Goal: Task Accomplishment & Management: Complete application form

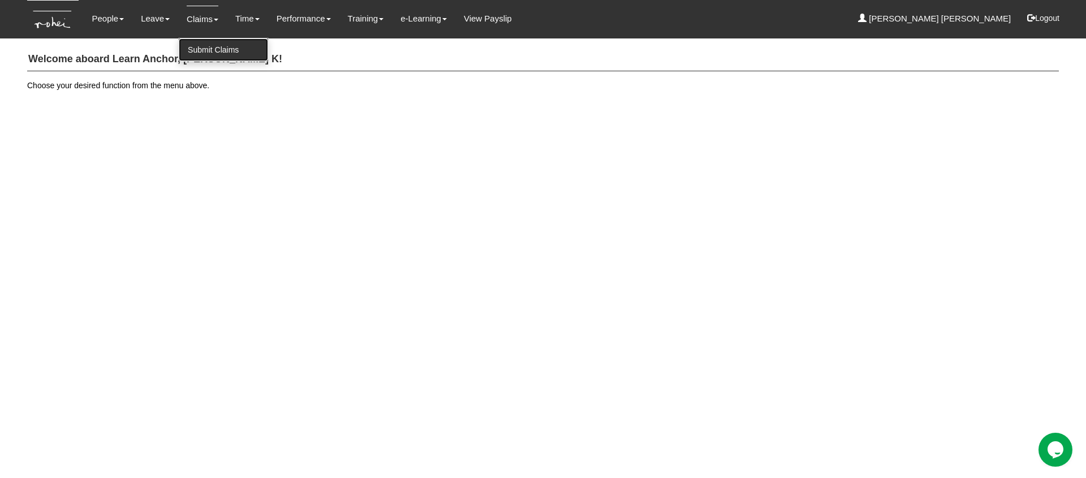
click at [204, 44] on link "Submit Claims" at bounding box center [223, 49] width 89 height 23
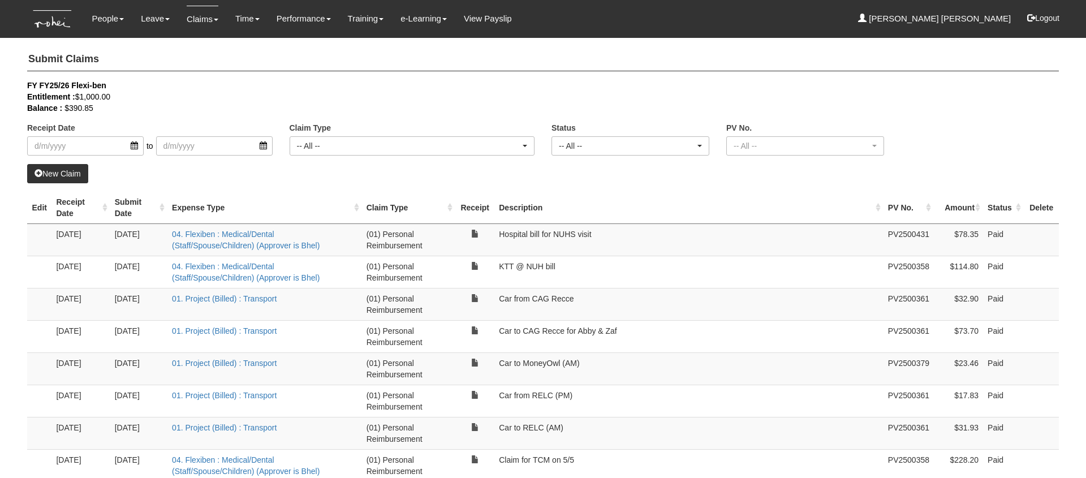
select select "50"
click at [70, 177] on link "New Claim" at bounding box center [57, 173] width 61 height 19
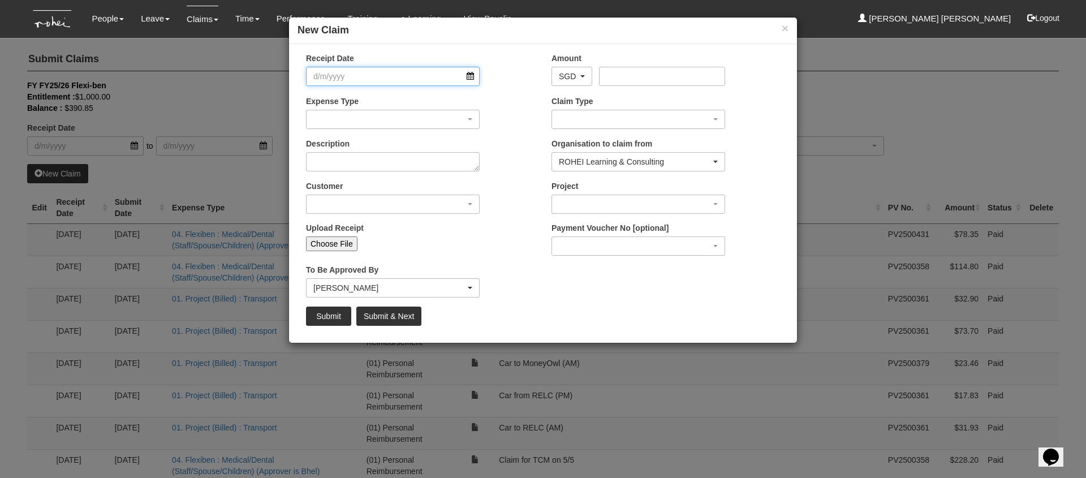
click at [470, 77] on input "Receipt Date" at bounding box center [393, 76] width 174 height 19
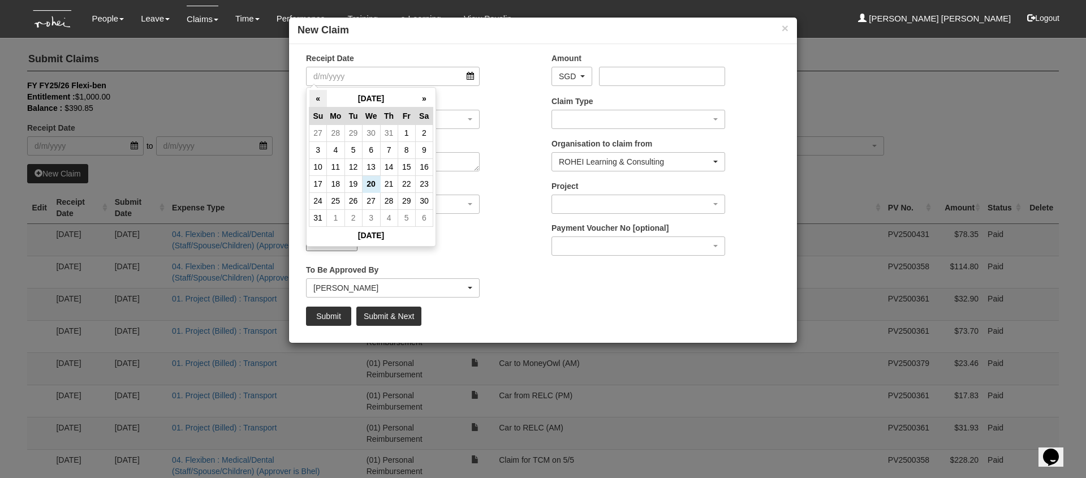
click at [314, 98] on th "«" at bounding box center [319, 99] width 18 height 18
click at [350, 181] on td "17" at bounding box center [354, 183] width 18 height 17
type input "[DATE]"
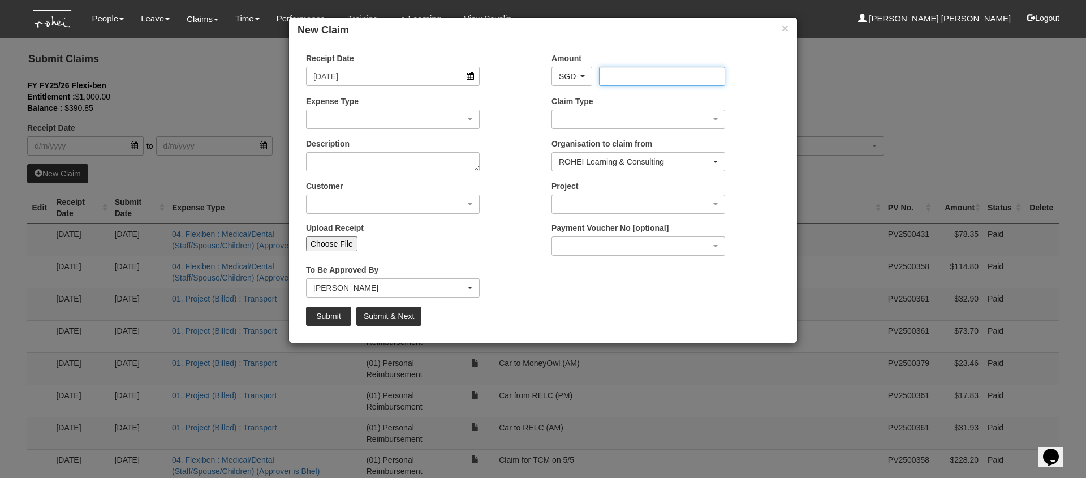
click at [630, 79] on input "Amount" at bounding box center [662, 76] width 126 height 19
type input "235.20"
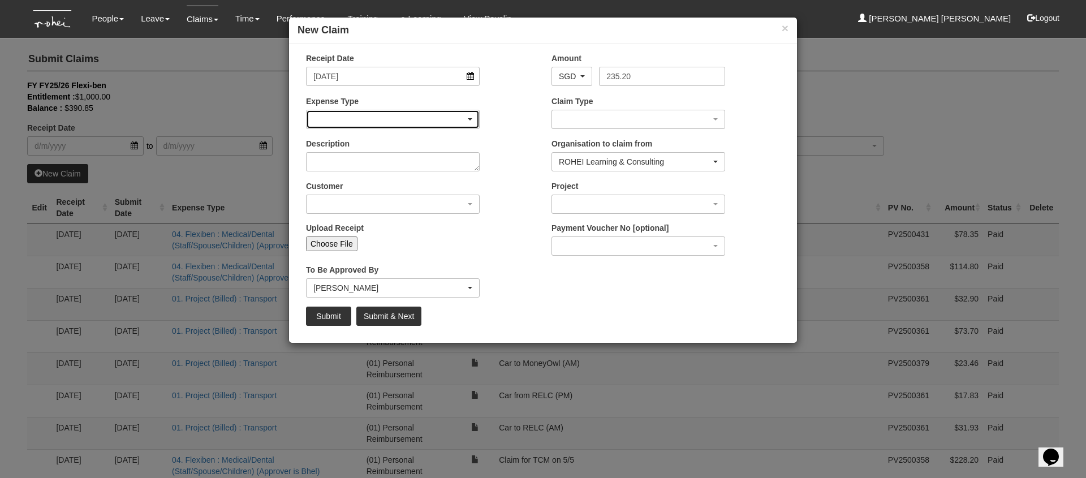
click at [420, 113] on div "button" at bounding box center [393, 119] width 173 height 18
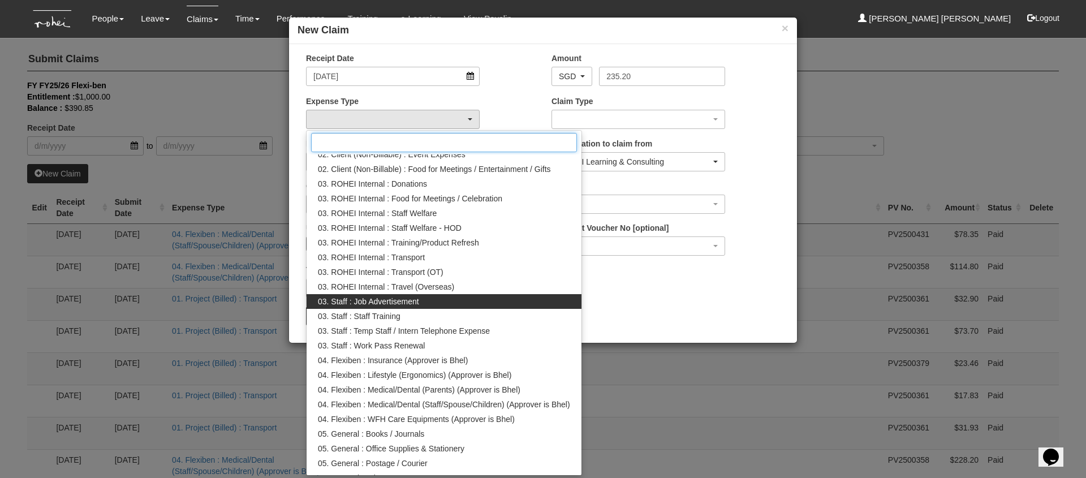
scroll to position [127, 0]
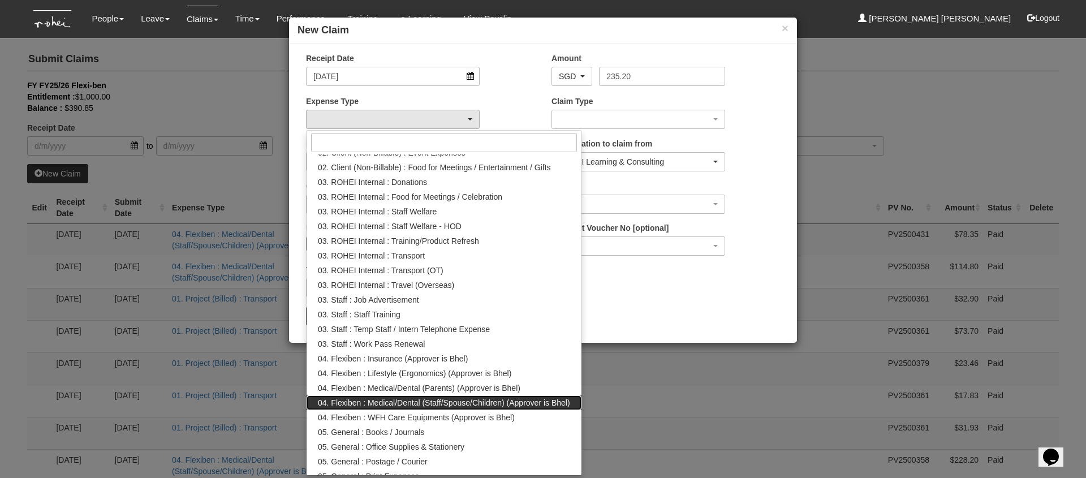
click at [477, 398] on span "04. Flexiben : Medical/Dental (Staff/Spouse/Children) (Approver is Bhel)" at bounding box center [444, 402] width 252 height 11
select select "146"
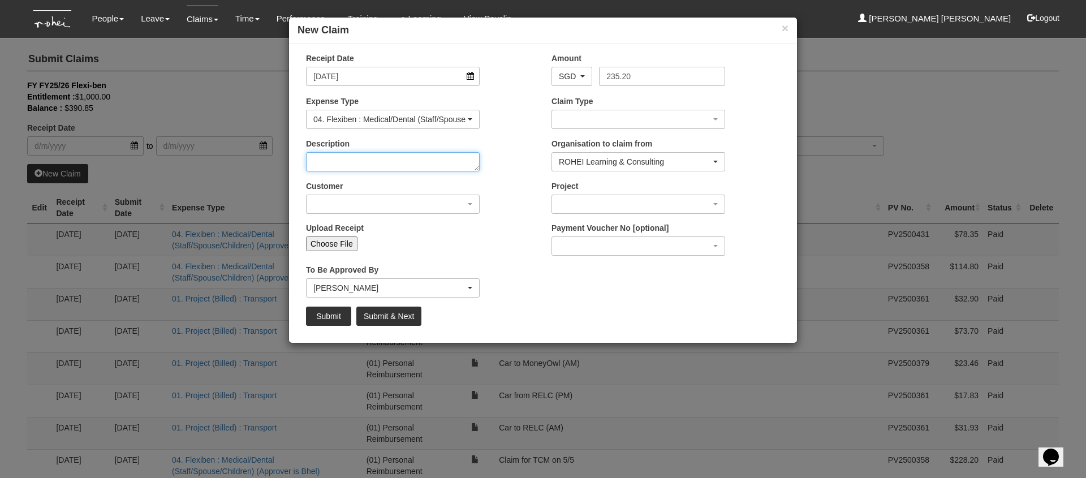
click at [355, 154] on textarea "Description" at bounding box center [393, 161] width 174 height 19
type textarea "Doctors vdieo"
click at [341, 247] on input "Choose File" at bounding box center [331, 244] width 51 height 15
type input "C:\fakepath\new doc 25-8-20 11.36.22.pdf"
type input "Choose Another File"
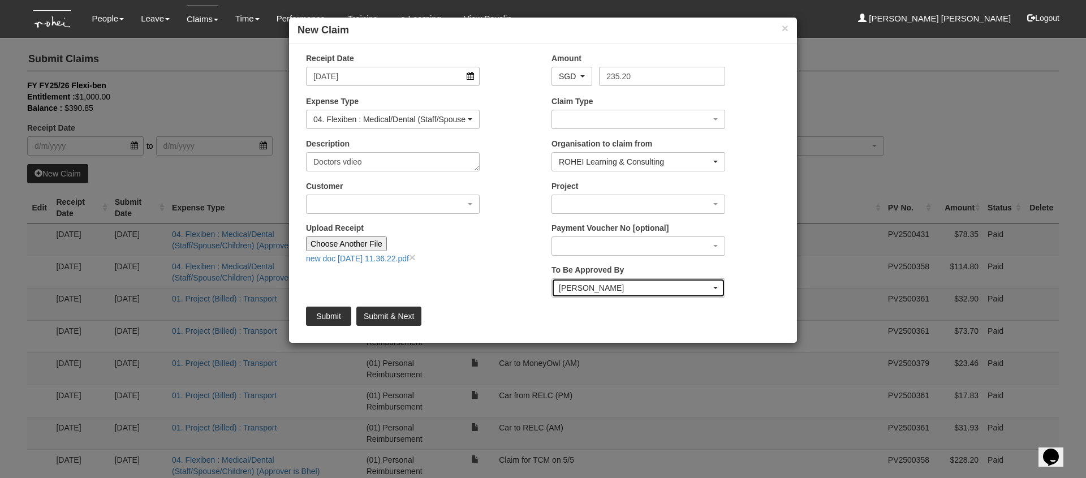
click at [648, 293] on div "[PERSON_NAME]" at bounding box center [635, 287] width 152 height 11
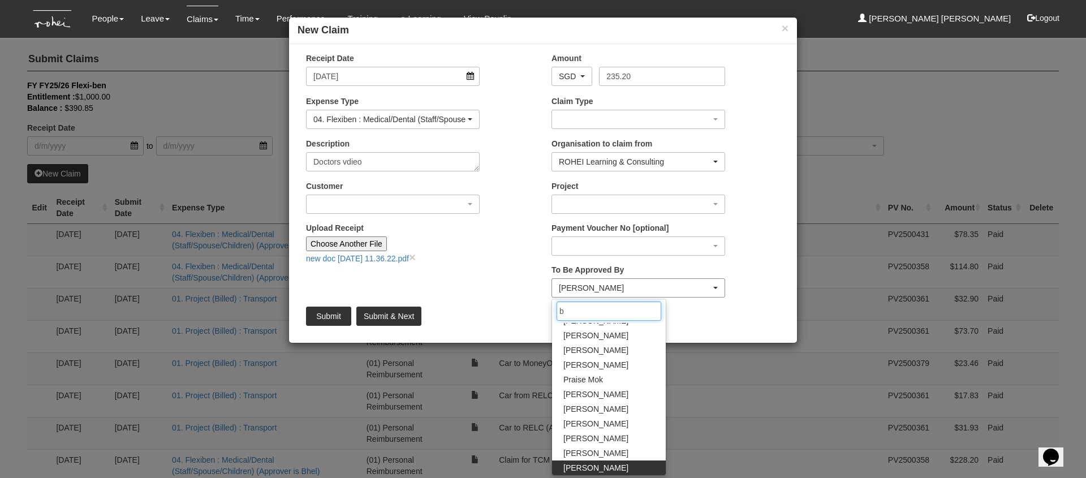
scroll to position [0, 0]
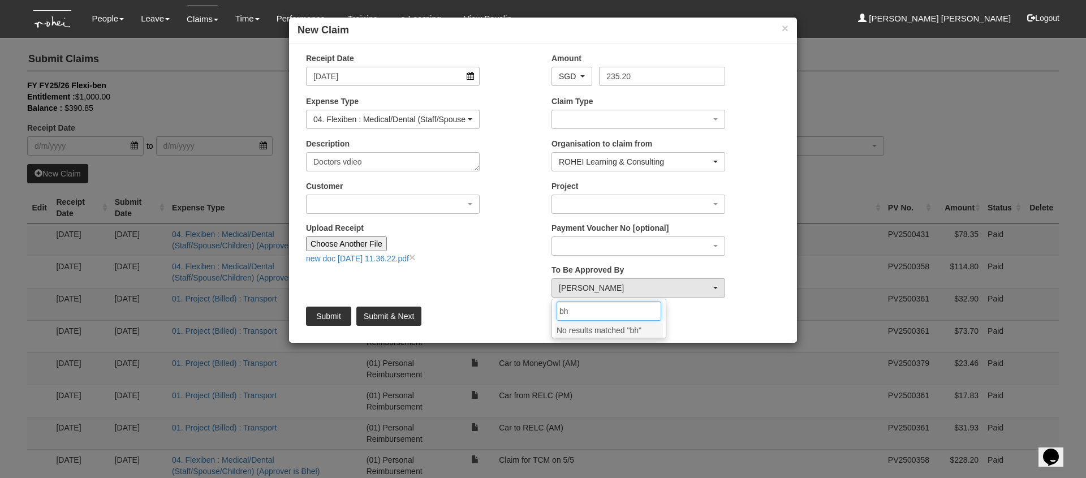
type input "b"
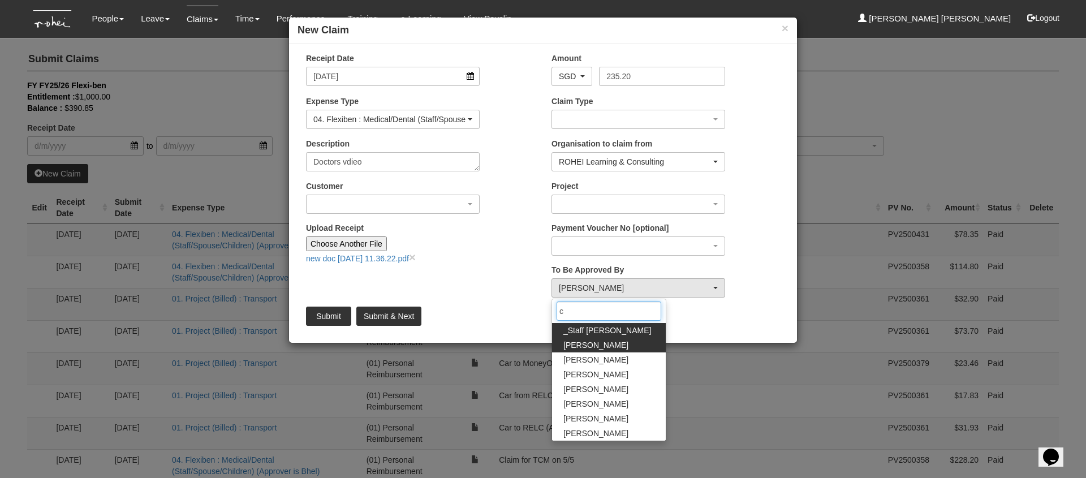
type input "c"
drag, startPoint x: 631, startPoint y: 341, endPoint x: 620, endPoint y: 341, distance: 11.3
click at [631, 341] on link "[PERSON_NAME]" at bounding box center [609, 345] width 114 height 15
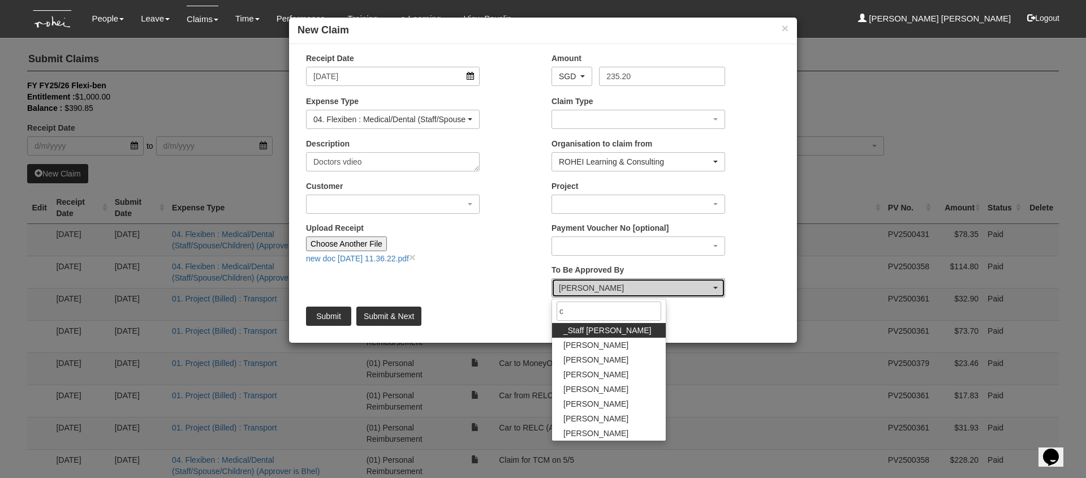
select select "7c74568e-c65a-4e2f-b023-70974c8e3265"
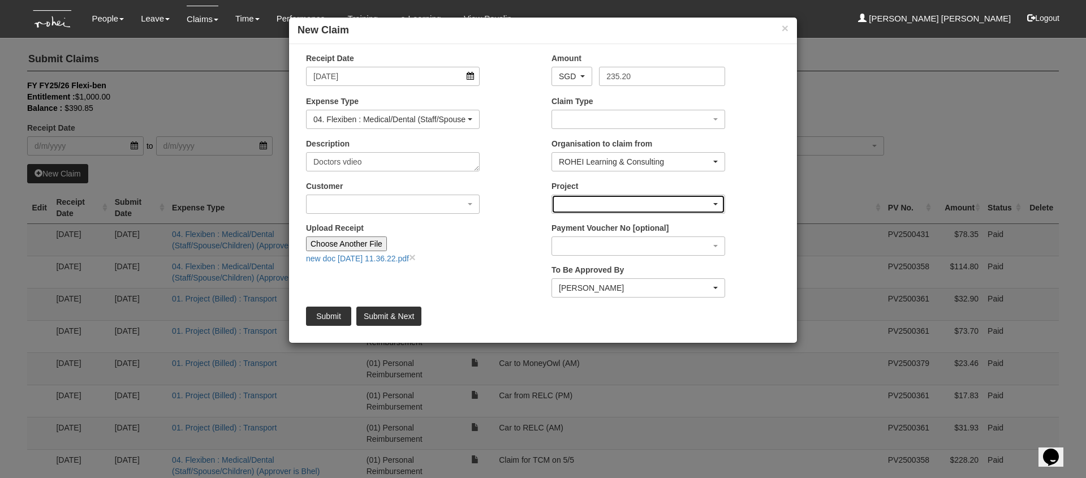
click at [629, 205] on div "button" at bounding box center [638, 204] width 173 height 18
click at [615, 117] on div "button" at bounding box center [638, 119] width 173 height 18
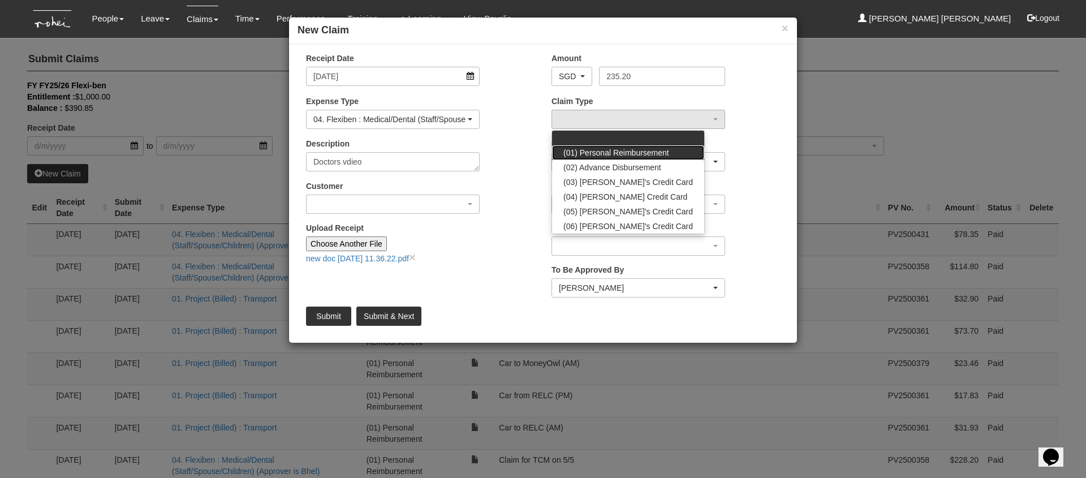
click at [625, 152] on span "(01) Personal Reimbursement" at bounding box center [617, 152] width 106 height 11
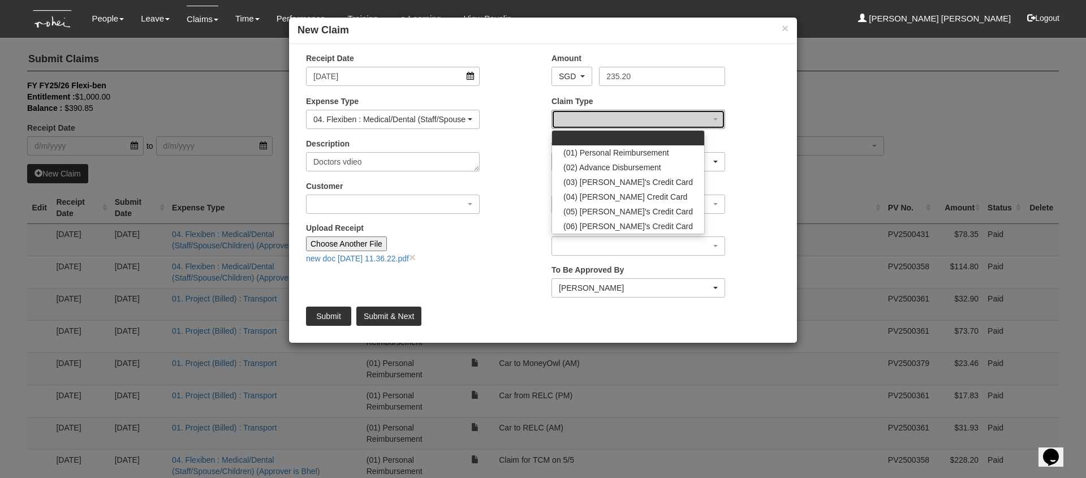
select select "14"
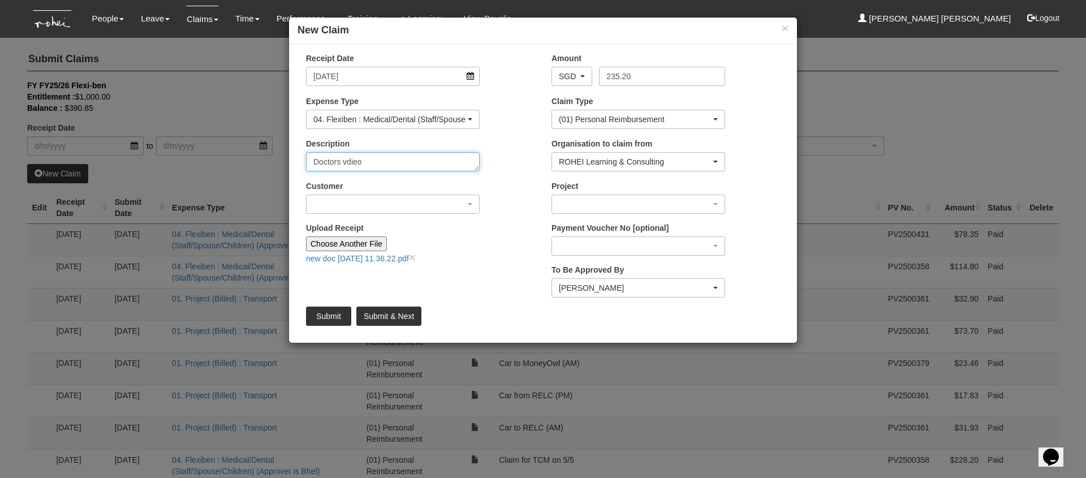
click at [379, 162] on textarea "Doctors vdieo" at bounding box center [393, 161] width 174 height 19
type textarea "Doctors visit"
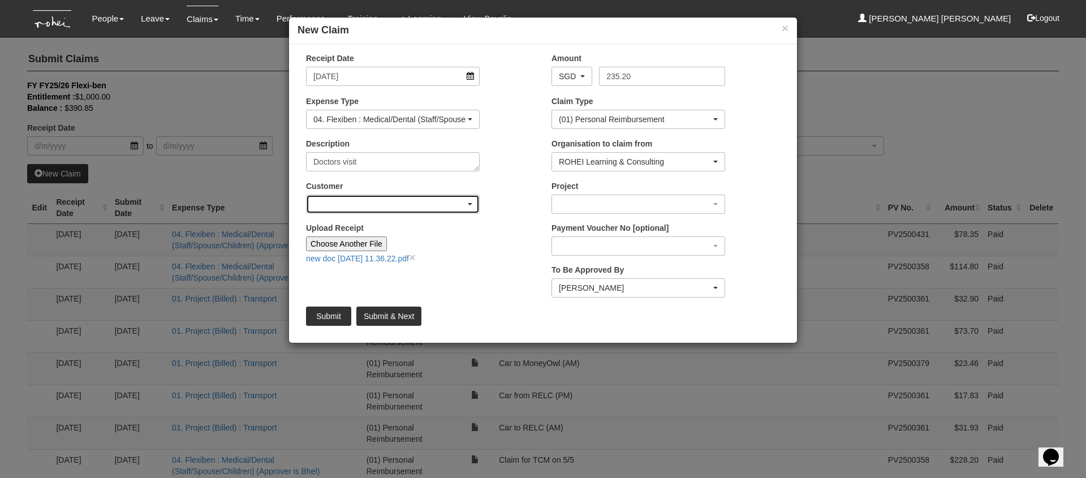
click at [360, 199] on div "button" at bounding box center [393, 204] width 173 height 18
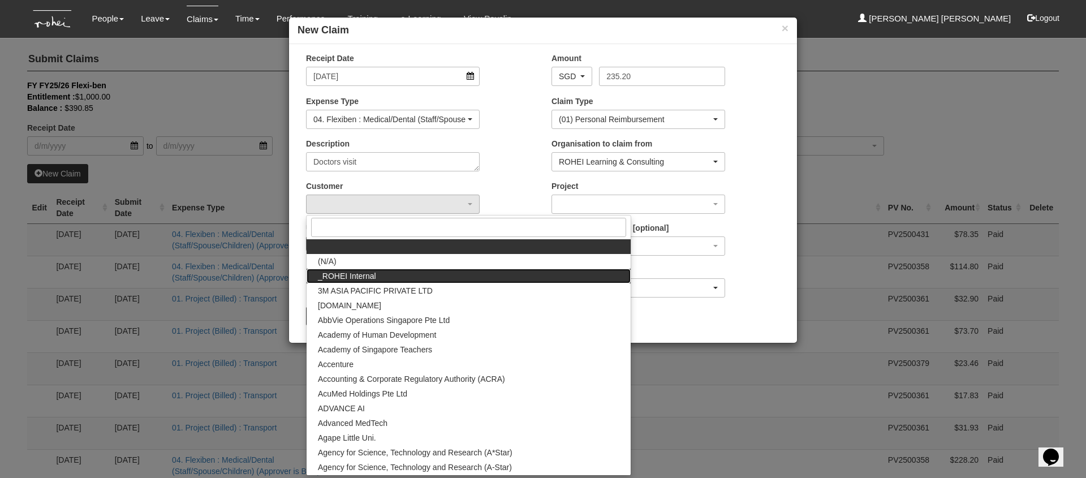
click at [384, 273] on link "_ROHEI Internal" at bounding box center [469, 276] width 324 height 15
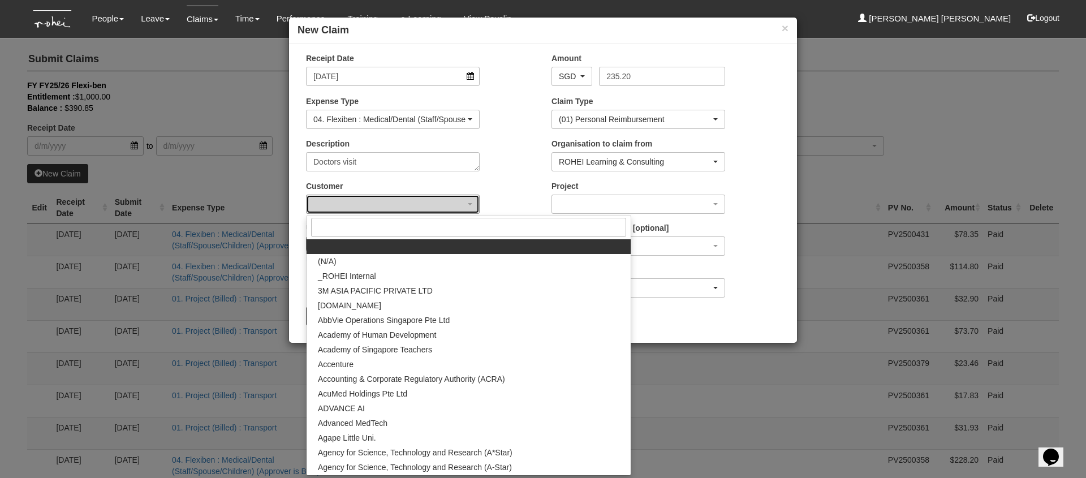
select select "397"
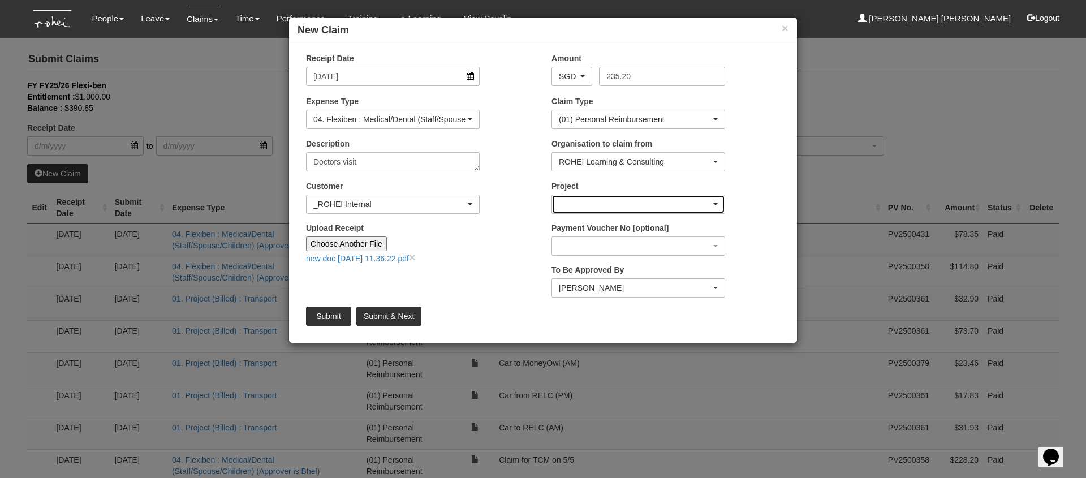
click at [575, 205] on div "button" at bounding box center [638, 204] width 173 height 18
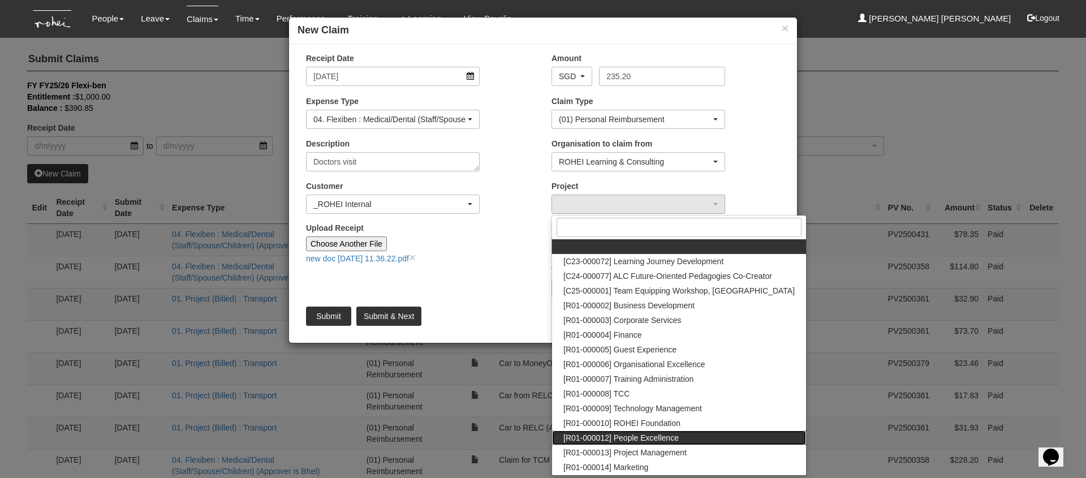
click at [677, 441] on link "[R01-000012] People Excellence" at bounding box center [679, 438] width 254 height 15
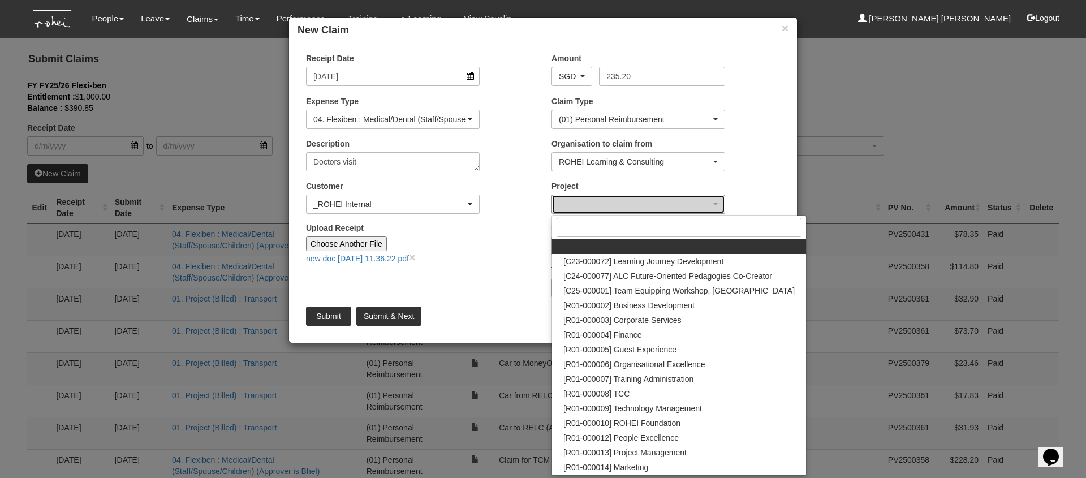
select select "1221"
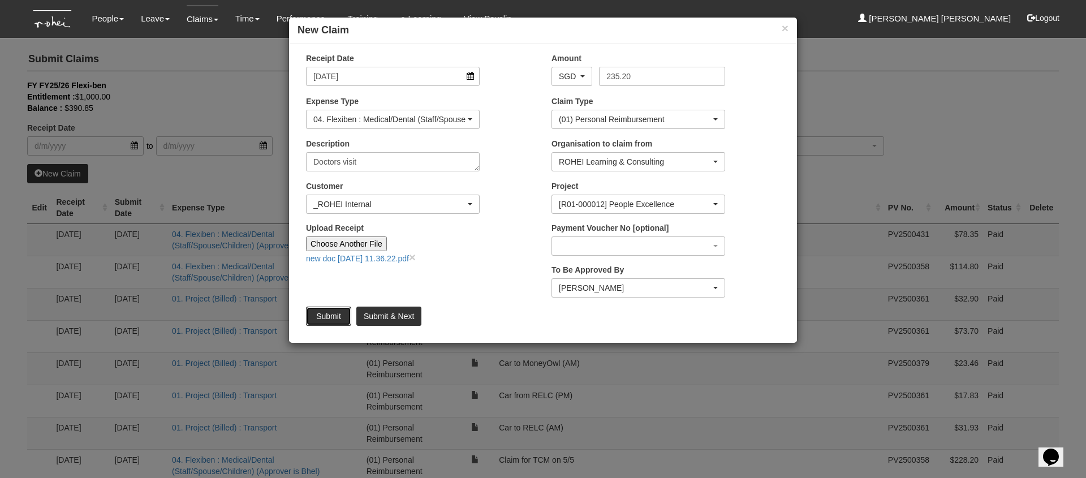
click at [327, 319] on input "Submit" at bounding box center [328, 316] width 45 height 19
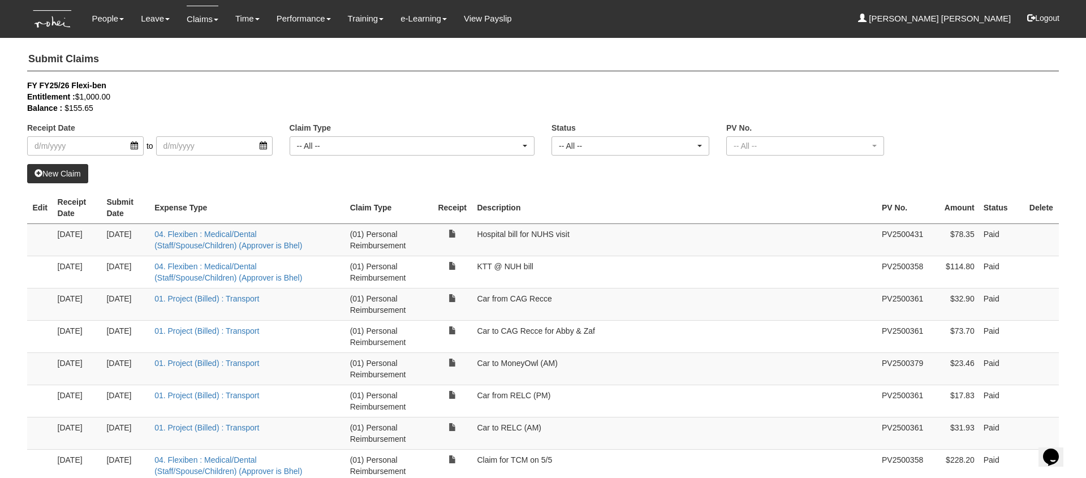
select select "50"
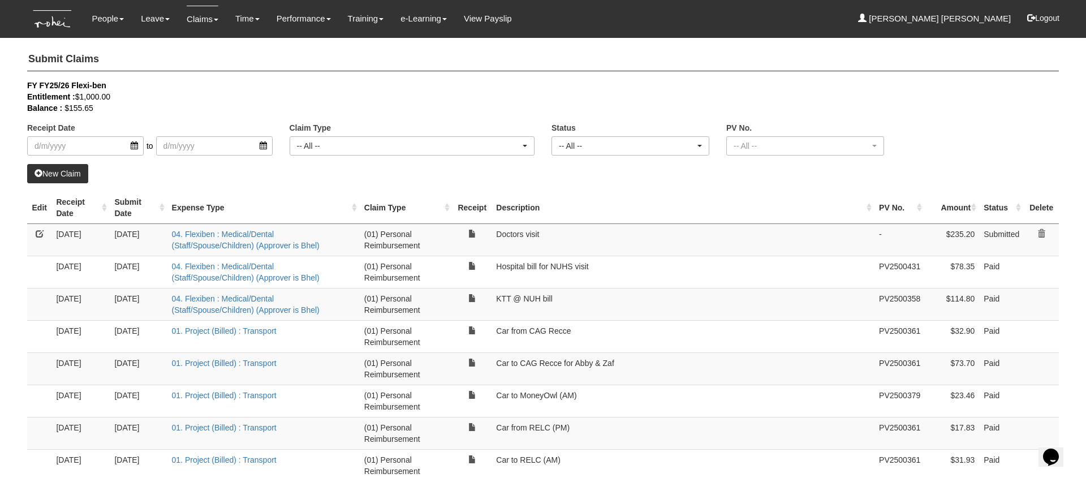
click at [57, 176] on link "New Claim" at bounding box center [57, 173] width 61 height 19
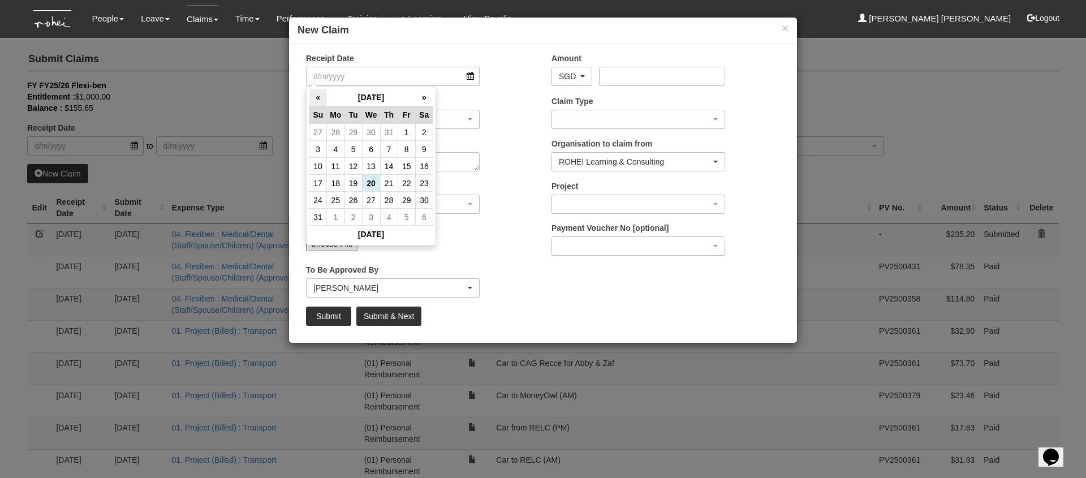
click at [314, 93] on th "«" at bounding box center [319, 98] width 18 height 18
click at [407, 165] on td "18" at bounding box center [407, 166] width 18 height 17
type input "[DATE]"
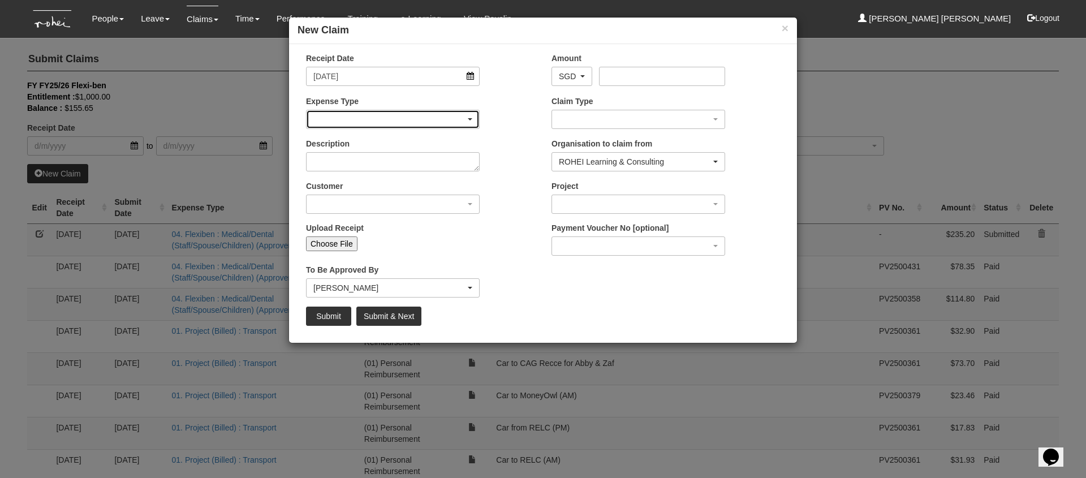
click at [396, 118] on div "button" at bounding box center [393, 119] width 173 height 18
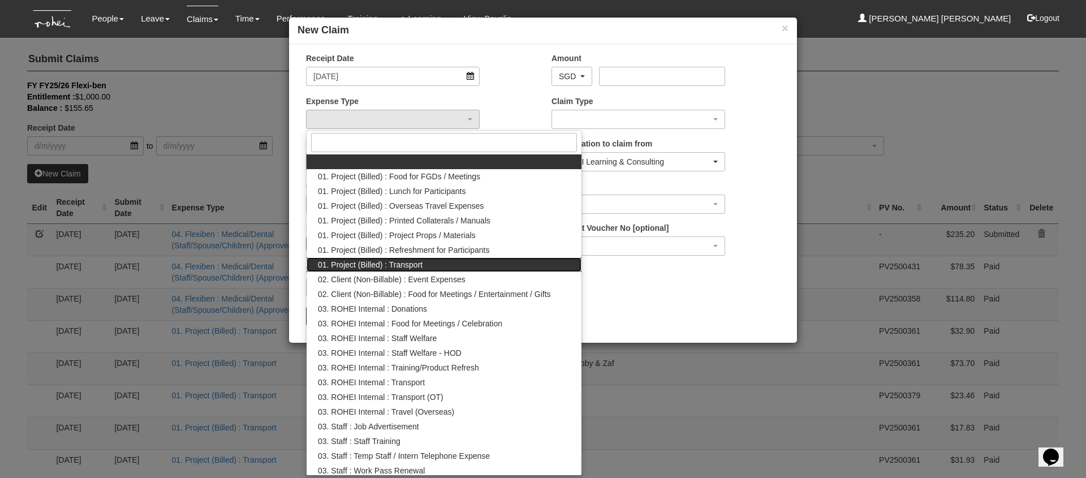
click at [462, 268] on link "01. Project (Billed) : Transport" at bounding box center [444, 264] width 275 height 15
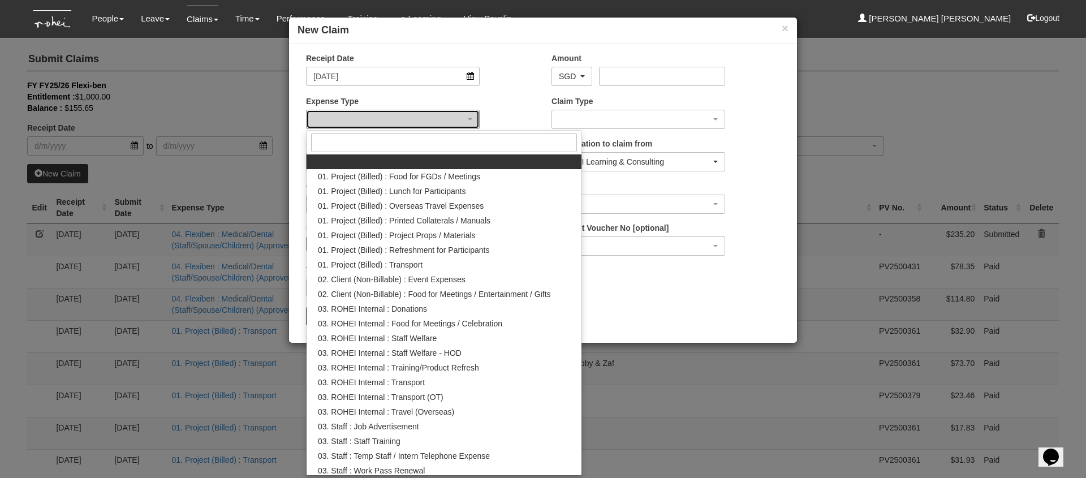
select select "135"
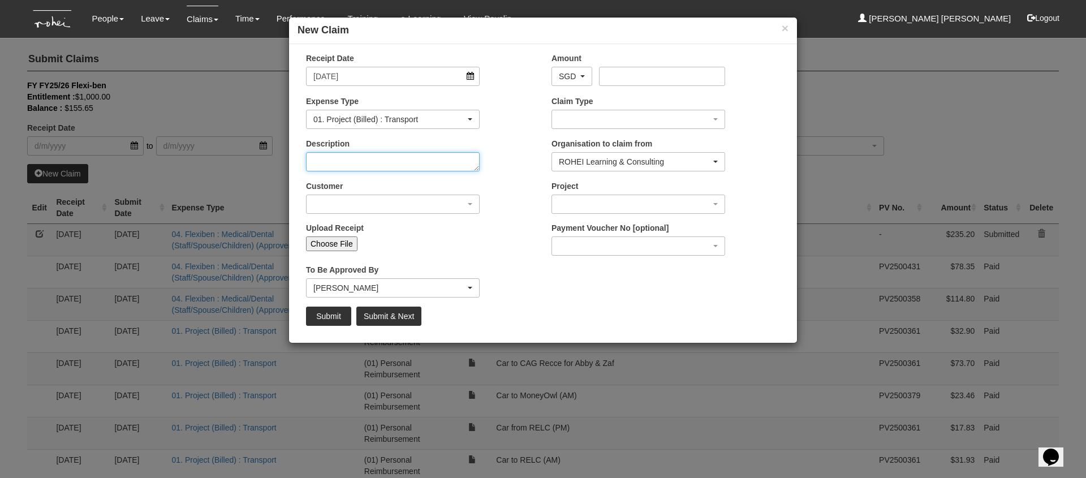
click at [377, 163] on textarea "Description" at bounding box center [393, 161] width 174 height 19
type textarea "Car from SIPG overnight programme"
click at [617, 75] on input "Amount" at bounding box center [662, 76] width 126 height 19
type input "36.30"
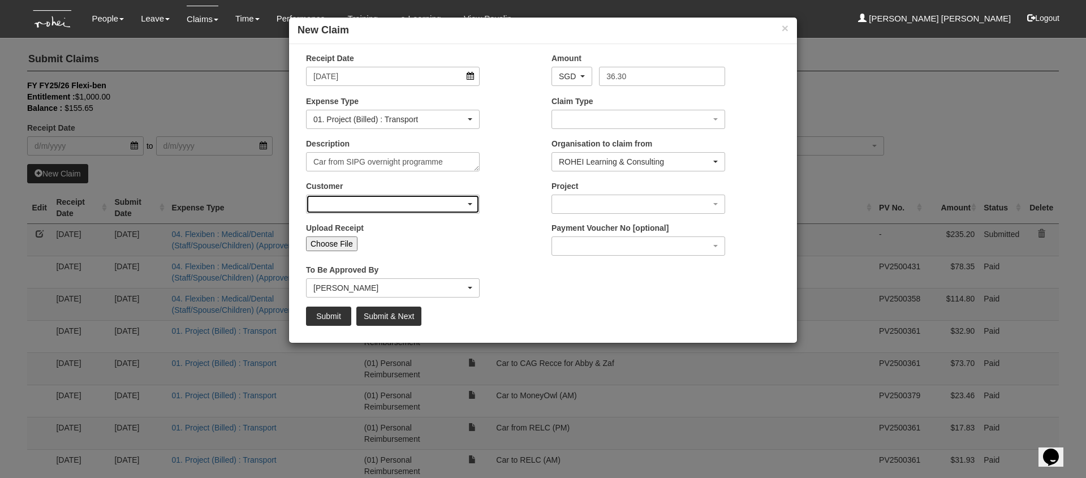
click at [371, 207] on div "button" at bounding box center [393, 204] width 173 height 18
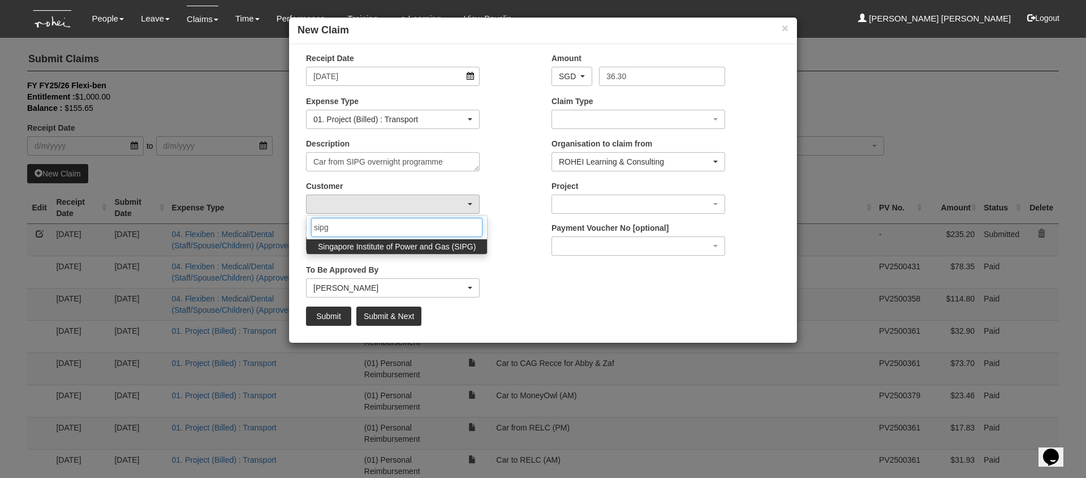
type input "sipg"
click at [377, 249] on span "Singapore Institute of Power and Gas (SIPG)" at bounding box center [397, 246] width 158 height 11
select select "483"
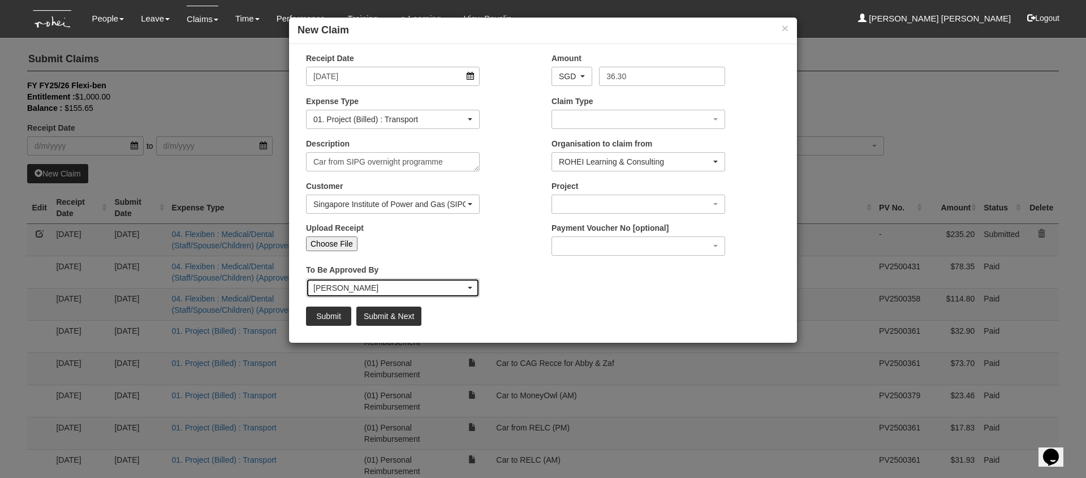
click at [435, 284] on div "[PERSON_NAME]" at bounding box center [389, 287] width 152 height 11
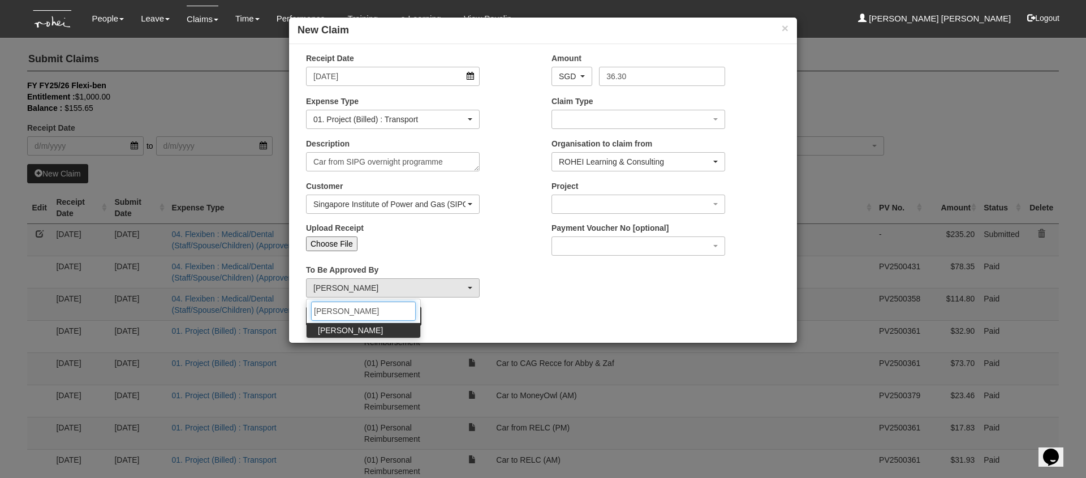
type input "[PERSON_NAME]"
click at [386, 335] on link "[PERSON_NAME]" at bounding box center [364, 330] width 114 height 15
select select "34494e3c-fa1c-4f5c-8164-1b5a8a5feac6"
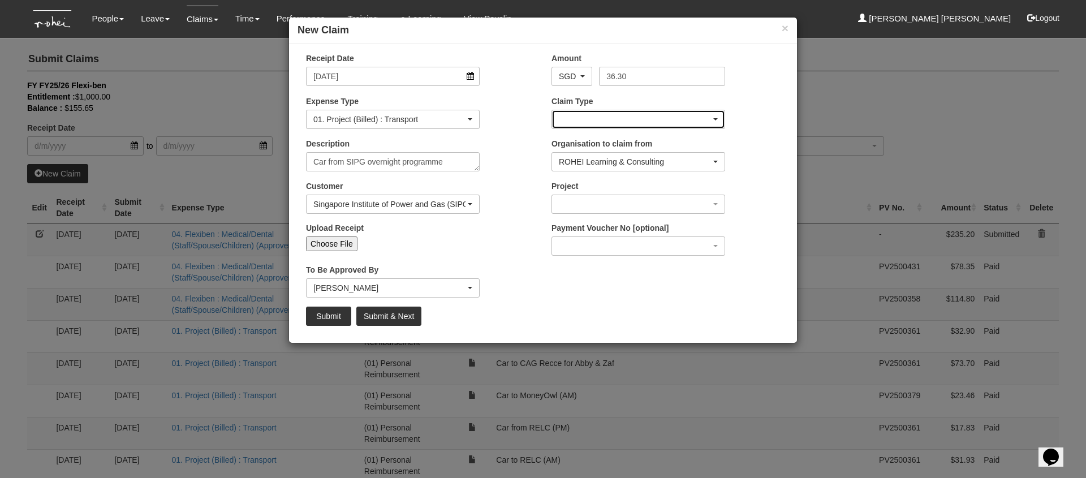
click at [616, 117] on div "button" at bounding box center [638, 119] width 173 height 18
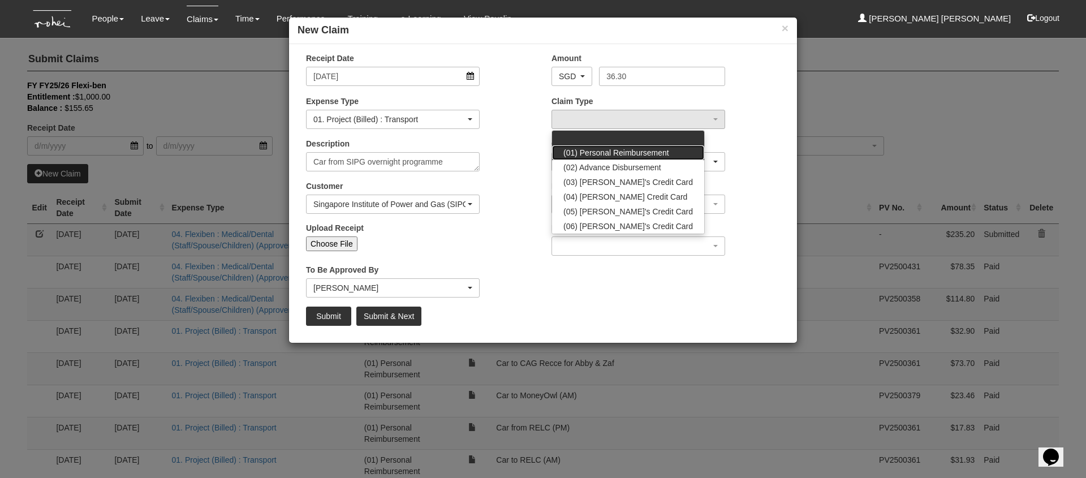
drag, startPoint x: 626, startPoint y: 153, endPoint x: 617, endPoint y: 152, distance: 8.6
click at [626, 153] on span "(01) Personal Reimbursement" at bounding box center [617, 152] width 106 height 11
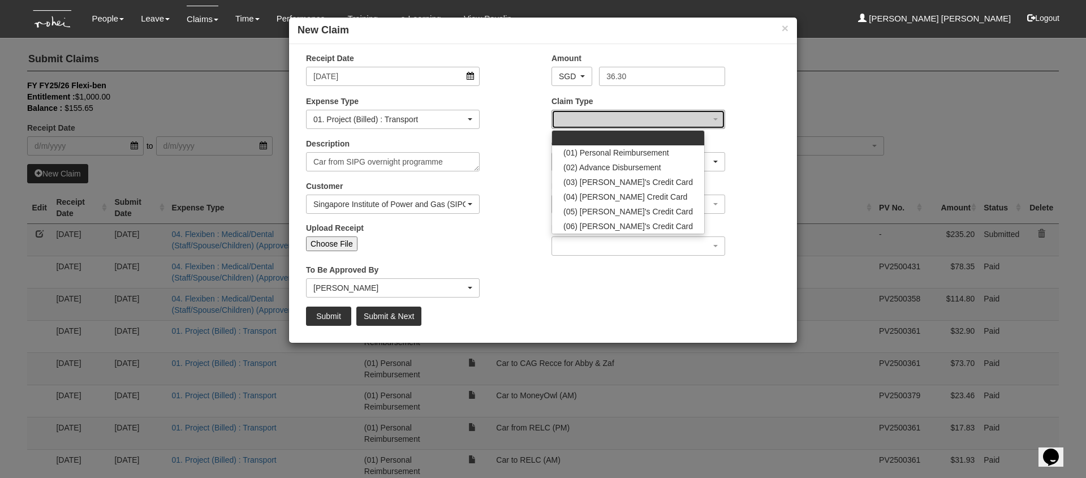
select select "14"
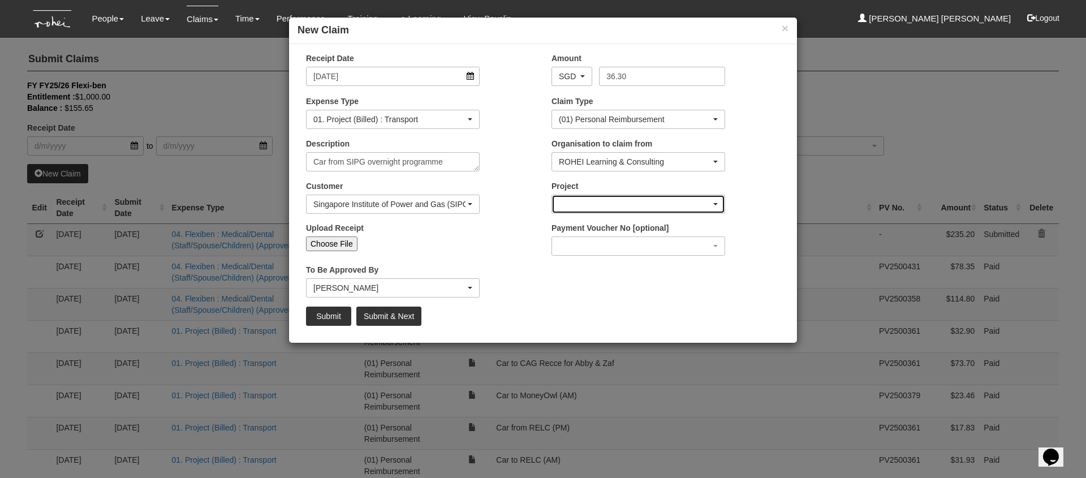
click at [628, 203] on div "button" at bounding box center [638, 204] width 173 height 18
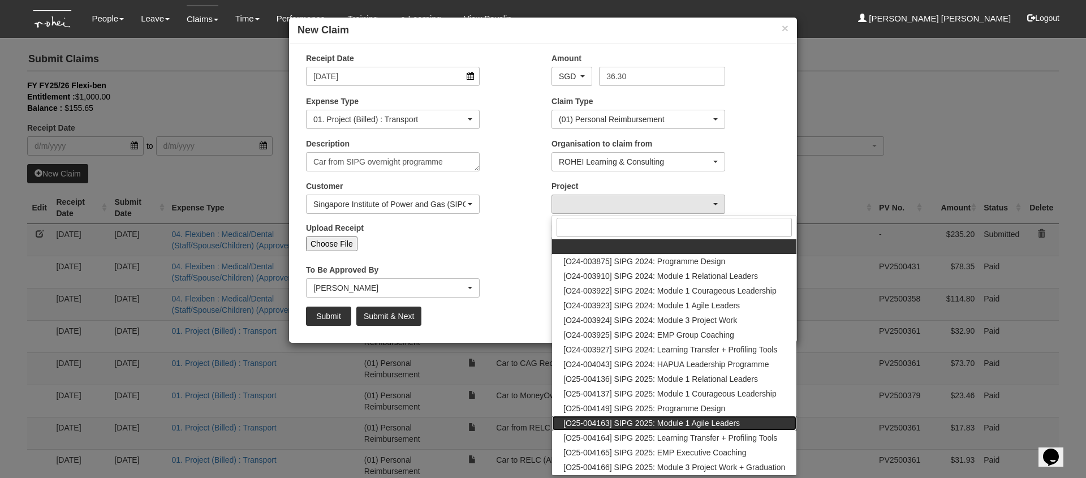
click at [603, 426] on span "[O25-004163] SIPG 2025: Module 1 Agile Leaders" at bounding box center [652, 423] width 177 height 11
select select "2787"
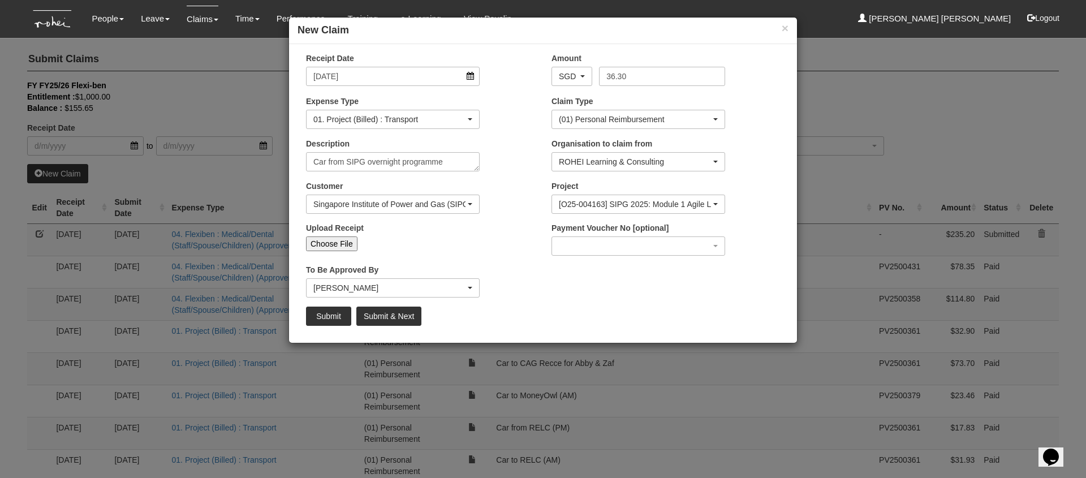
type input "C:\fakepath\SIPG PM 18th JUly.PNG"
type input "Choose Another File"
click at [393, 317] on input "Submit & Next" at bounding box center [388, 316] width 65 height 19
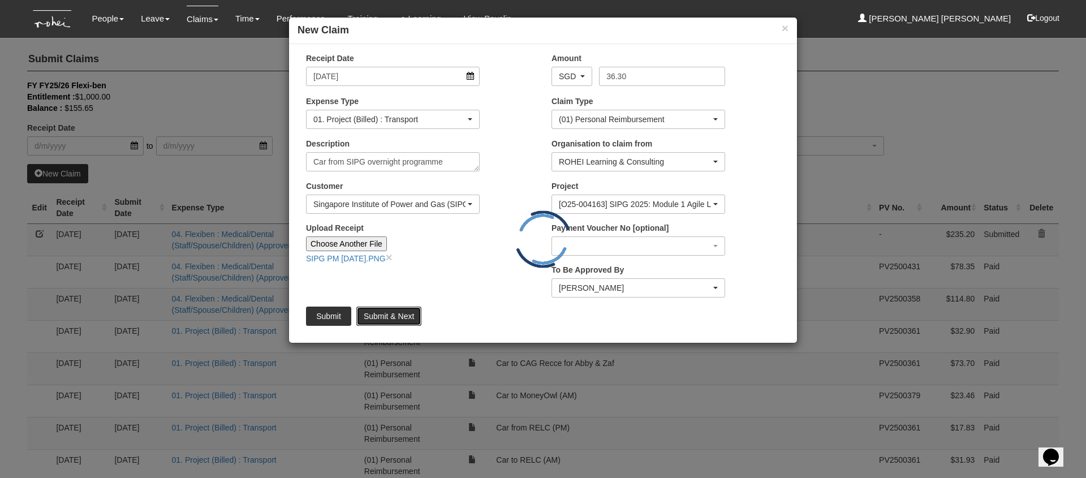
type input "Choose File"
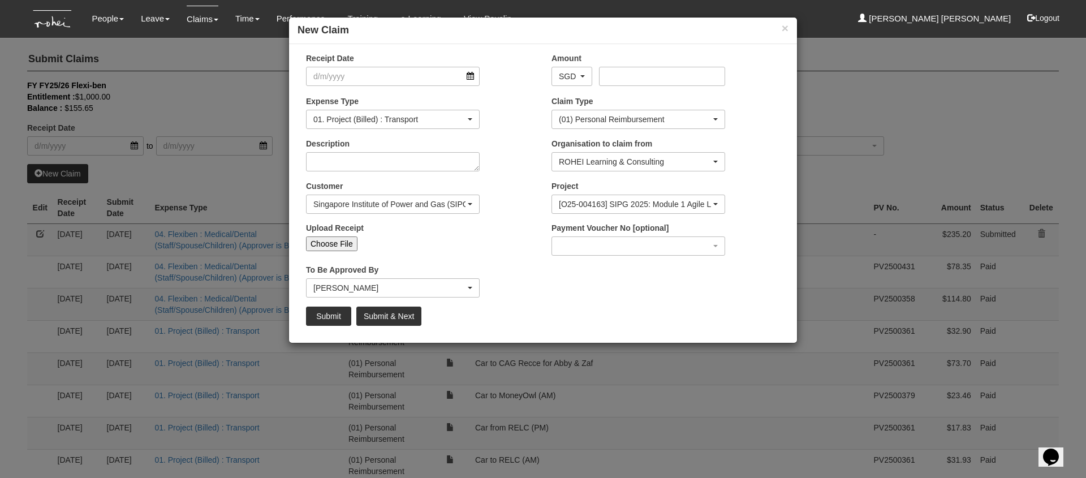
select select "50"
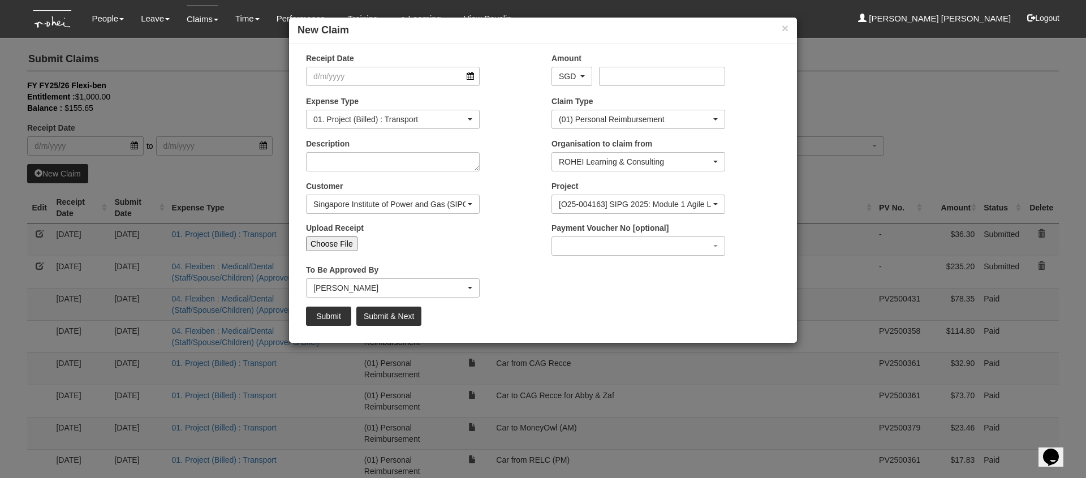
type input "C:\fakepath\SIPG 17th July AM.PNG"
type input "Choose Another File"
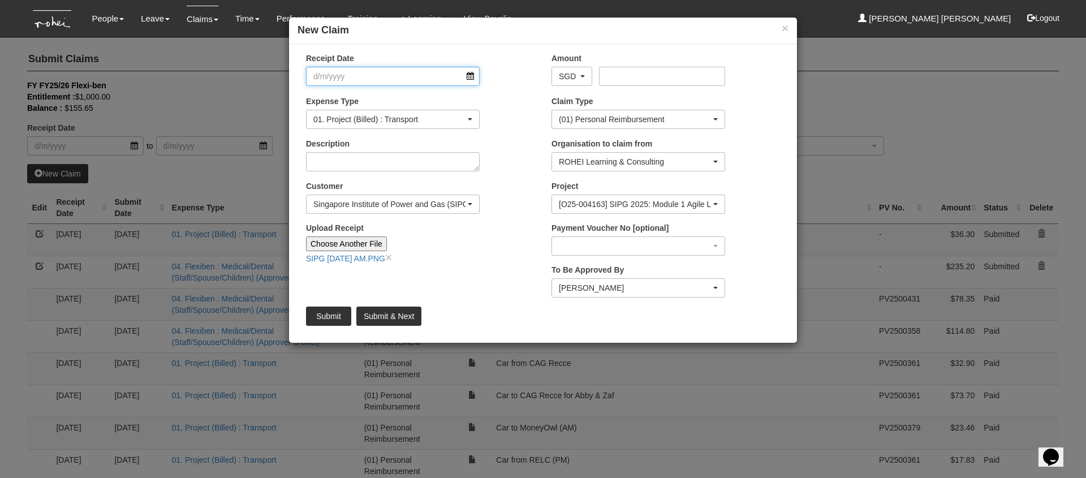
click at [362, 78] on input "Receipt Date" at bounding box center [393, 76] width 174 height 19
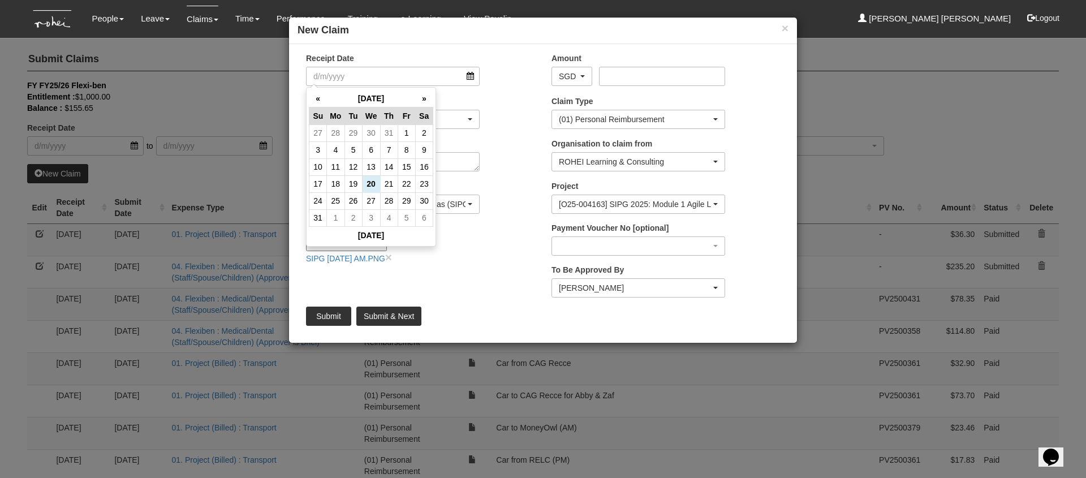
drag, startPoint x: 318, startPoint y: 98, endPoint x: 357, endPoint y: 124, distance: 46.6
click at [318, 98] on th "«" at bounding box center [319, 99] width 18 height 18
click at [395, 170] on td "17" at bounding box center [389, 166] width 18 height 17
type input "[DATE]"
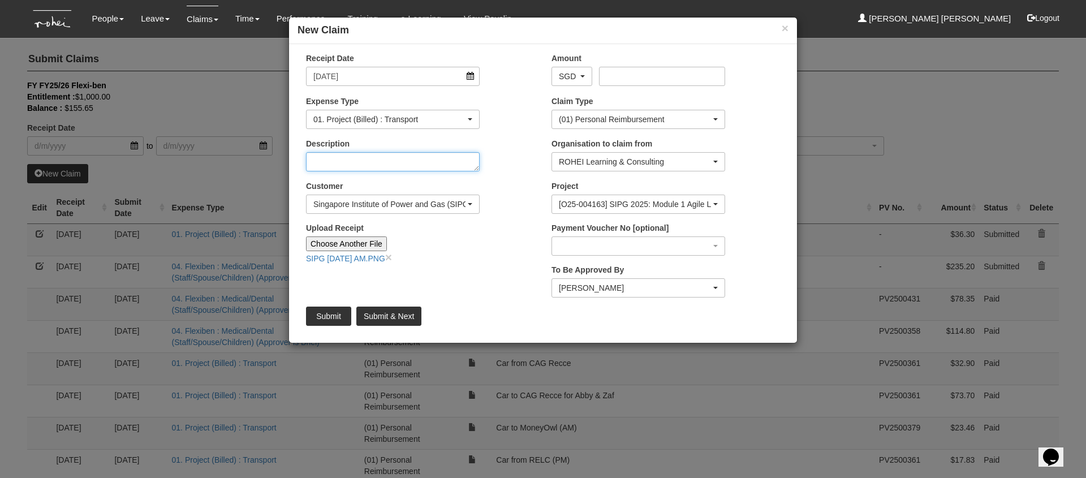
click at [386, 164] on textarea "Description" at bounding box center [393, 161] width 174 height 19
type textarea "Car to SIPG"
click at [682, 77] on input "Amount" at bounding box center [662, 76] width 126 height 19
type input "39.40"
click at [334, 316] on input "Submit" at bounding box center [328, 316] width 45 height 19
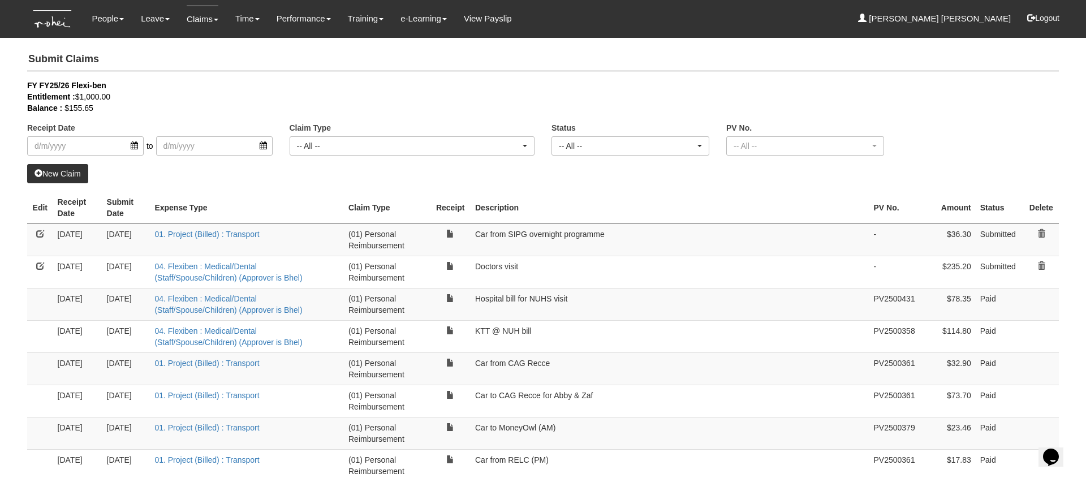
select select "50"
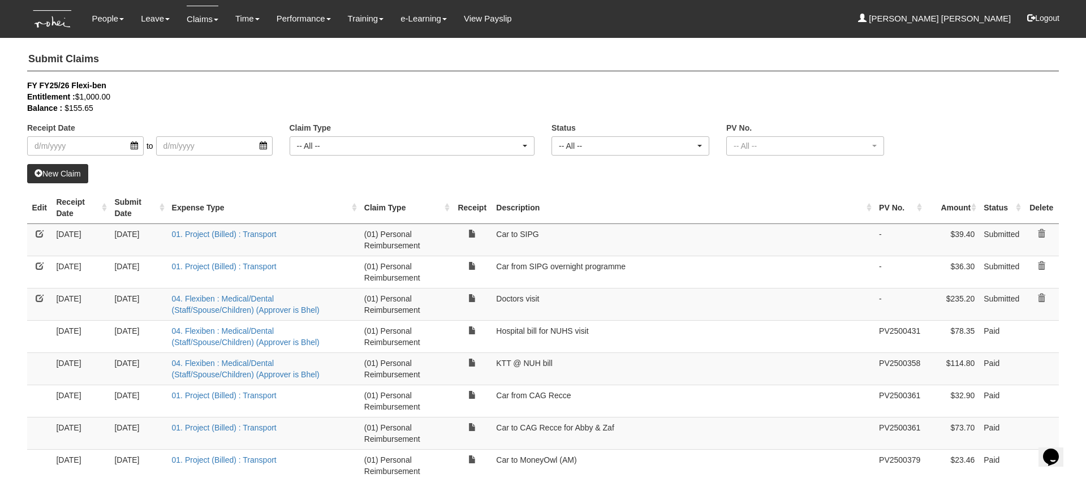
click at [67, 172] on link "New Claim" at bounding box center [57, 173] width 61 height 19
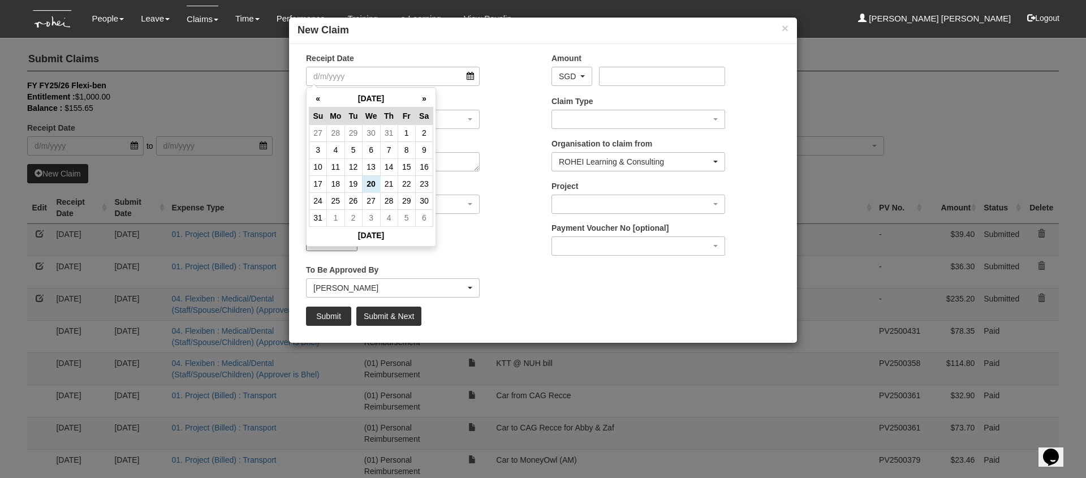
drag, startPoint x: 324, startPoint y: 97, endPoint x: 332, endPoint y: 110, distance: 15.7
click at [323, 97] on th "«" at bounding box center [319, 99] width 18 height 18
click at [351, 166] on td "15" at bounding box center [354, 166] width 18 height 17
type input "[DATE]"
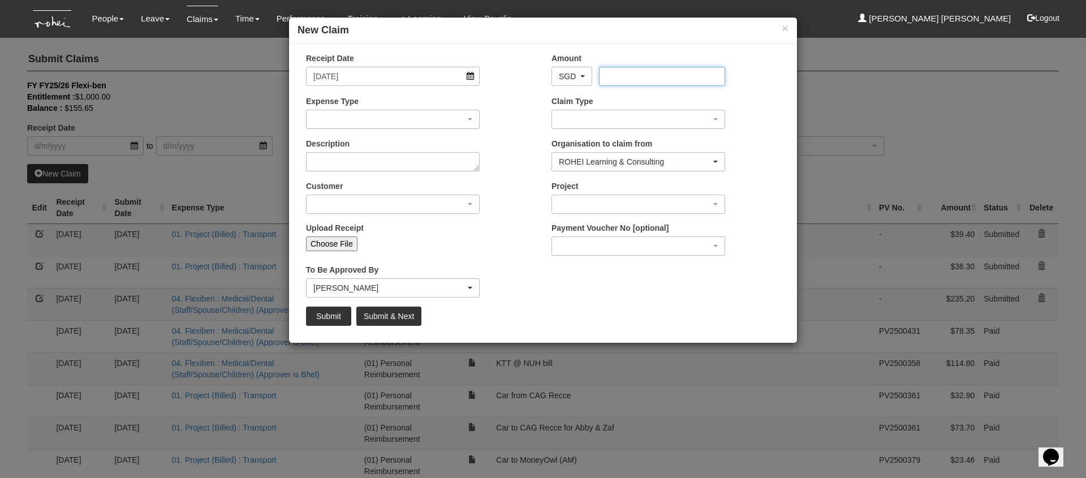
click at [641, 78] on input "Amount" at bounding box center [662, 76] width 126 height 19
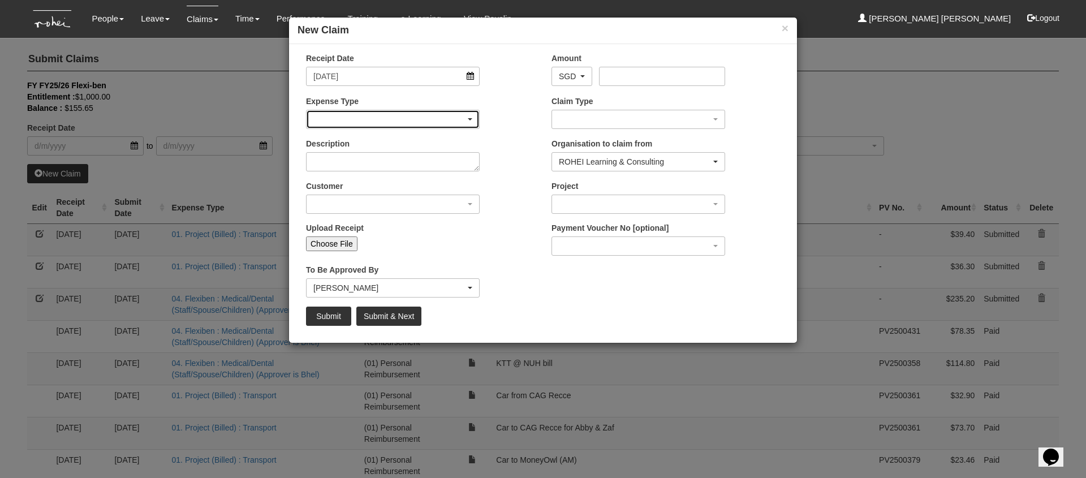
click at [380, 120] on div "button" at bounding box center [393, 119] width 173 height 18
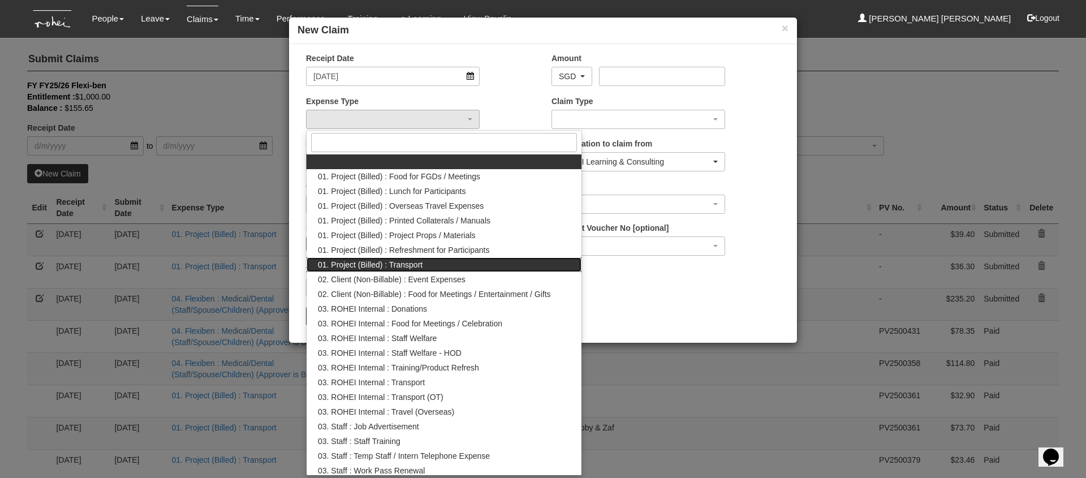
click at [428, 263] on link "01. Project (Billed) : Transport" at bounding box center [444, 264] width 275 height 15
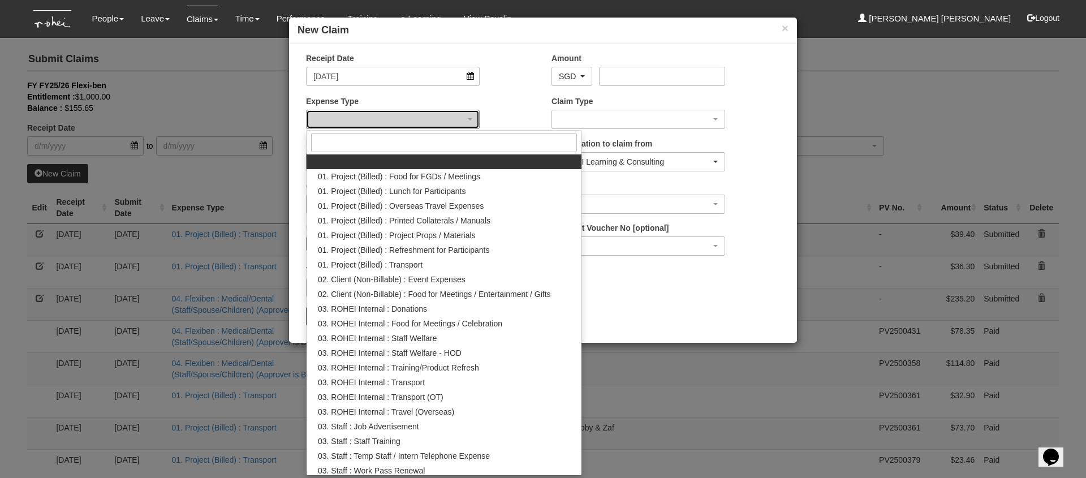
select select "135"
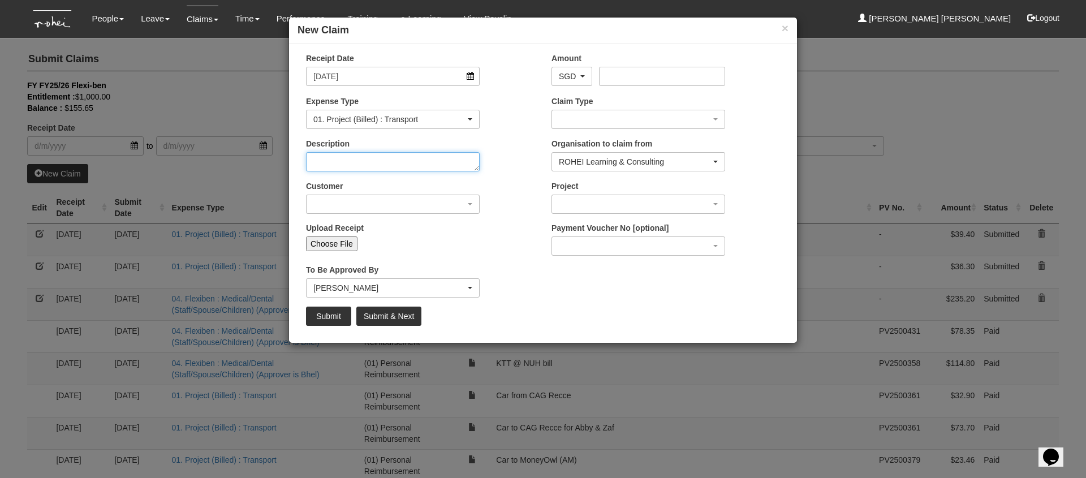
click at [355, 153] on textarea "Description" at bounding box center [393, 161] width 174 height 19
type textarea "Car from [GEOGRAPHIC_DATA]"
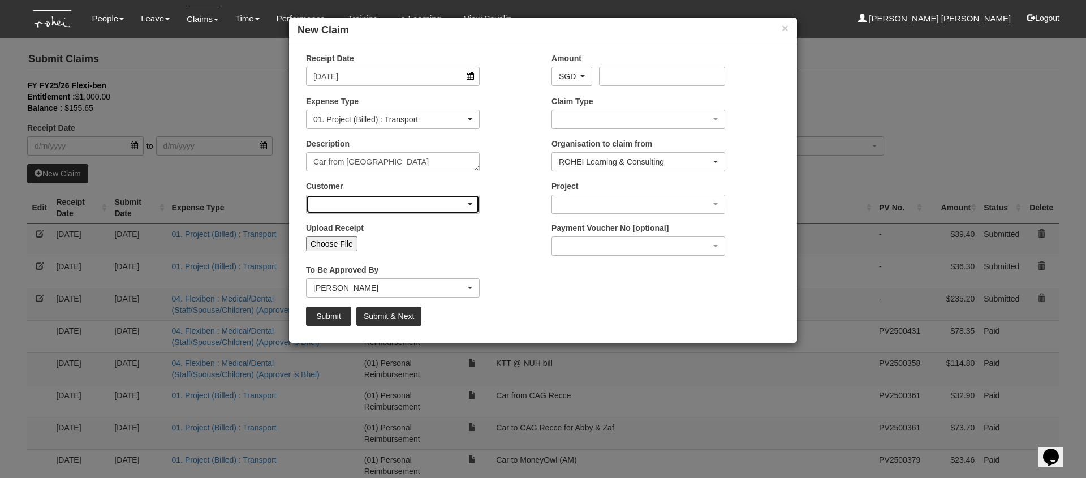
click at [373, 210] on div "button" at bounding box center [393, 204] width 173 height 18
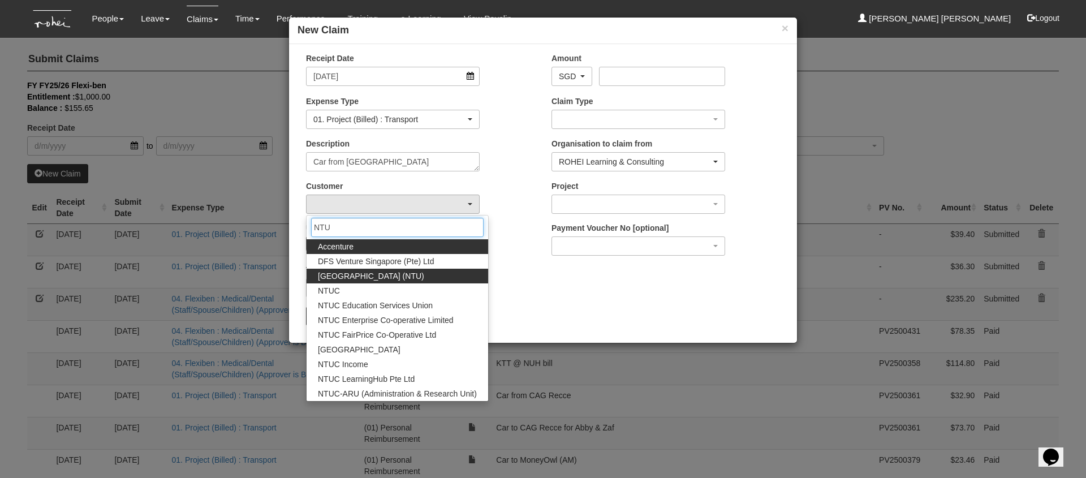
type input "NTU"
click at [395, 277] on span "[GEOGRAPHIC_DATA] (NTU)" at bounding box center [371, 275] width 106 height 11
select select "59"
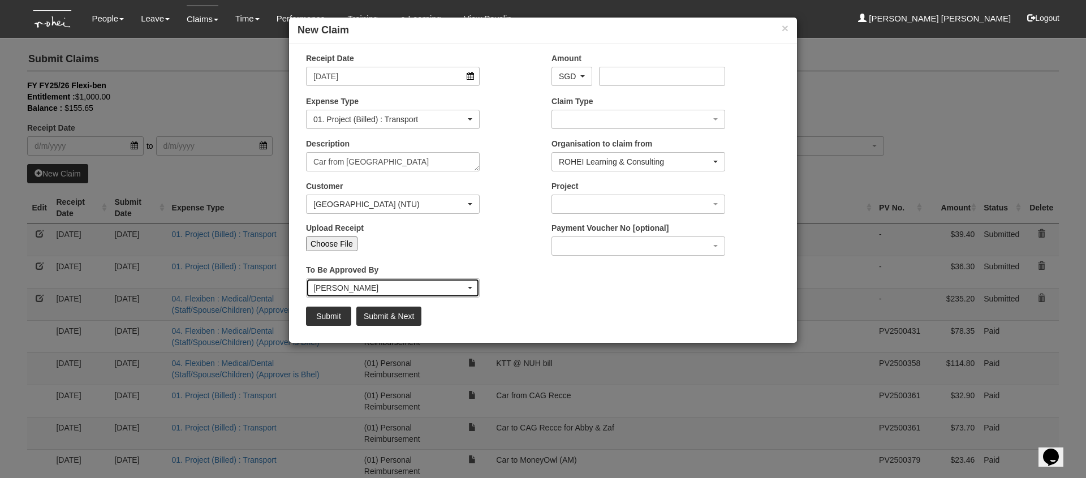
click at [412, 285] on div "[PERSON_NAME]" at bounding box center [389, 287] width 152 height 11
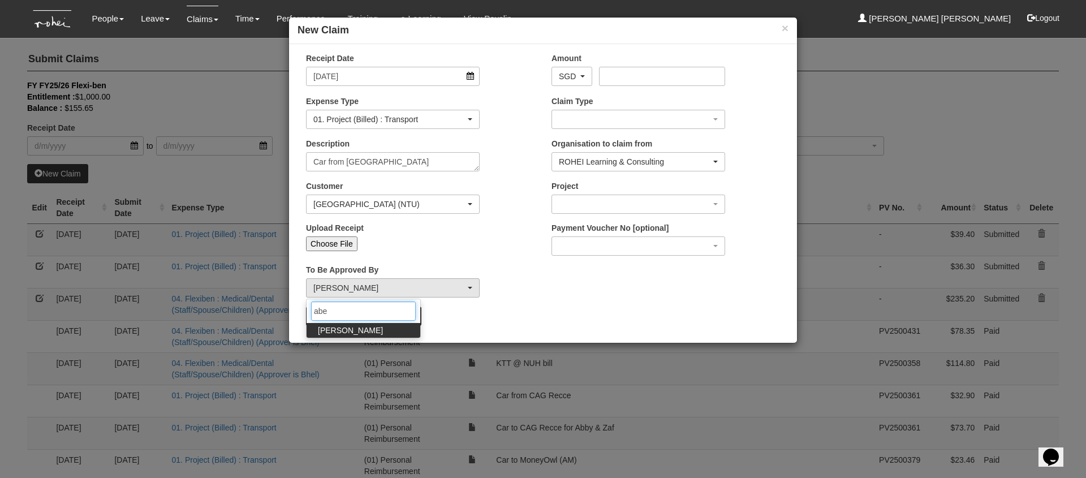
type input "abe"
click at [375, 330] on link "[PERSON_NAME]" at bounding box center [364, 330] width 114 height 15
select select "bab5243c-beed-41fc-b362-49a7e6e66dc1"
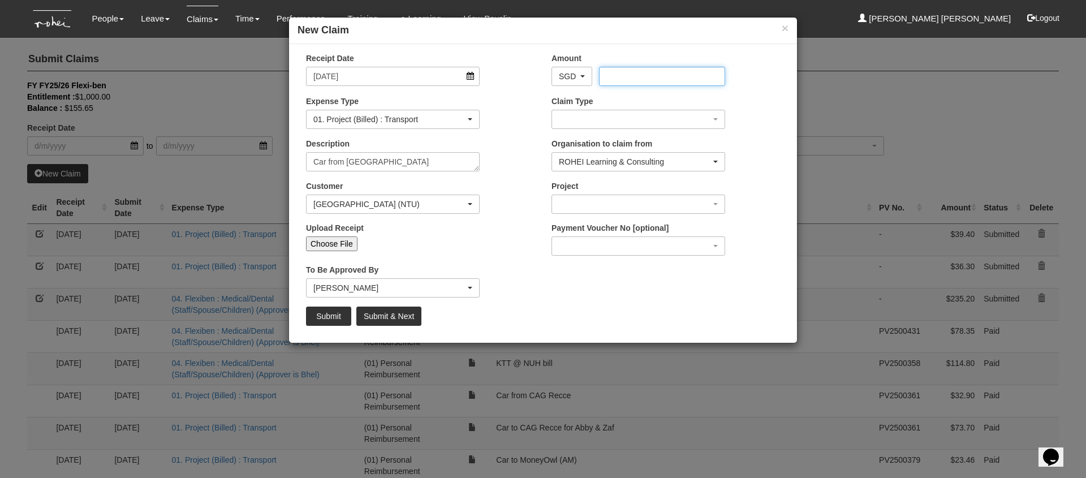
click at [646, 78] on input "Amount" at bounding box center [662, 76] width 126 height 19
type input "26.30"
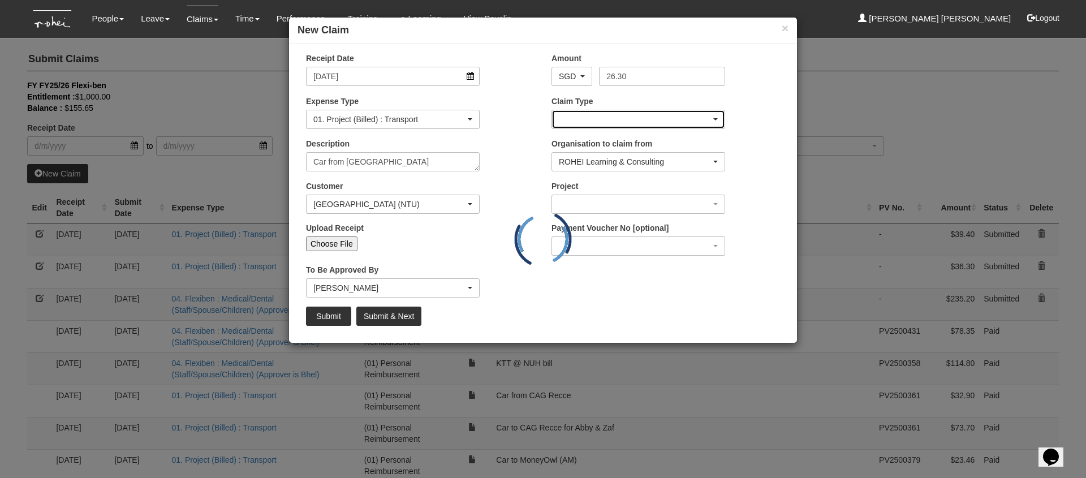
click at [640, 122] on div "button" at bounding box center [638, 119] width 173 height 18
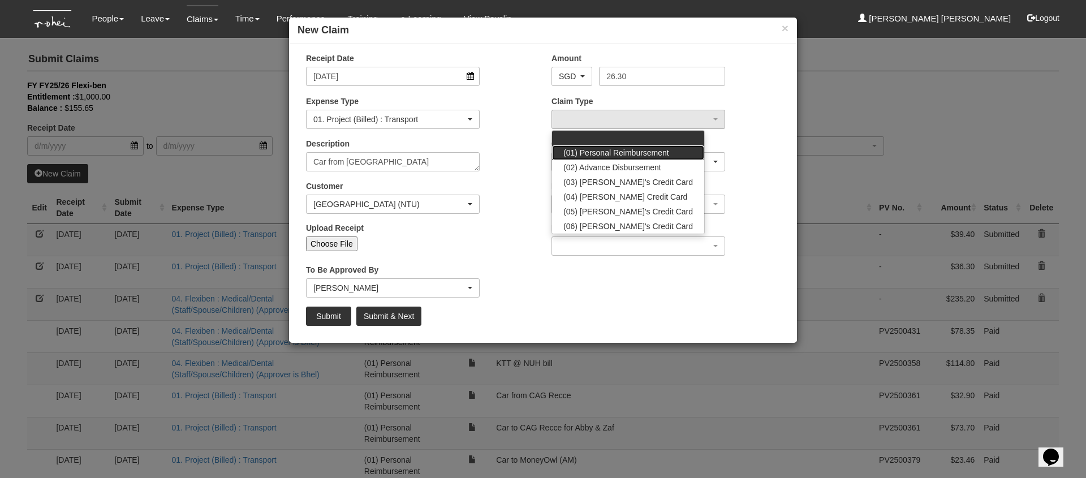
click at [665, 157] on span "(01) Personal Reimbursement" at bounding box center [617, 152] width 106 height 11
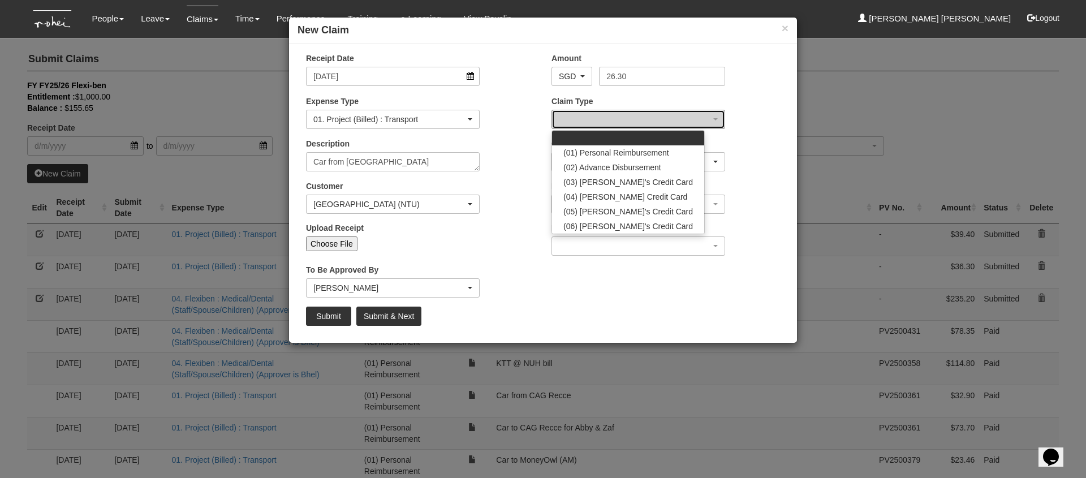
select select "14"
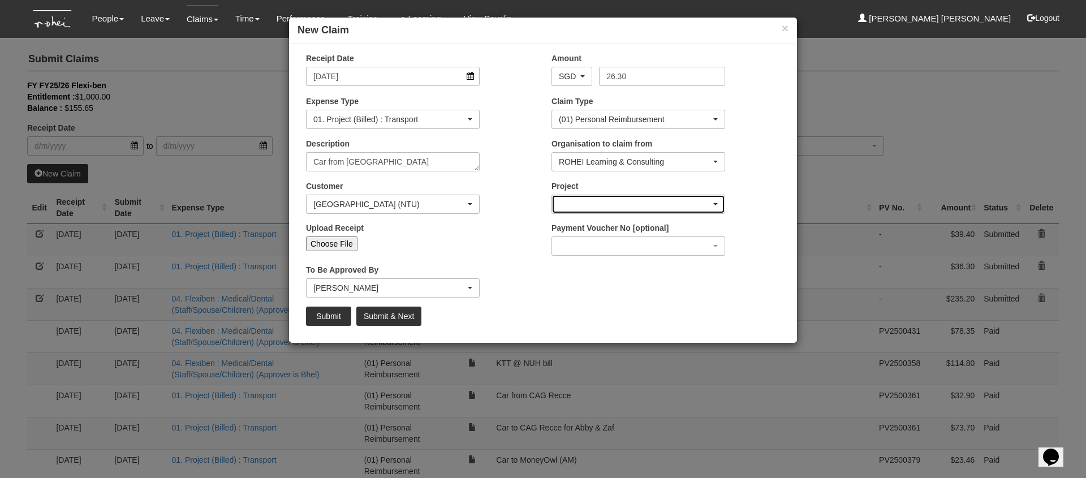
click at [645, 200] on div "button" at bounding box center [638, 204] width 173 height 18
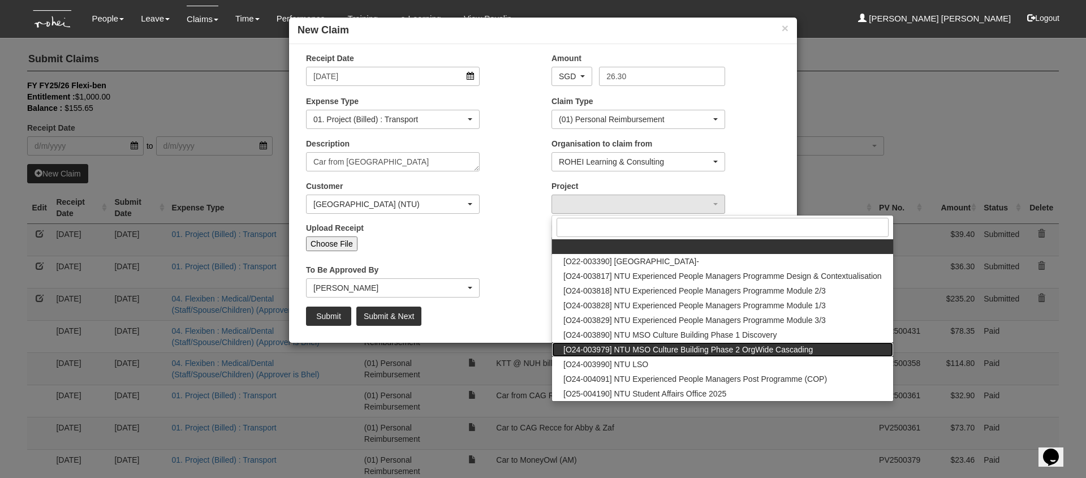
click at [759, 348] on span "[O24-003979] NTU MSO Culture Building Phase 2 OrgWide Cascading" at bounding box center [689, 349] width 250 height 11
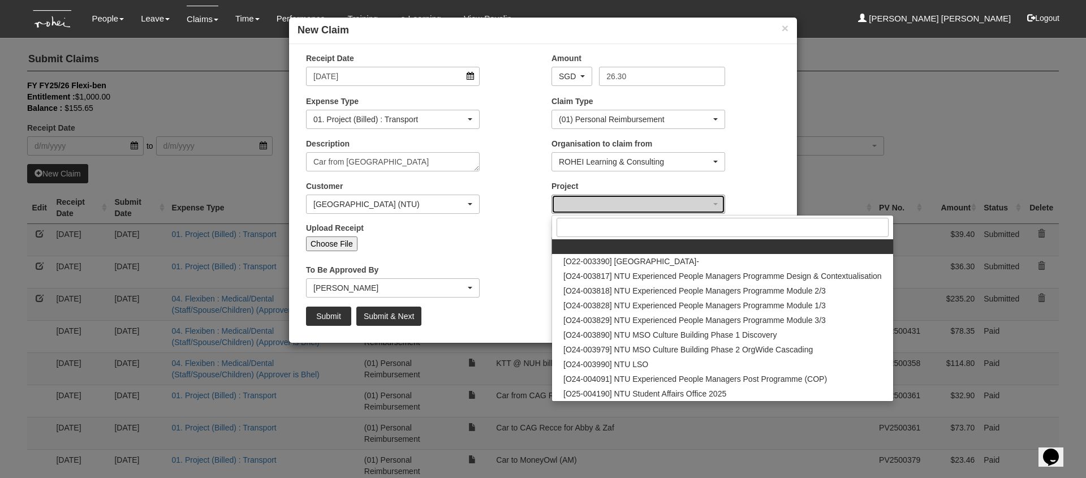
select select "2613"
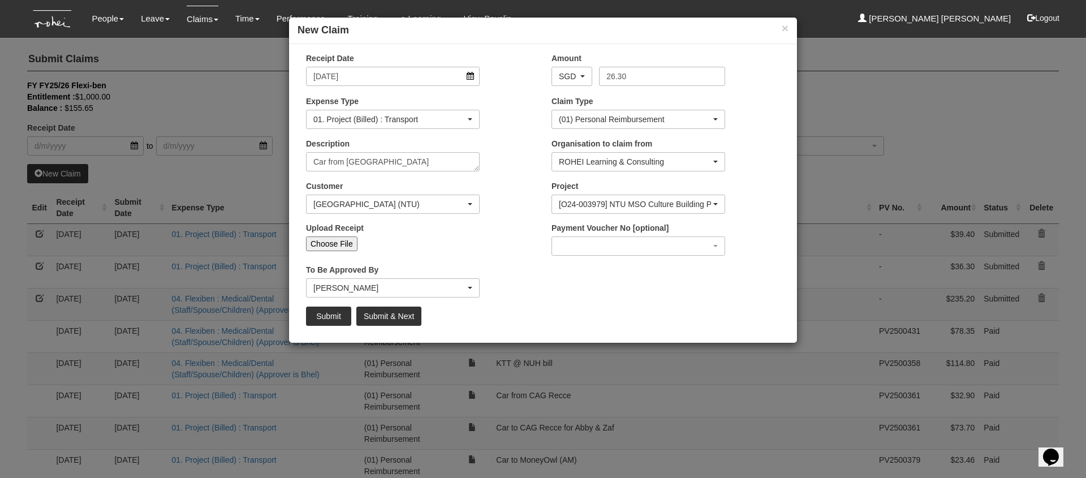
click at [328, 244] on input "Choose File" at bounding box center [331, 244] width 51 height 15
click at [320, 244] on input "Choose File" at bounding box center [331, 244] width 51 height 15
click at [330, 246] on input "Choose File" at bounding box center [331, 244] width 51 height 15
type input "C:\fakepath\NTU 15th Jul PM.PNG"
type input "Choose Another File"
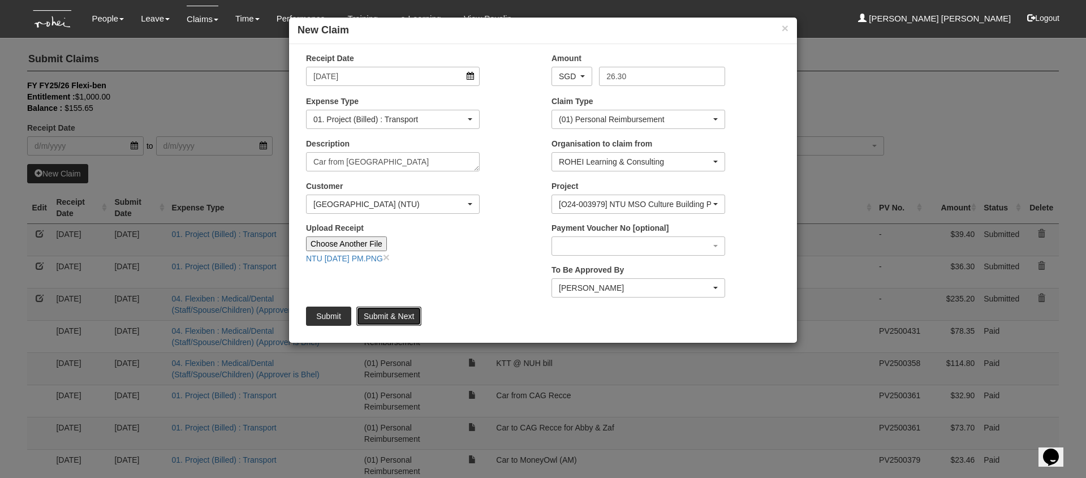
drag, startPoint x: 394, startPoint y: 318, endPoint x: 386, endPoint y: 319, distance: 8.5
click at [394, 318] on input "Submit & Next" at bounding box center [388, 316] width 65 height 19
type input "Choose File"
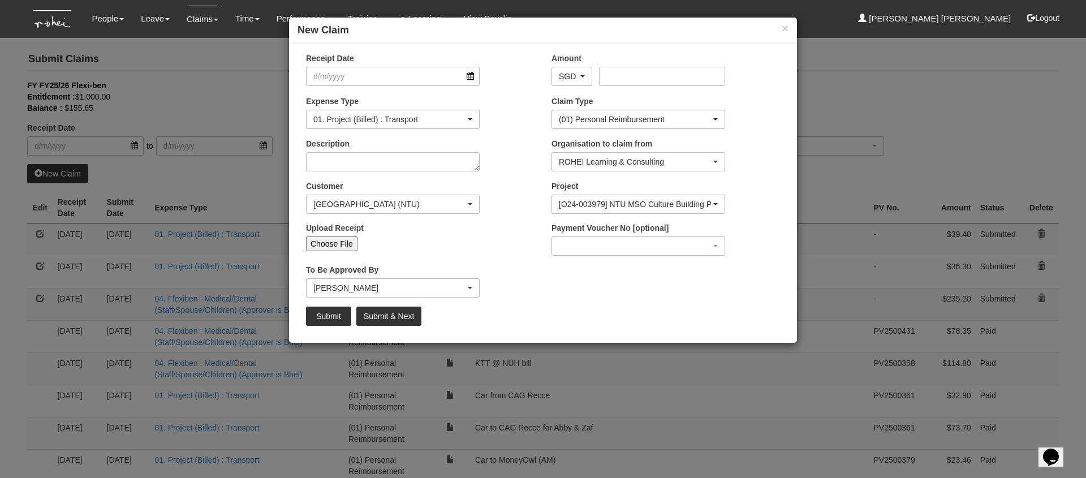
select select "50"
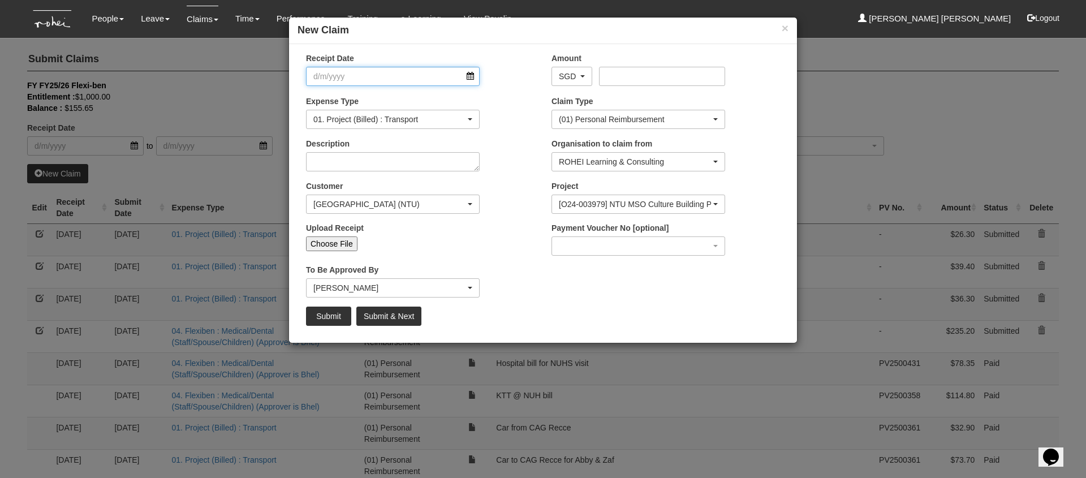
click at [469, 75] on input "Receipt Date" at bounding box center [393, 76] width 174 height 19
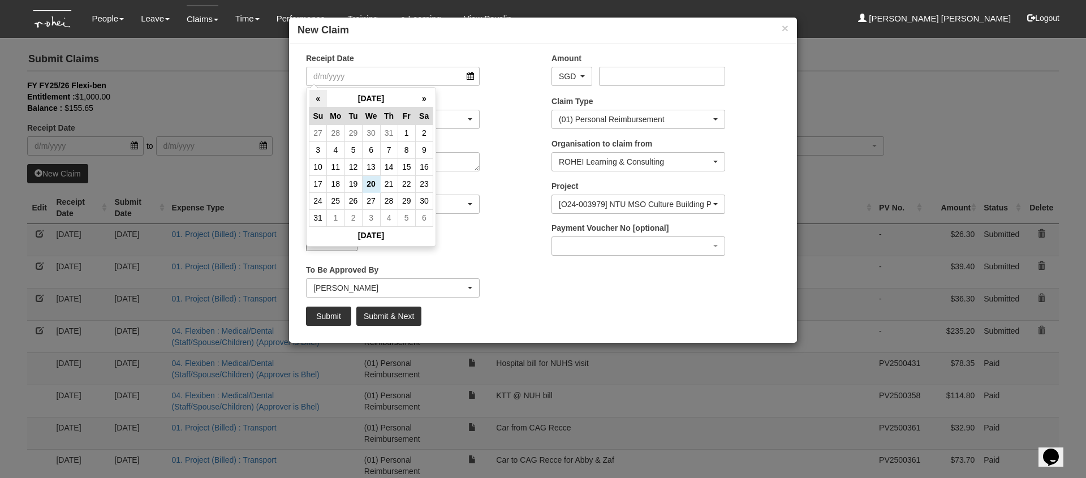
click at [317, 93] on th "«" at bounding box center [319, 99] width 18 height 18
click at [358, 171] on td "15" at bounding box center [354, 166] width 18 height 17
type input "[DATE]"
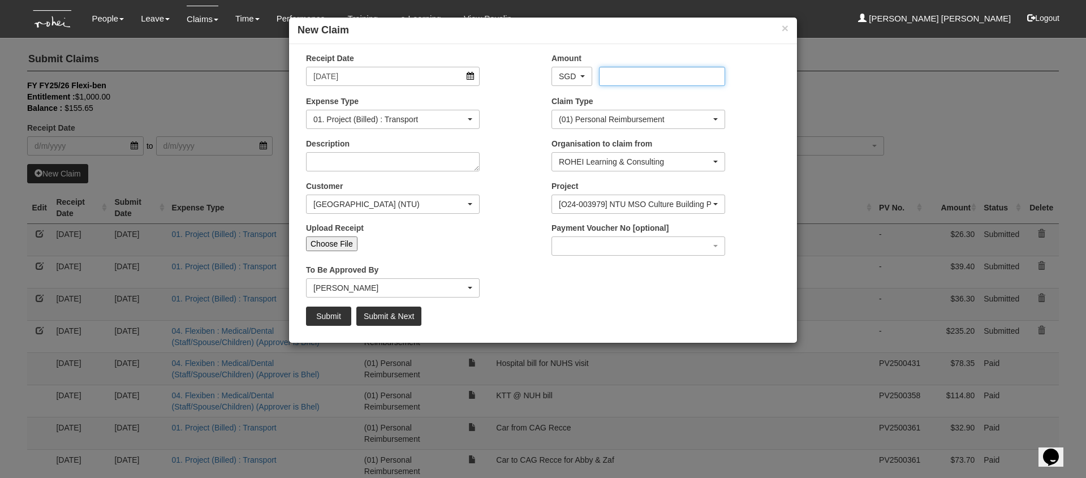
click at [641, 74] on input "Amount" at bounding box center [662, 76] width 126 height 19
type input "21.11"
click at [463, 246] on input "Upload Receipt" at bounding box center [433, 243] width 150 height 12
click at [576, 302] on div "Receipt Date 15/7/2025 Amount AED AFN ALL AMD ANG AOA ARS AUD AWG AZN BAM BBD B…" at bounding box center [543, 194] width 508 height 282
click at [404, 166] on textarea "Description" at bounding box center [393, 161] width 174 height 19
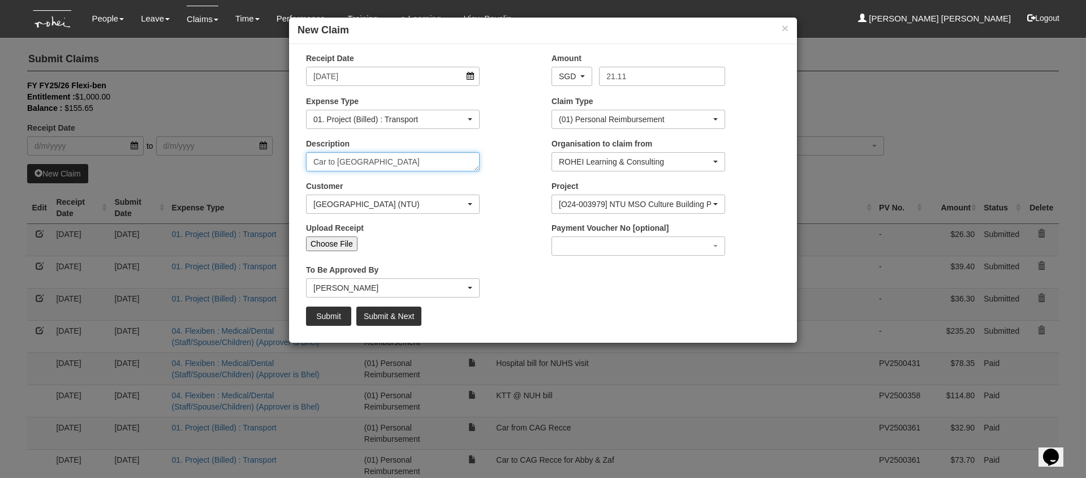
type textarea "Car to [GEOGRAPHIC_DATA]"
click at [347, 244] on input "Choose File" at bounding box center [331, 244] width 51 height 15
type input "C:\fakepath\NTU 15 July AM.PNG"
type input "Choose Another File"
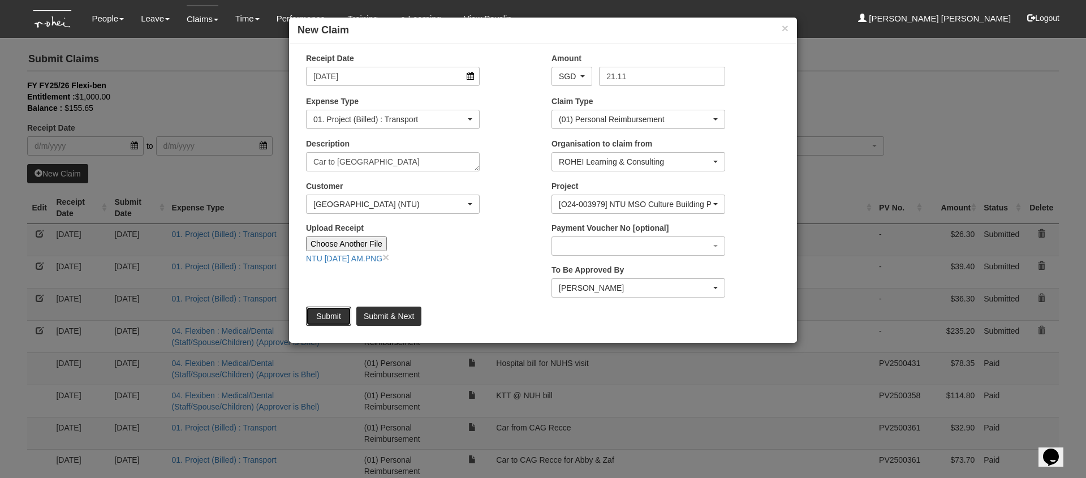
click at [329, 320] on input "Submit" at bounding box center [328, 316] width 45 height 19
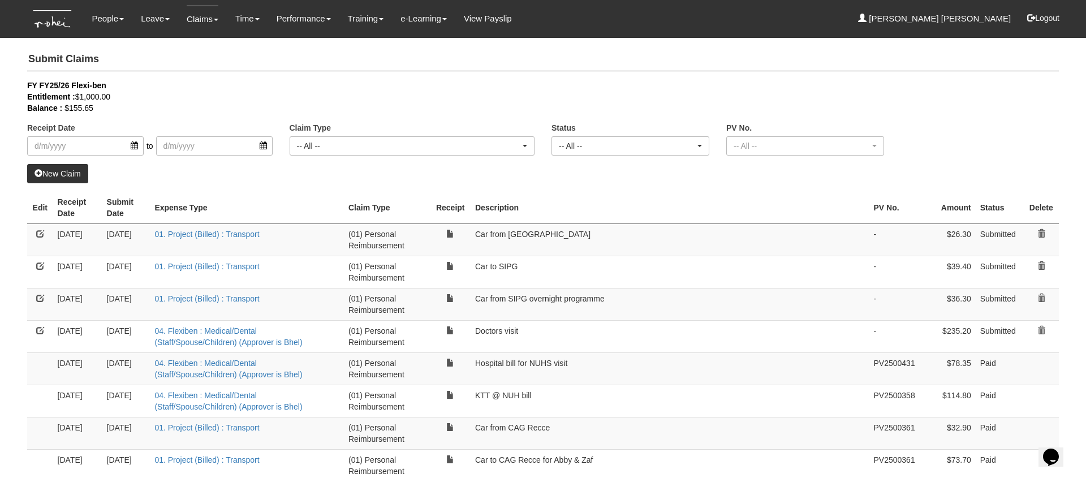
select select "50"
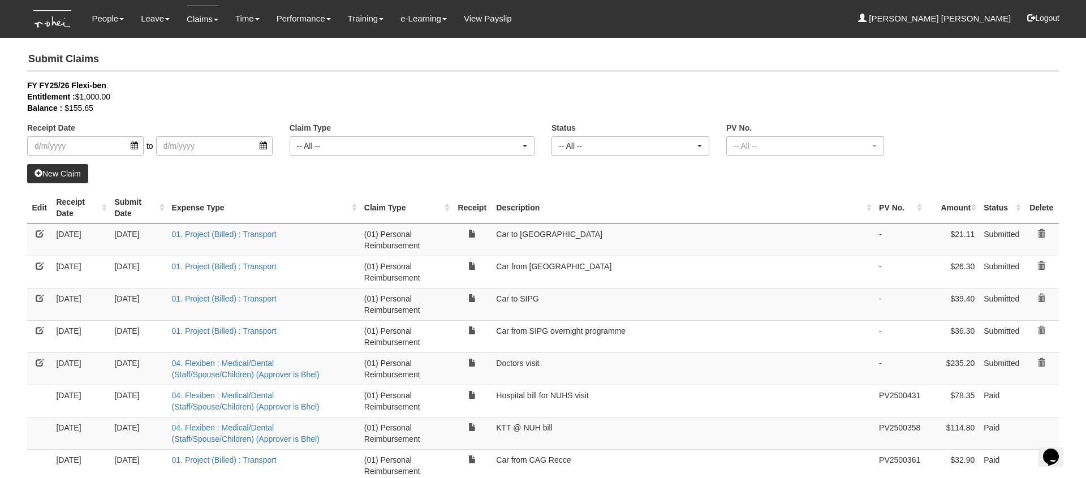
click at [63, 172] on link "New Claim" at bounding box center [57, 173] width 61 height 19
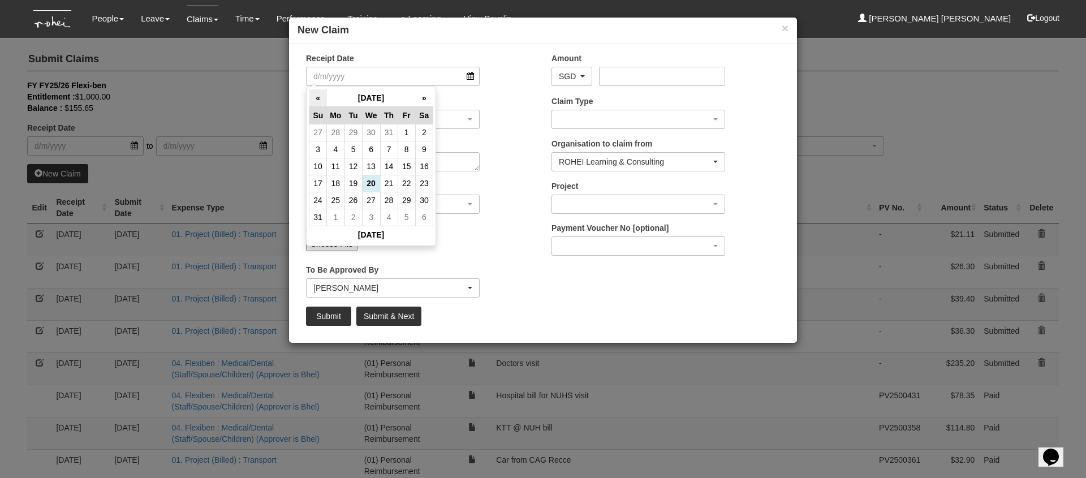
click at [320, 96] on th "«" at bounding box center [319, 98] width 18 height 18
click at [403, 151] on td "11" at bounding box center [407, 149] width 18 height 17
type input "[DATE]"
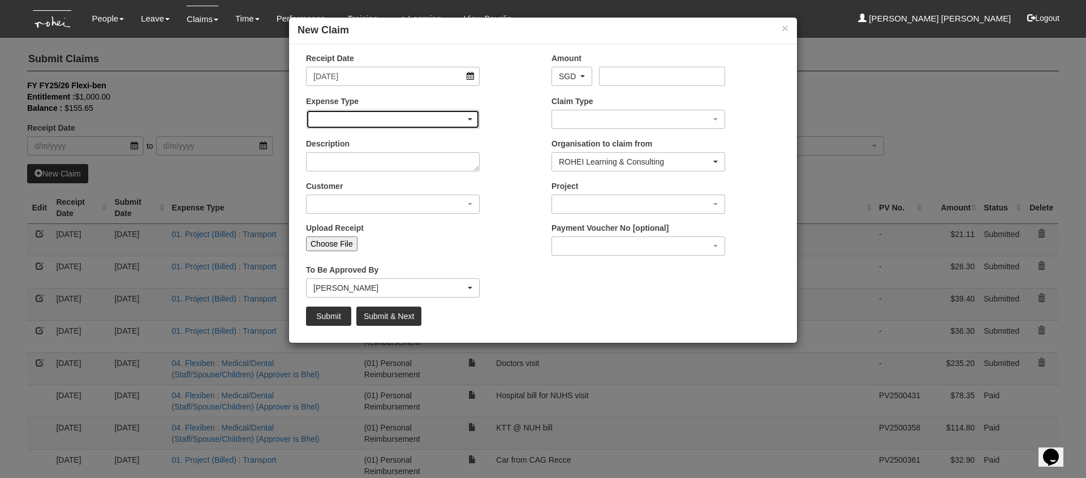
click at [401, 122] on div "button" at bounding box center [393, 119] width 173 height 18
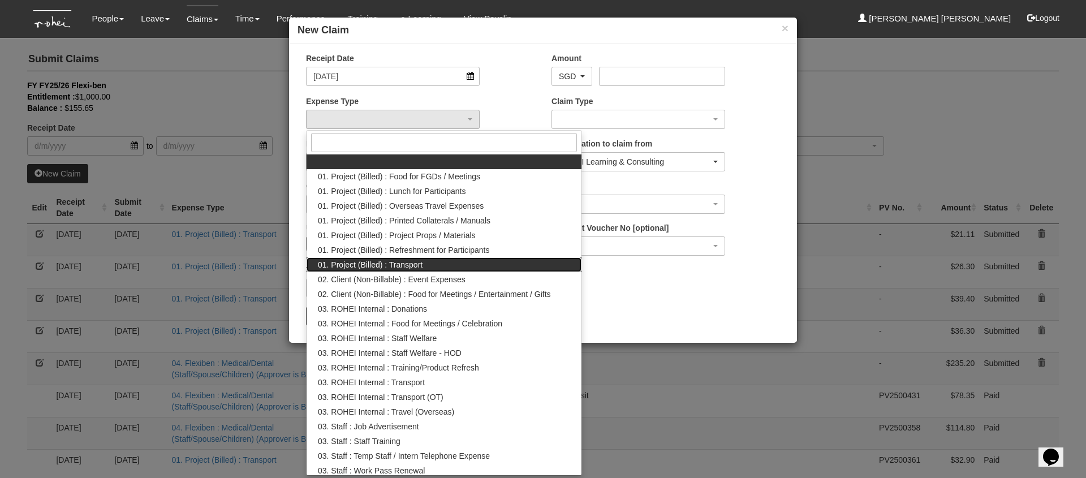
click at [437, 266] on link "01. Project (Billed) : Transport" at bounding box center [444, 264] width 275 height 15
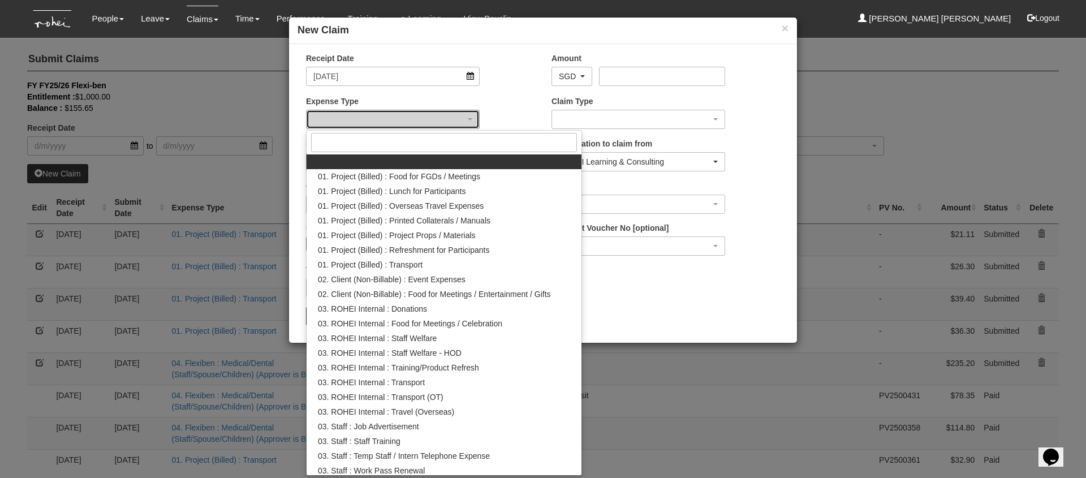
select select "135"
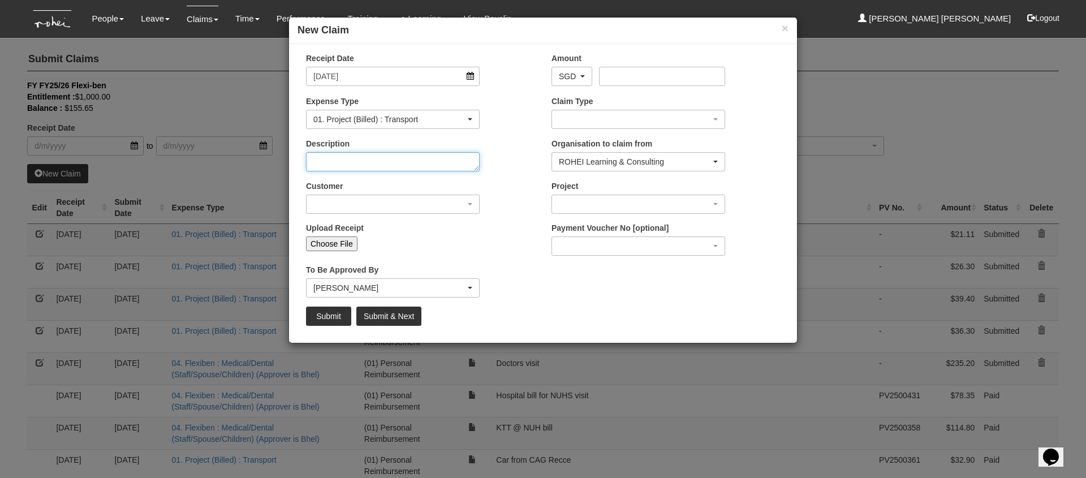
click at [352, 158] on textarea "Description" at bounding box center [393, 161] width 174 height 19
type textarea "Car from SIPG"
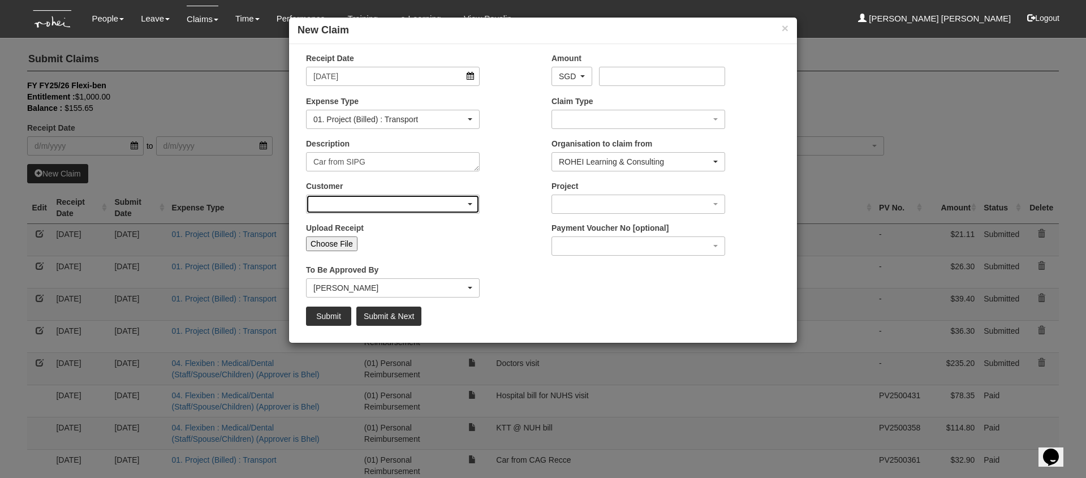
click at [370, 197] on div "button" at bounding box center [393, 204] width 173 height 18
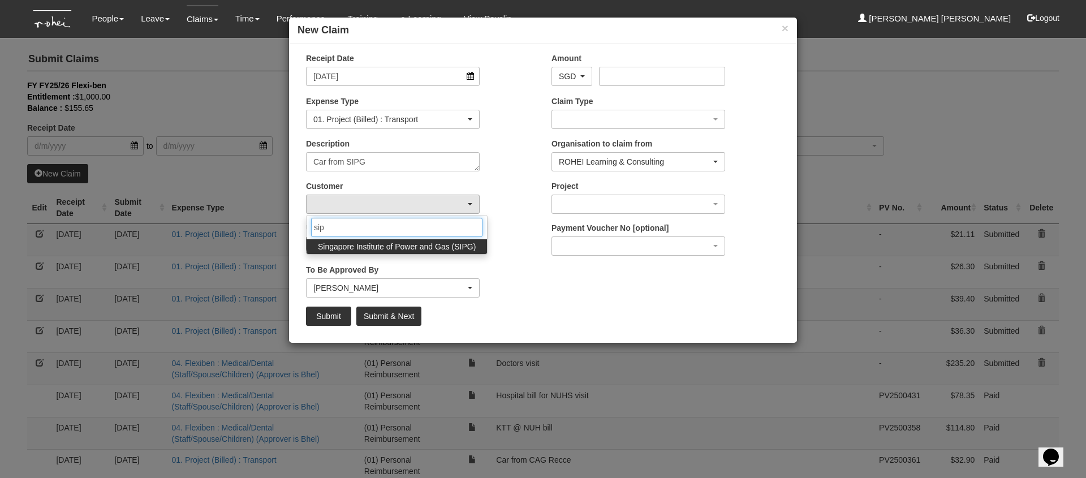
type input "sip"
click at [411, 250] on span "Singapore Institute of Power and Gas (SIPG)" at bounding box center [397, 246] width 158 height 11
select select "483"
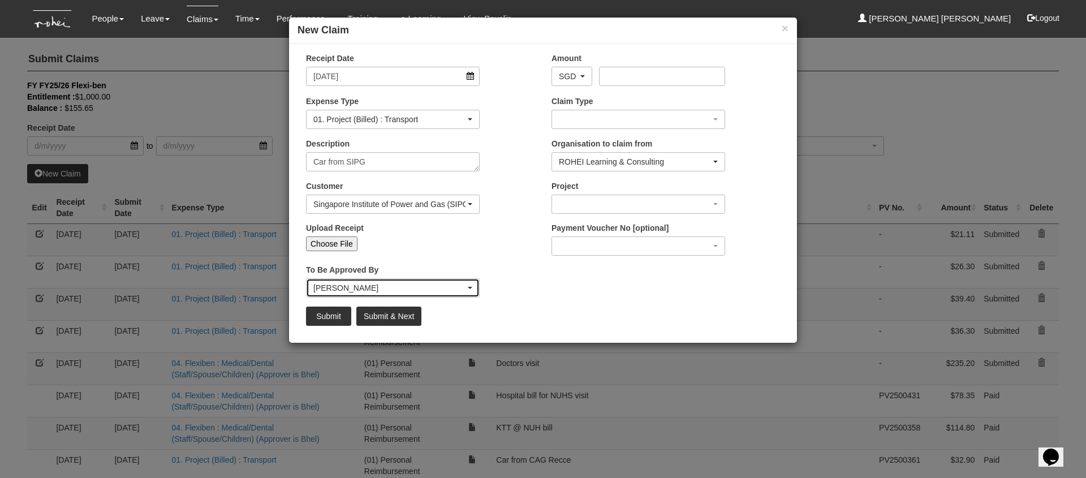
click at [370, 283] on div "[PERSON_NAME]" at bounding box center [389, 287] width 152 height 11
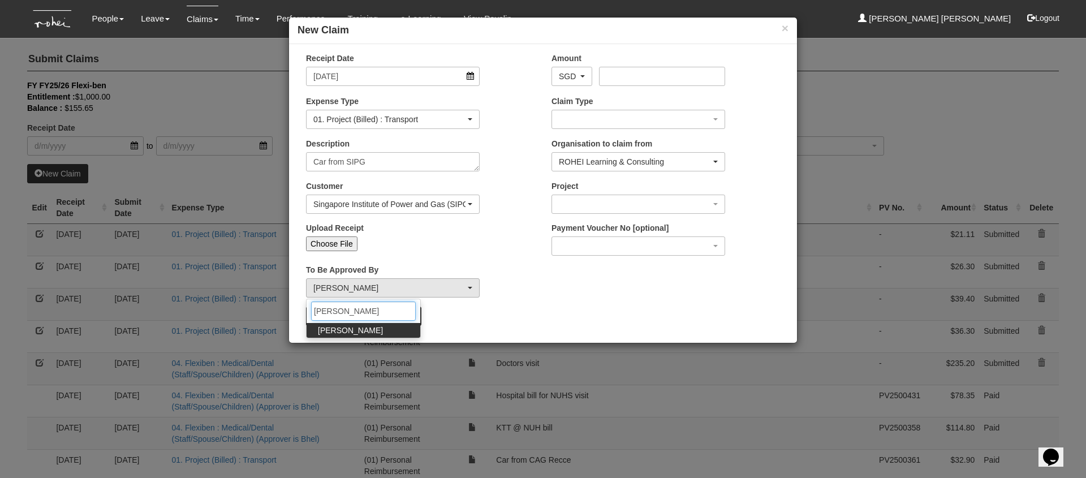
type input "[PERSON_NAME]"
click at [333, 331] on span "[PERSON_NAME]" at bounding box center [350, 330] width 65 height 11
select select "34494e3c-fa1c-4f5c-8164-1b5a8a5feac6"
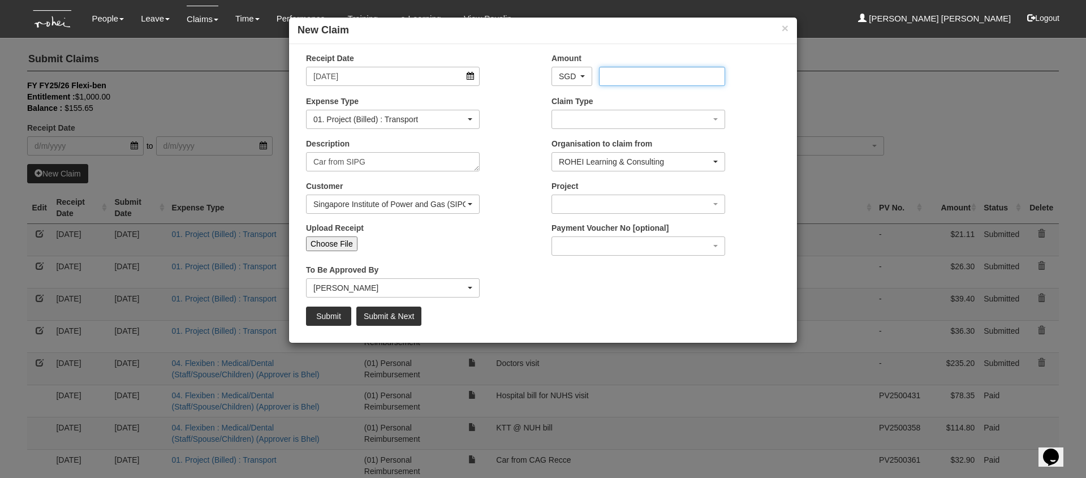
click at [650, 77] on input "Amount" at bounding box center [662, 76] width 126 height 19
type input "23.46"
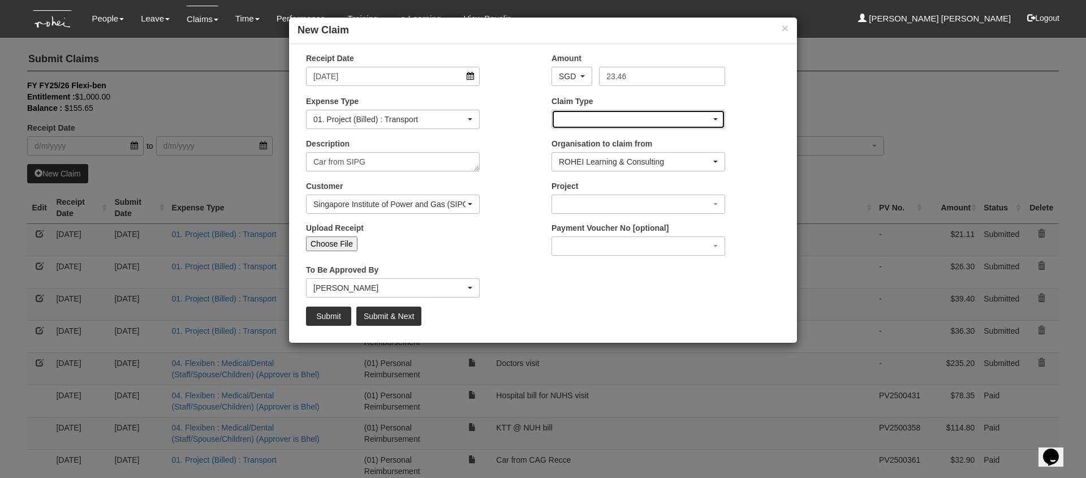
click at [674, 119] on div "button" at bounding box center [638, 119] width 173 height 18
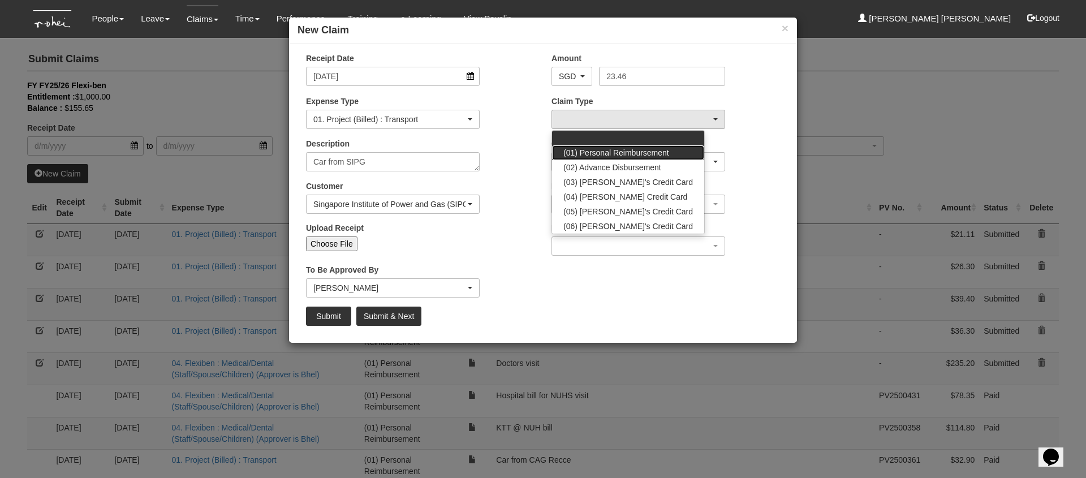
click at [665, 152] on span "(01) Personal Reimbursement" at bounding box center [617, 152] width 106 height 11
select select "14"
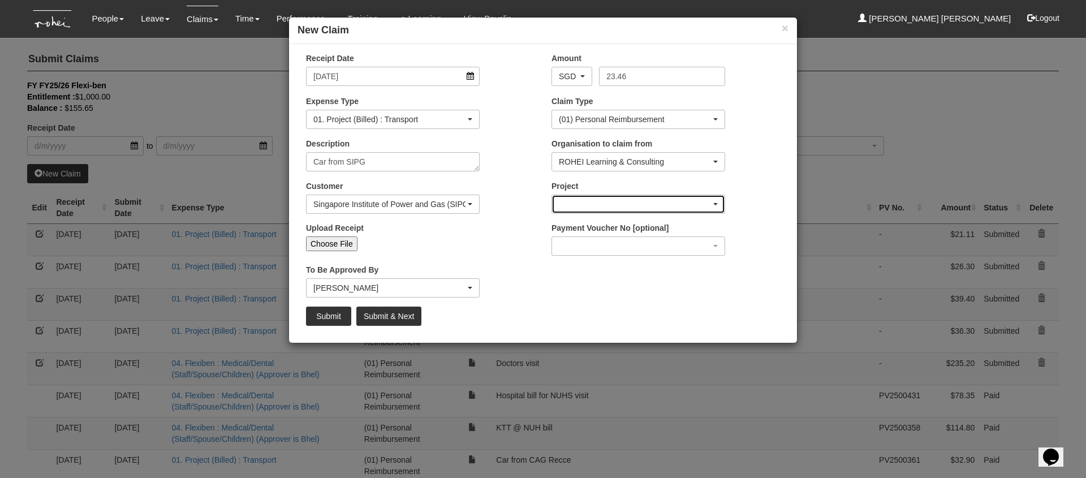
drag, startPoint x: 662, startPoint y: 198, endPoint x: 652, endPoint y: 200, distance: 9.9
click at [662, 198] on div "button" at bounding box center [638, 204] width 173 height 18
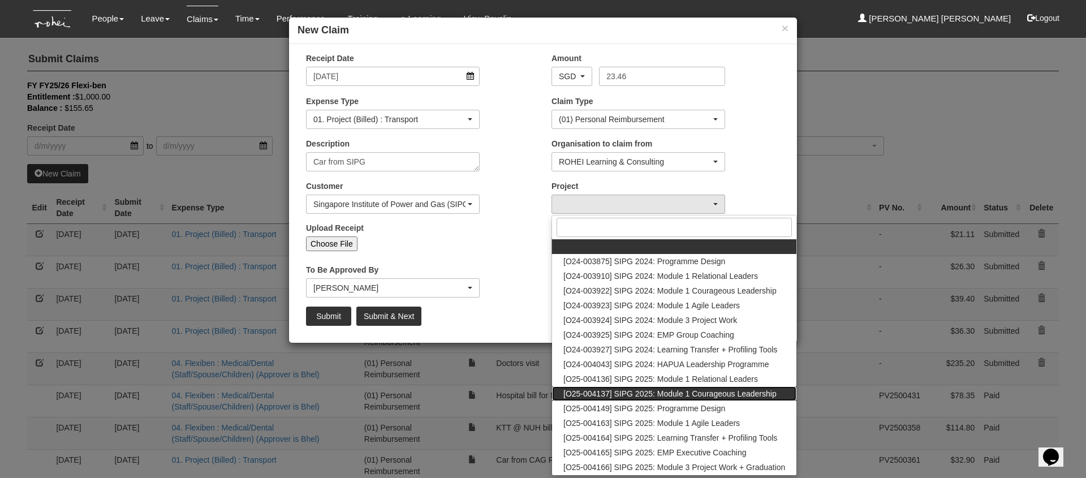
click at [633, 394] on span "[O25-004137] SIPG 2025: Module 1 Courageous Leadership" at bounding box center [670, 393] width 213 height 11
select select "2759"
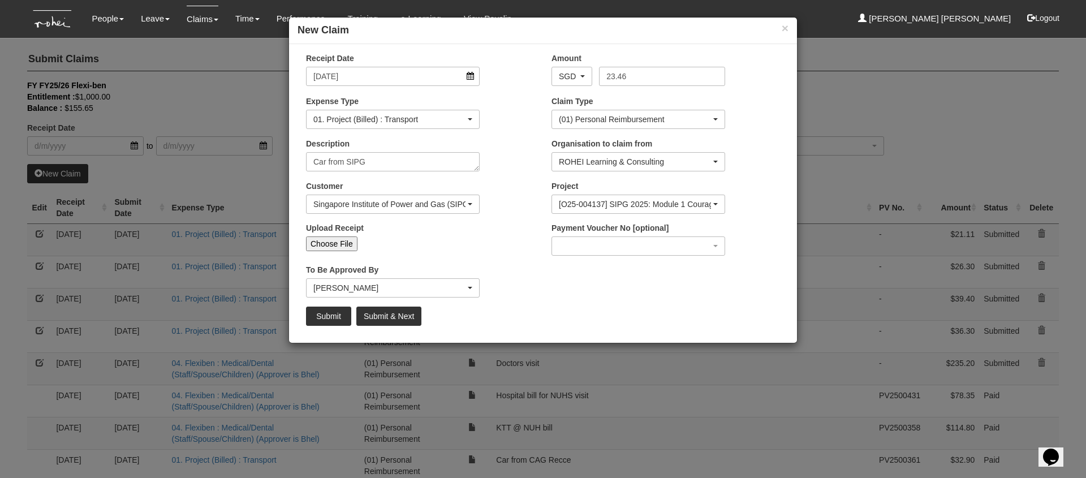
click at [602, 304] on div "Receipt Date 11/7/2025 Amount AED AFN ALL AMD ANG AOA ARS AUD AWG AZN BAM BBD B…" at bounding box center [543, 194] width 508 height 282
click at [346, 245] on input "Choose File" at bounding box center [331, 244] width 51 height 15
type input "C:\fakepath\SIPG 11 july PM.PNG"
type input "Choose Another File"
click at [410, 319] on input "Submit & Next" at bounding box center [388, 316] width 65 height 19
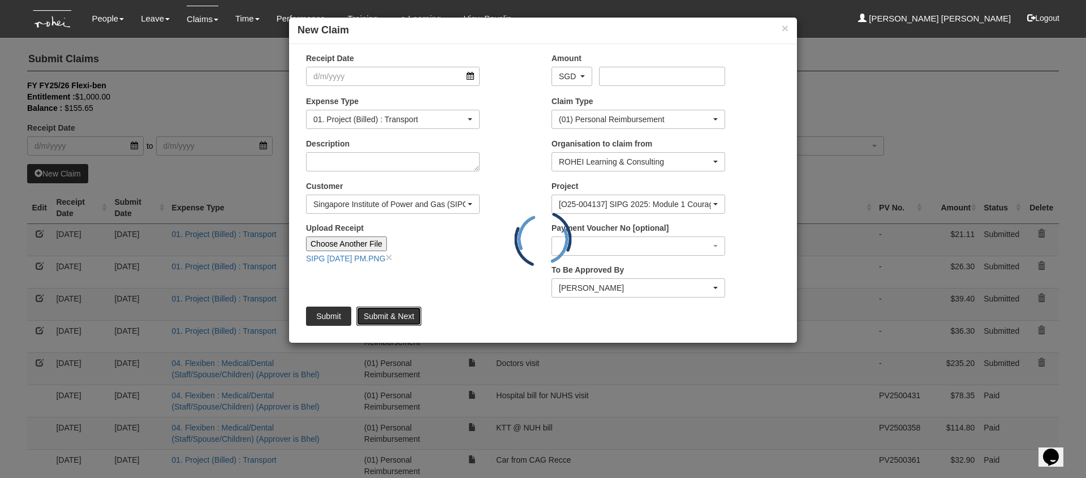
type input "Choose File"
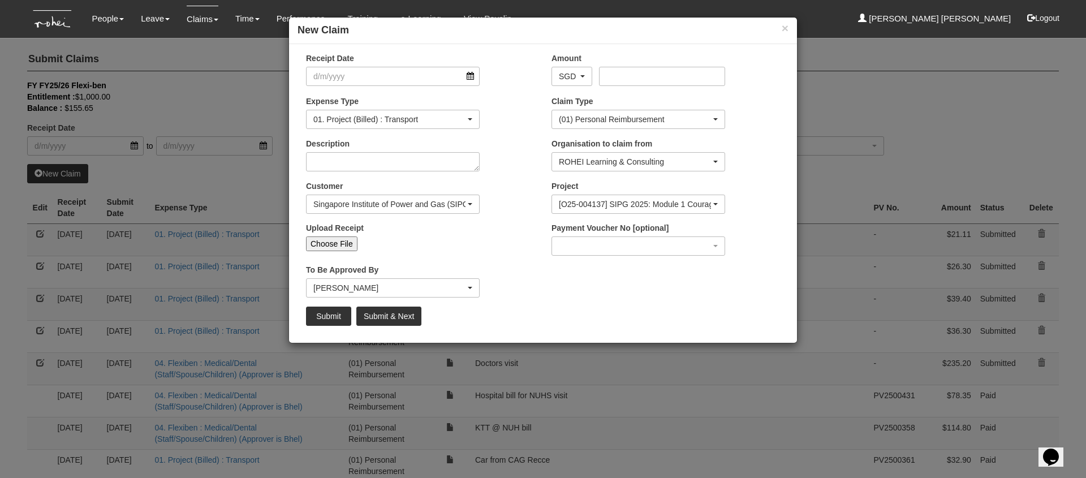
select select "50"
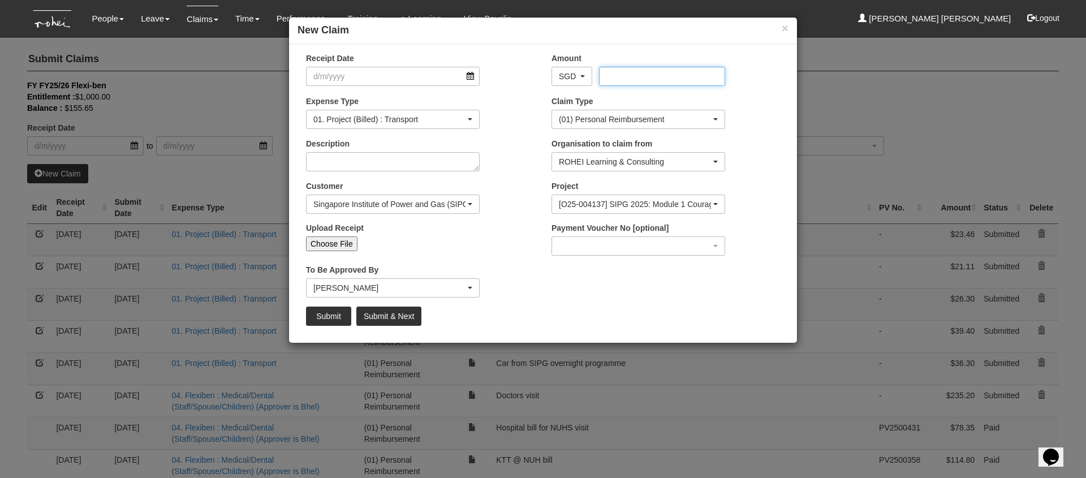
click at [656, 76] on input "Amount" at bounding box center [662, 76] width 126 height 19
type input "41.41"
click at [426, 162] on textarea "Description" at bounding box center [393, 161] width 174 height 19
type textarea "Car to SIPG"
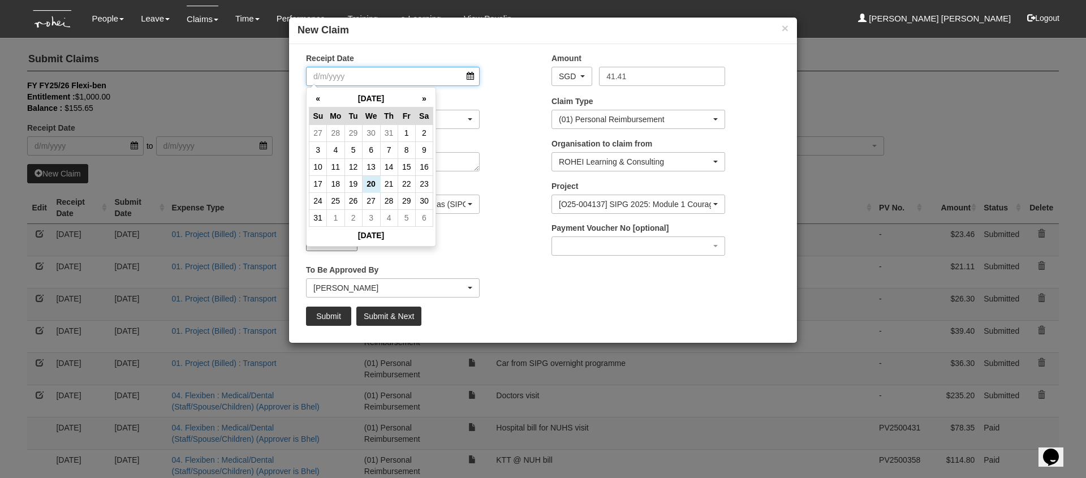
click at [475, 76] on input "Receipt Date" at bounding box center [393, 76] width 174 height 19
click at [316, 98] on th "«" at bounding box center [319, 99] width 18 height 18
click at [401, 148] on td "11" at bounding box center [407, 149] width 18 height 17
type input "[DATE]"
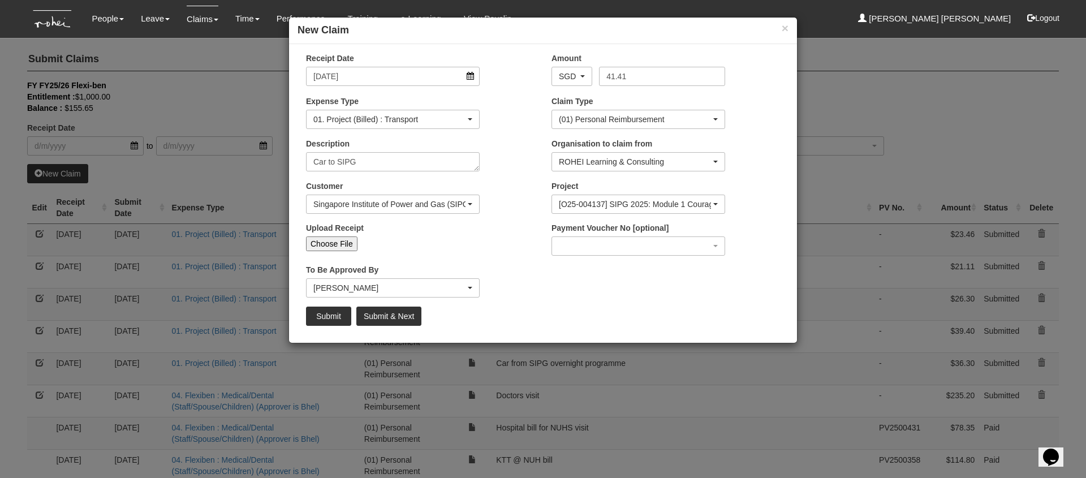
click at [345, 244] on input "Choose File" at bounding box center [331, 244] width 51 height 15
type input "C:\fakepath\SIPG 11 jul AM.PNG"
type input "Choose Another File"
click at [400, 317] on input "Submit & Next" at bounding box center [388, 316] width 65 height 19
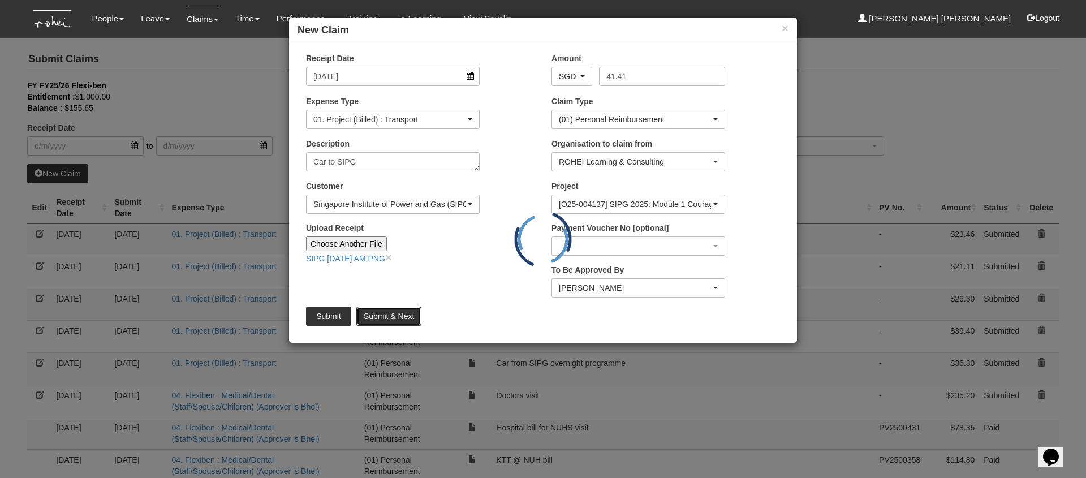
type input "Choose File"
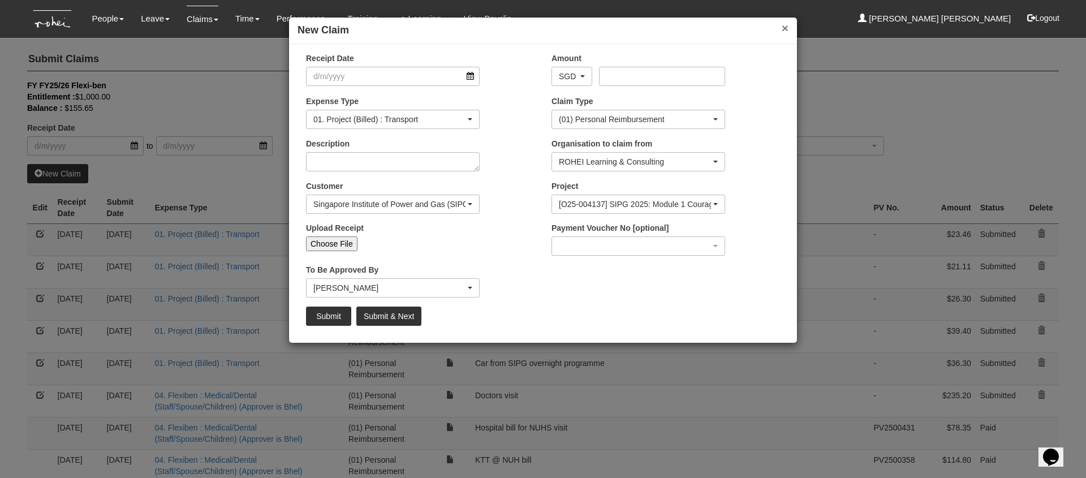
click at [784, 25] on button "×" at bounding box center [785, 28] width 7 height 12
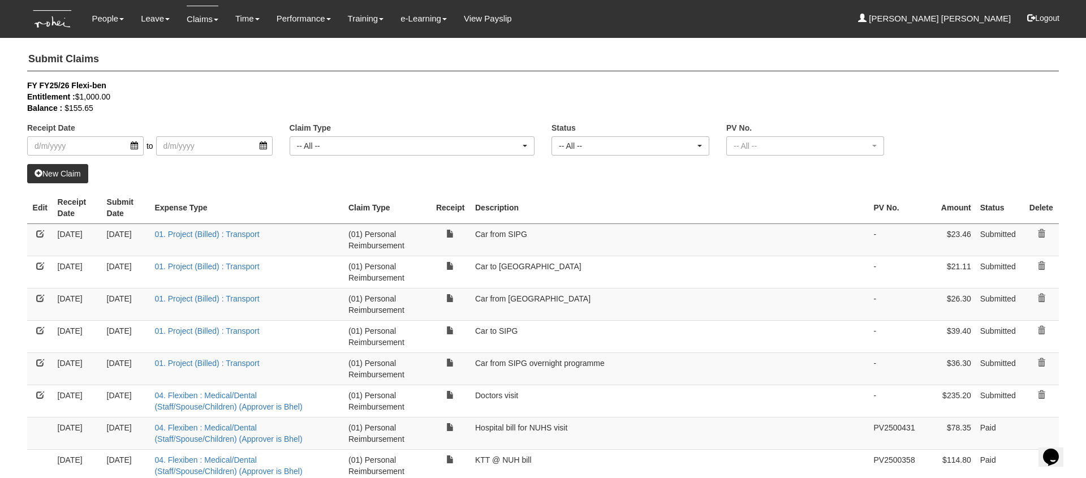
select select "50"
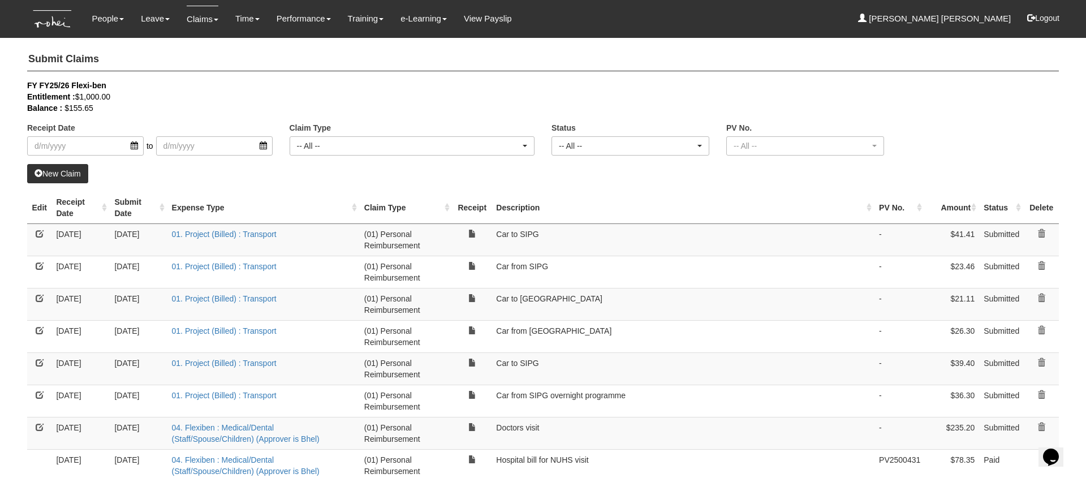
click at [67, 171] on link "New Claim" at bounding box center [57, 173] width 61 height 19
select select "50"
click at [61, 177] on link "New Claim" at bounding box center [57, 173] width 61 height 19
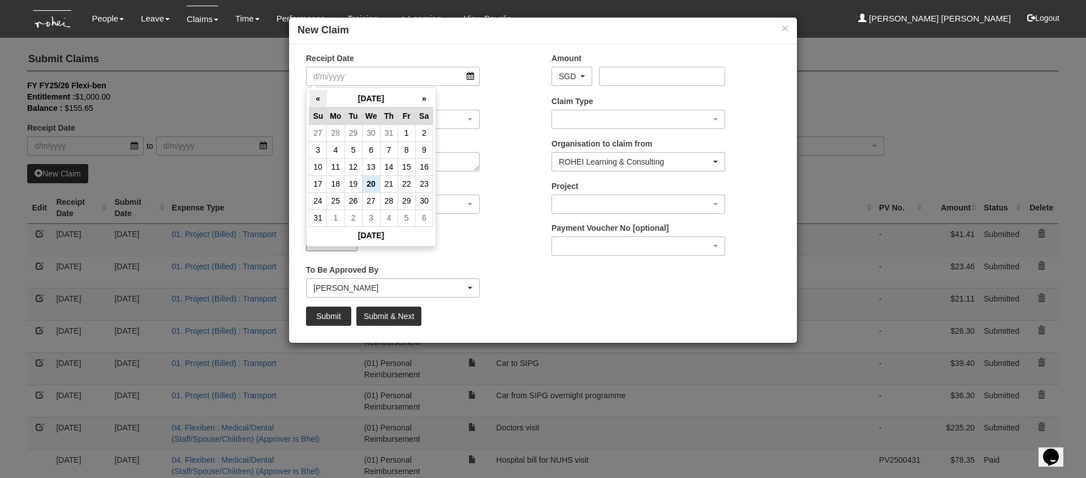
click at [319, 99] on th "«" at bounding box center [319, 99] width 18 height 18
click at [390, 149] on td "10" at bounding box center [389, 149] width 18 height 17
type input "[DATE]"
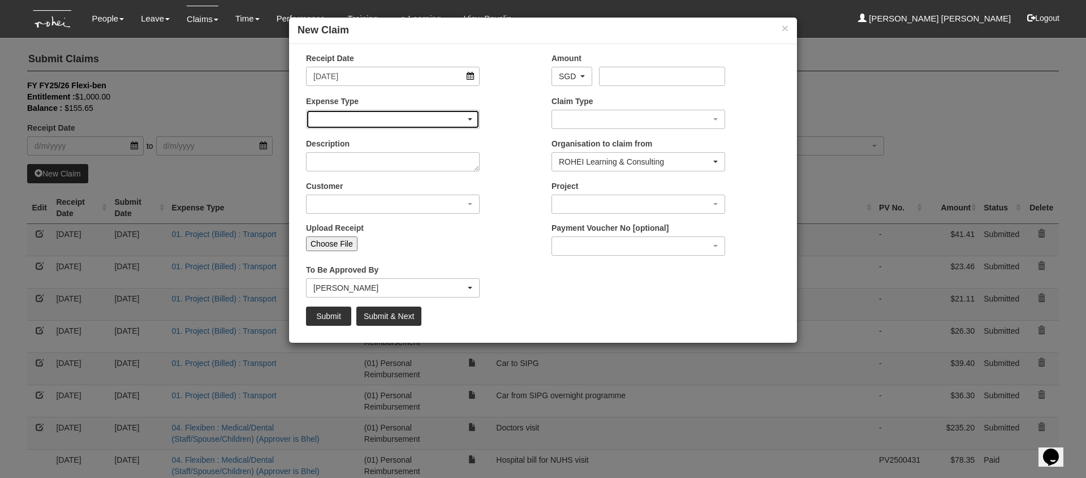
click at [419, 114] on div "button" at bounding box center [393, 119] width 173 height 18
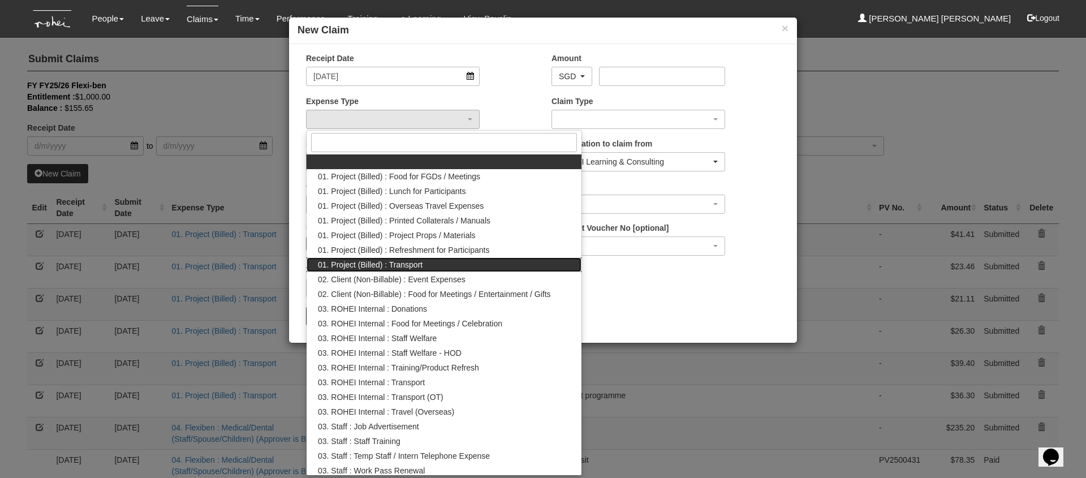
click at [482, 261] on link "01. Project (Billed) : Transport" at bounding box center [444, 264] width 275 height 15
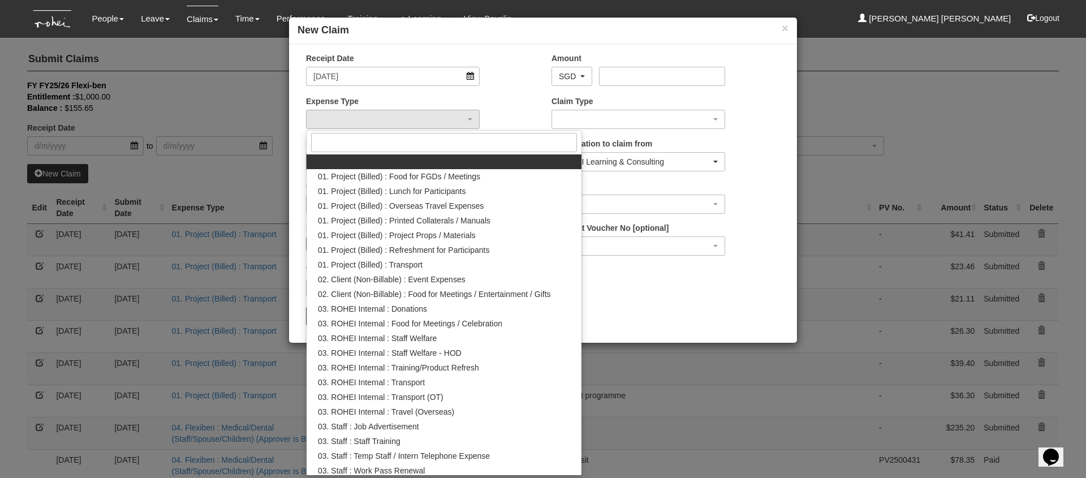
select select "135"
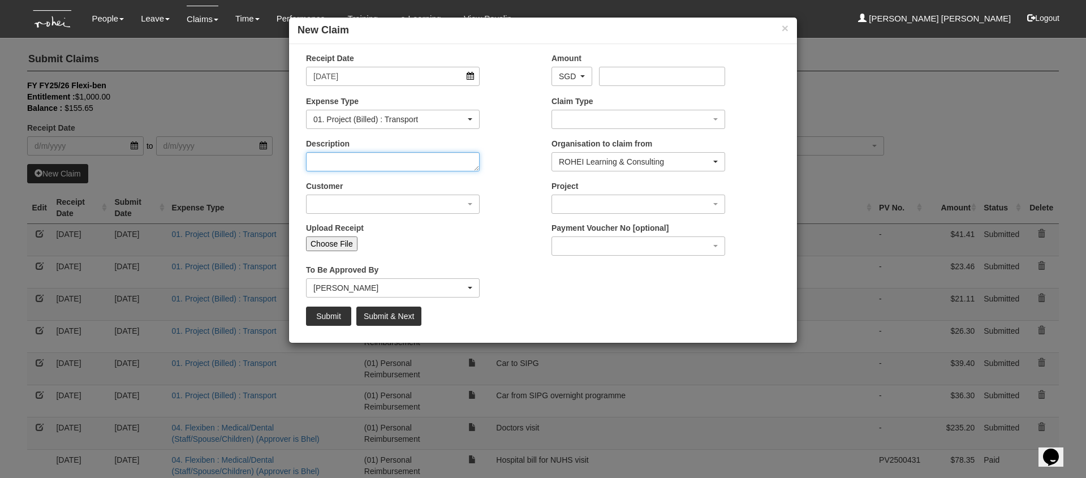
click at [395, 165] on textarea "Description" at bounding box center [393, 161] width 174 height 19
type textarea "Car from SIPG"
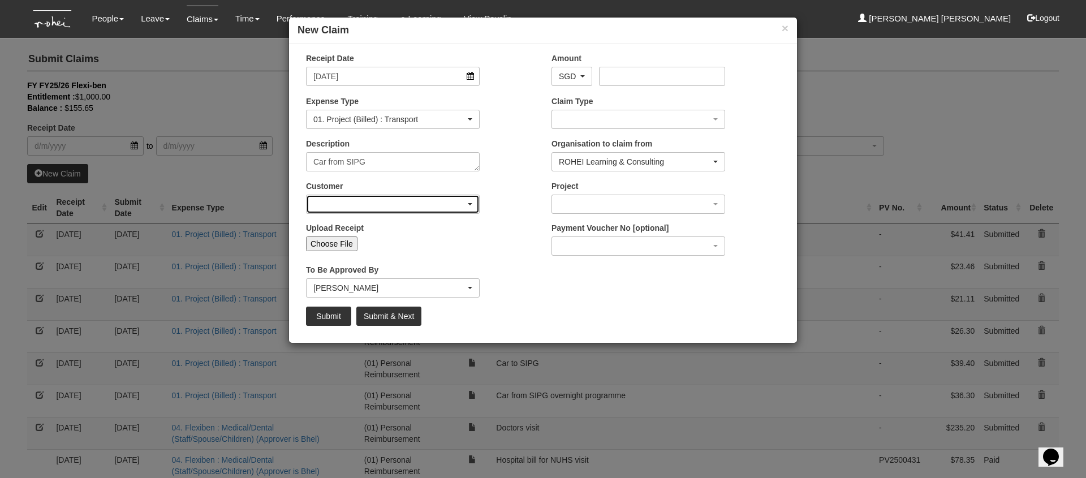
drag, startPoint x: 394, startPoint y: 208, endPoint x: 387, endPoint y: 206, distance: 7.2
click at [394, 208] on div "button" at bounding box center [393, 204] width 173 height 18
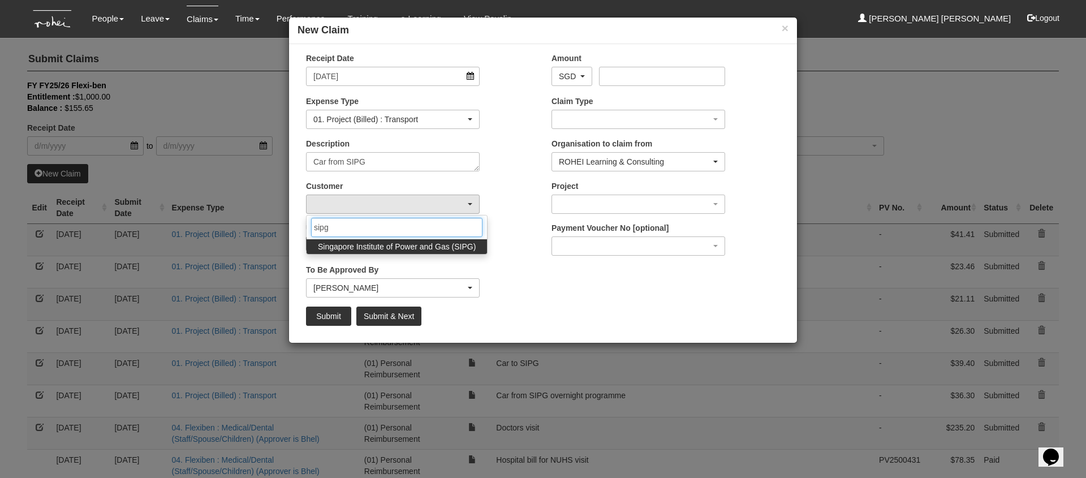
type input "sipg"
click at [431, 249] on span "Singapore Institute of Power and Gas (SIPG)" at bounding box center [397, 246] width 158 height 11
select select "483"
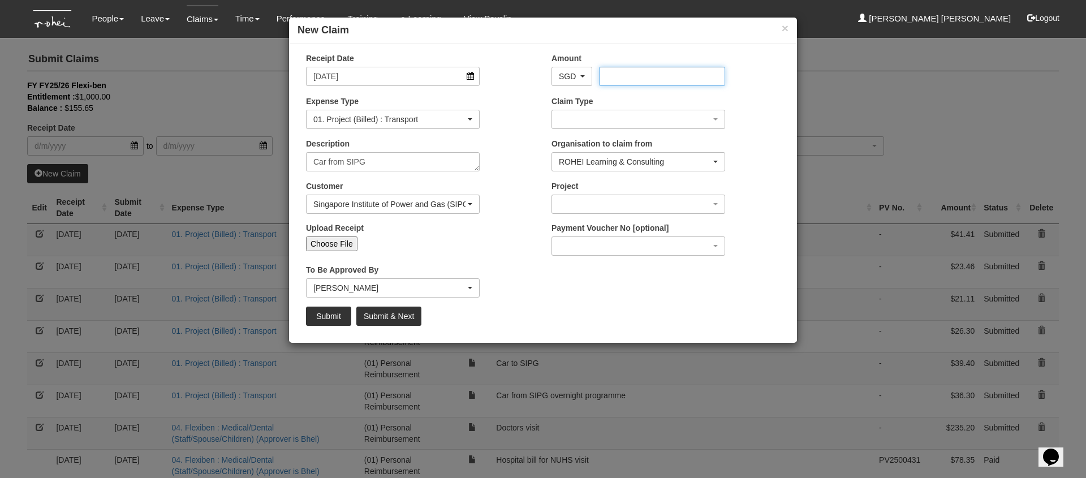
click at [629, 76] on input "Amount" at bounding box center [662, 76] width 126 height 19
type input "25.40"
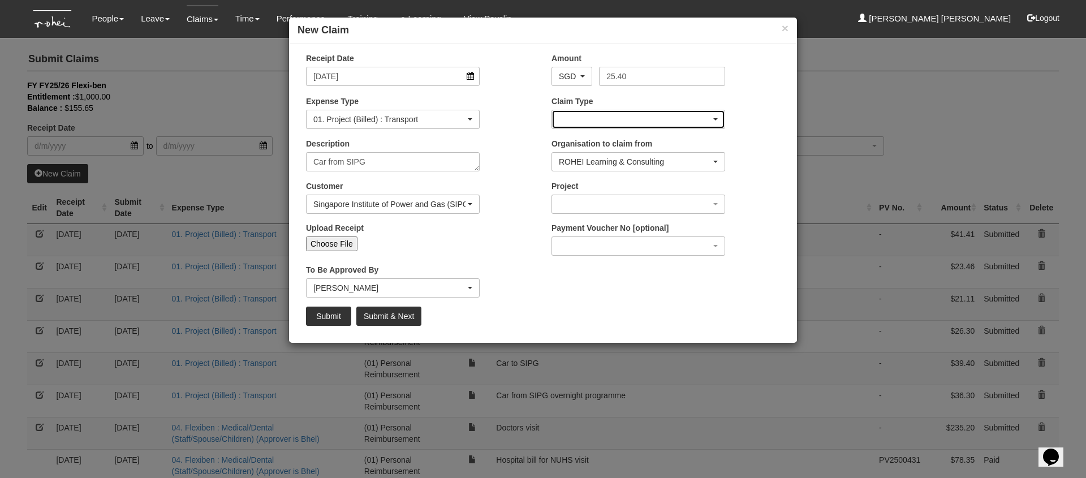
click at [642, 122] on div "button" at bounding box center [638, 119] width 173 height 18
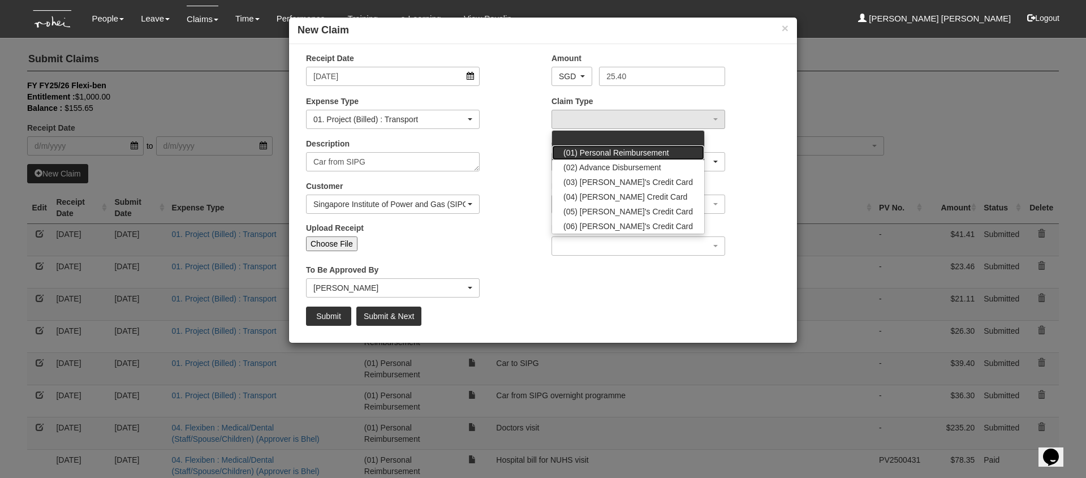
click at [643, 154] on span "(01) Personal Reimbursement" at bounding box center [617, 152] width 106 height 11
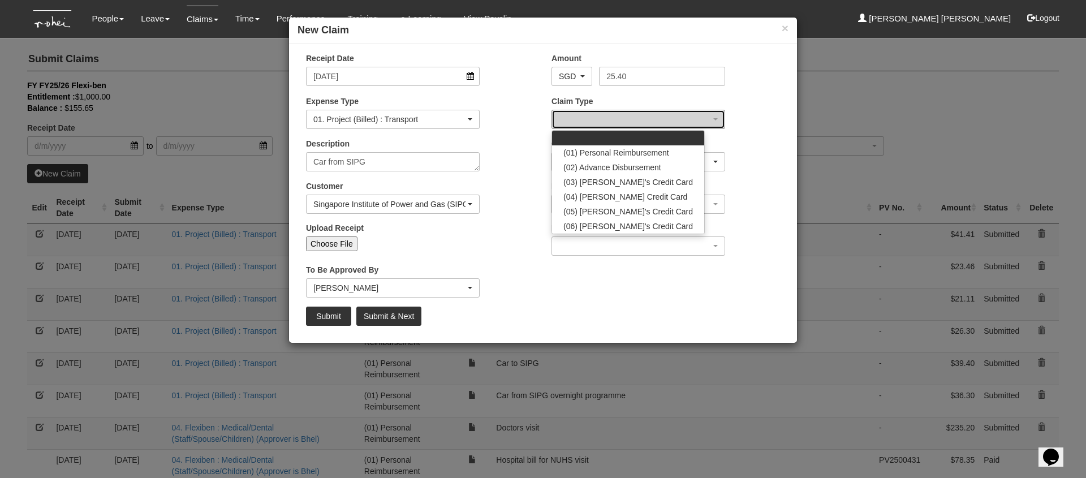
select select "14"
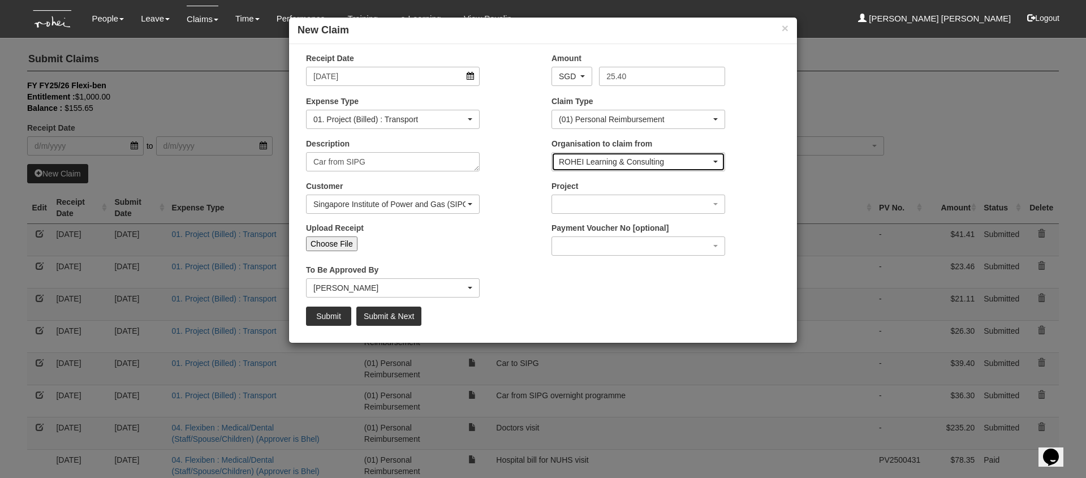
click at [656, 162] on div "ROHEI Learning & Consulting" at bounding box center [635, 161] width 152 height 11
drag, startPoint x: 501, startPoint y: 190, endPoint x: 553, endPoint y: 196, distance: 51.8
click at [501, 190] on div "Customer (N/A) _ROHEI Internal 3M ASIA PACIFIC PRIVATE LTD [DOMAIN_NAME] AbbVie…" at bounding box center [421, 202] width 246 height 42
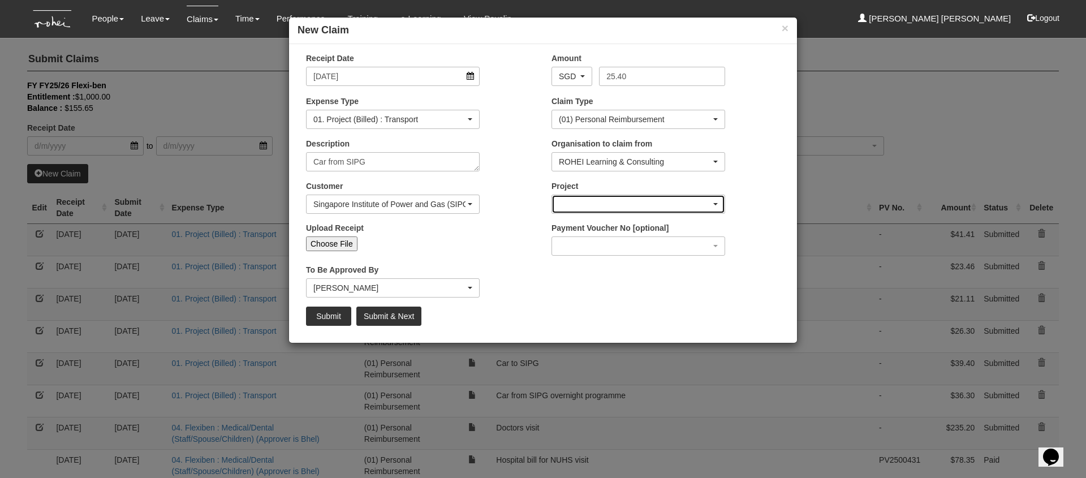
click at [579, 200] on div "button" at bounding box center [638, 204] width 173 height 18
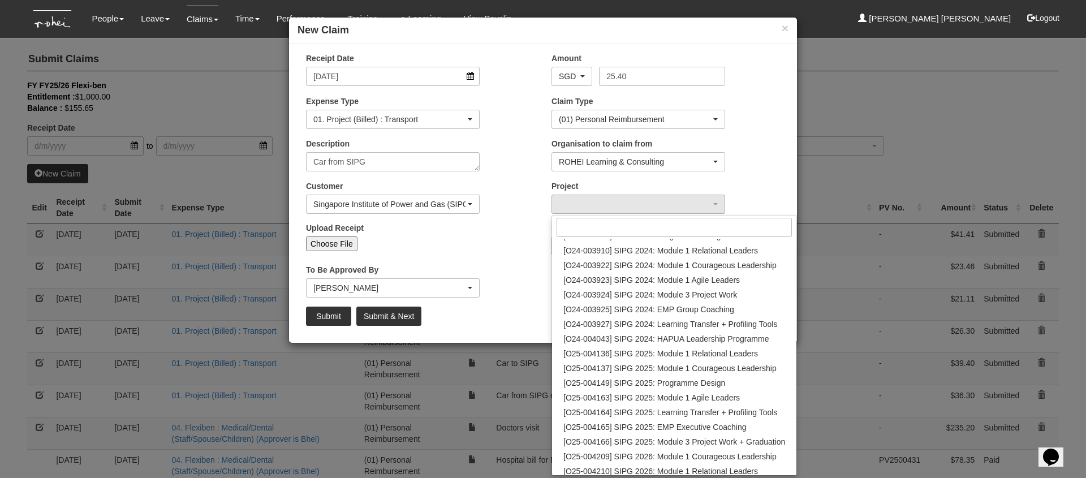
scroll to position [28, 0]
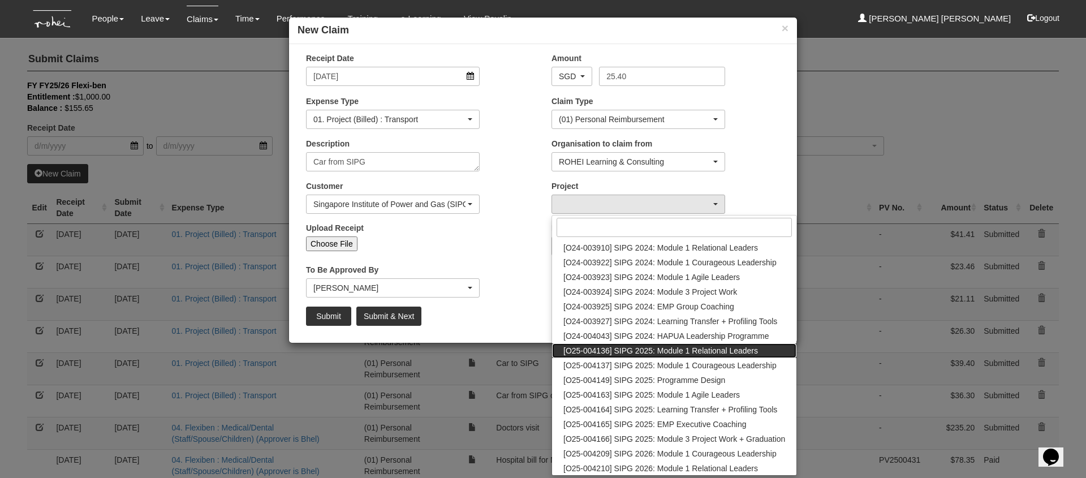
click at [677, 350] on span "[O25-004136] SIPG 2025: Module 1 Relational Leaders" at bounding box center [661, 350] width 195 height 11
select select "2760"
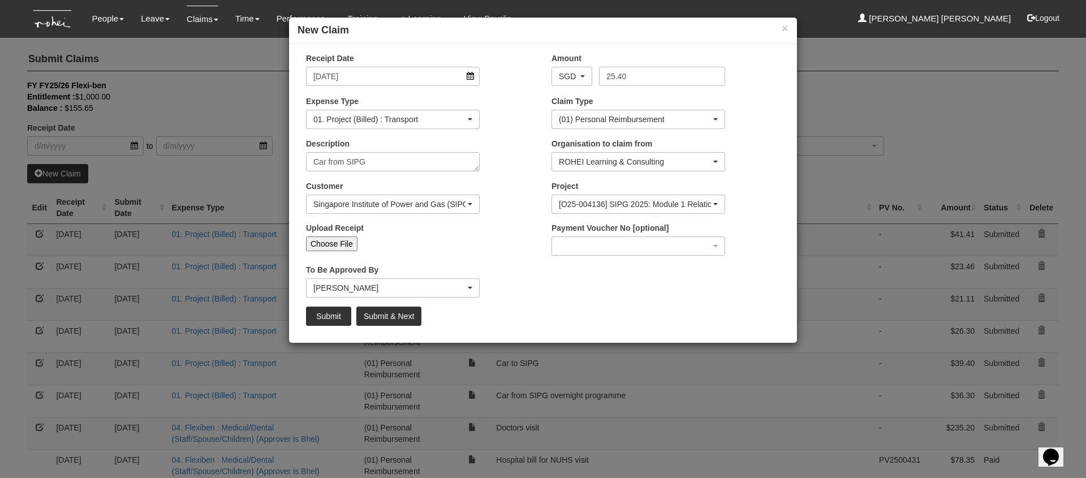
click at [575, 286] on div "Receipt Date [DATE] Amount AED AFN ALL AMD ANG AOA ARS AUD AWG AZN BAM BBD BDT …" at bounding box center [543, 194] width 508 height 282
click at [330, 238] on input "Choose File" at bounding box center [331, 244] width 51 height 15
type input "C:\fakepath\SIPG [DATE] PM.PNG"
type input "Choose Another File"
click at [396, 320] on input "Submit & Next" at bounding box center [388, 316] width 65 height 19
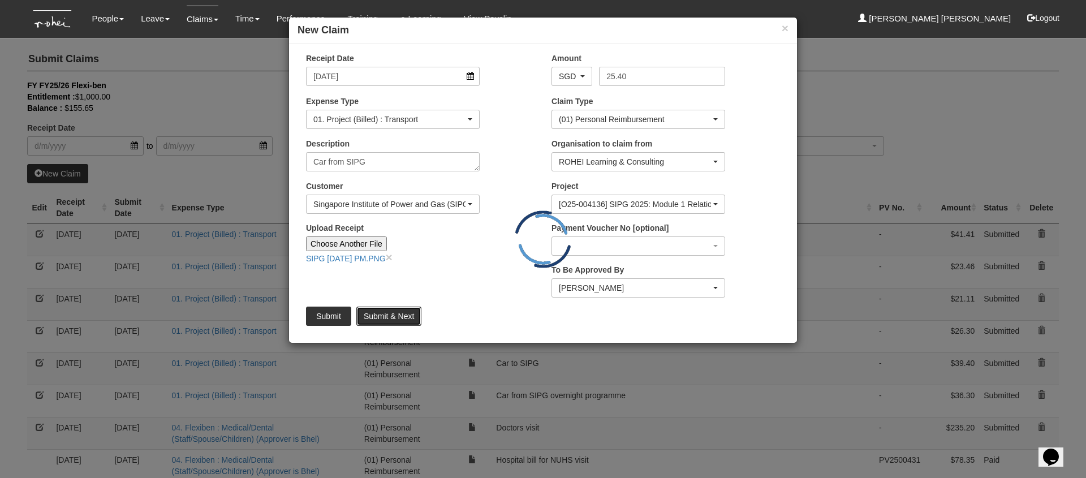
type input "Choose File"
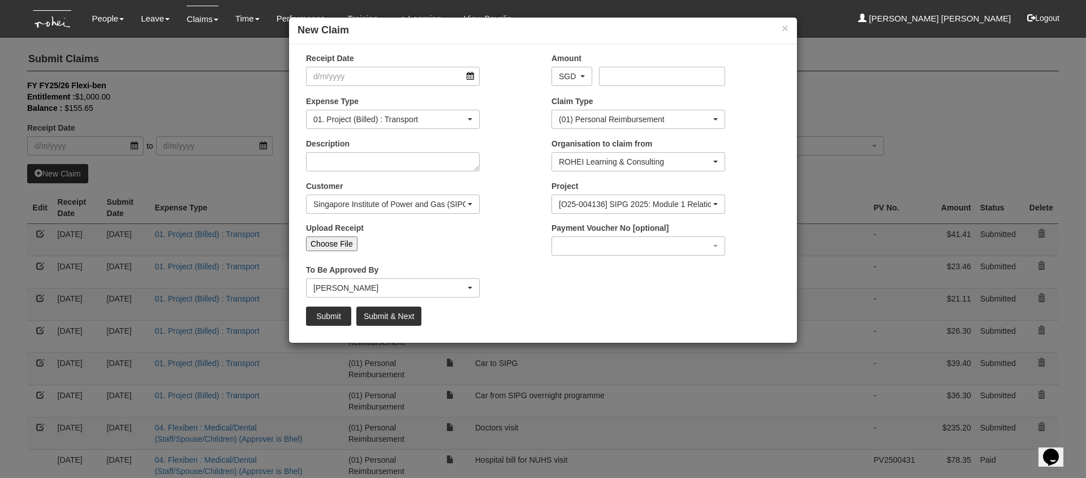
select select "50"
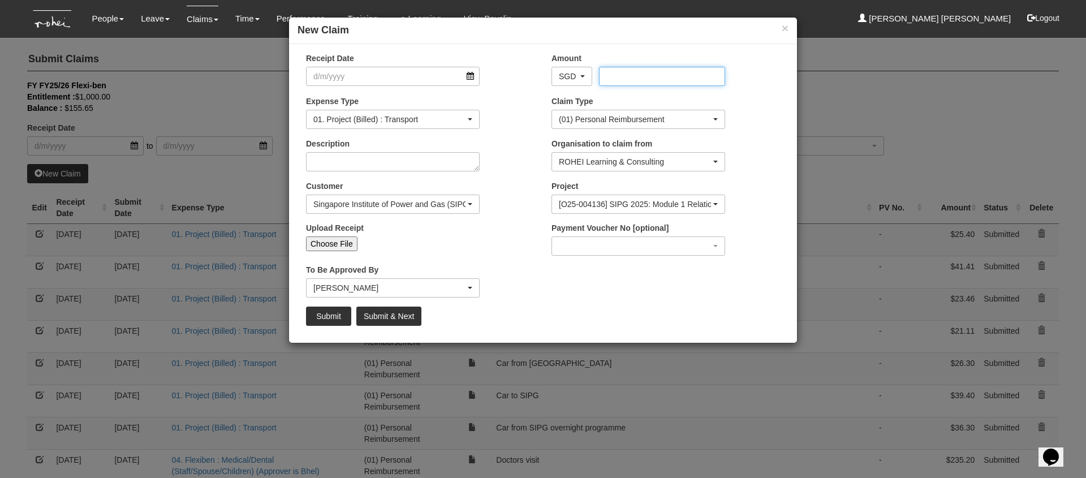
click at [631, 78] on input "Amount" at bounding box center [662, 76] width 126 height 19
type input "37.94"
click at [390, 163] on textarea "Description" at bounding box center [393, 161] width 174 height 19
type textarea "Car to SIPG"
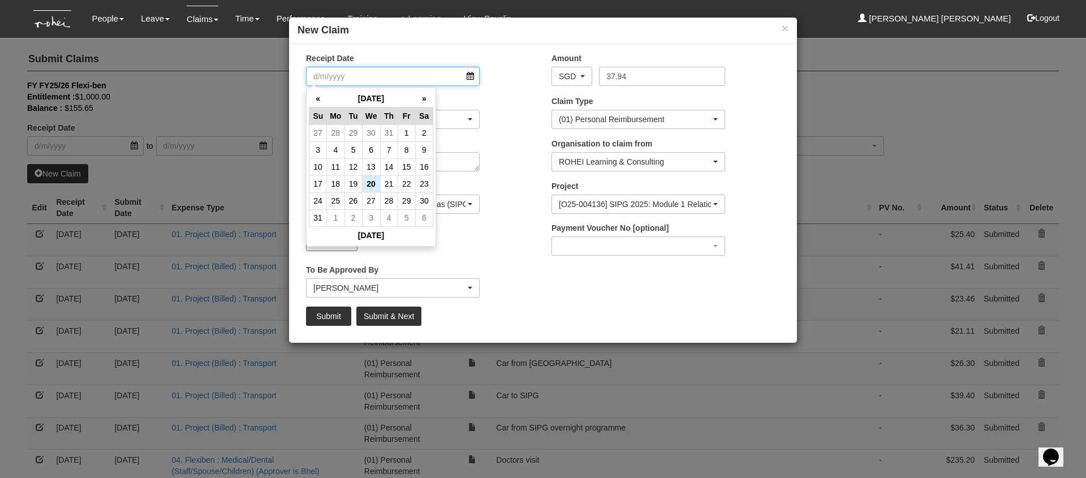
click at [470, 74] on input "Receipt Date" at bounding box center [393, 76] width 174 height 19
click at [316, 98] on th "«" at bounding box center [319, 99] width 18 height 18
drag, startPoint x: 394, startPoint y: 152, endPoint x: 385, endPoint y: 152, distance: 9.1
click at [394, 152] on td "10" at bounding box center [389, 149] width 18 height 17
type input "[DATE]"
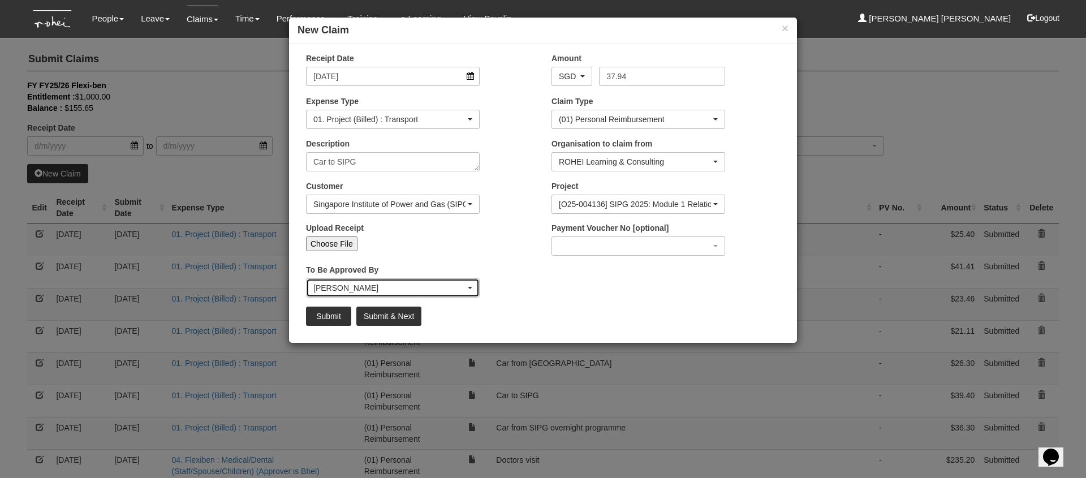
click at [388, 287] on div "[PERSON_NAME]" at bounding box center [389, 287] width 152 height 11
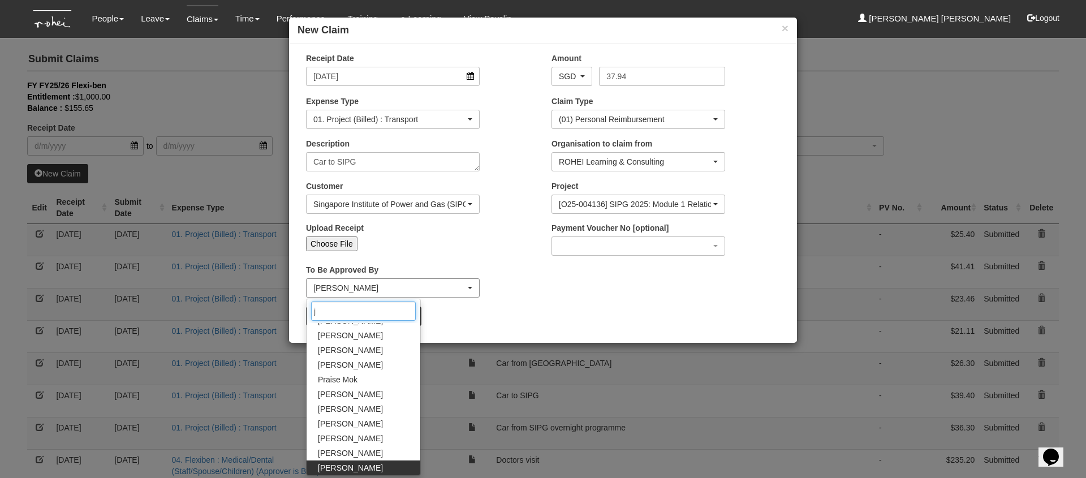
scroll to position [0, 0]
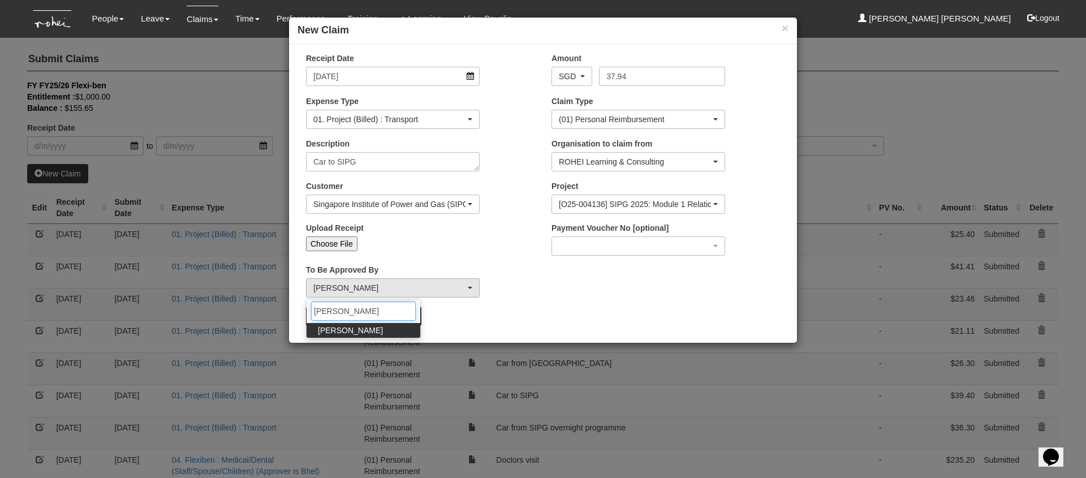
type input "[PERSON_NAME]"
click at [362, 328] on link "[PERSON_NAME]" at bounding box center [364, 330] width 114 height 15
select select "34494e3c-fa1c-4f5c-8164-1b5a8a5feac6"
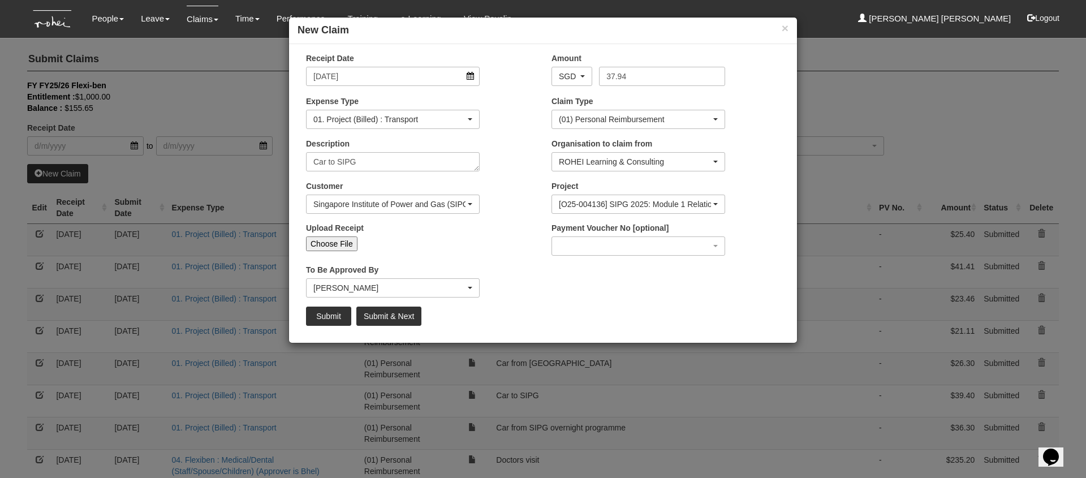
click at [328, 242] on input "Choose File" at bounding box center [331, 244] width 51 height 15
type input "C:\fakepath\SIPG [DATE] AM.PNG"
type input "Choose Another File"
click at [330, 319] on input "Submit" at bounding box center [328, 316] width 45 height 19
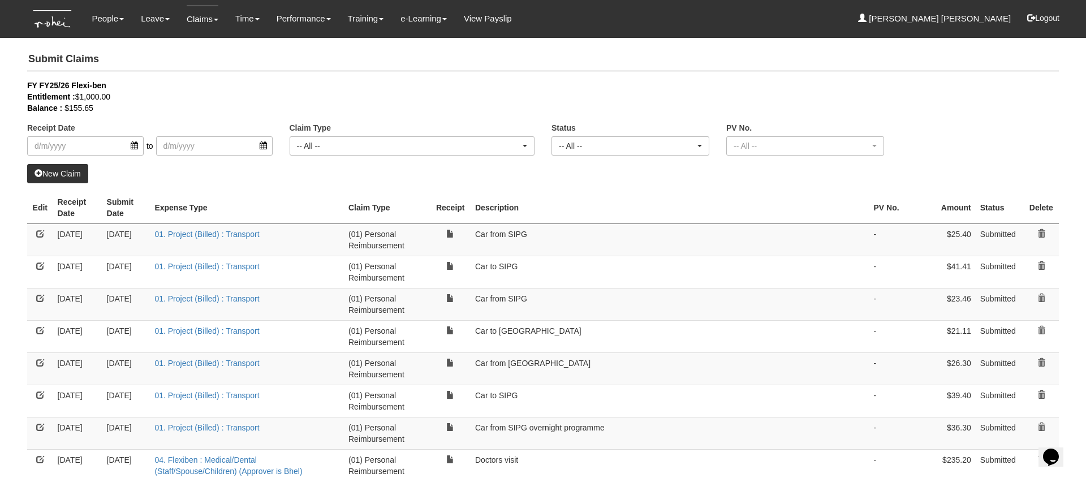
click at [39, 235] on link at bounding box center [40, 234] width 8 height 8
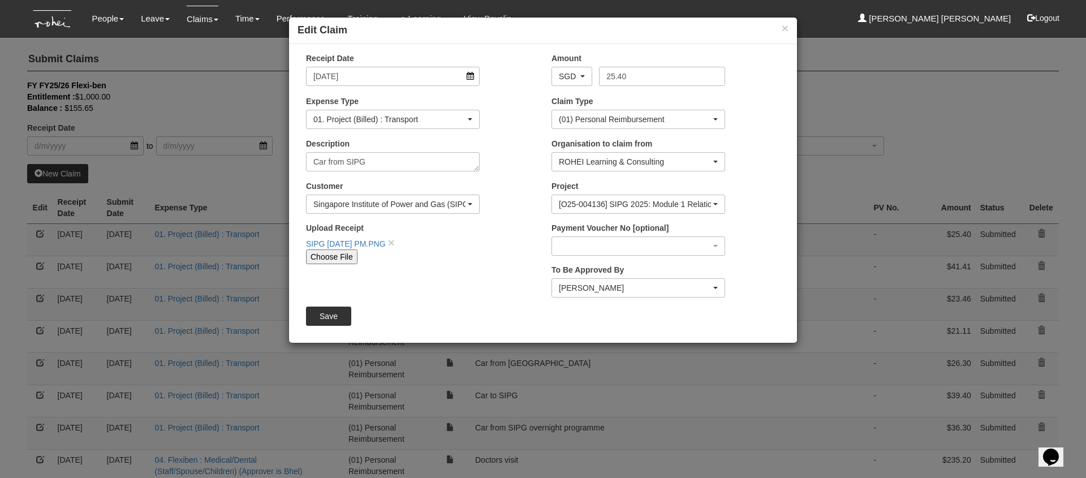
select select "50"
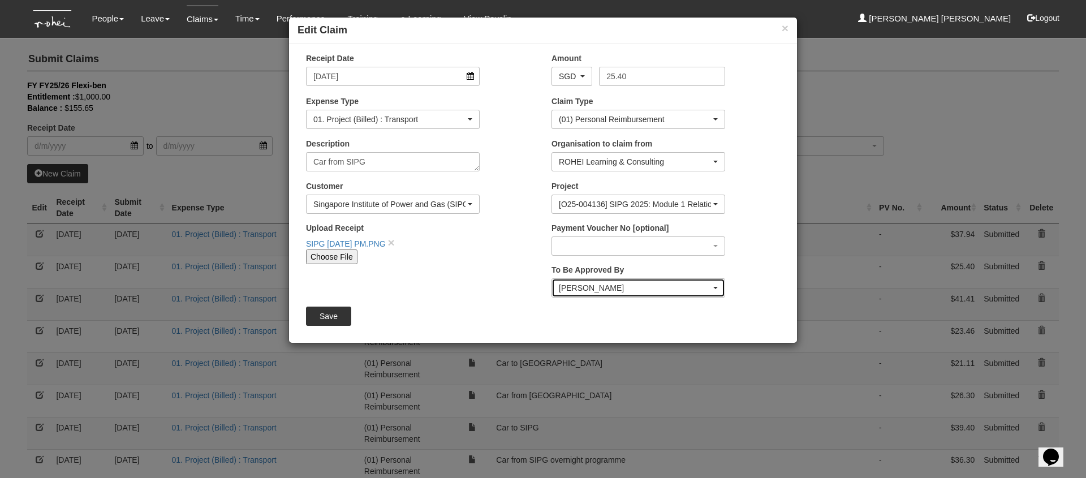
click at [673, 289] on div "[PERSON_NAME]" at bounding box center [635, 287] width 152 height 11
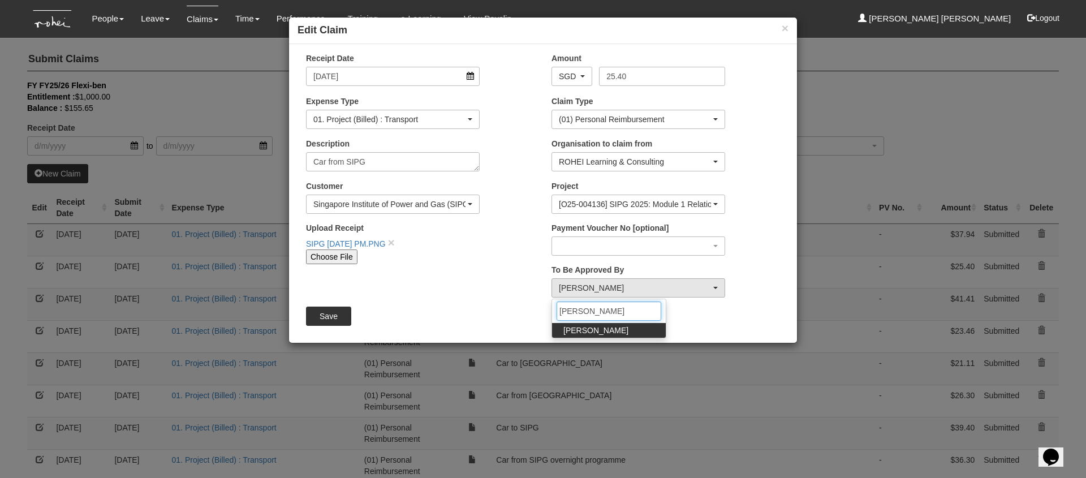
type input "[PERSON_NAME]"
click at [619, 333] on link "[PERSON_NAME]" at bounding box center [609, 330] width 114 height 15
select select "34494e3c-fa1c-4f5c-8164-1b5a8a5feac6"
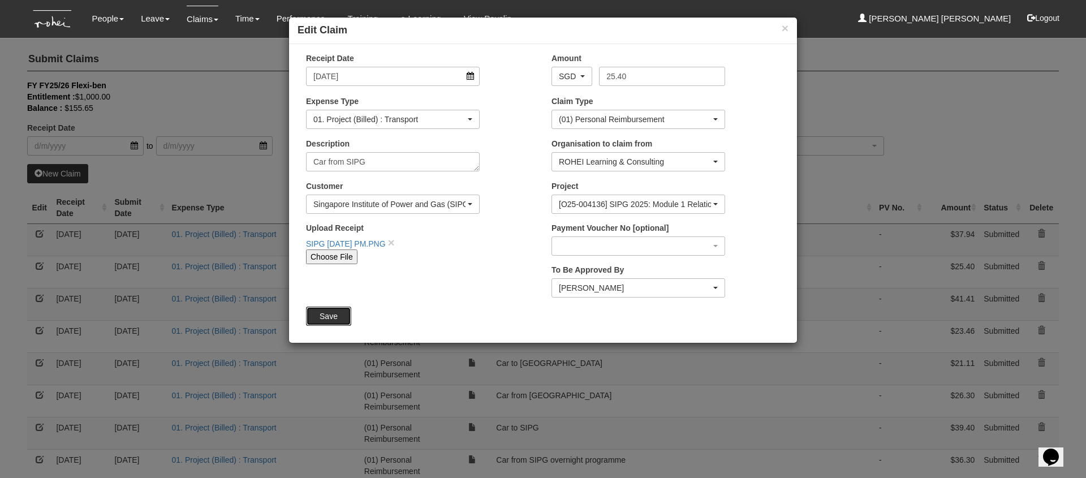
click at [324, 313] on input "Save" at bounding box center [328, 316] width 45 height 19
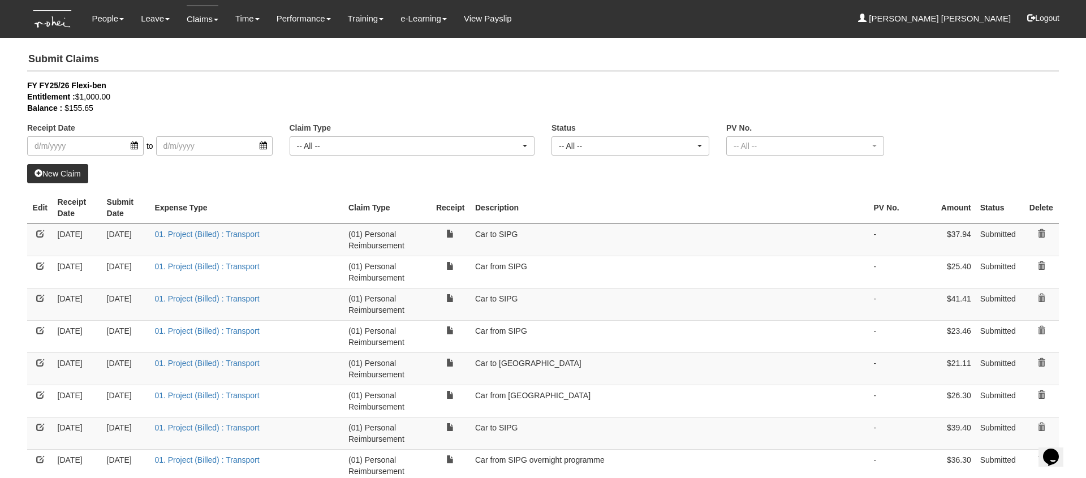
click at [40, 299] on link at bounding box center [40, 298] width 8 height 8
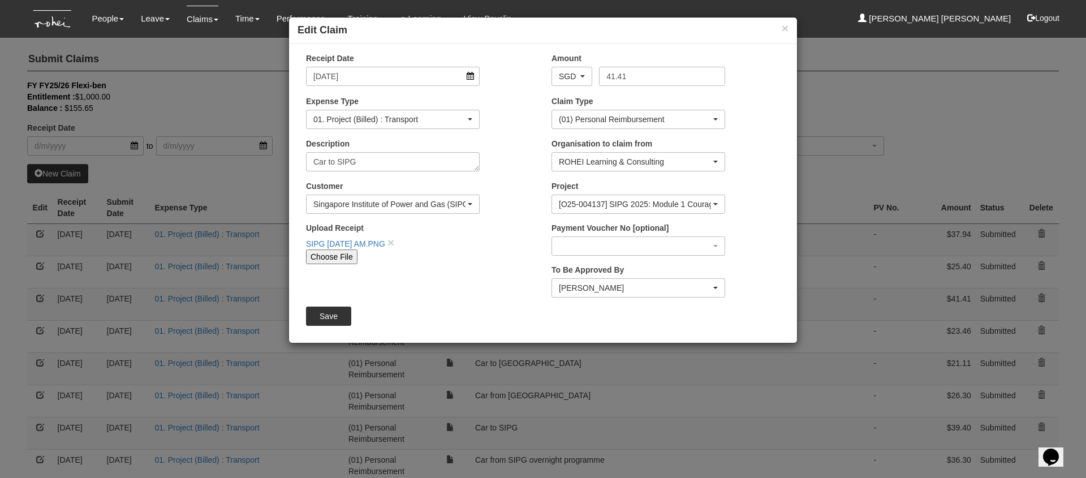
click at [1, 302] on div "× Edit Claim Receipt Date [DATE] Amount AED AFN ALL AMD ANG AOA ARS AUD AWG AZN…" at bounding box center [543, 239] width 1086 height 478
drag, startPoint x: 341, startPoint y: 317, endPoint x: 333, endPoint y: 316, distance: 8.6
click at [341, 317] on input "Save" at bounding box center [328, 316] width 45 height 19
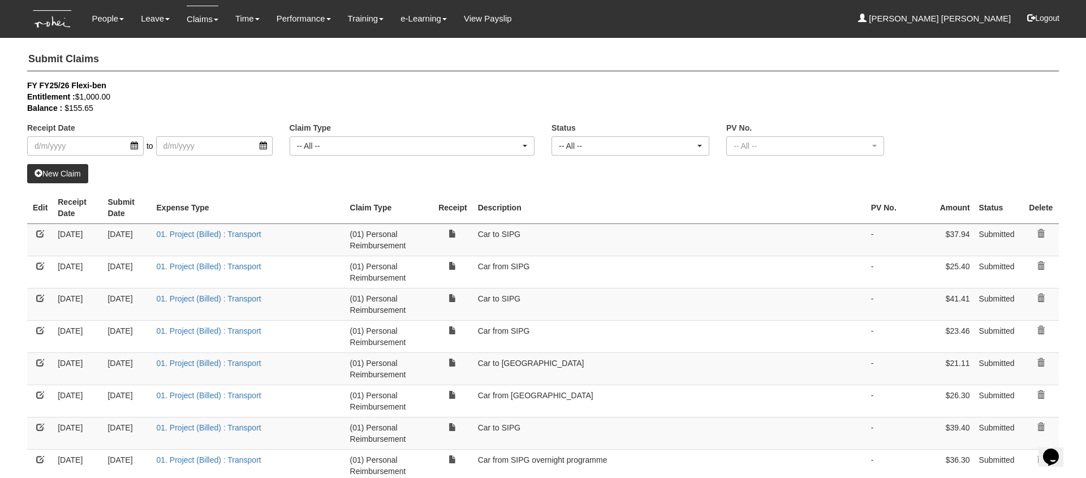
select select "50"
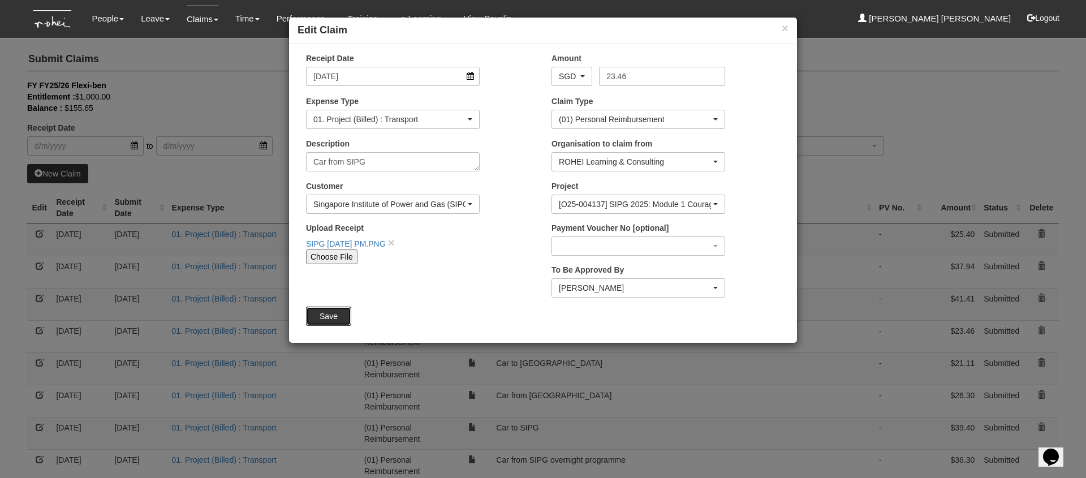
click at [333, 314] on input "Save" at bounding box center [328, 316] width 45 height 19
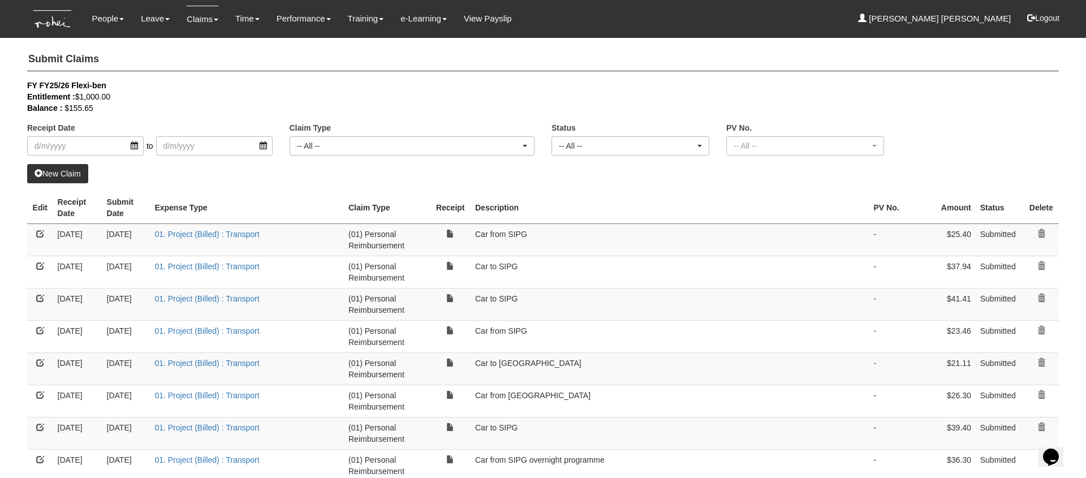
select select "50"
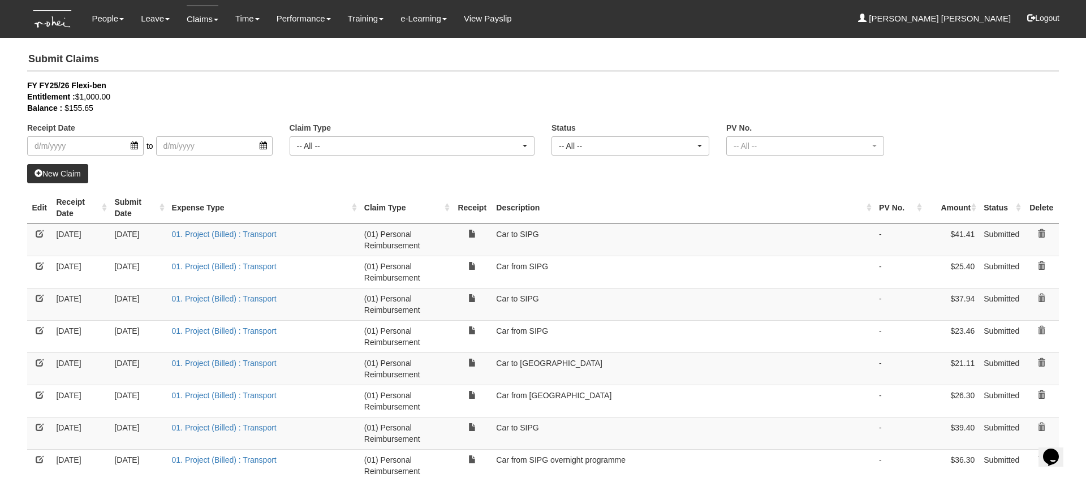
select select "50"
click at [66, 170] on link "New Claim" at bounding box center [57, 173] width 61 height 19
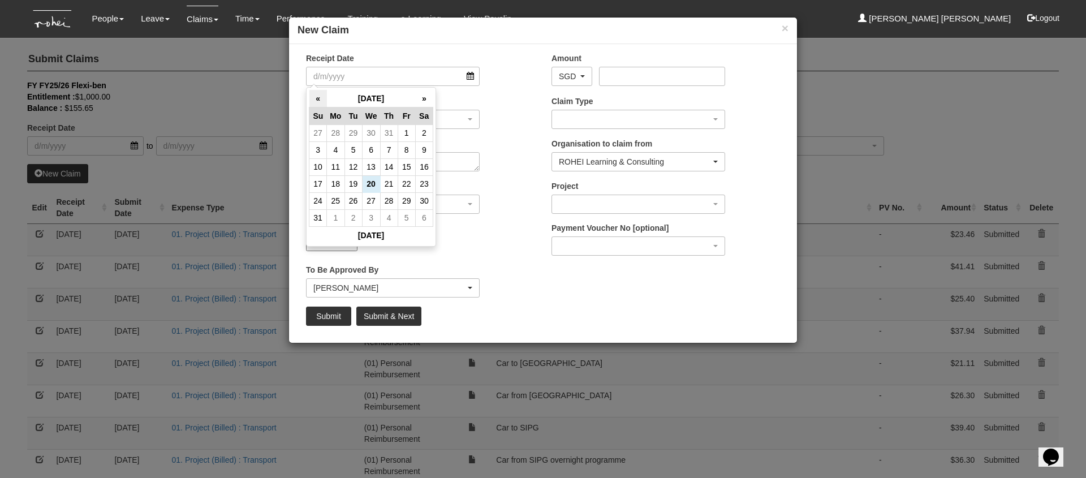
click at [315, 98] on th "«" at bounding box center [319, 99] width 18 height 18
click at [351, 145] on td "8" at bounding box center [354, 149] width 18 height 17
type input "[DATE]"
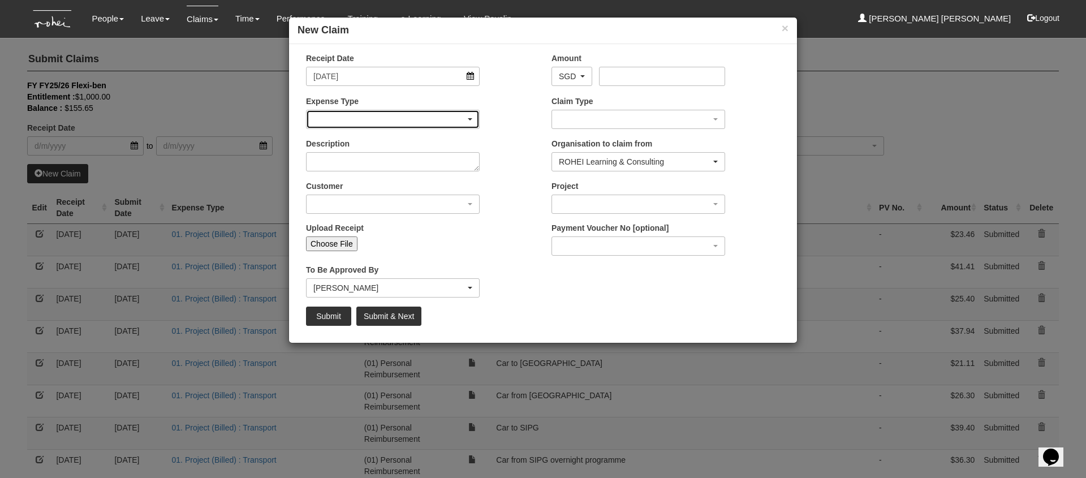
click at [379, 116] on div "button" at bounding box center [393, 119] width 173 height 18
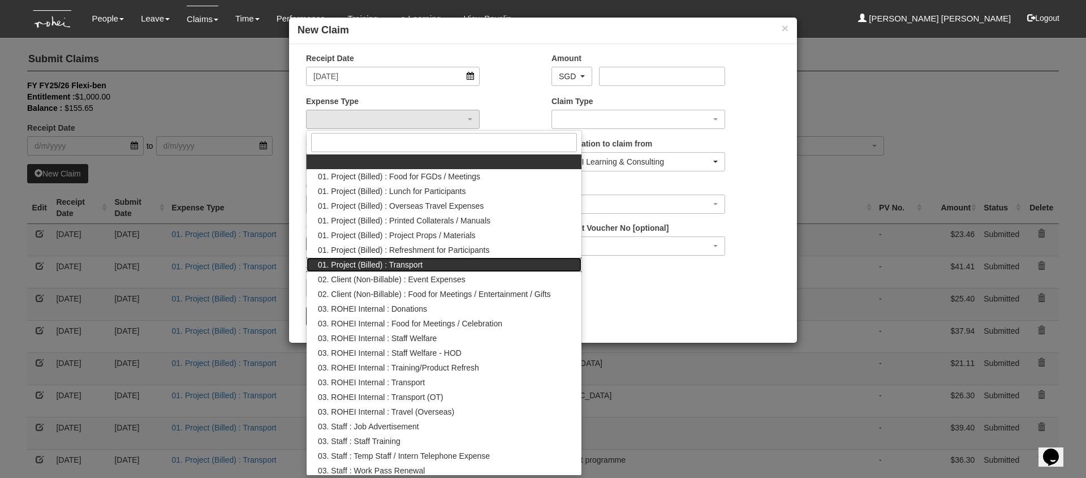
drag, startPoint x: 433, startPoint y: 262, endPoint x: 426, endPoint y: 260, distance: 7.0
click at [433, 262] on link "01. Project (Billed) : Transport" at bounding box center [444, 264] width 275 height 15
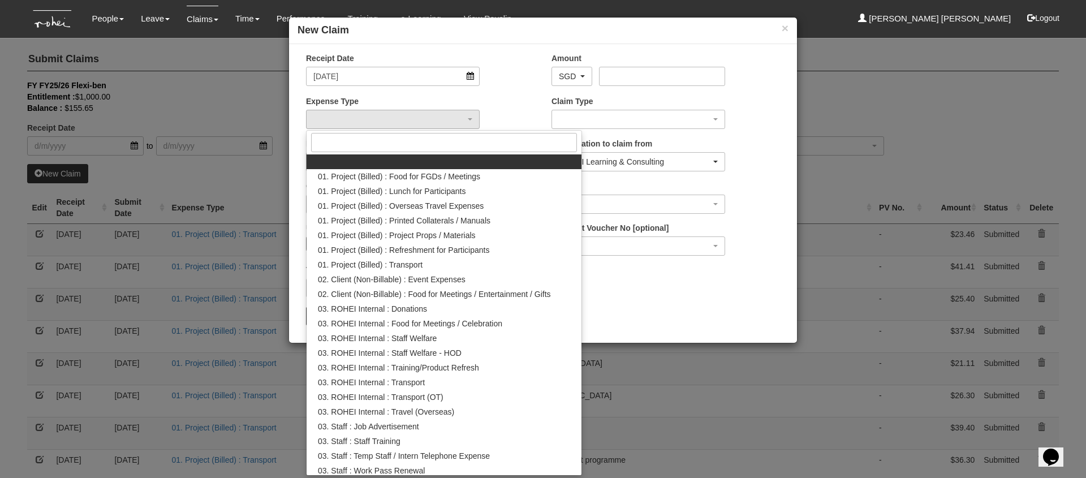
select select "135"
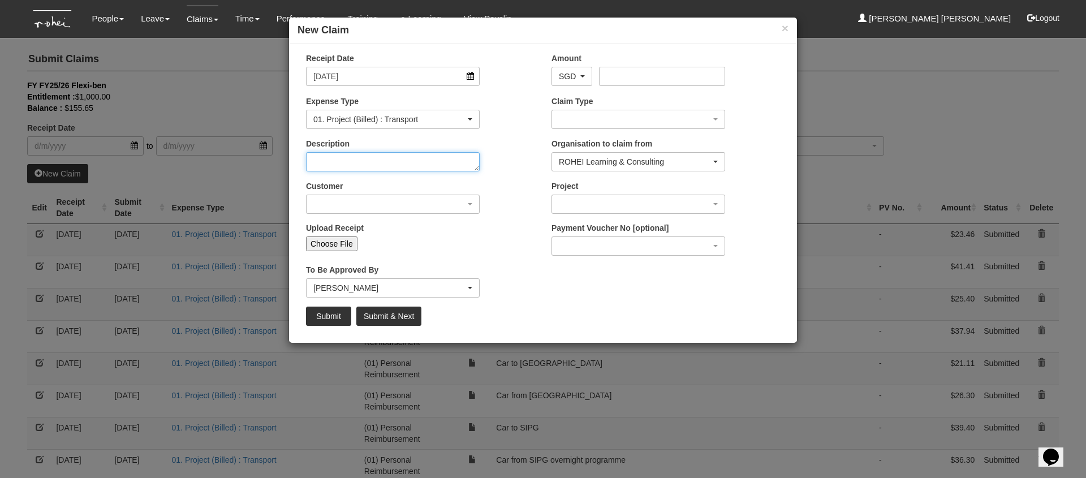
click at [396, 164] on textarea "Description" at bounding box center [393, 161] width 174 height 19
click at [398, 165] on textarea "Description" at bounding box center [393, 161] width 174 height 19
type textarea "Car from [GEOGRAPHIC_DATA]"
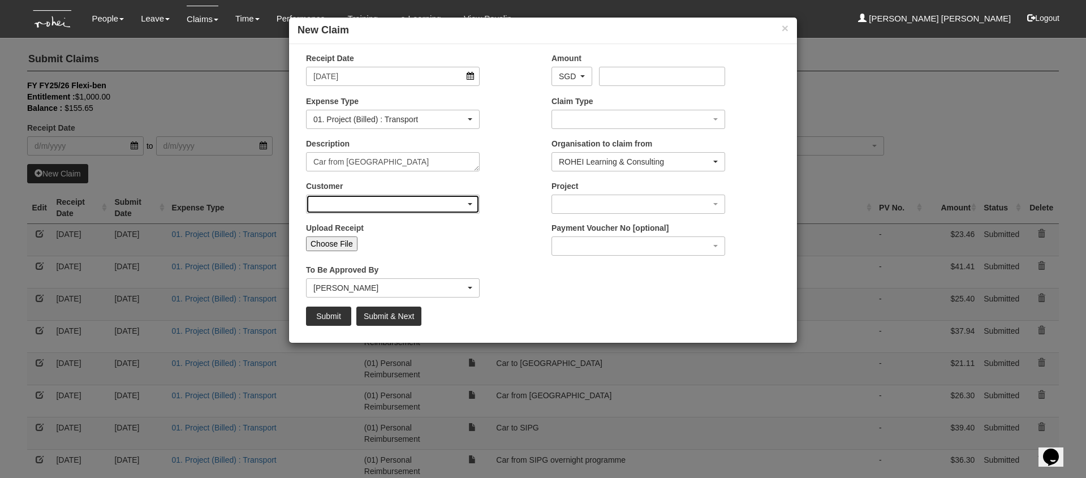
click at [415, 209] on div "button" at bounding box center [393, 204] width 173 height 18
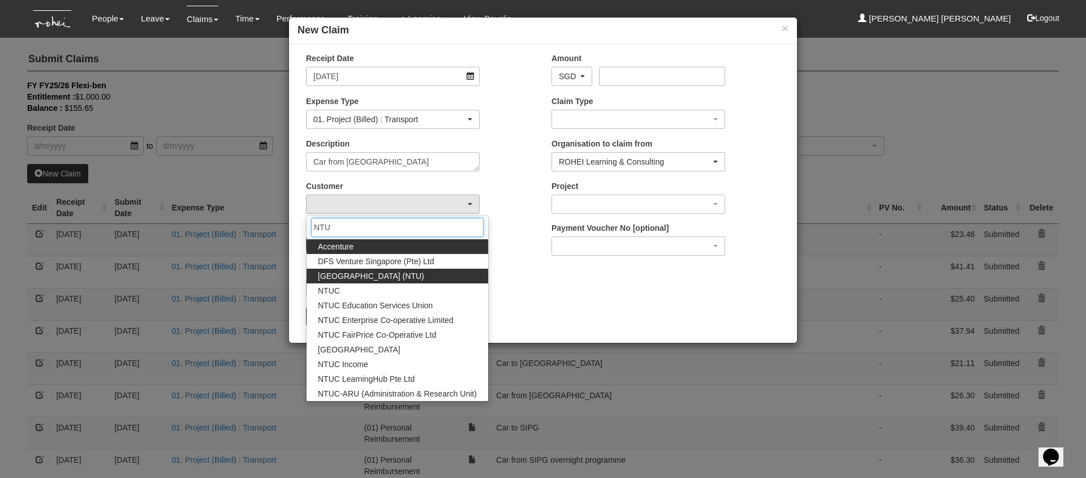
type input "NTU"
click at [432, 281] on link "[GEOGRAPHIC_DATA] (NTU)" at bounding box center [398, 276] width 182 height 15
select select "59"
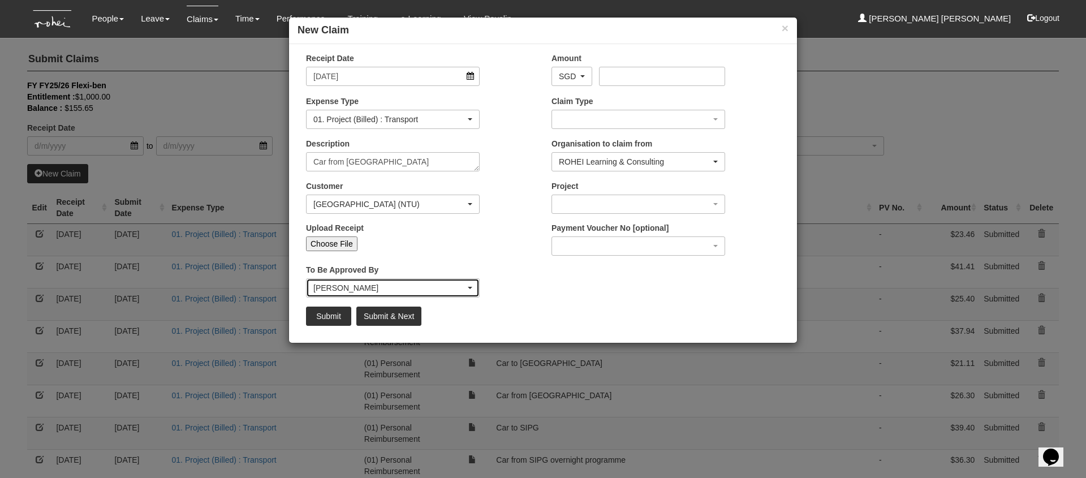
click at [430, 285] on div "[PERSON_NAME]" at bounding box center [389, 287] width 152 height 11
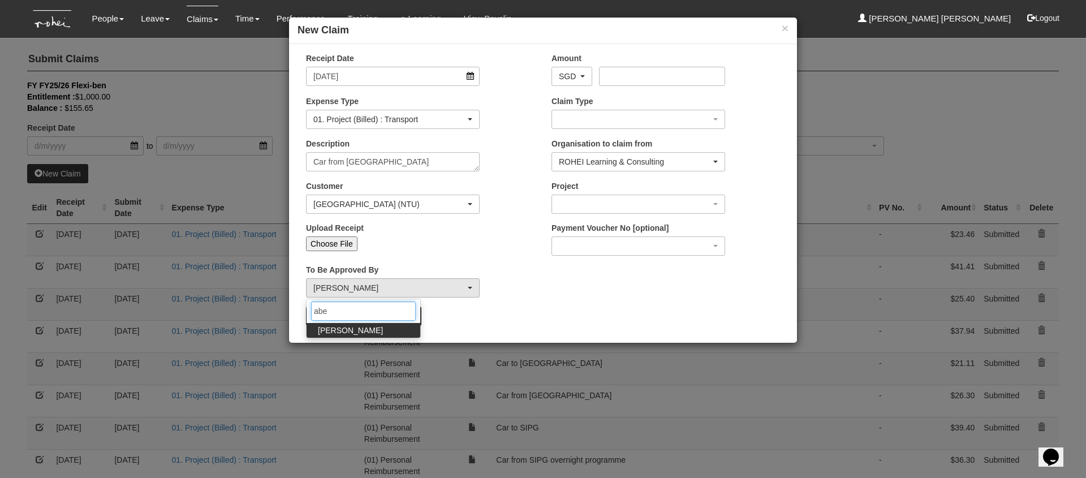
type input "abe"
click at [380, 327] on link "[PERSON_NAME]" at bounding box center [364, 330] width 114 height 15
select select "bab5243c-beed-41fc-b362-49a7e6e66dc1"
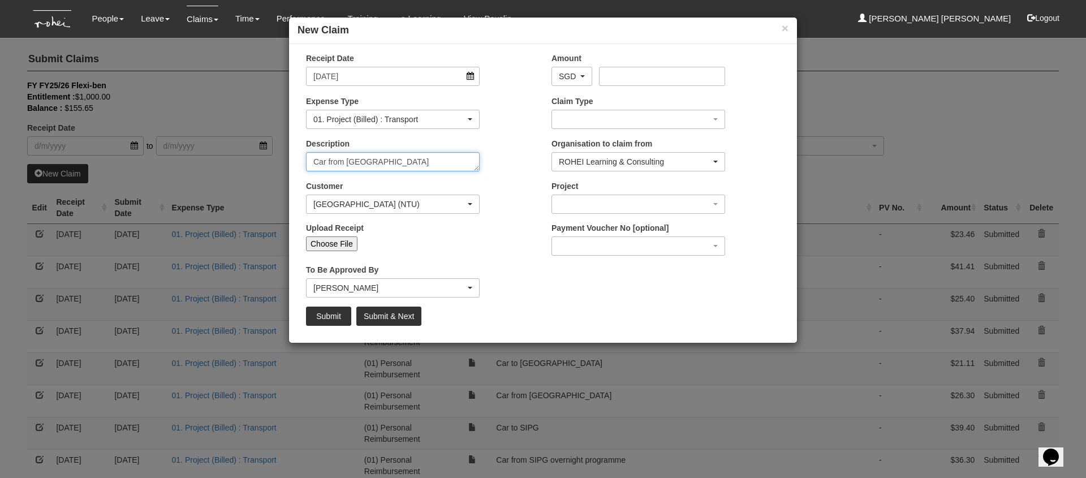
click at [400, 153] on textarea "Car from [GEOGRAPHIC_DATA]" at bounding box center [393, 161] width 174 height 19
drag, startPoint x: 390, startPoint y: 164, endPoint x: 285, endPoint y: 154, distance: 105.7
click at [285, 154] on div "× New Claim Receipt Date [DATE] Amount AED AFN ALL AMD ANG AOA ARS AUD AWG AZN …" at bounding box center [543, 239] width 1086 height 478
type textarea "Car from Touch Recce"
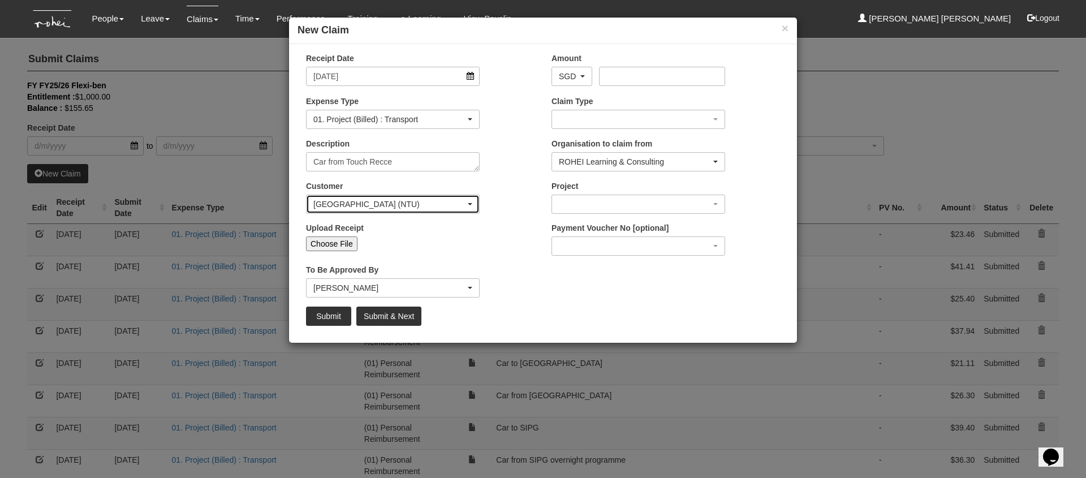
click at [400, 199] on div "[GEOGRAPHIC_DATA] (NTU)" at bounding box center [389, 204] width 152 height 11
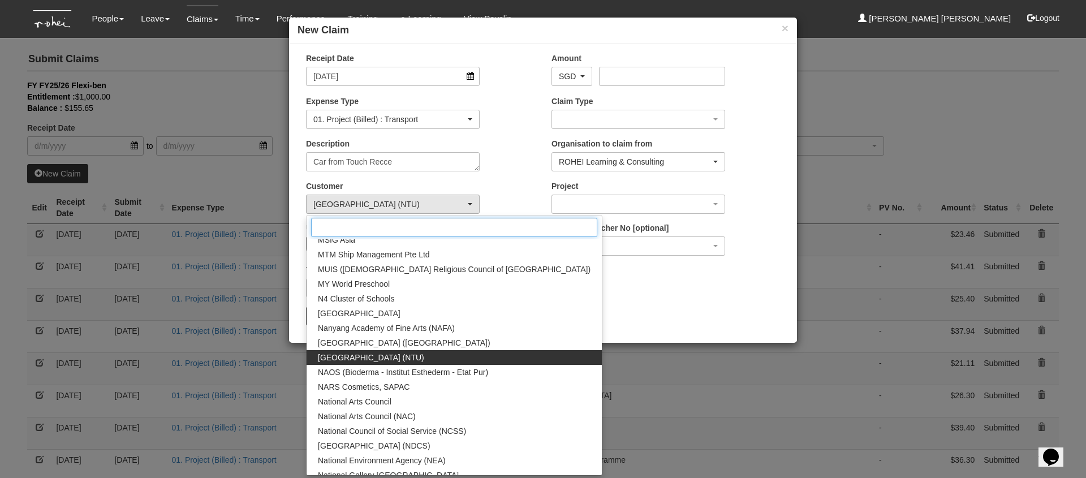
click at [401, 227] on input "Search" at bounding box center [454, 227] width 286 height 19
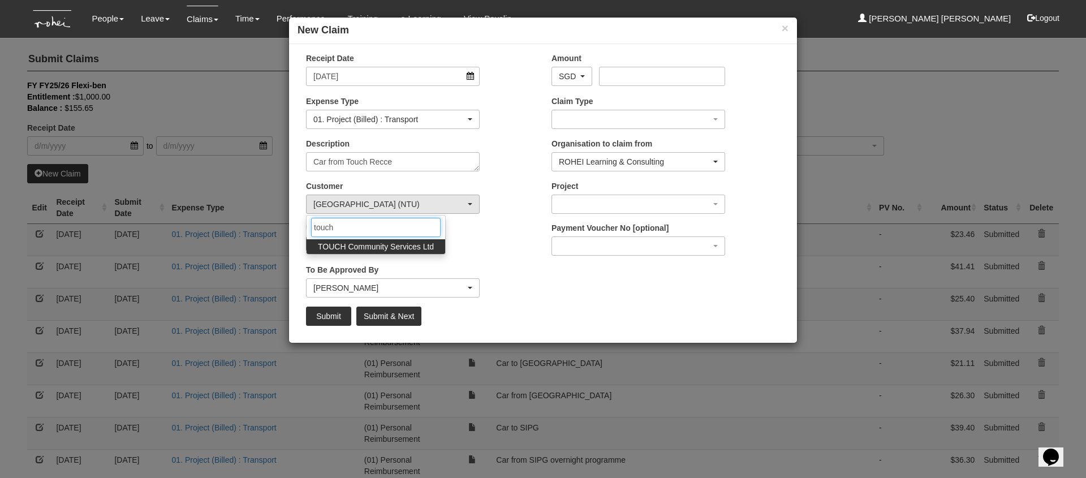
type input "touch"
click at [413, 249] on span "TOUCH Community Services Ltd" at bounding box center [376, 246] width 116 height 11
select select "893"
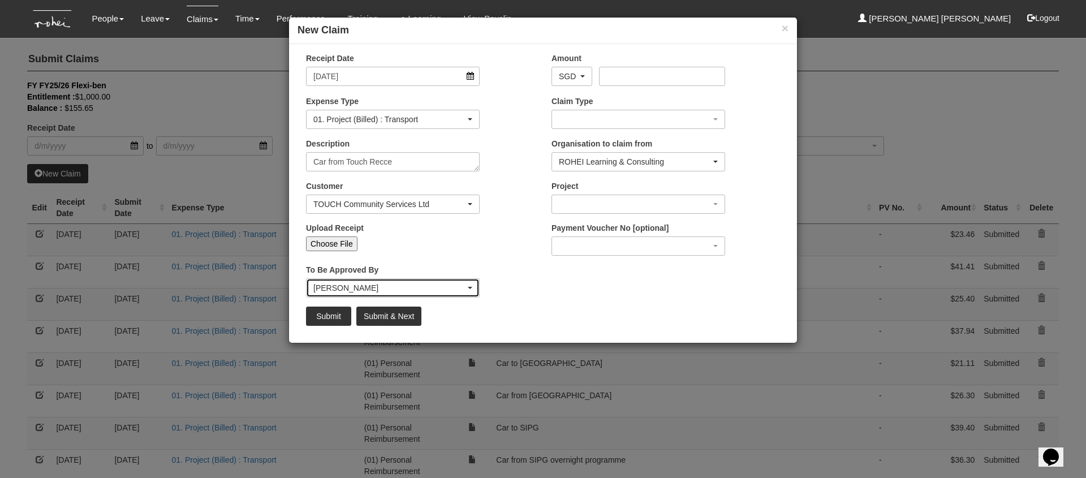
click at [403, 289] on div "[PERSON_NAME]" at bounding box center [389, 287] width 152 height 11
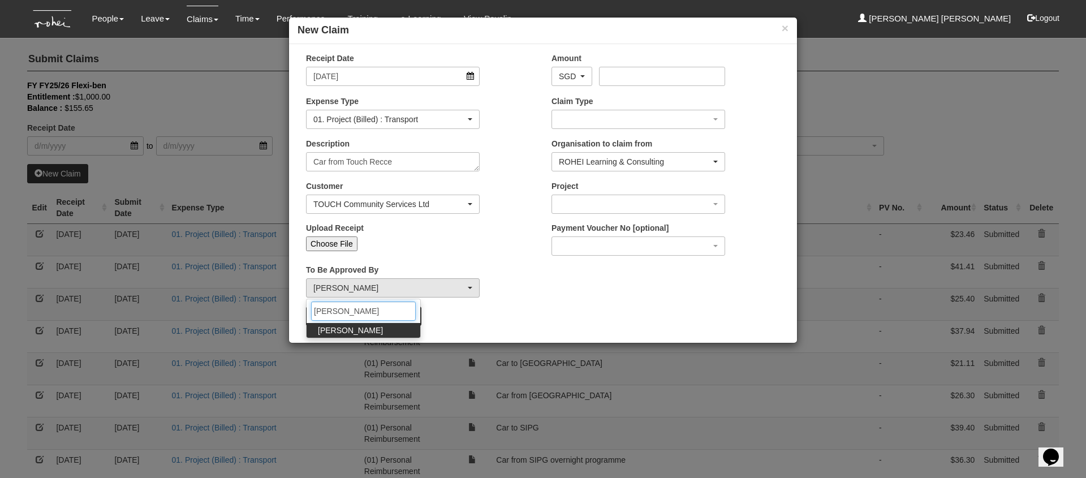
type input "[PERSON_NAME]"
click at [356, 332] on span "[PERSON_NAME]" at bounding box center [350, 330] width 65 height 11
select select "34494e3c-fa1c-4f5c-8164-1b5a8a5feac6"
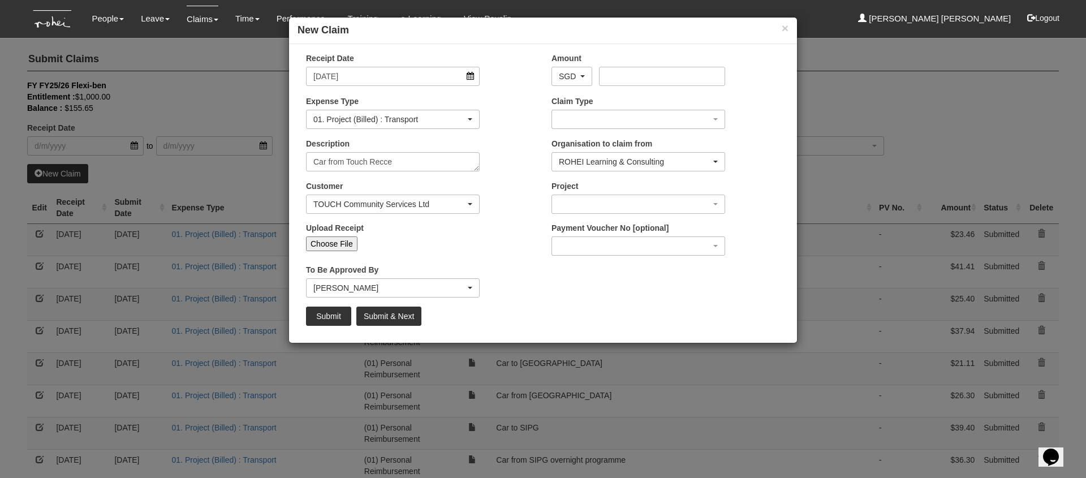
click at [335, 243] on input "Choose File" at bounding box center [331, 244] width 51 height 15
type input "C:\fakepath\TOUCH Recce .PNG"
type input "Choose Another File"
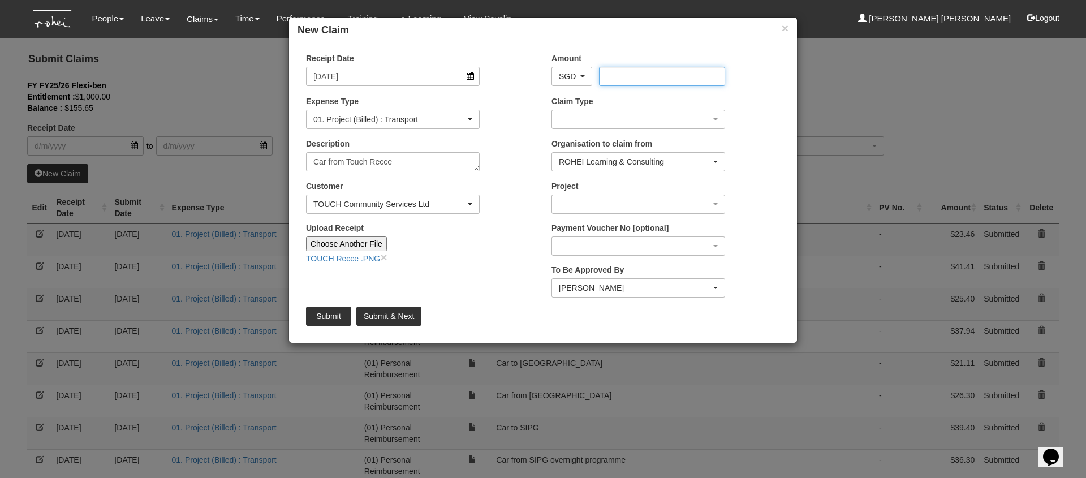
click at [612, 78] on input "Amount" at bounding box center [662, 76] width 126 height 19
type input "53.70"
click at [418, 157] on textarea "Car from Touch Recce" at bounding box center [393, 161] width 174 height 19
type textarea "Car from Touch Recce (abby + Zaf)"
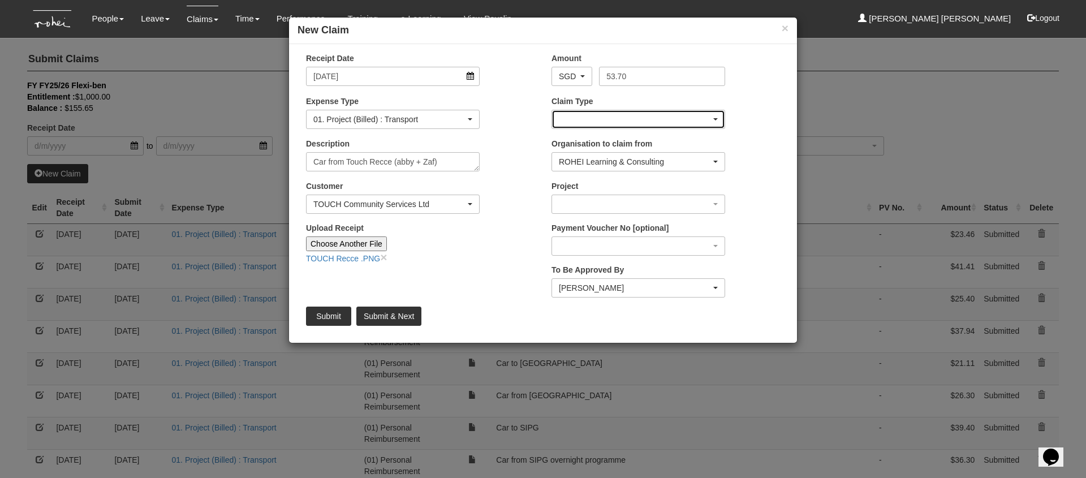
click at [608, 117] on div "button" at bounding box center [638, 119] width 173 height 18
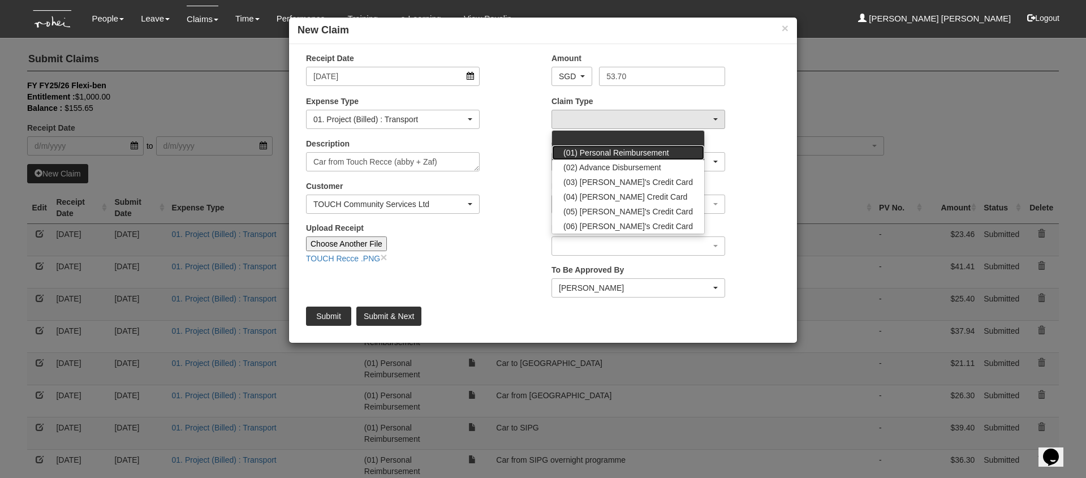
drag, startPoint x: 586, startPoint y: 151, endPoint x: 579, endPoint y: 148, distance: 7.7
click at [586, 151] on span "(01) Personal Reimbursement" at bounding box center [617, 152] width 106 height 11
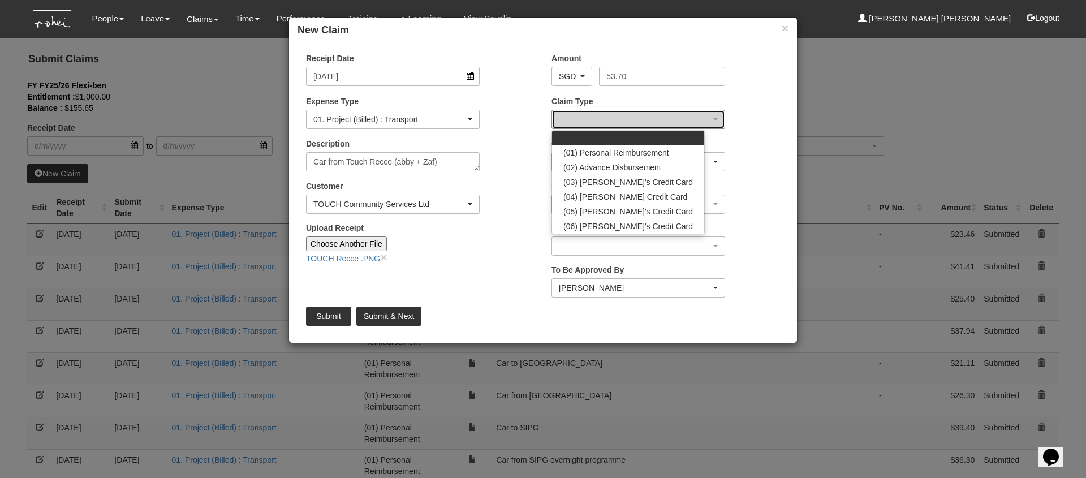
select select "14"
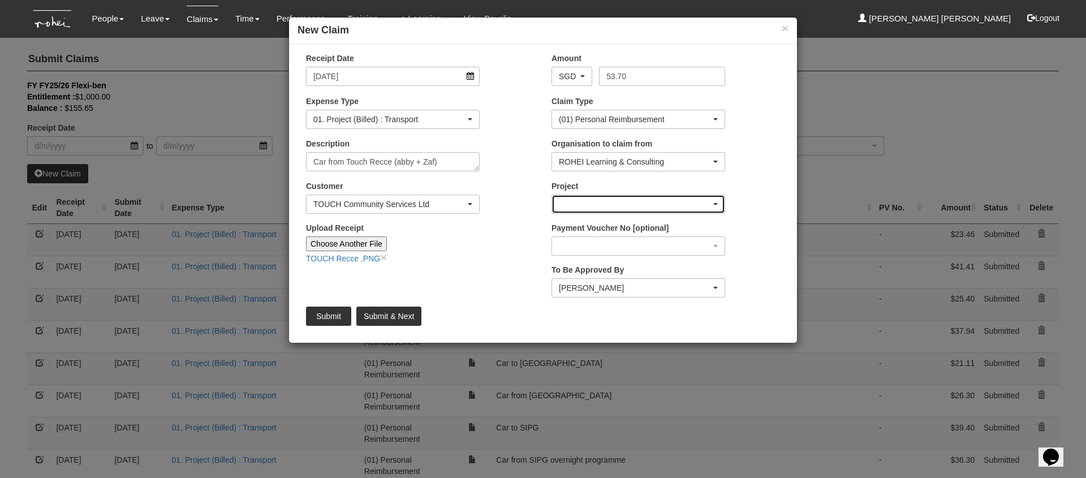
click at [616, 208] on div "button" at bounding box center [638, 204] width 173 height 18
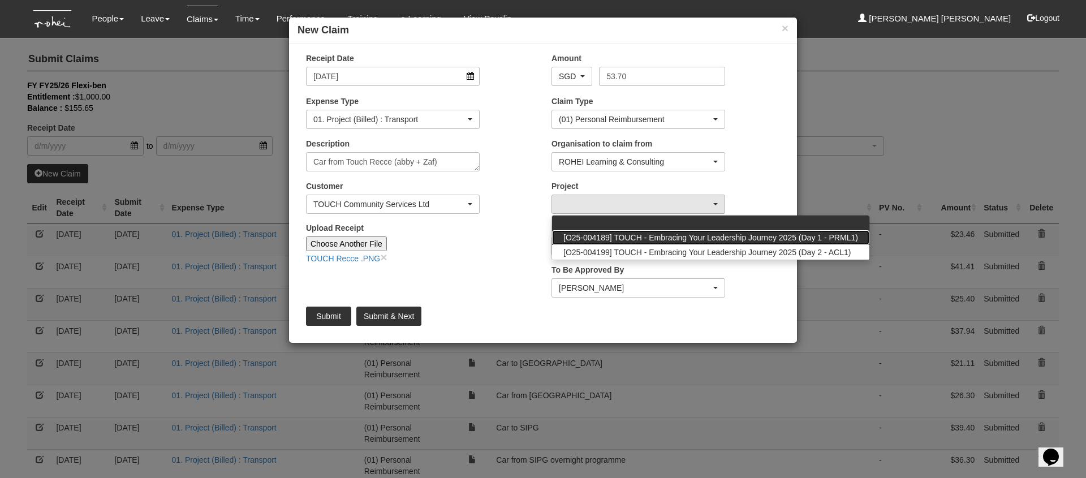
click at [622, 233] on span "[O25-004189] TOUCH - Embracing Your Leadership Journey 2025 (Day 1 - PRML1)" at bounding box center [711, 237] width 295 height 11
select select "2810"
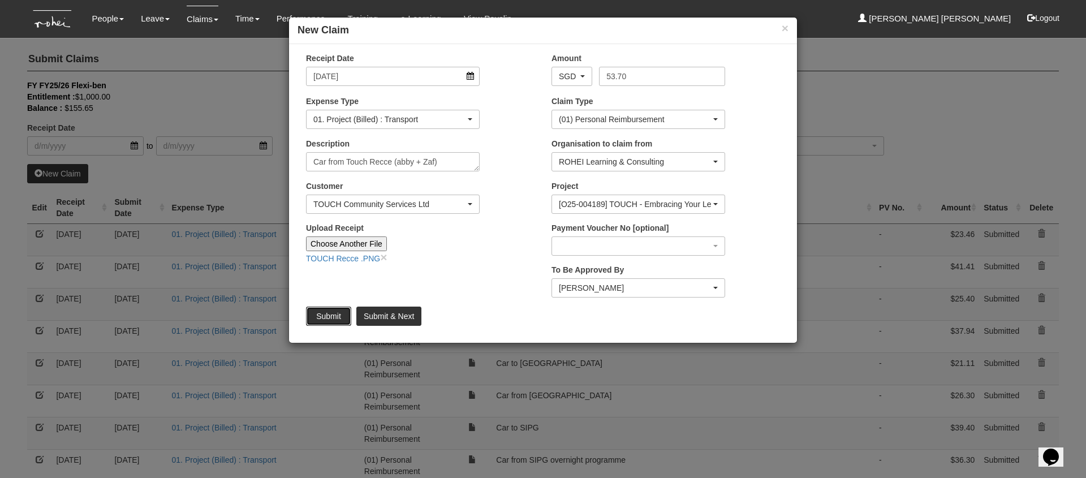
click at [333, 313] on input "Submit" at bounding box center [328, 316] width 45 height 19
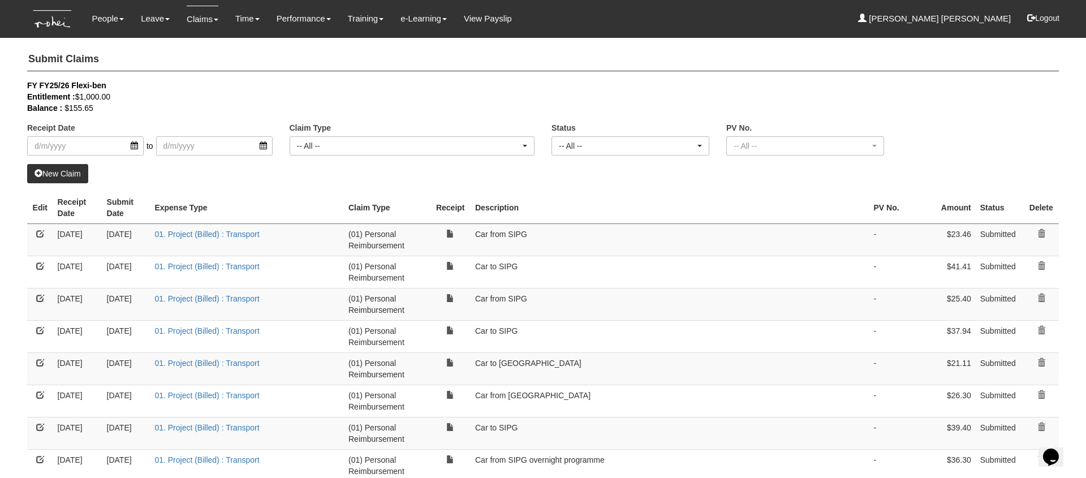
click at [55, 173] on link "New Claim" at bounding box center [57, 173] width 61 height 19
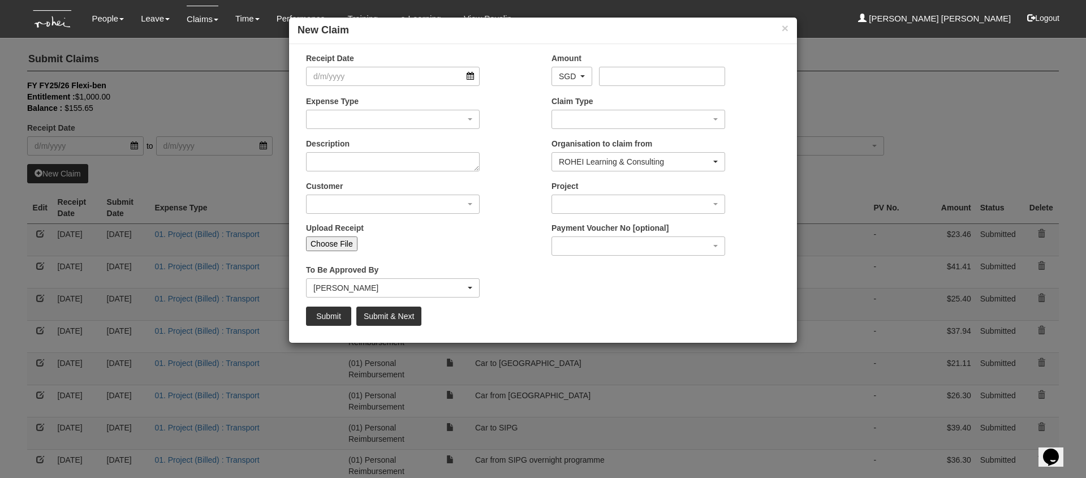
select select "50"
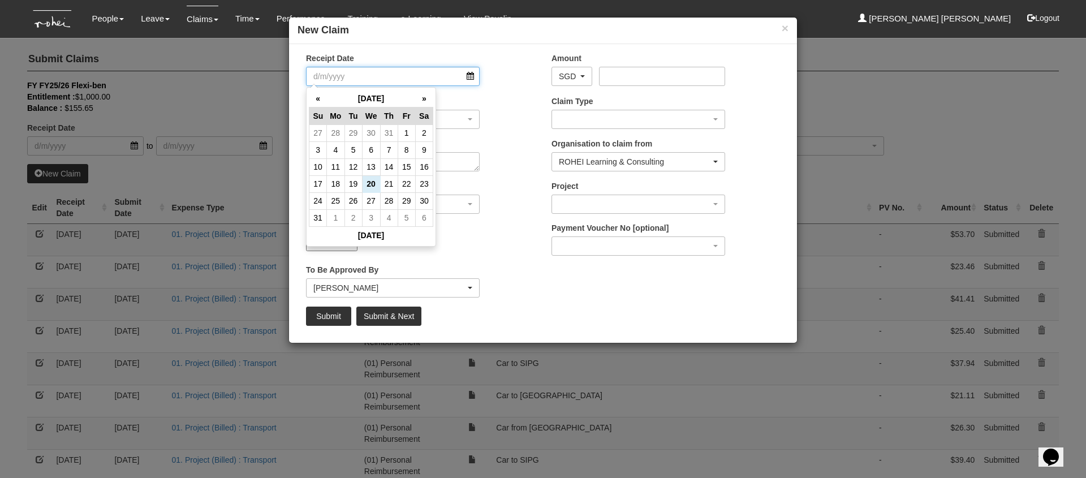
click at [465, 73] on input "Receipt Date" at bounding box center [393, 76] width 174 height 19
click at [314, 92] on th "«" at bounding box center [319, 99] width 18 height 18
click at [351, 148] on td "8" at bounding box center [354, 149] width 18 height 17
type input "[DATE]"
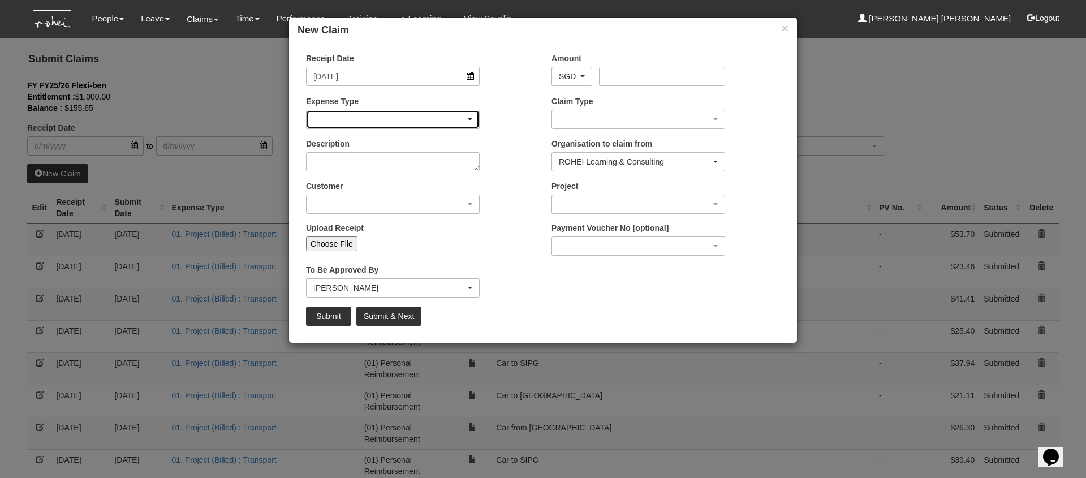
click at [335, 114] on div "button" at bounding box center [393, 119] width 173 height 18
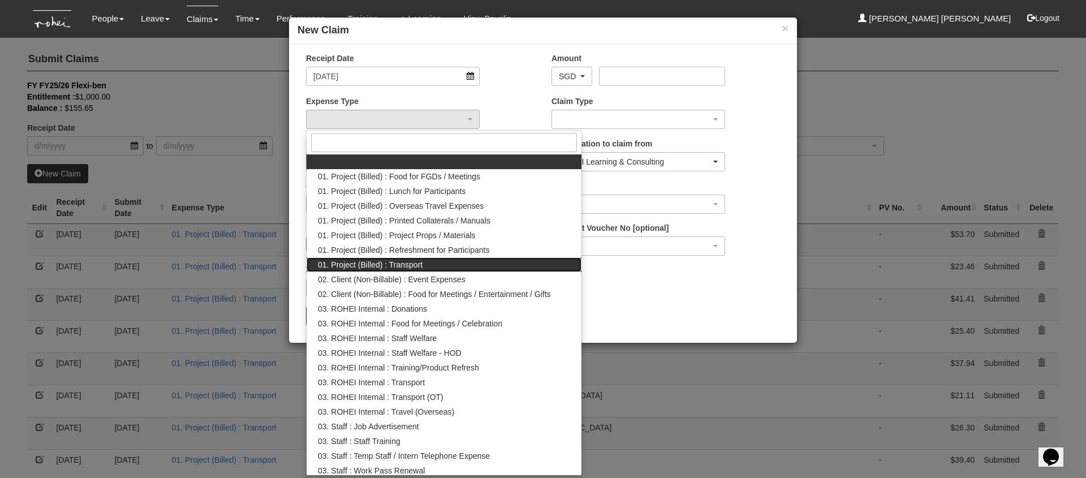
drag, startPoint x: 448, startPoint y: 267, endPoint x: 431, endPoint y: 264, distance: 16.7
click at [447, 267] on link "01. Project (Billed) : Transport" at bounding box center [444, 264] width 275 height 15
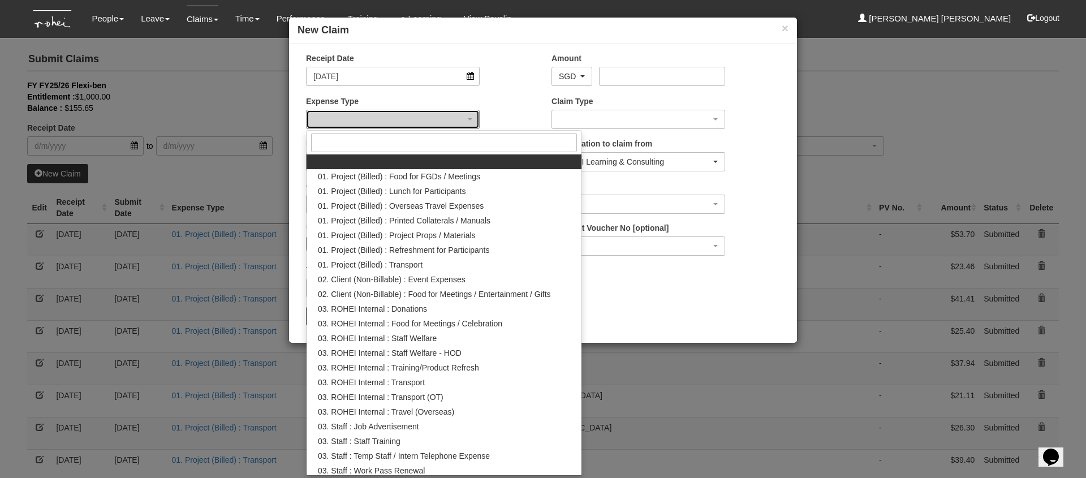
select select "135"
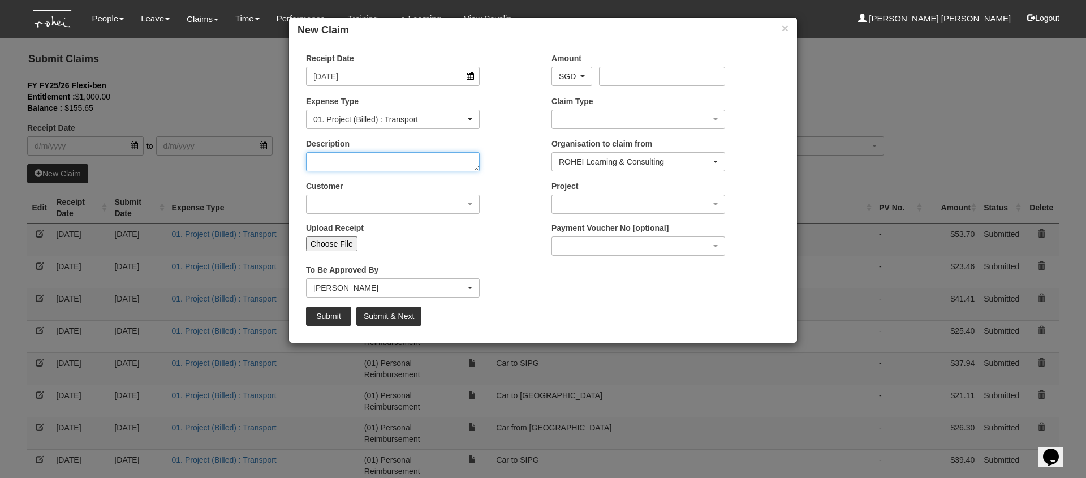
click at [358, 162] on textarea "Description" at bounding box center [393, 161] width 174 height 19
type textarea "Car to Touch Recce"
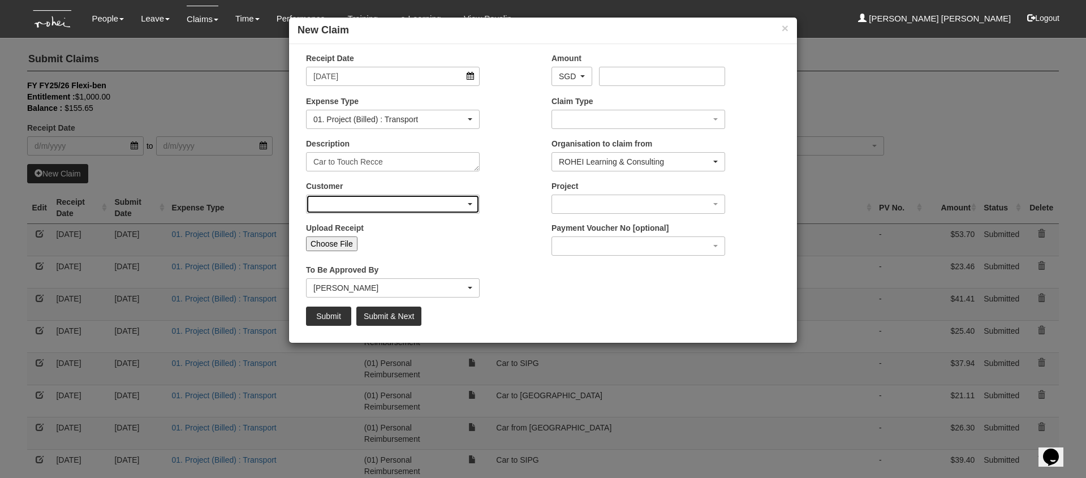
click at [360, 203] on div "button" at bounding box center [393, 204] width 173 height 18
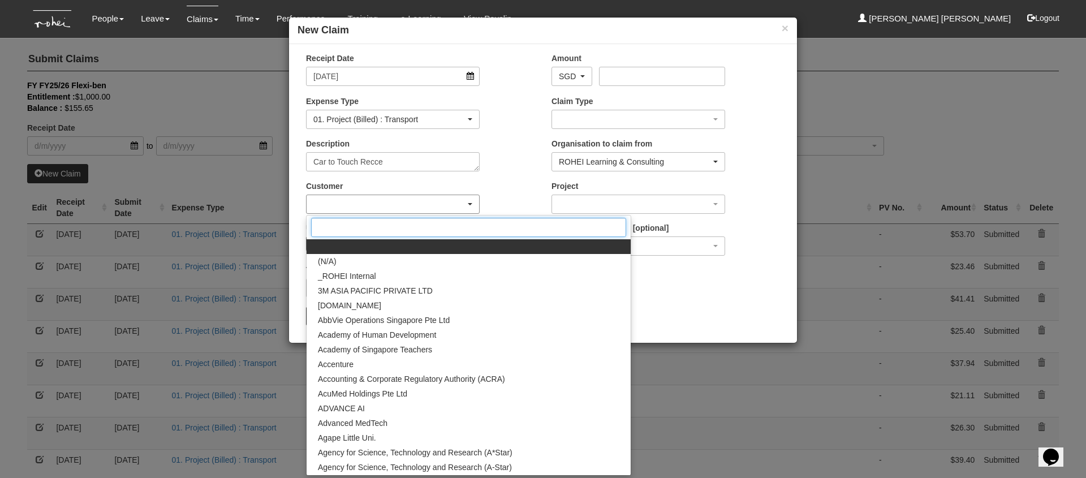
type input "y"
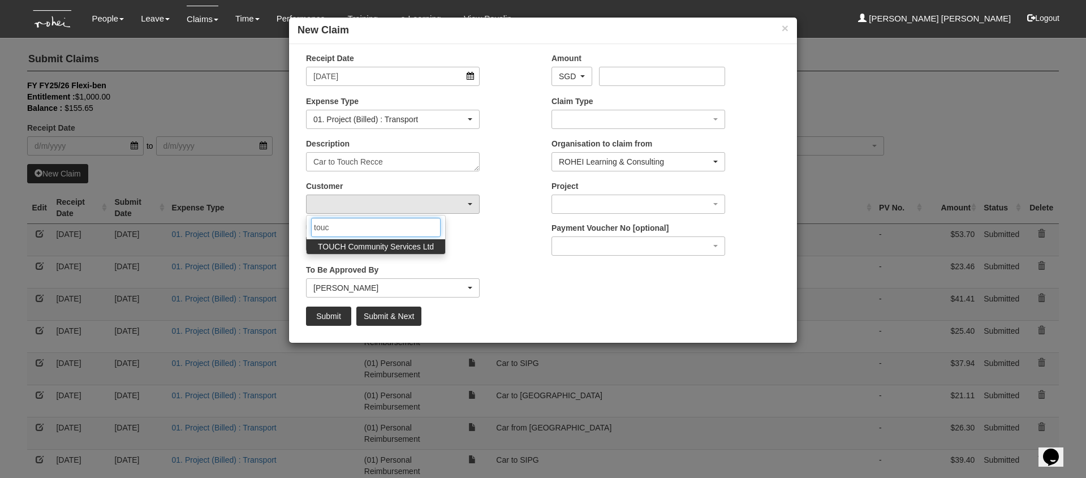
type input "touc"
click at [379, 245] on span "TOUCH Community Services Ltd" at bounding box center [376, 246] width 116 height 11
select select "893"
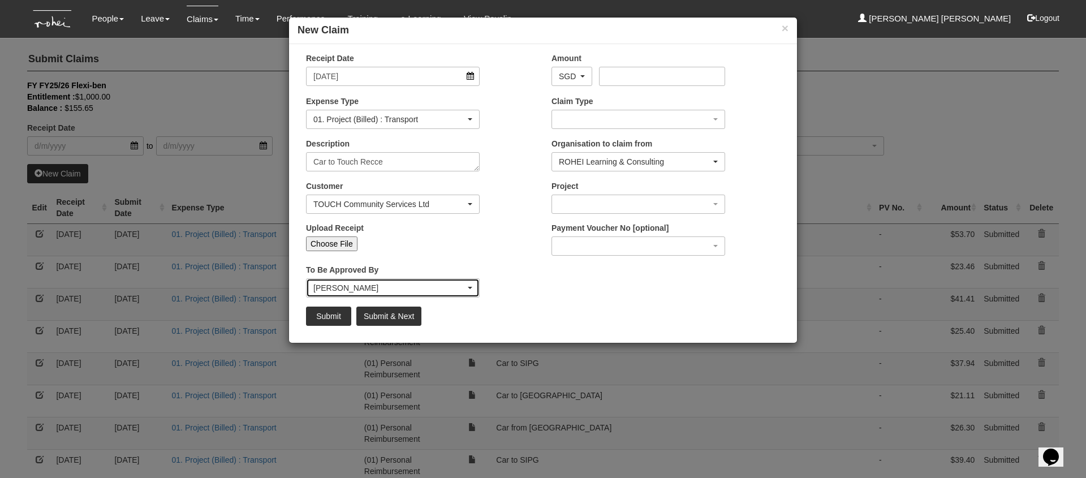
click at [379, 285] on div "[PERSON_NAME]" at bounding box center [389, 287] width 152 height 11
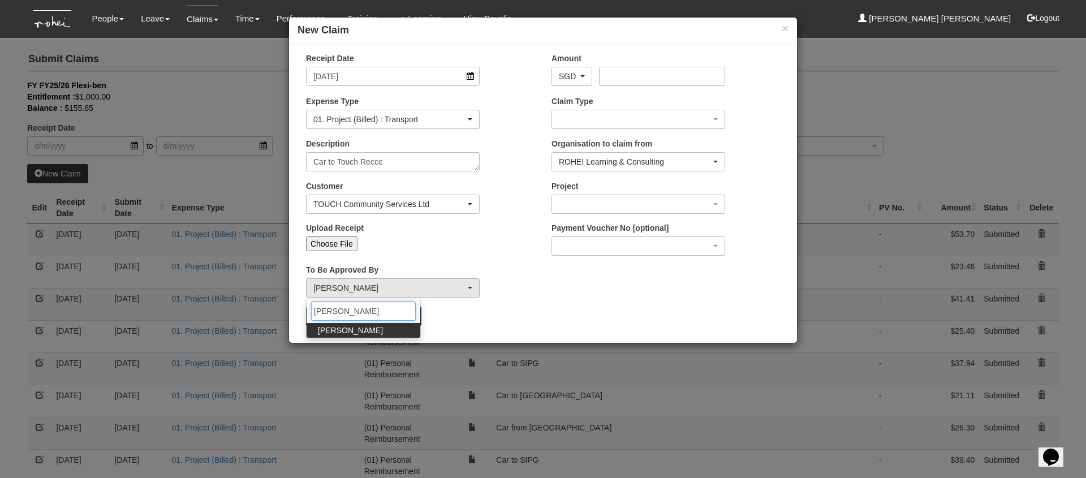
type input "[PERSON_NAME]"
click at [357, 334] on link "[PERSON_NAME]" at bounding box center [364, 330] width 114 height 15
select select "34494e3c-fa1c-4f5c-8164-1b5a8a5feac6"
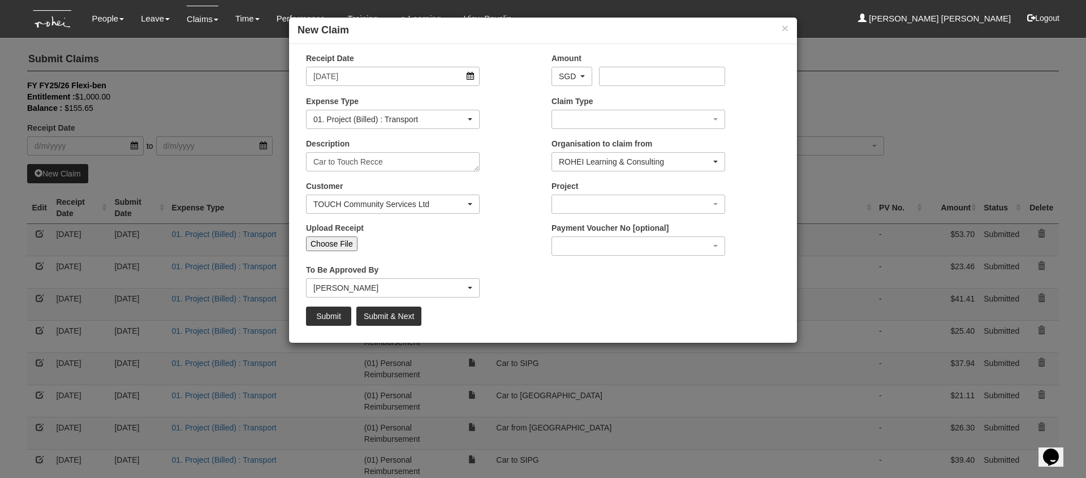
click at [340, 243] on input "Choose File" at bounding box center [331, 244] width 51 height 15
type input "C:\fakepath\TOUCH Recce 1.PNG"
type input "Choose Another File"
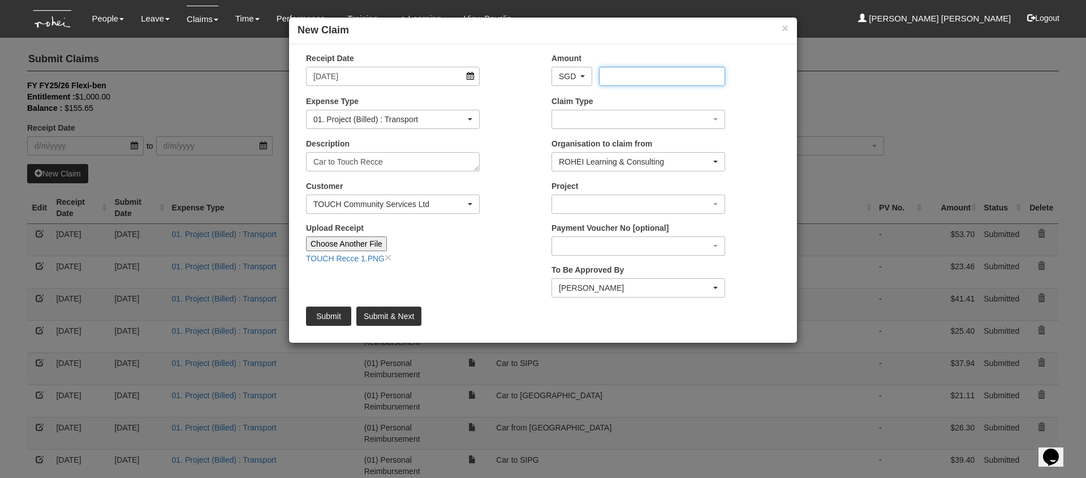
click at [643, 73] on input "Amount" at bounding box center [662, 76] width 126 height 19
type input "18.85"
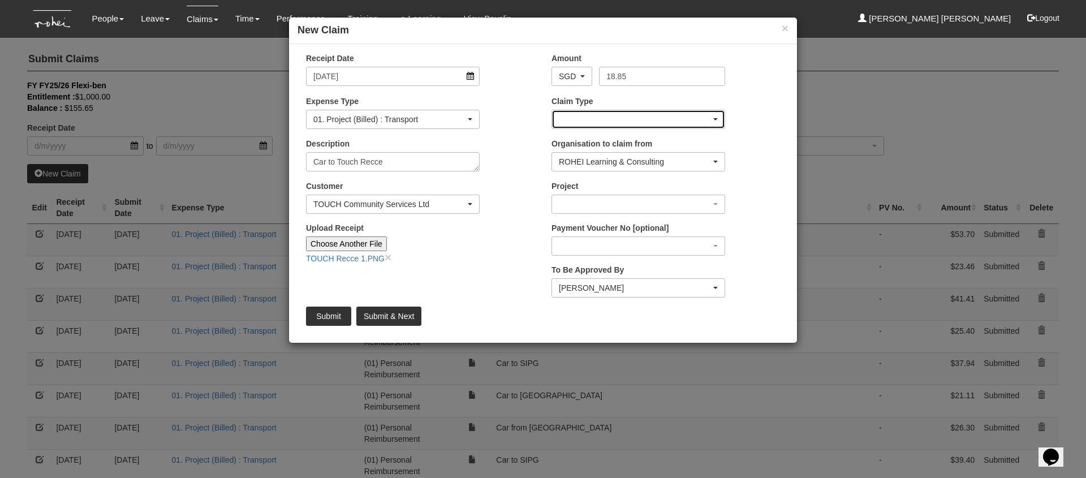
click at [645, 122] on div "button" at bounding box center [638, 119] width 173 height 18
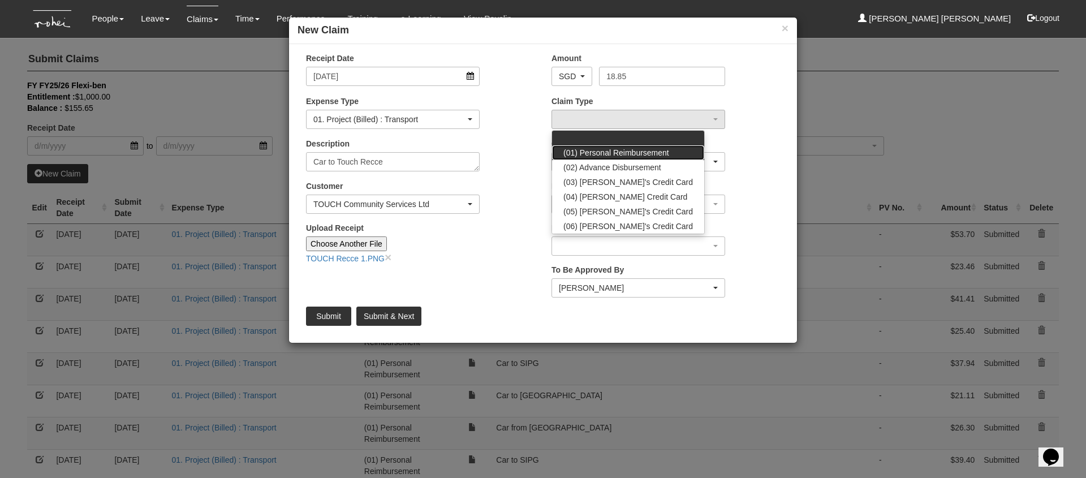
click at [643, 149] on span "(01) Personal Reimbursement" at bounding box center [617, 152] width 106 height 11
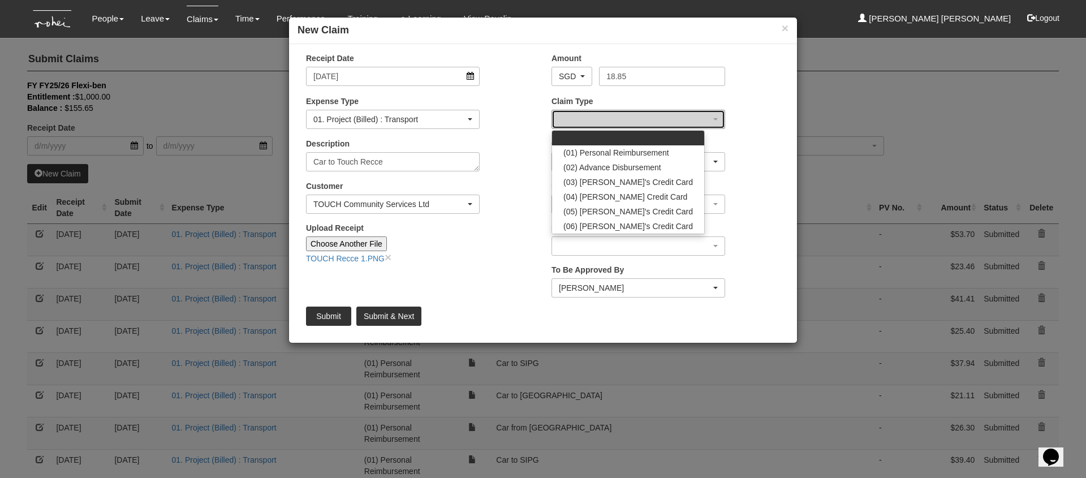
select select "14"
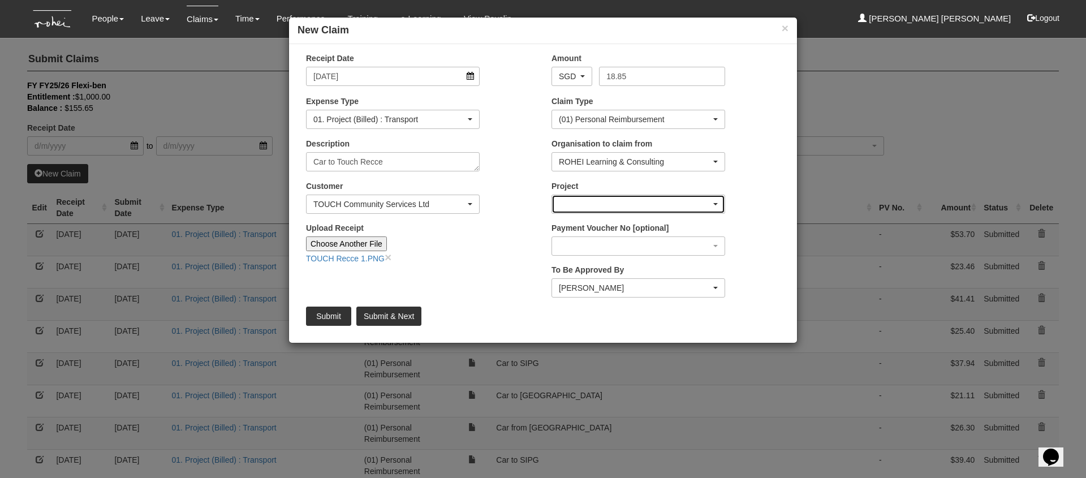
click at [632, 200] on div "button" at bounding box center [638, 204] width 173 height 18
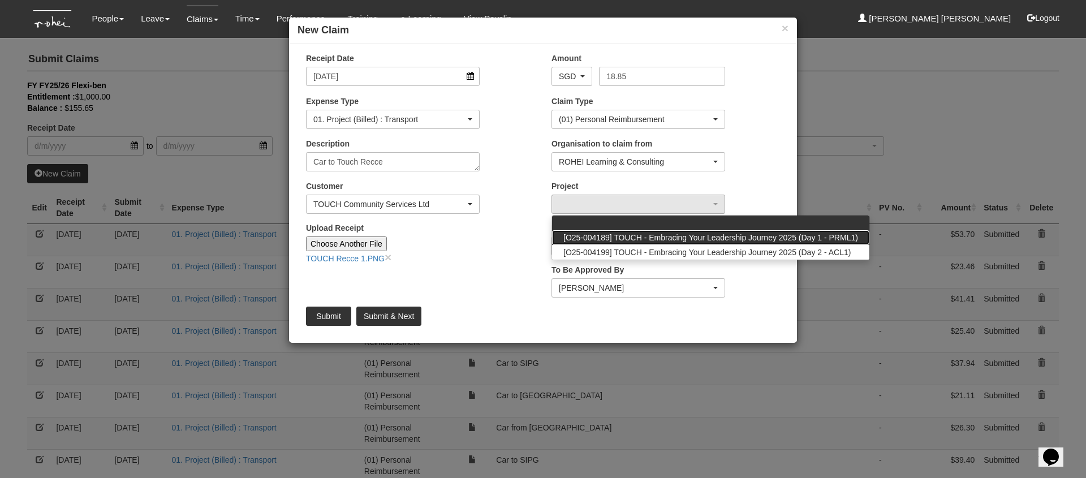
click at [665, 239] on span "[O25-004189] TOUCH - Embracing Your Leadership Journey 2025 (Day 1 - PRML1)" at bounding box center [711, 237] width 295 height 11
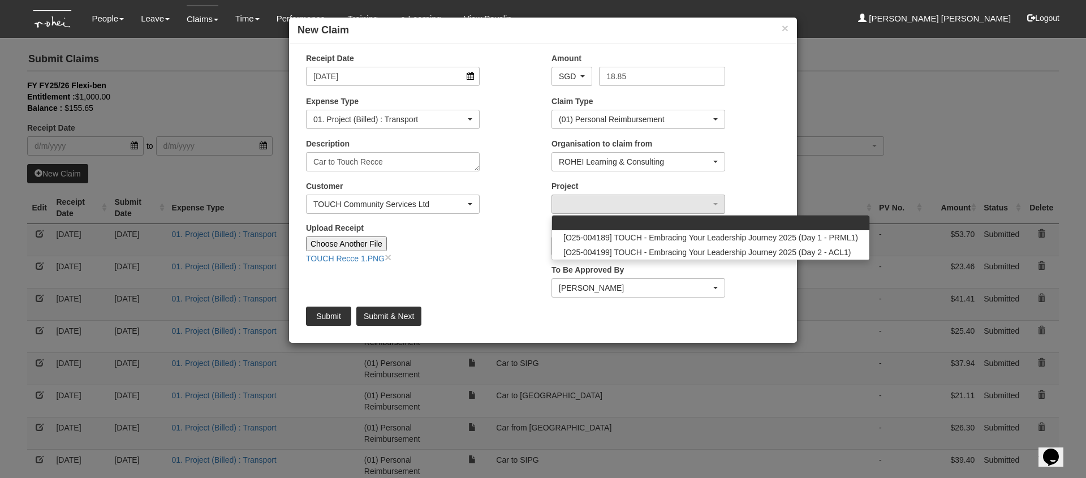
select select "2810"
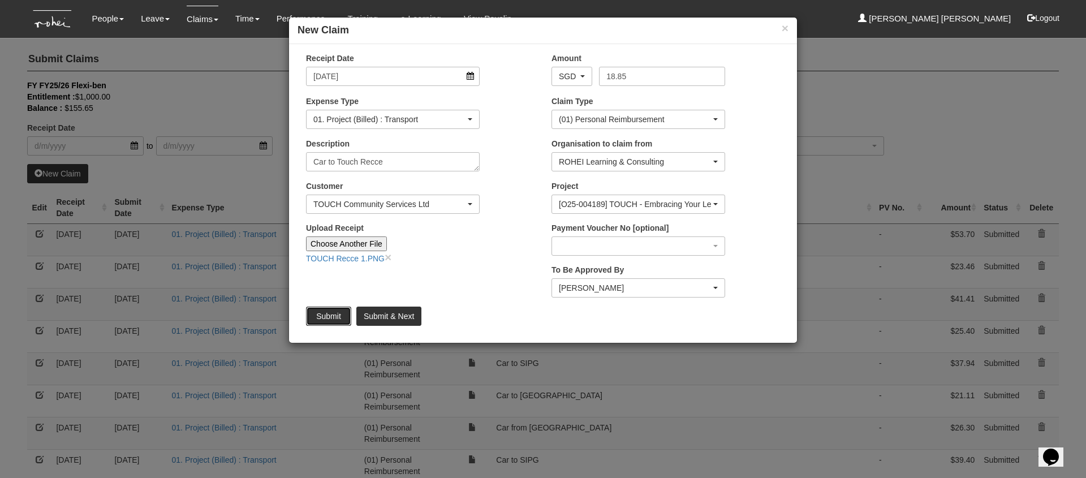
click at [329, 316] on input "Submit" at bounding box center [328, 316] width 45 height 19
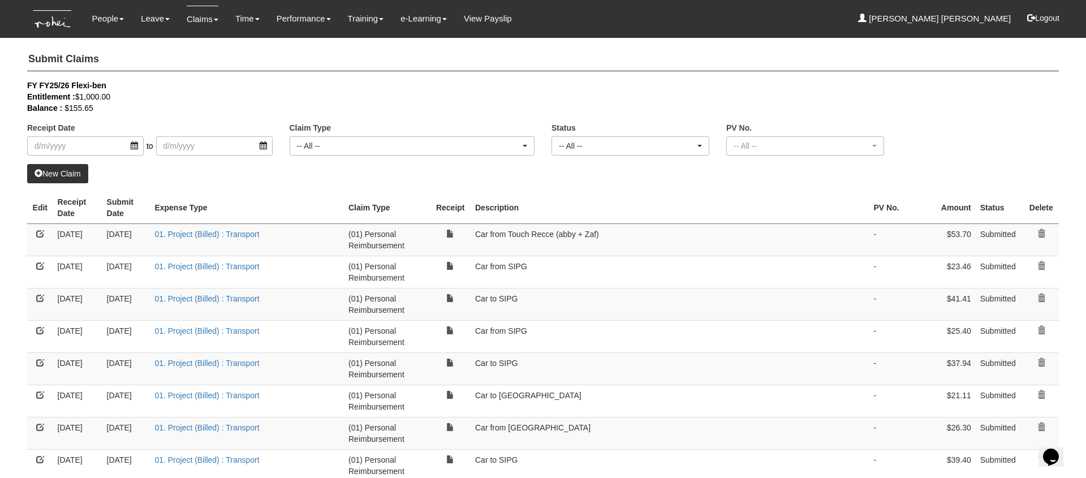
click at [68, 169] on link "New Claim" at bounding box center [57, 173] width 61 height 19
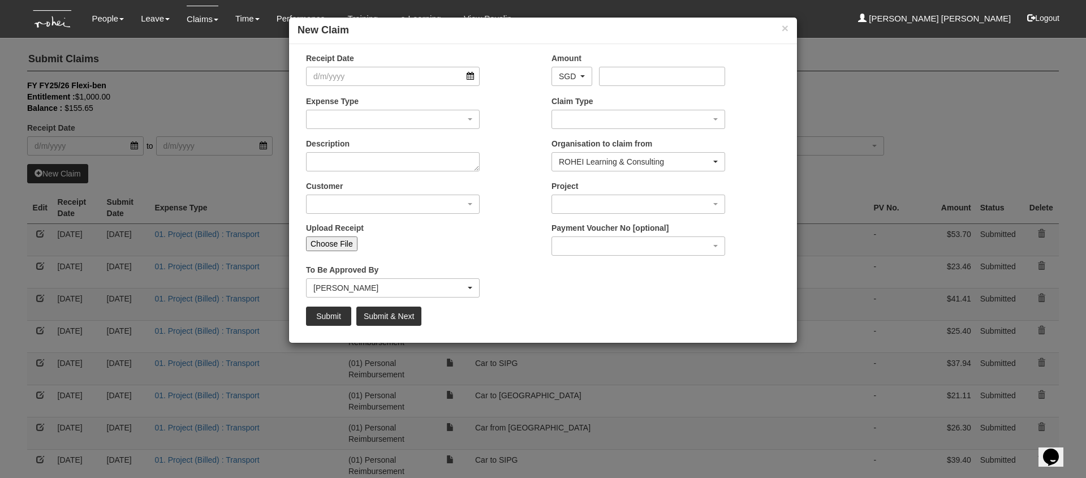
select select "50"
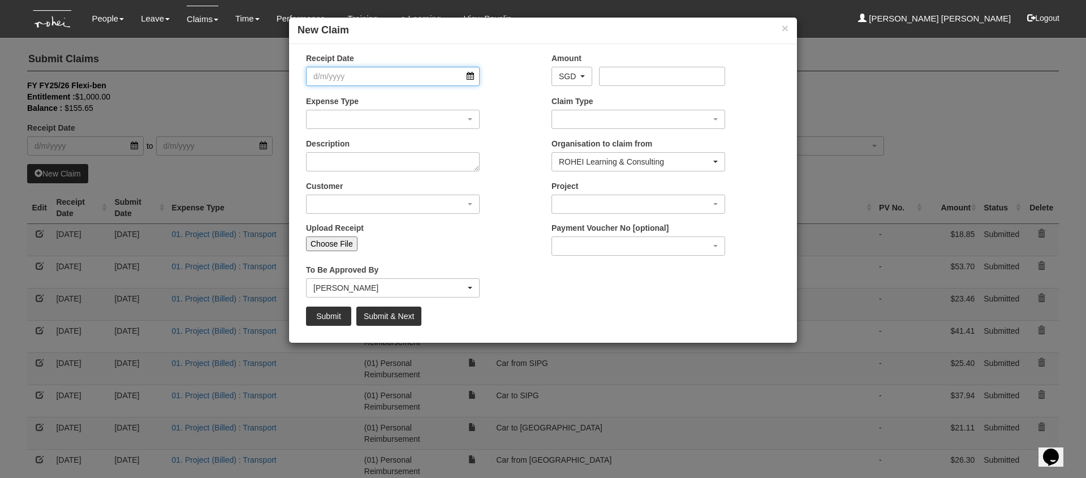
click at [470, 78] on input "Receipt Date" at bounding box center [393, 76] width 174 height 19
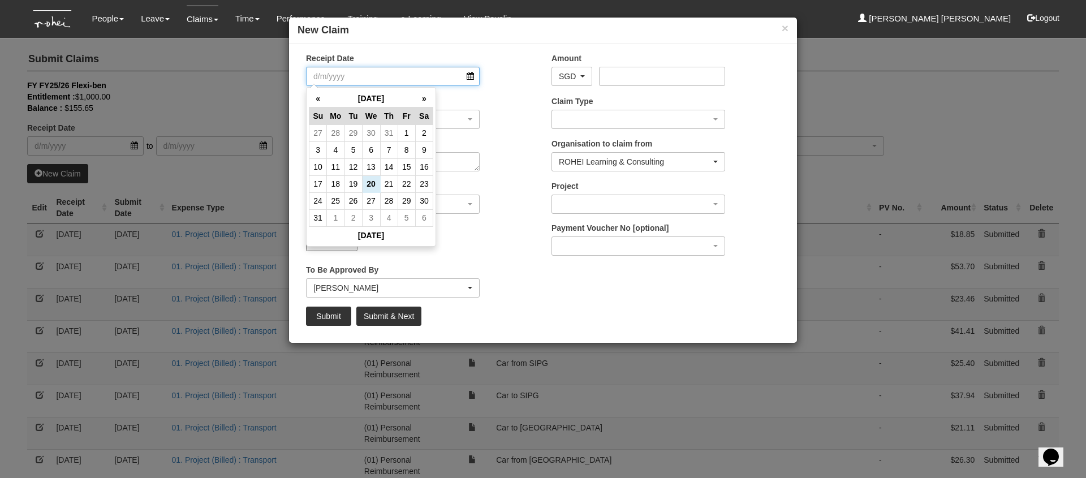
click at [470, 78] on input "Receipt Date" at bounding box center [393, 76] width 174 height 19
drag, startPoint x: 321, startPoint y: 97, endPoint x: 337, endPoint y: 108, distance: 18.8
click at [321, 97] on th "«" at bounding box center [319, 99] width 18 height 18
drag, startPoint x: 332, startPoint y: 151, endPoint x: 323, endPoint y: 150, distance: 9.1
click at [331, 151] on td "7" at bounding box center [336, 149] width 18 height 17
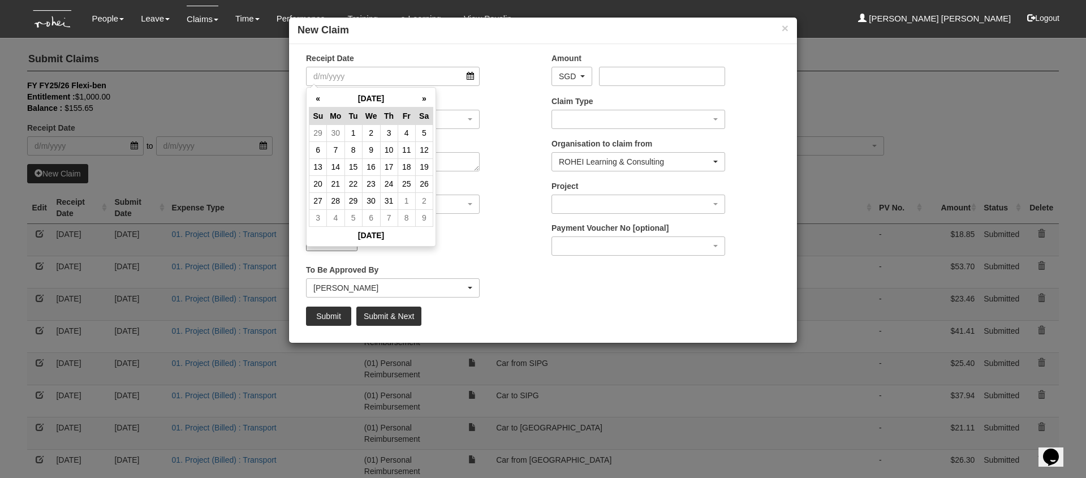
type input "[DATE]"
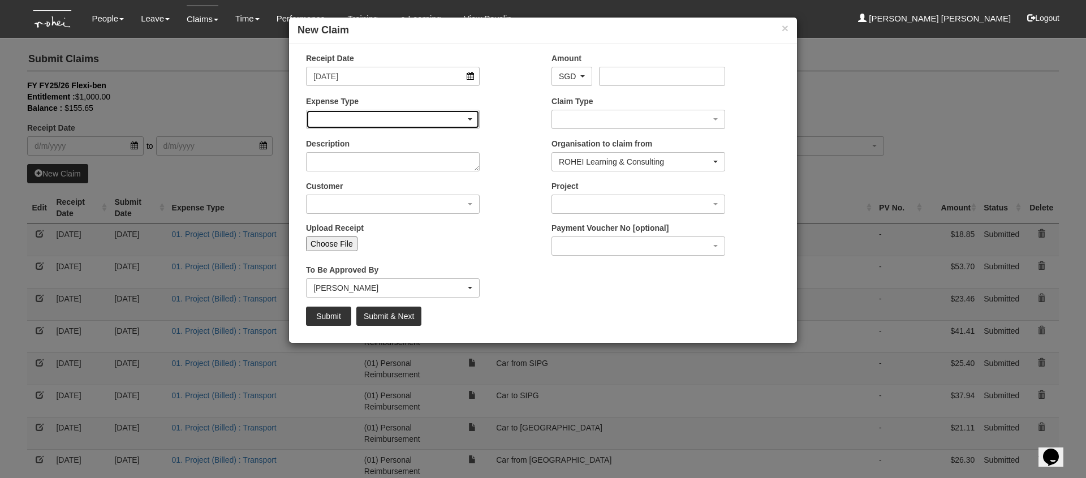
click at [353, 120] on div "button" at bounding box center [393, 119] width 173 height 18
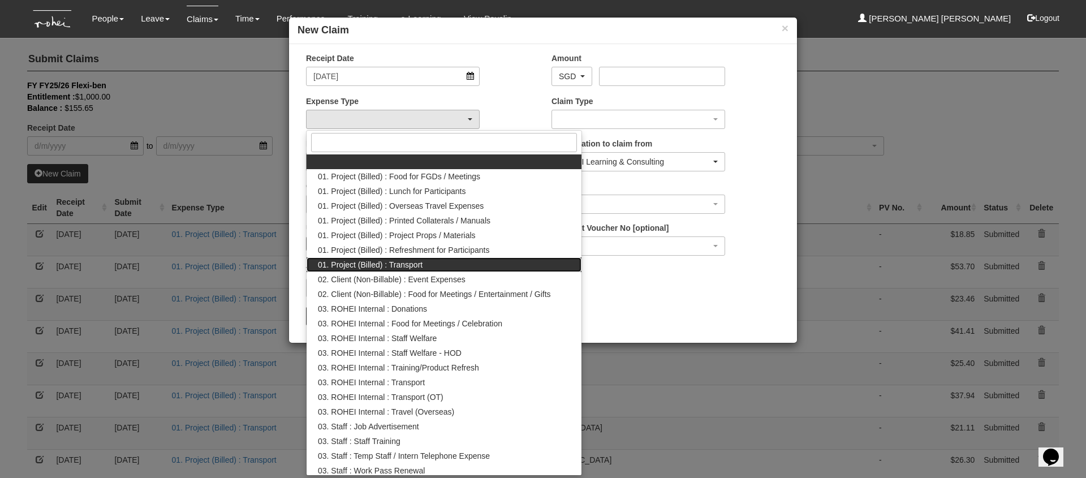
click at [440, 264] on link "01. Project (Billed) : Transport" at bounding box center [444, 264] width 275 height 15
select select "135"
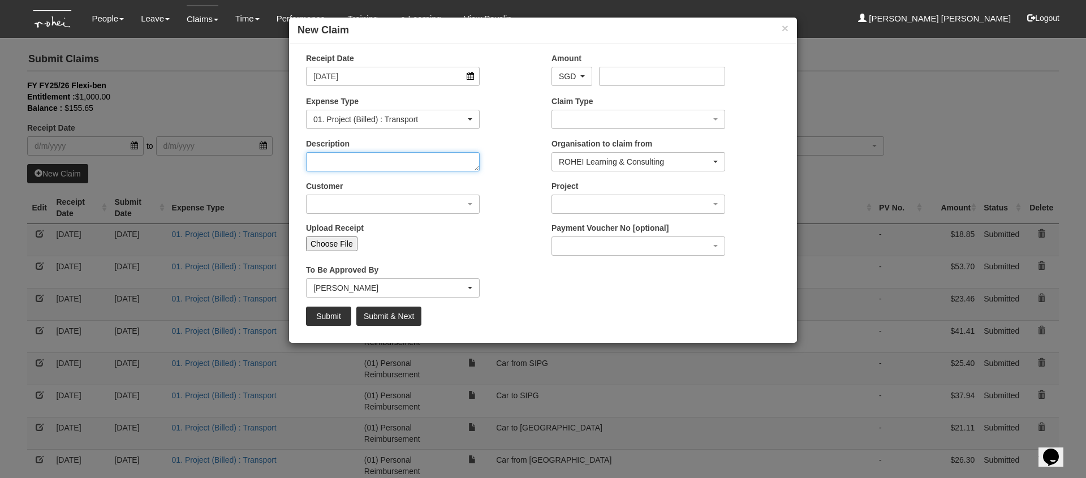
click at [386, 162] on textarea "Description" at bounding box center [393, 161] width 174 height 19
type textarea "Car from [GEOGRAPHIC_DATA]"
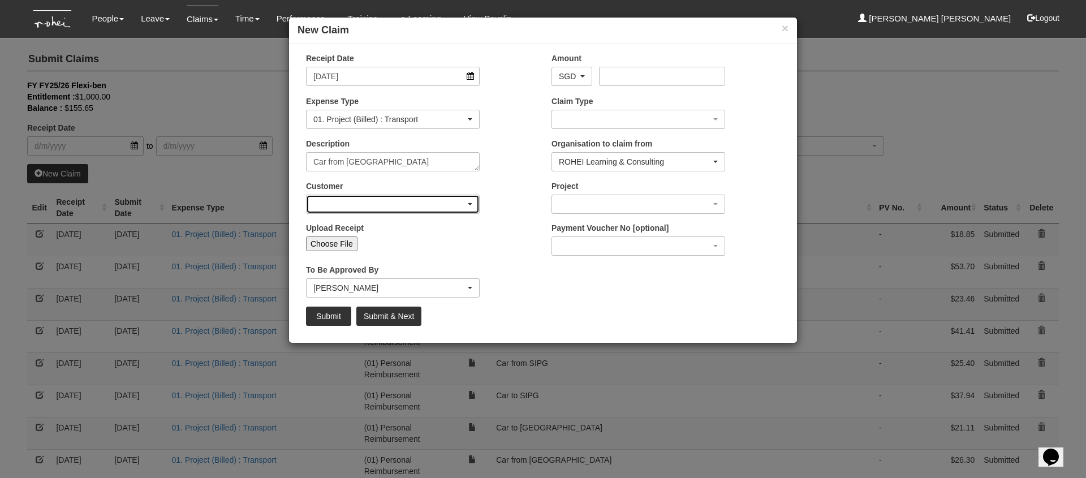
click at [396, 196] on div "button" at bounding box center [393, 204] width 173 height 18
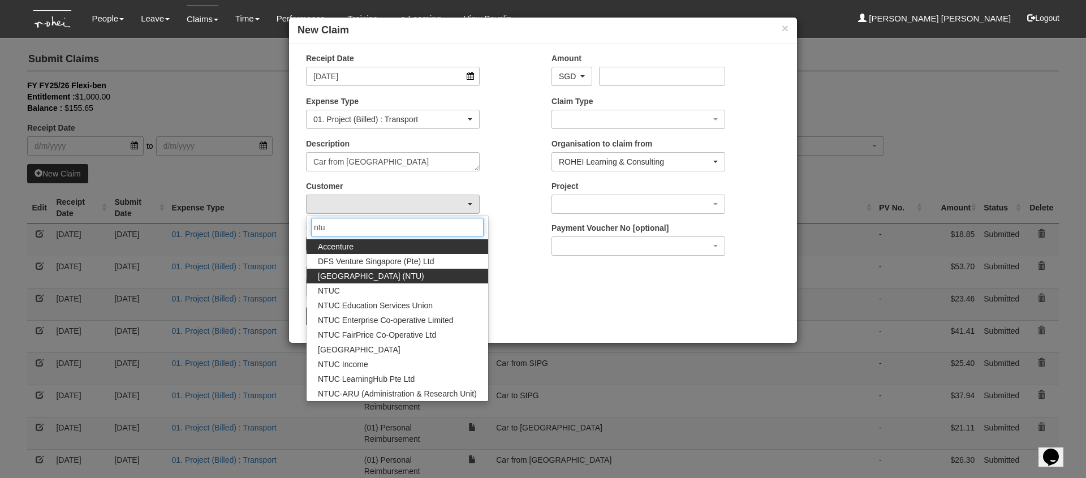
type input "ntu"
click at [368, 278] on span "[GEOGRAPHIC_DATA] (NTU)" at bounding box center [371, 275] width 106 height 11
select select "59"
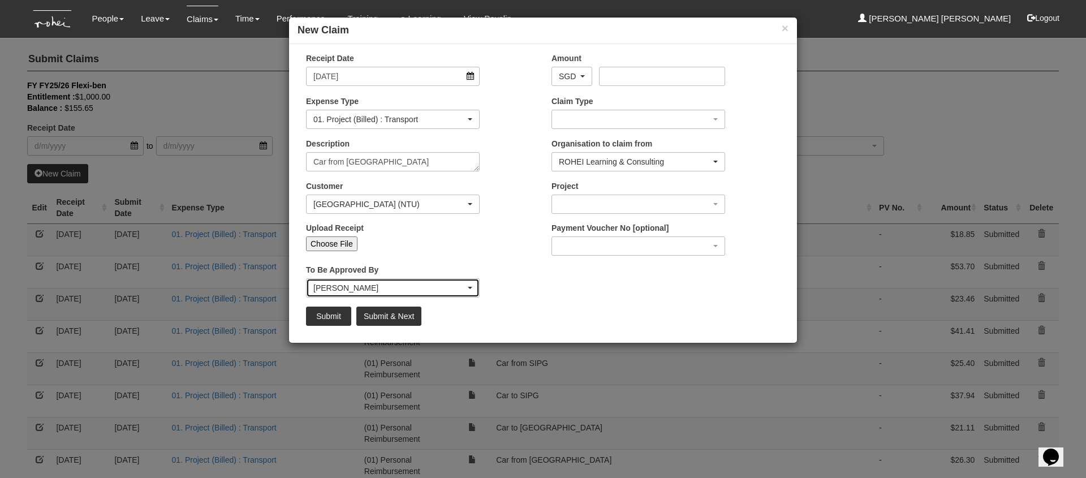
click at [367, 287] on div "[PERSON_NAME]" at bounding box center [389, 287] width 152 height 11
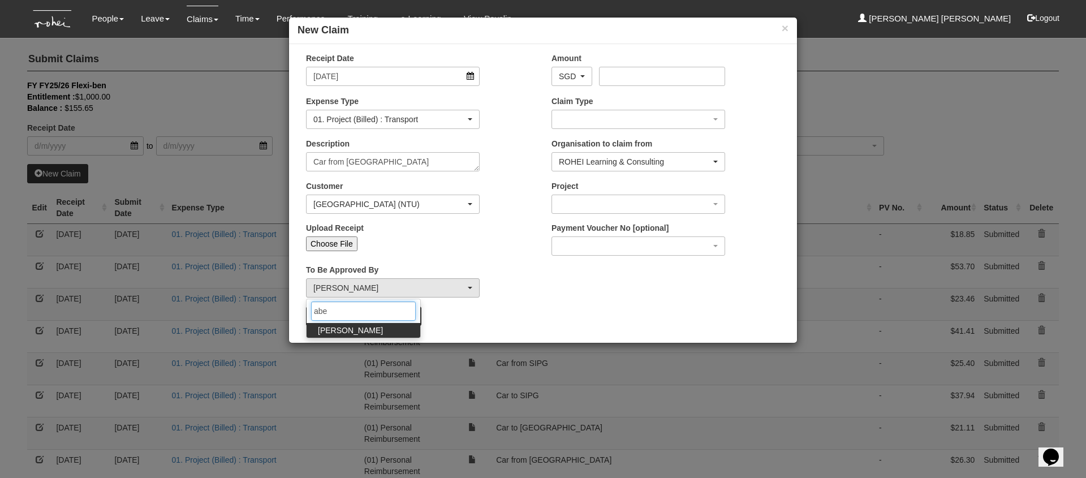
type input "abe"
click at [373, 332] on link "[PERSON_NAME]" at bounding box center [364, 330] width 114 height 15
select select "bab5243c-beed-41fc-b362-49a7e6e66dc1"
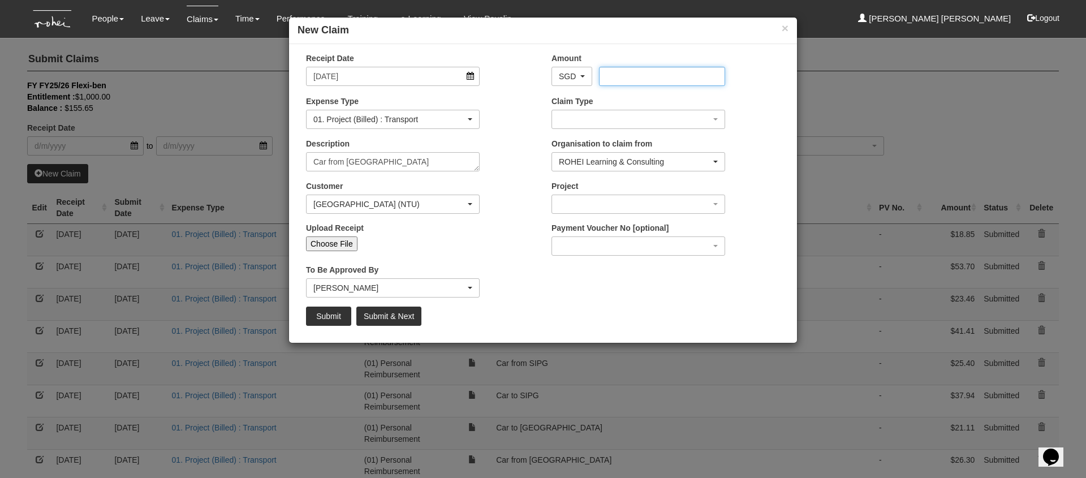
click at [628, 73] on input "Amount" at bounding box center [662, 76] width 126 height 19
type input "17.73"
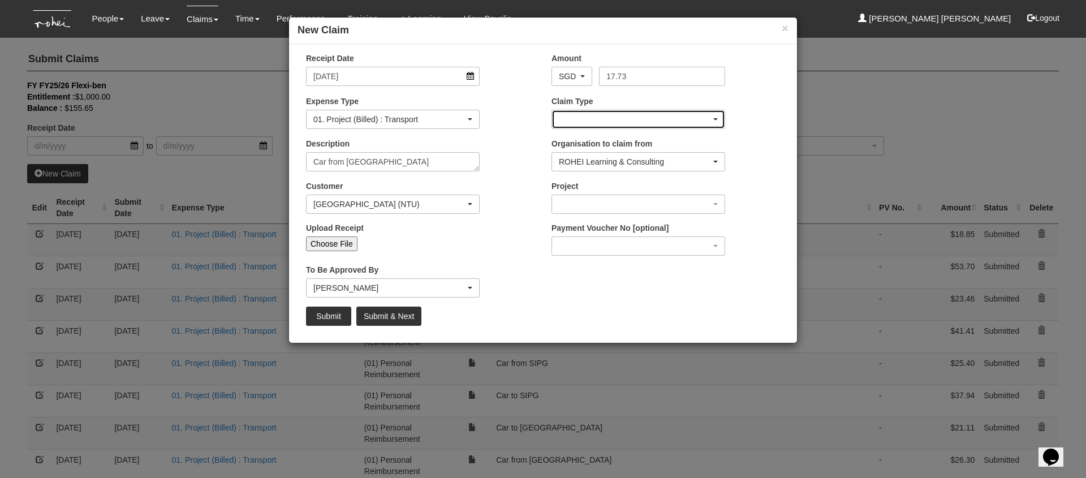
click at [620, 117] on div "button" at bounding box center [638, 119] width 173 height 18
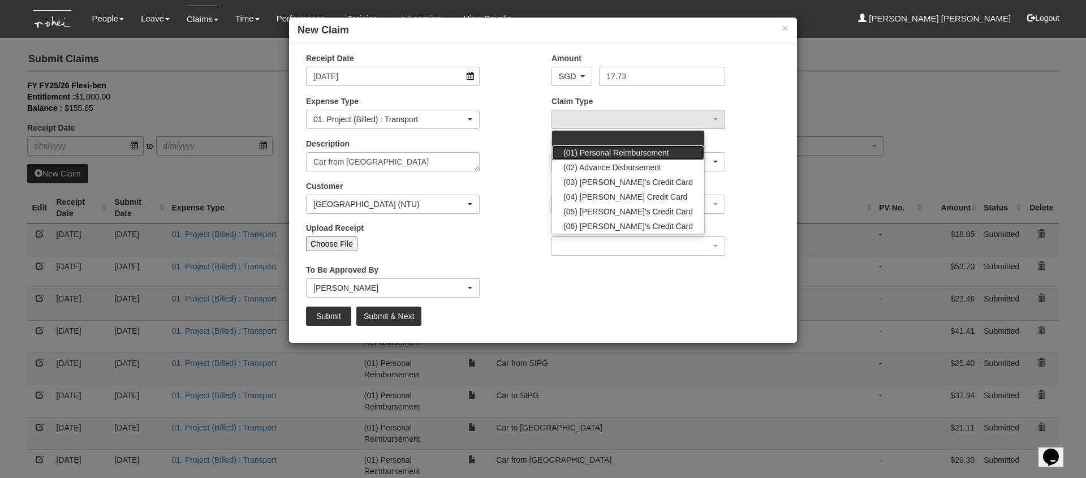
click at [630, 148] on span "(01) Personal Reimbursement" at bounding box center [617, 152] width 106 height 11
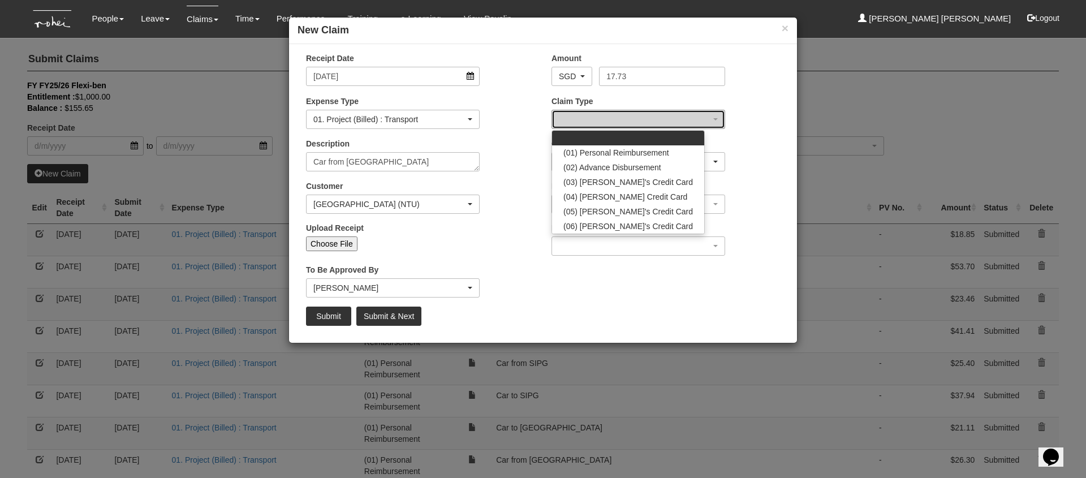
select select "14"
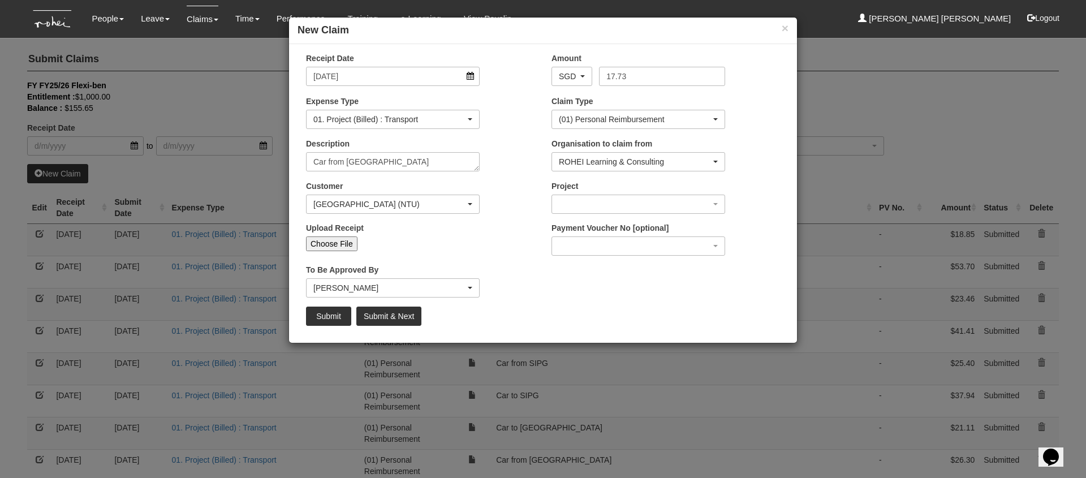
click at [325, 237] on input "Choose File" at bounding box center [331, 244] width 51 height 15
type input "C:\fakepath\NTU [DATE] PM.PNG"
type input "Choose Another File"
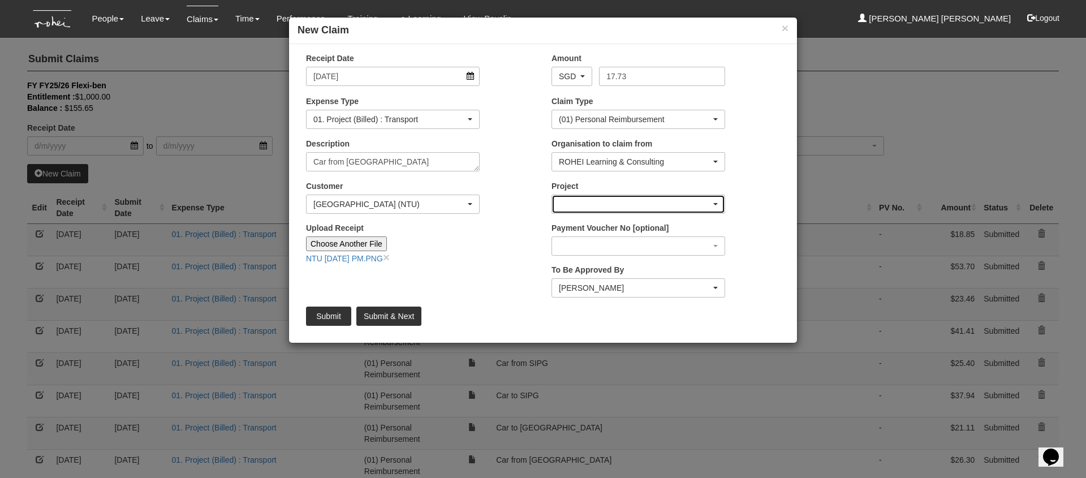
click at [651, 203] on div "button" at bounding box center [638, 204] width 173 height 18
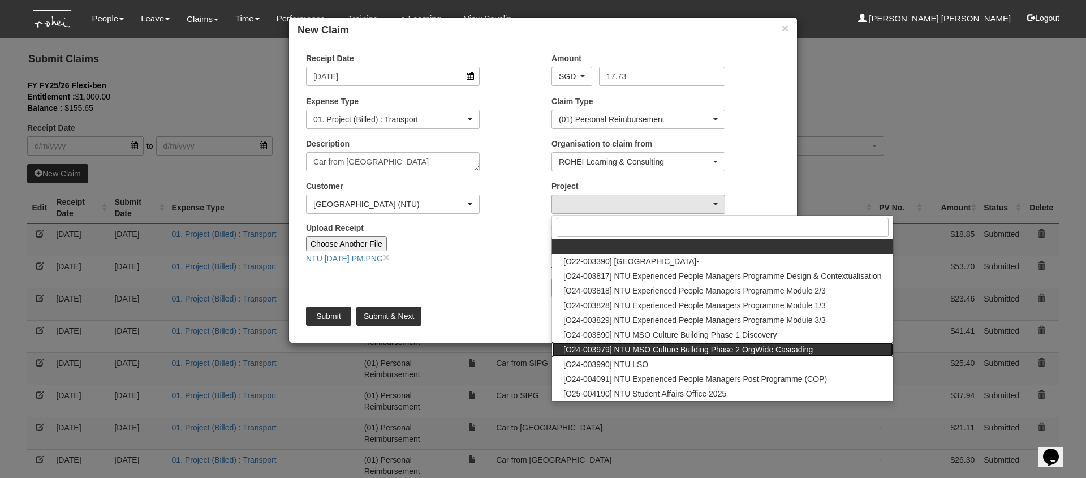
click at [705, 355] on link "[O24-003979] NTU MSO Culture Building Phase 2 OrgWide Cascading" at bounding box center [722, 349] width 341 height 15
select select "2613"
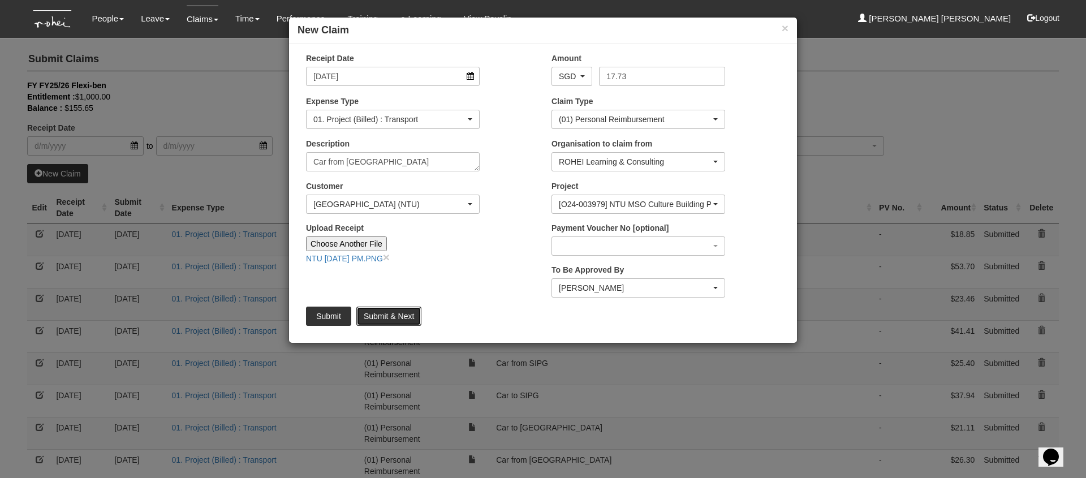
click at [391, 313] on input "Submit & Next" at bounding box center [388, 316] width 65 height 19
type input "Choose File"
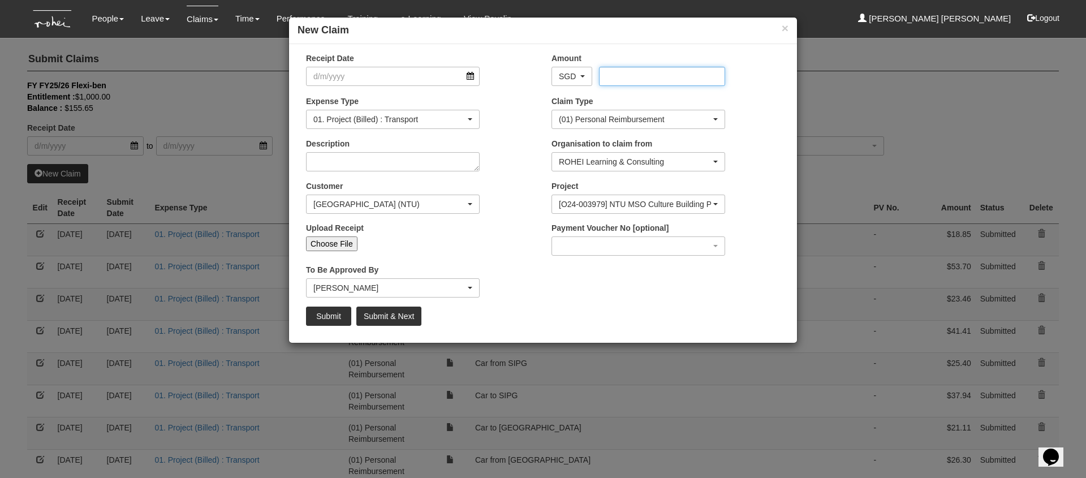
click at [613, 79] on input "Amount" at bounding box center [662, 76] width 126 height 19
select select "50"
type input "16.91"
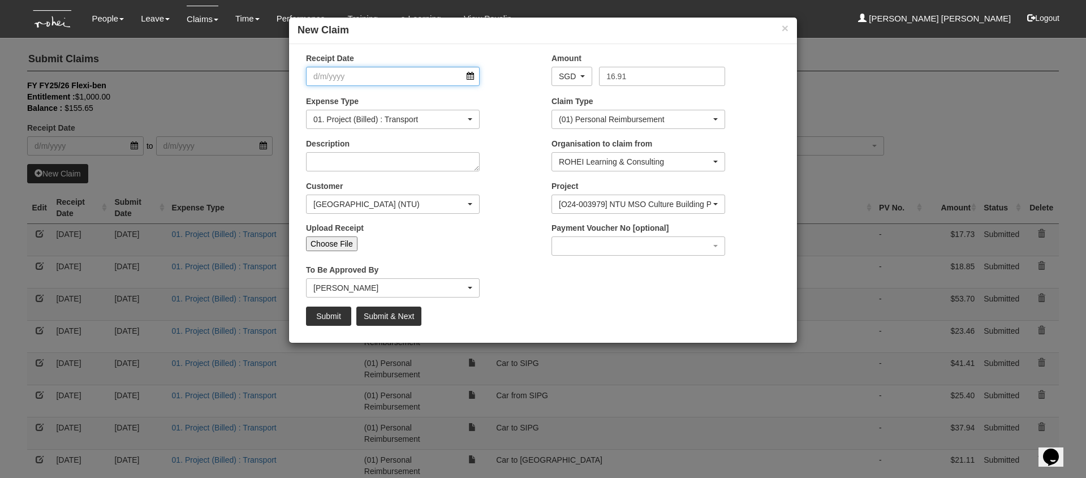
click at [400, 76] on input "Receipt Date" at bounding box center [393, 76] width 174 height 19
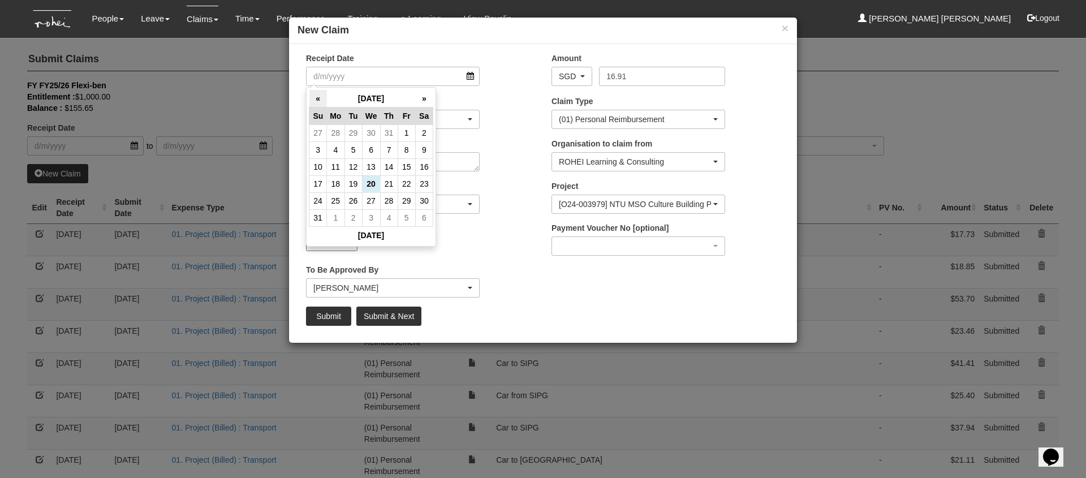
click at [322, 92] on th "«" at bounding box center [319, 99] width 18 height 18
drag, startPoint x: 340, startPoint y: 143, endPoint x: 330, endPoint y: 146, distance: 9.5
click at [340, 143] on td "7" at bounding box center [336, 149] width 18 height 17
type input "[DATE]"
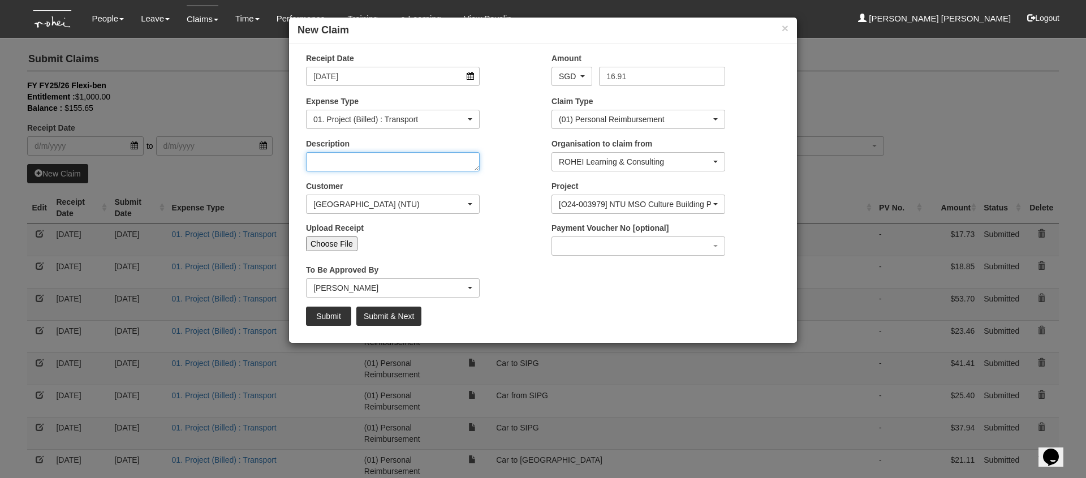
click at [346, 165] on textarea "Description" at bounding box center [393, 161] width 174 height 19
type textarea "Car to [GEOGRAPHIC_DATA]"
click at [342, 243] on input "Choose File" at bounding box center [331, 244] width 51 height 15
type input "C:\fakepath\ntu [DATE] AM .PNG"
type input "Choose Another File"
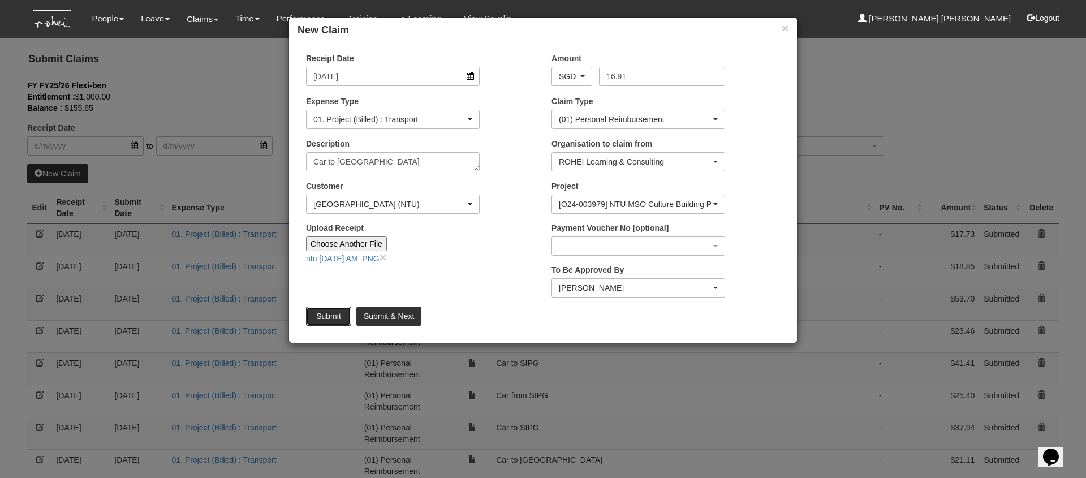
click at [334, 313] on input "Submit" at bounding box center [328, 316] width 45 height 19
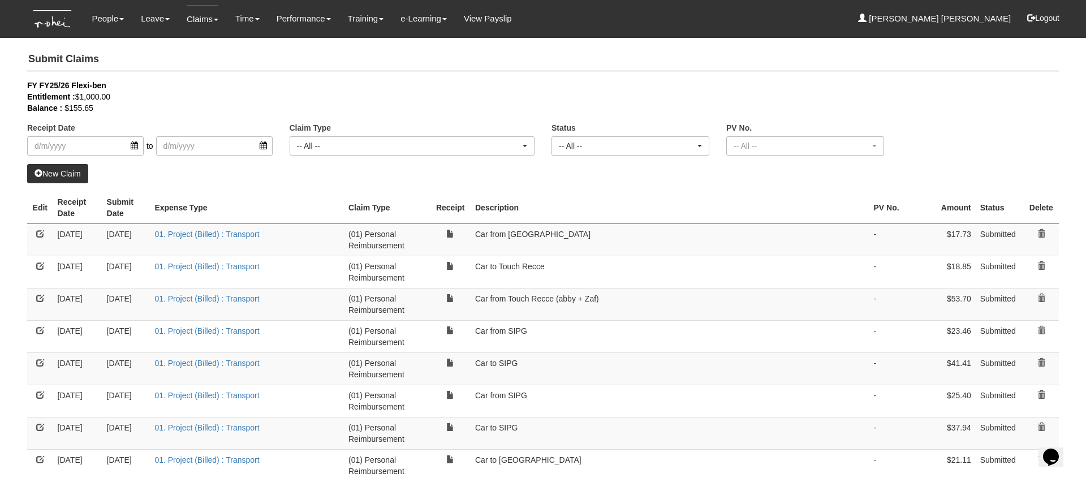
select select "50"
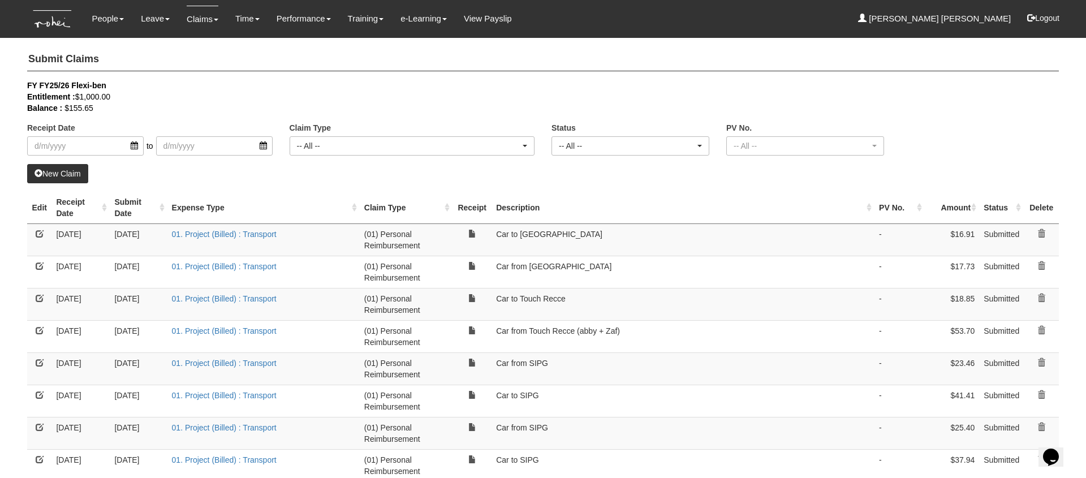
click at [74, 173] on link "New Claim" at bounding box center [57, 173] width 61 height 19
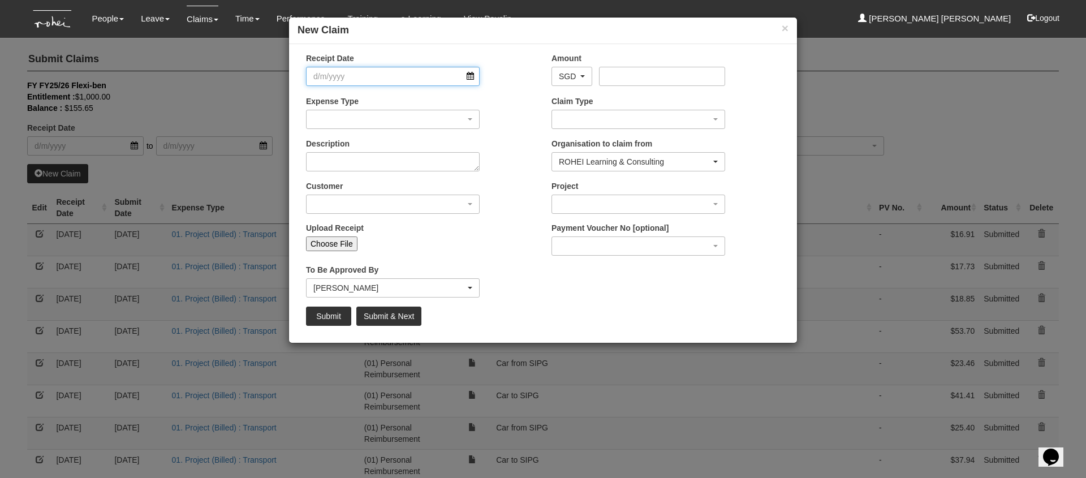
click at [402, 77] on input "Receipt Date" at bounding box center [393, 76] width 174 height 19
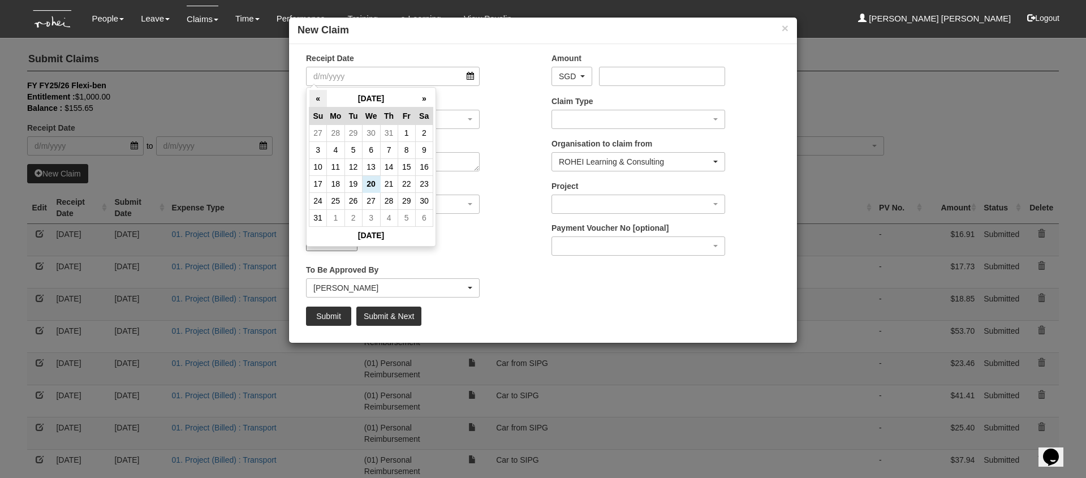
click at [317, 98] on th "«" at bounding box center [319, 99] width 18 height 18
drag, startPoint x: 372, startPoint y: 136, endPoint x: 366, endPoint y: 136, distance: 6.2
click at [371, 136] on td "2" at bounding box center [371, 132] width 18 height 17
type input "[DATE]"
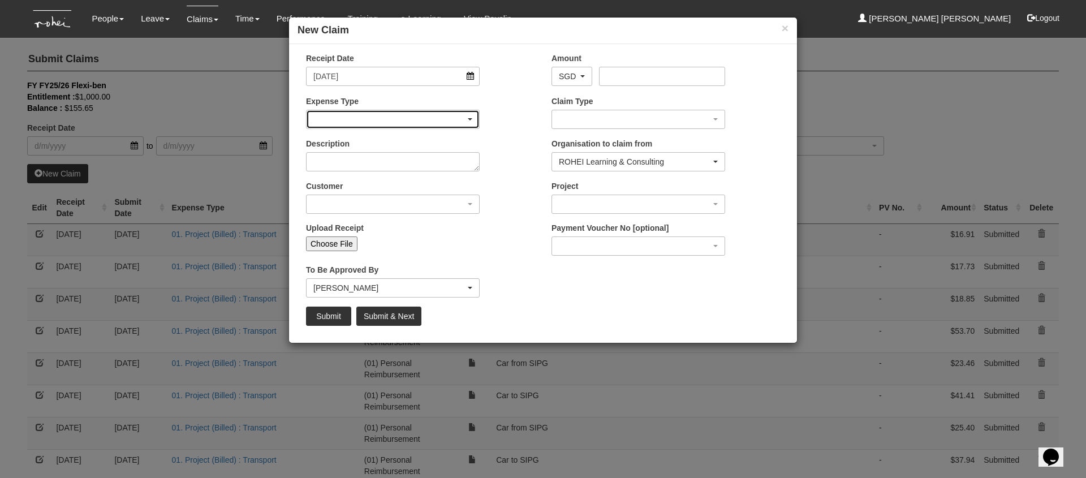
click at [375, 123] on div "button" at bounding box center [393, 119] width 173 height 18
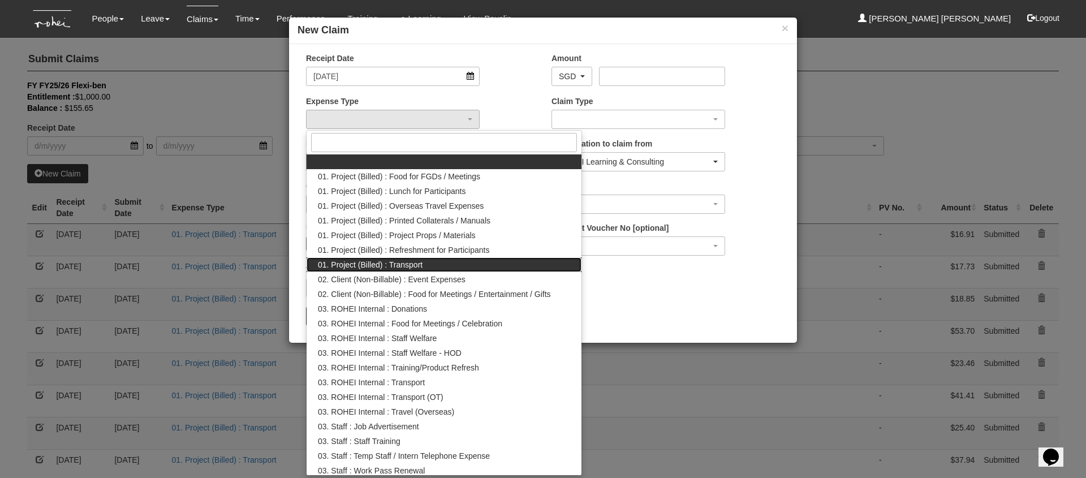
click at [427, 261] on link "01. Project (Billed) : Transport" at bounding box center [444, 264] width 275 height 15
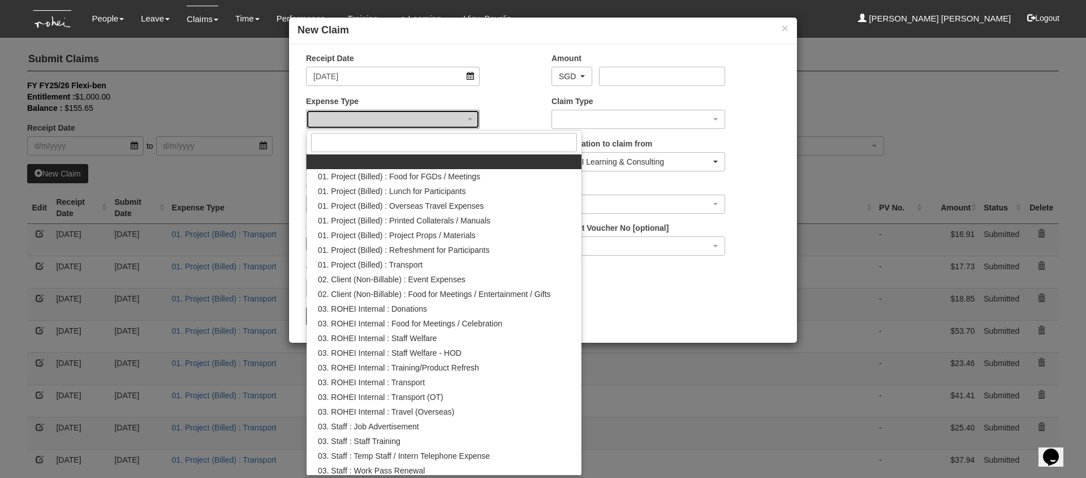
select select "135"
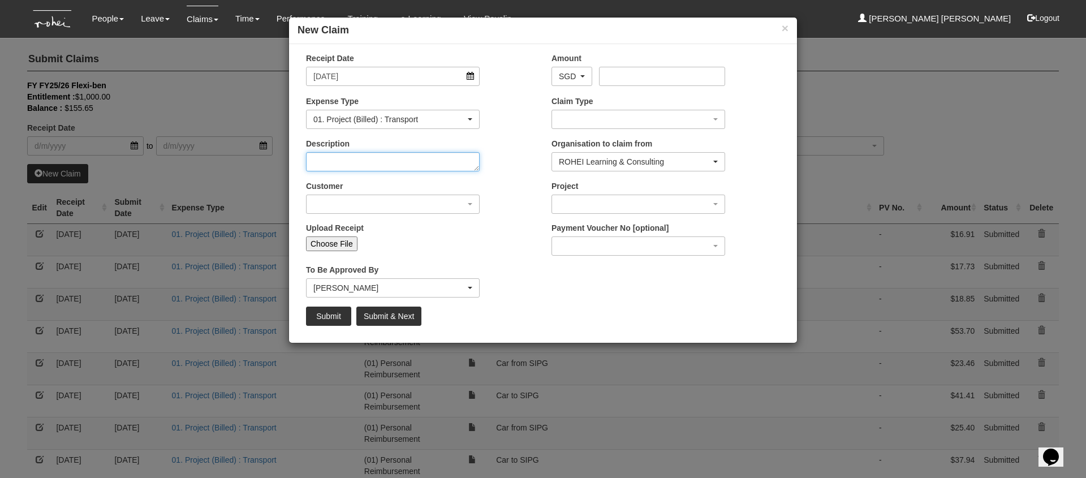
click at [365, 164] on textarea "Description" at bounding box center [393, 161] width 174 height 19
type textarea "SUSS interviews"
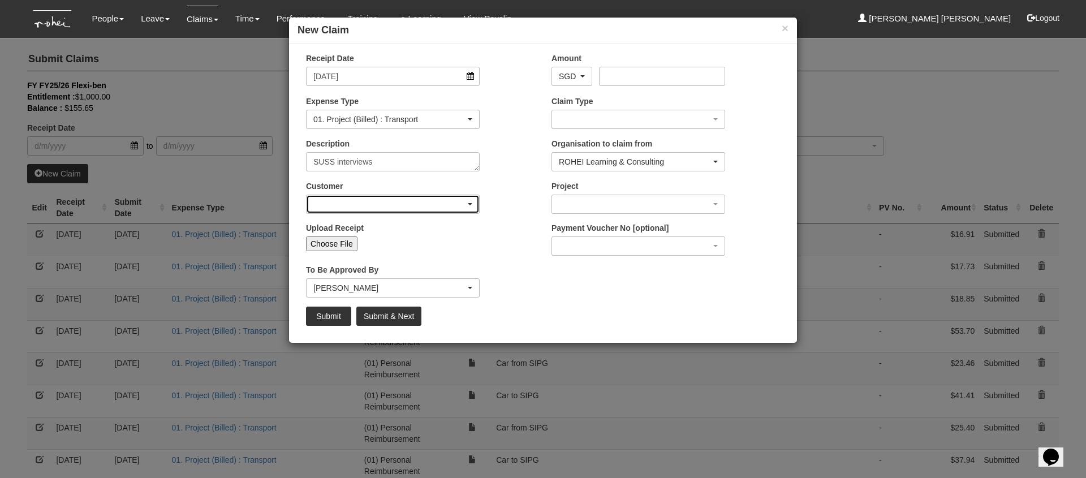
click at [370, 205] on div "button" at bounding box center [393, 204] width 173 height 18
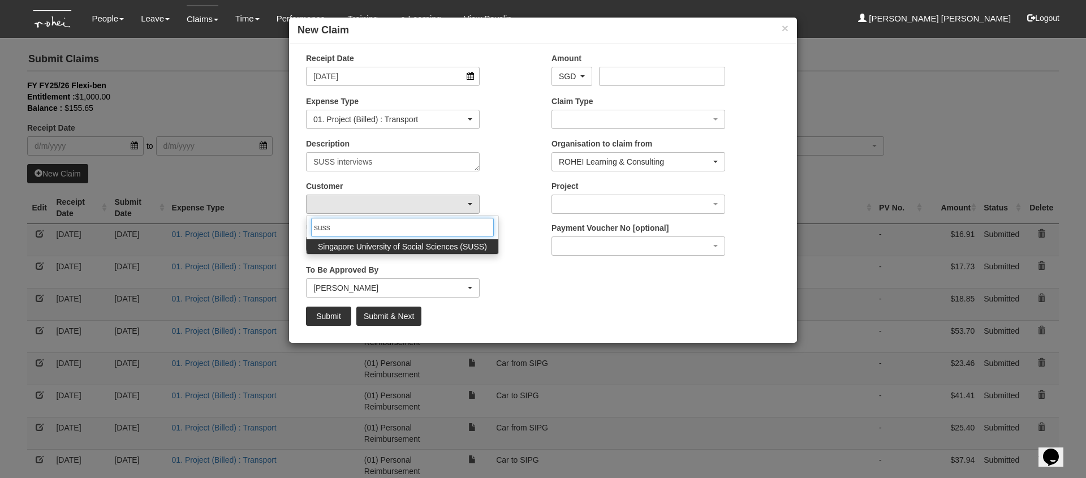
type input "suss"
click at [365, 246] on span "Singapore University of Social Sciences (SUSS)" at bounding box center [402, 246] width 169 height 11
select select "457"
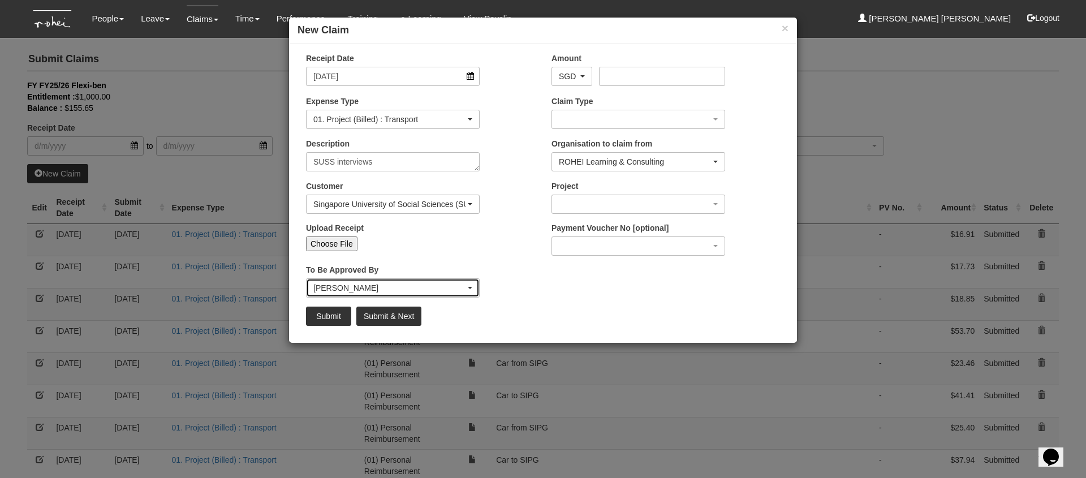
click at [393, 284] on div "[PERSON_NAME]" at bounding box center [389, 287] width 152 height 11
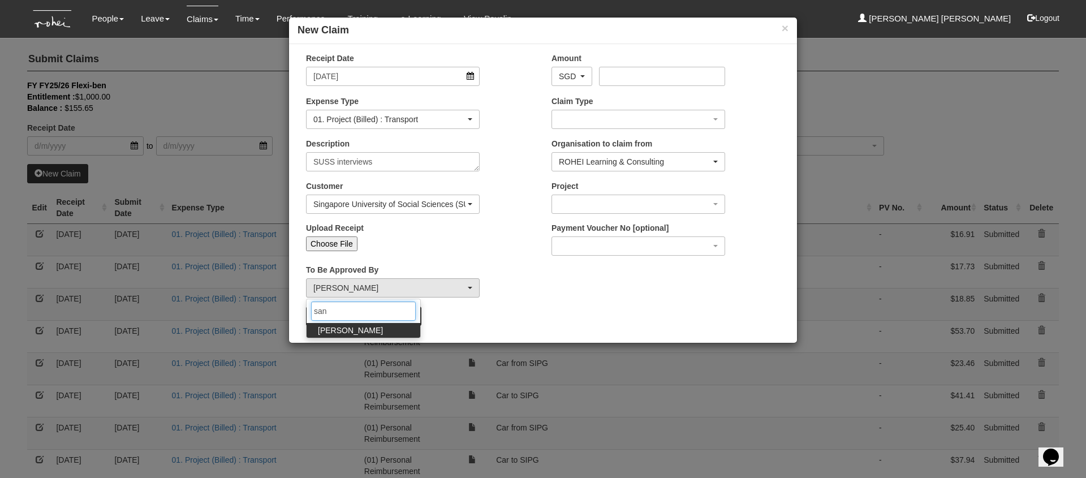
type input "san"
click at [376, 327] on link "[PERSON_NAME]" at bounding box center [364, 330] width 114 height 15
select select "5e225cdc-7ce9-465a-9503-99e8ed4cc44e"
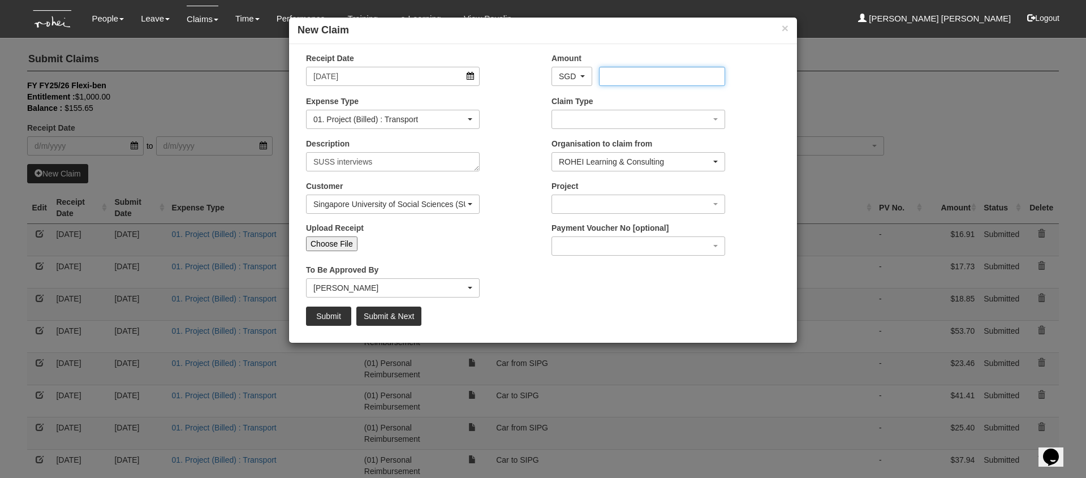
click at [681, 74] on input "Amount" at bounding box center [662, 76] width 126 height 19
type input "17.73"
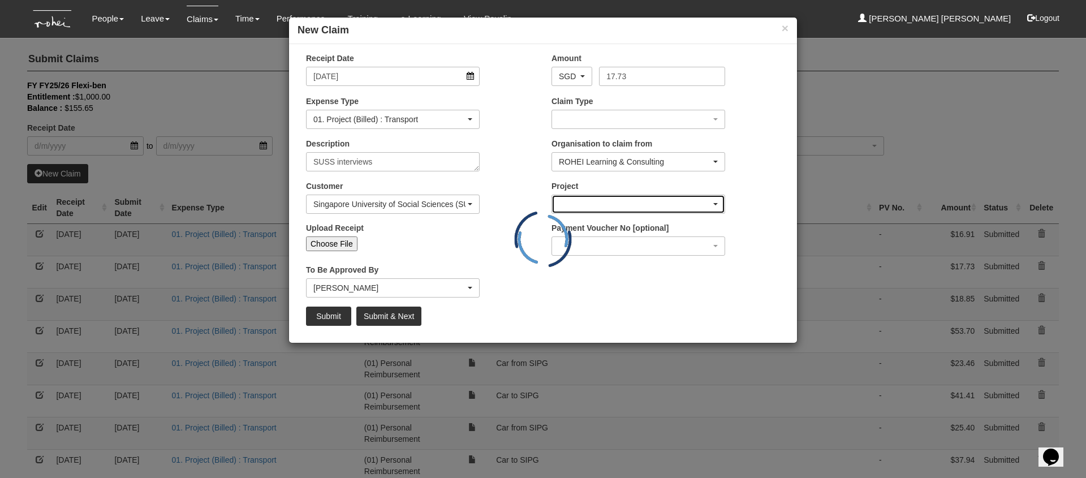
click at [577, 203] on div "button" at bounding box center [638, 204] width 173 height 18
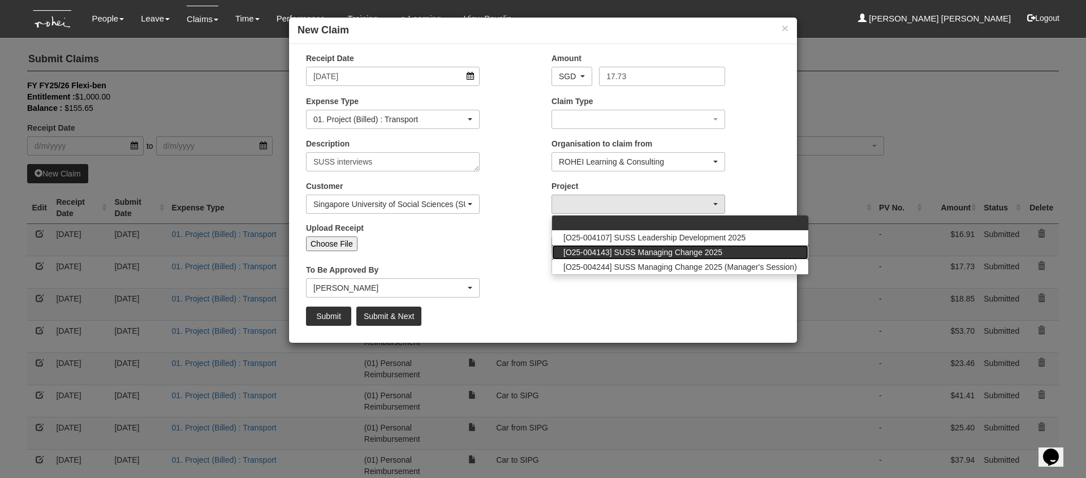
click at [636, 257] on span "[O25-004143] SUSS Managing Change 2025" at bounding box center [643, 252] width 159 height 11
select select "2771"
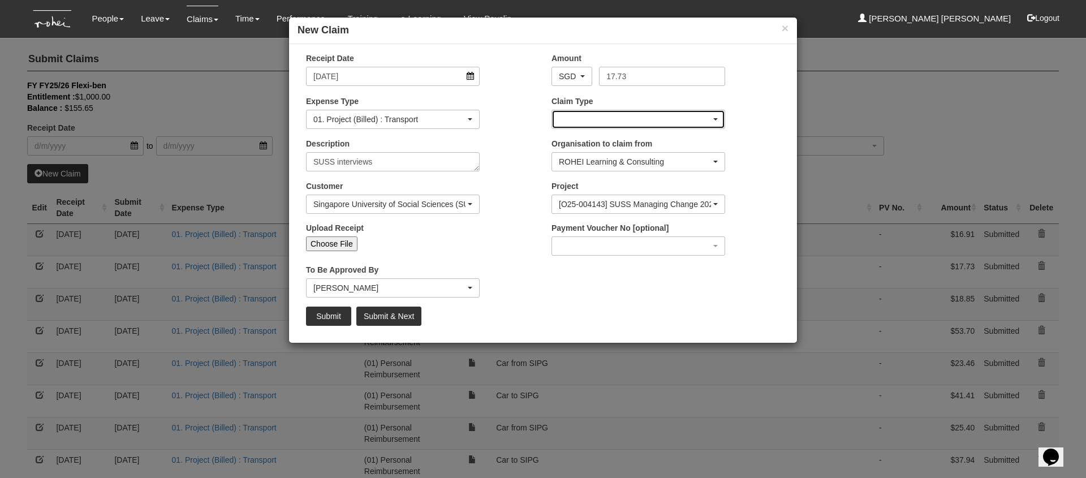
click at [585, 117] on div "button" at bounding box center [638, 119] width 173 height 18
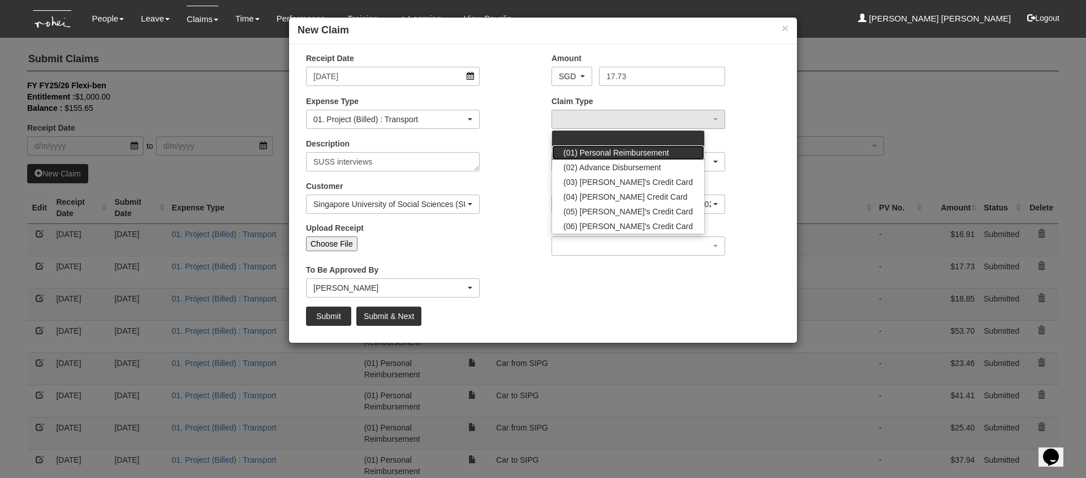
drag, startPoint x: 608, startPoint y: 152, endPoint x: 421, endPoint y: 263, distance: 217.2
click at [608, 152] on span "(01) Personal Reimbursement" at bounding box center [617, 152] width 106 height 11
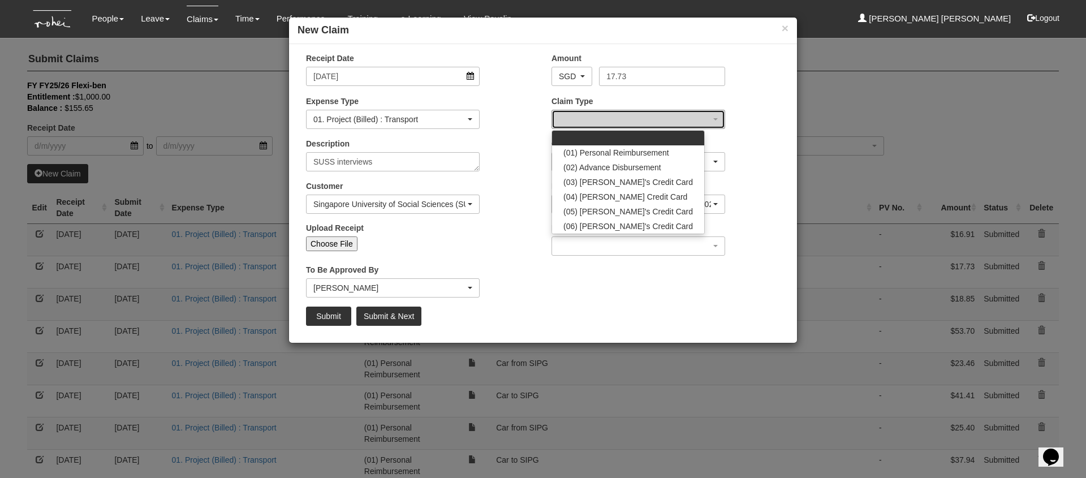
select select "14"
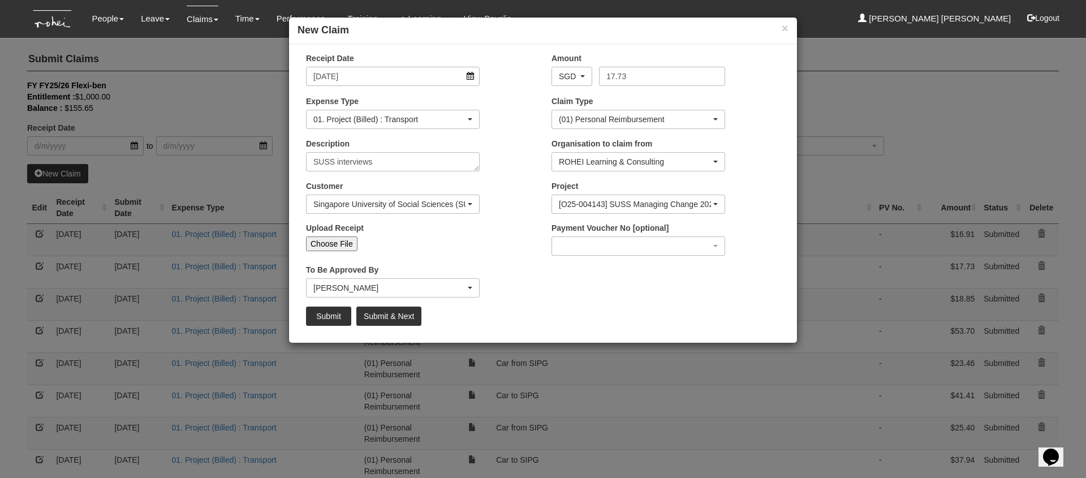
click at [336, 246] on input "Choose File" at bounding box center [331, 244] width 51 height 15
type input "C:\fakepath\SUSS [DATE] interviews .PNG"
type input "Choose Another File"
click at [330, 317] on input "Submit" at bounding box center [328, 316] width 45 height 19
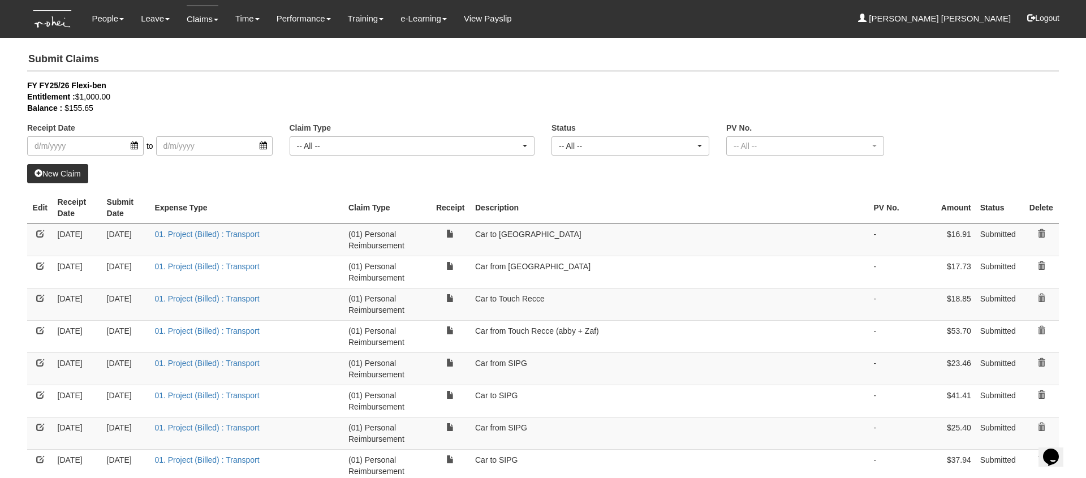
select select "50"
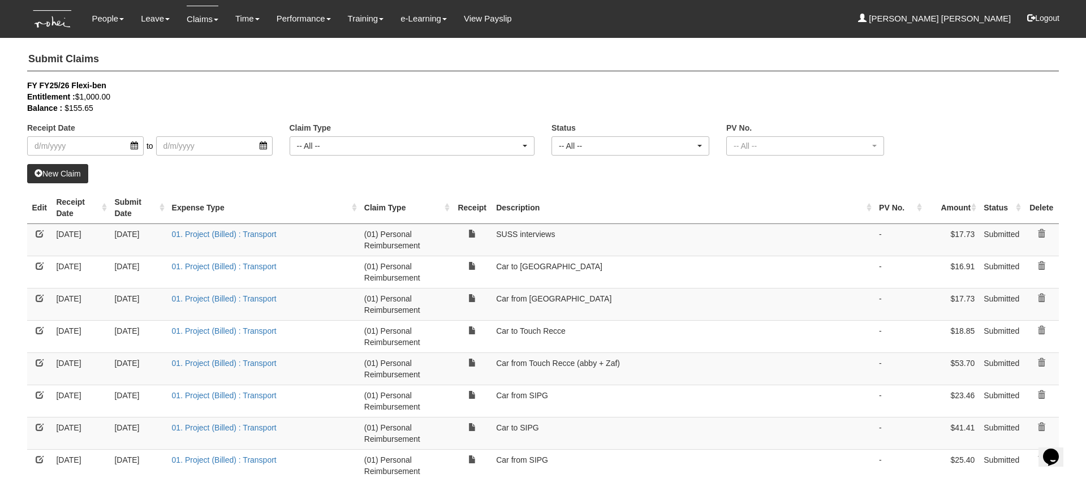
click at [63, 174] on link "New Claim" at bounding box center [57, 173] width 61 height 19
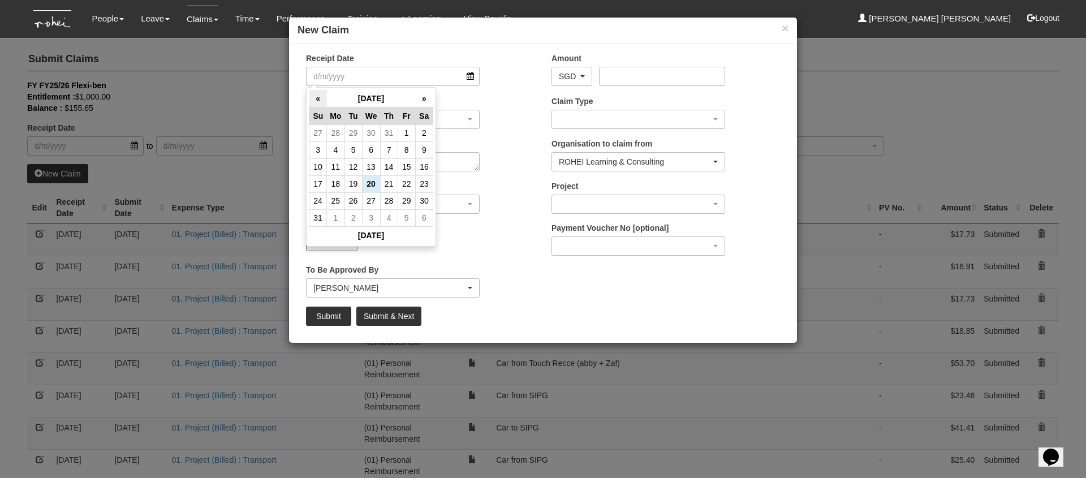
click at [317, 96] on th "«" at bounding box center [319, 99] width 18 height 18
drag, startPoint x: 317, startPoint y: 96, endPoint x: 330, endPoint y: 106, distance: 16.5
click at [317, 96] on th "«" at bounding box center [319, 99] width 18 height 18
click at [409, 184] on td "20" at bounding box center [407, 183] width 18 height 17
type input "[DATE]"
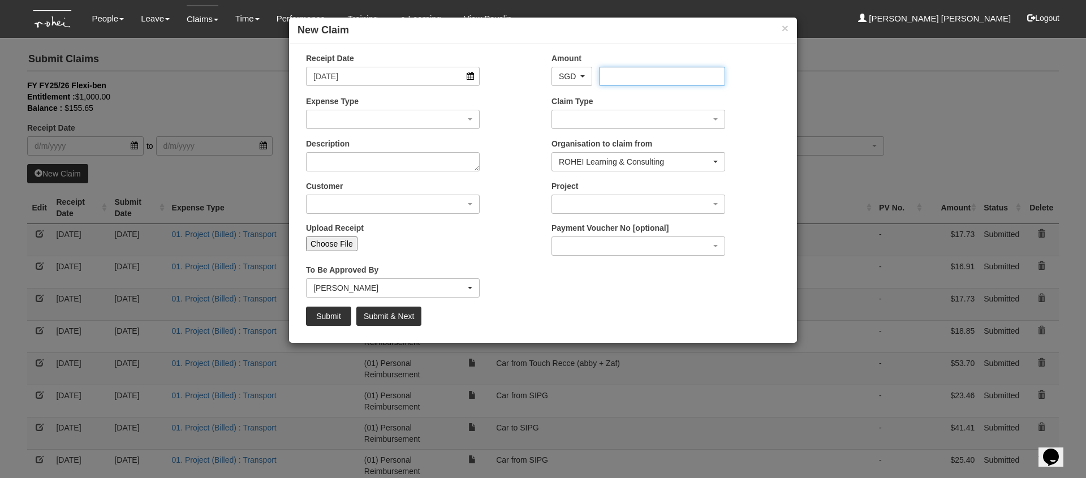
click at [647, 76] on input "Amount" at bounding box center [662, 76] width 126 height 19
type input "20.07"
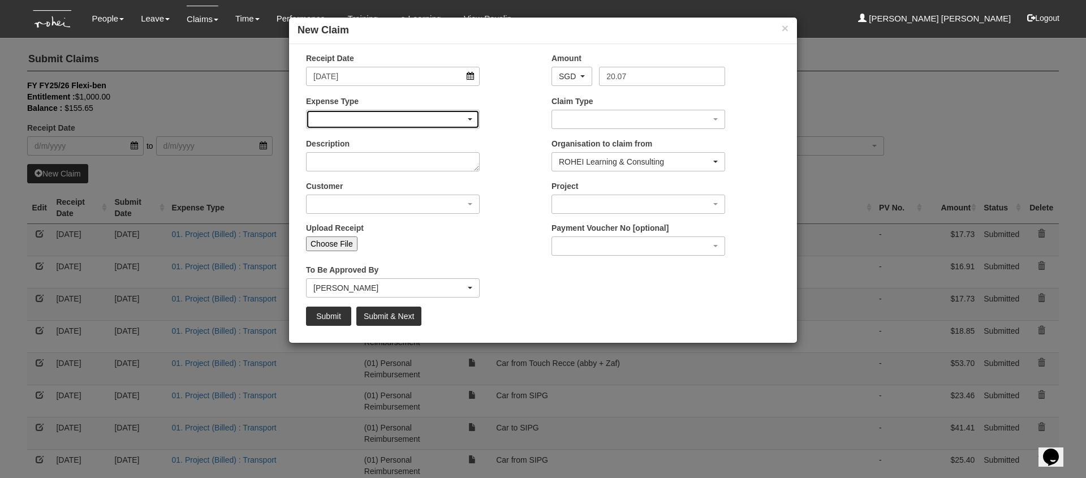
click at [411, 128] on button "button" at bounding box center [393, 119] width 174 height 19
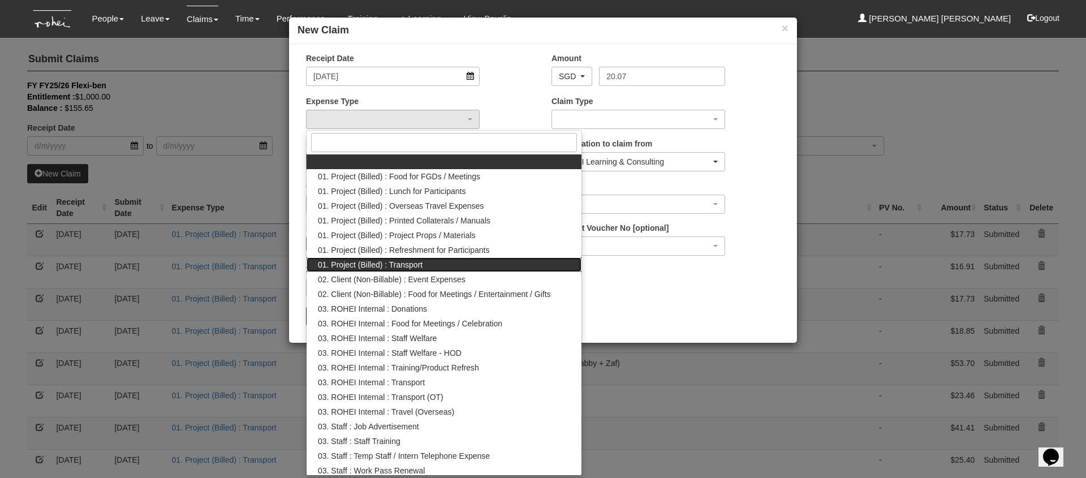
click at [465, 267] on link "01. Project (Billed) : Transport" at bounding box center [444, 264] width 275 height 15
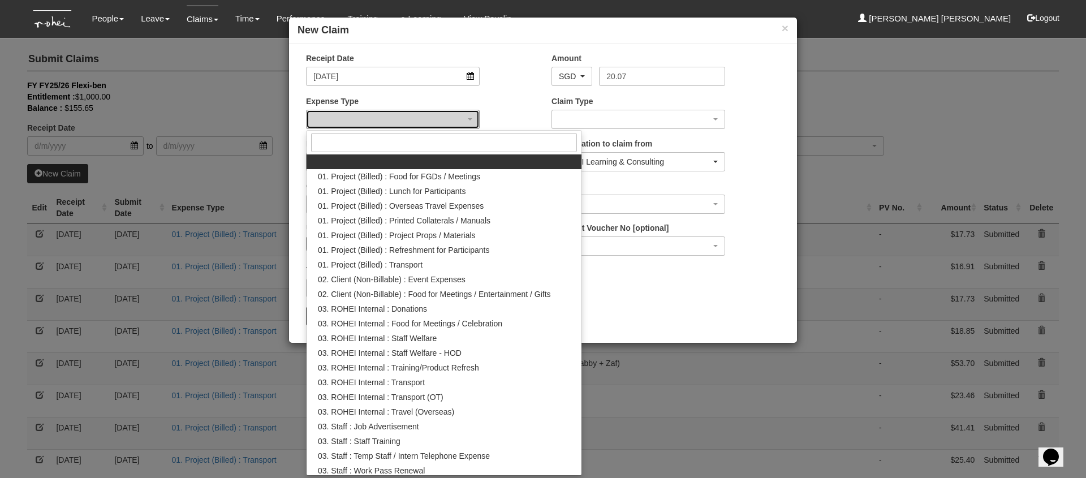
select select "135"
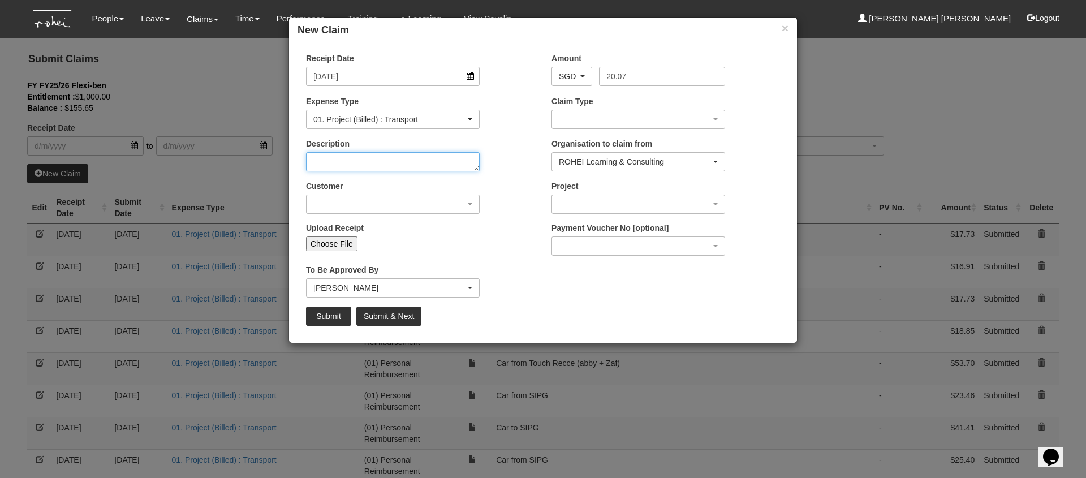
click at [388, 163] on textarea "Description" at bounding box center [393, 161] width 174 height 19
type textarea "Car to office for PCF FA"
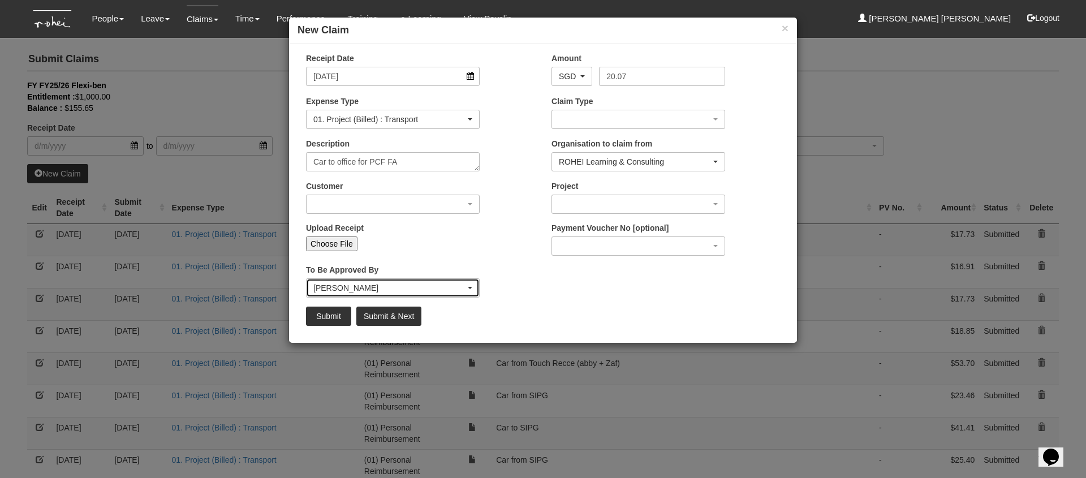
click at [373, 285] on div "[PERSON_NAME]" at bounding box center [389, 287] width 152 height 11
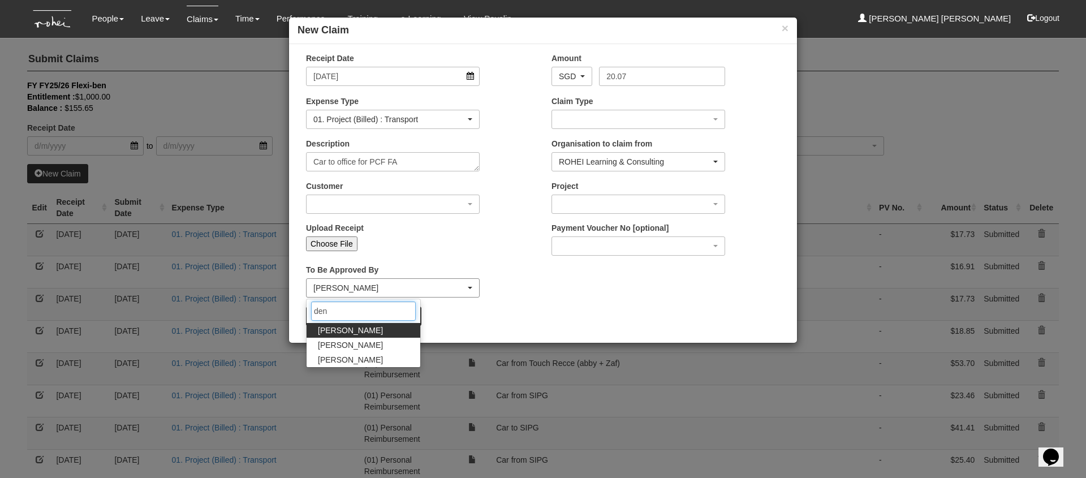
type input "deni"
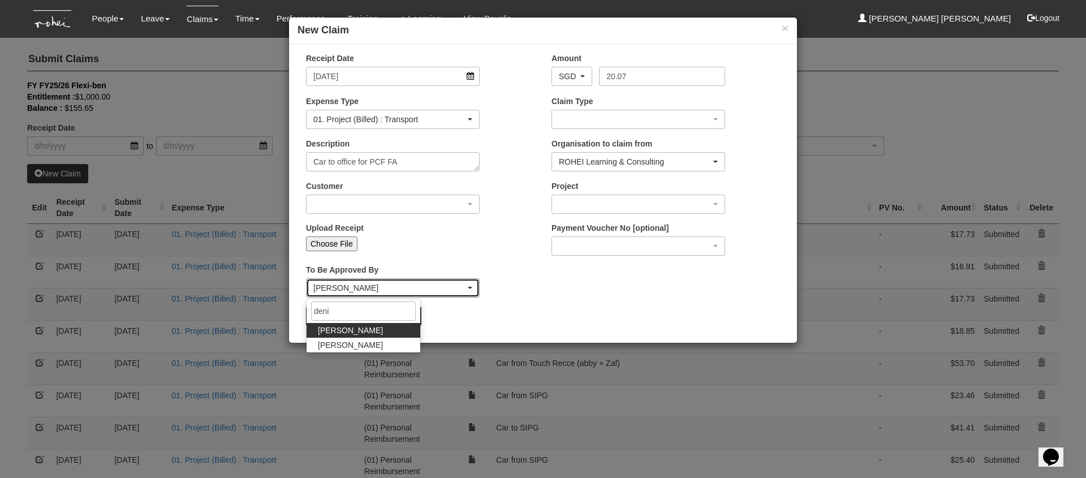
select select "1ae40e68-5a0c-4d70-b50e-45a4e5a72252"
click at [372, 287] on div "[PERSON_NAME]" at bounding box center [389, 287] width 152 height 11
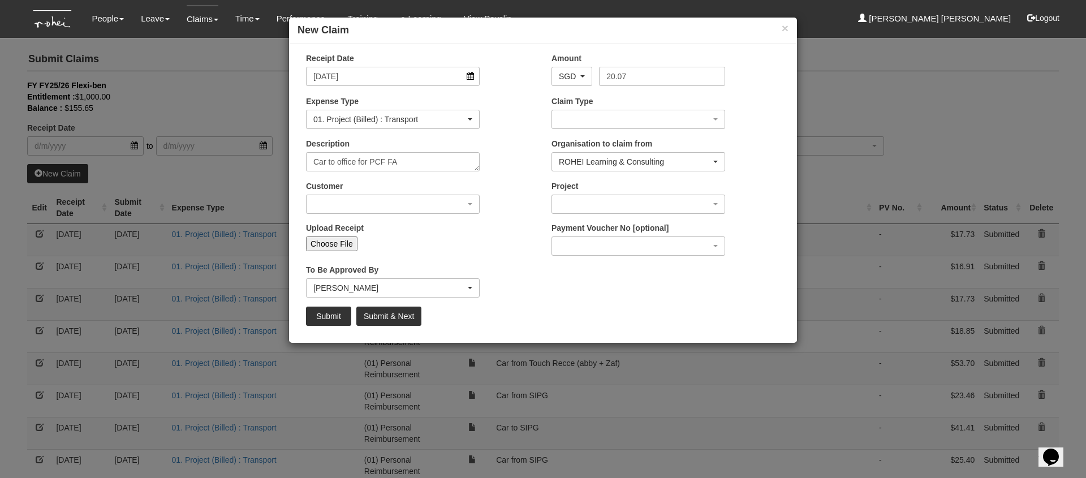
scroll to position [49, 0]
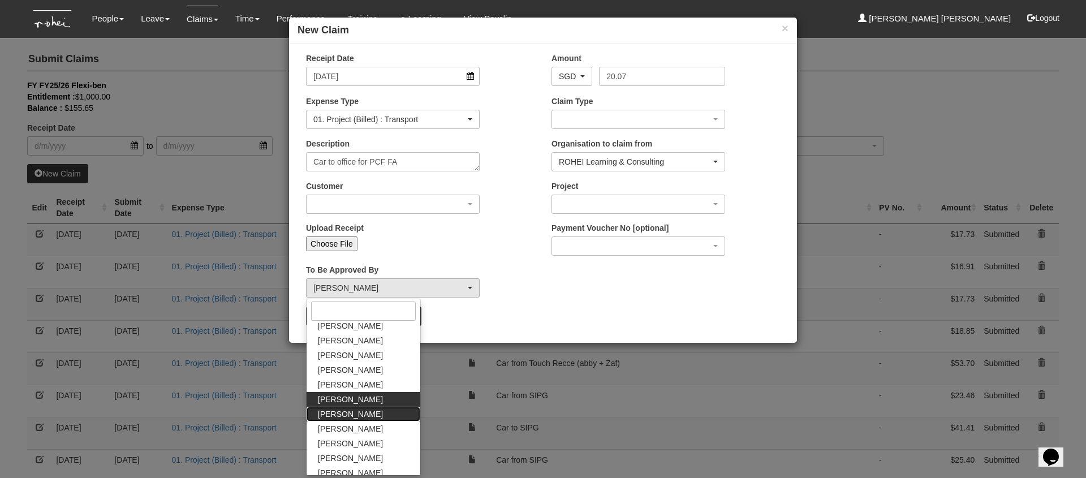
click at [369, 413] on link "[PERSON_NAME]" at bounding box center [364, 414] width 114 height 15
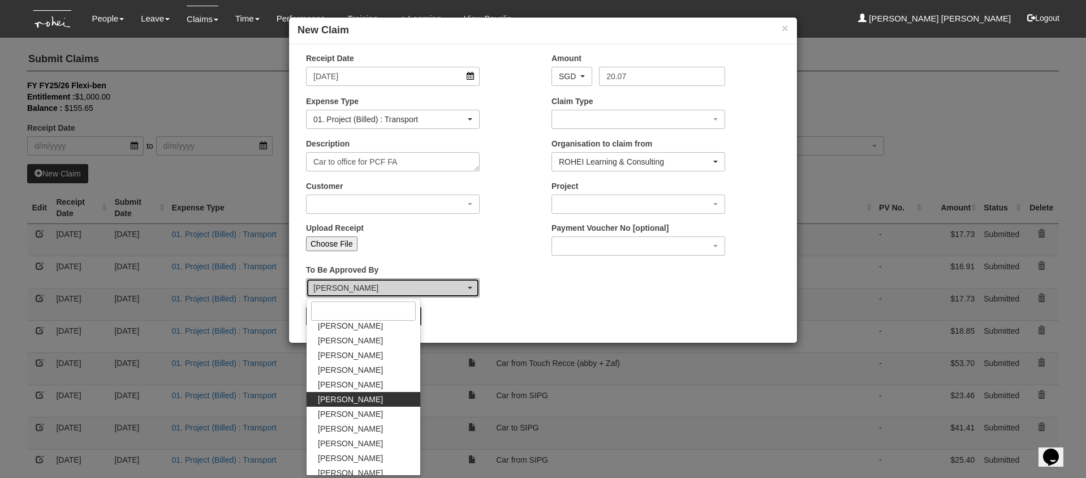
select select "f331697c-cbb2-464d-abb4-1ca8aa6cad1d"
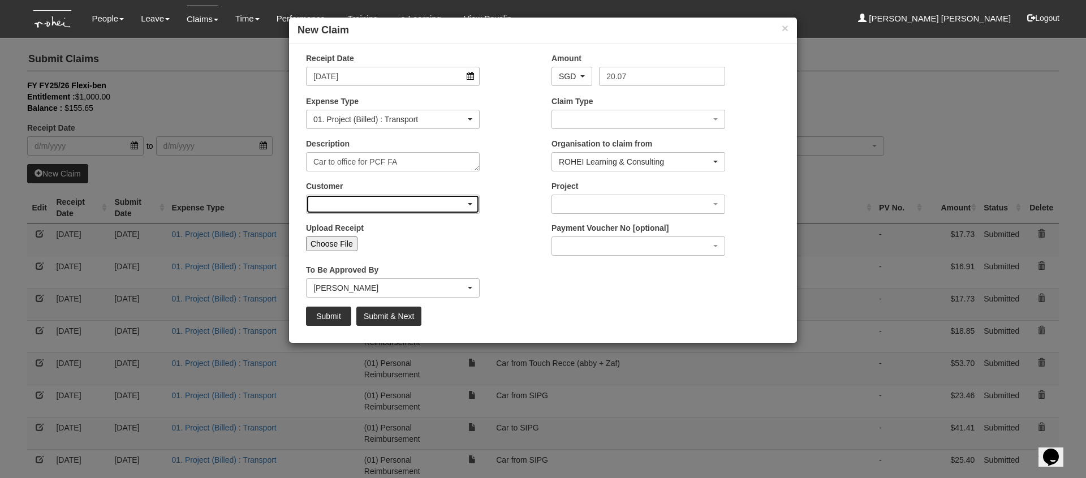
click at [367, 204] on div "button" at bounding box center [393, 204] width 173 height 18
type input "pap"
click at [371, 244] on span "PAP Community Foundation" at bounding box center [367, 246] width 99 height 11
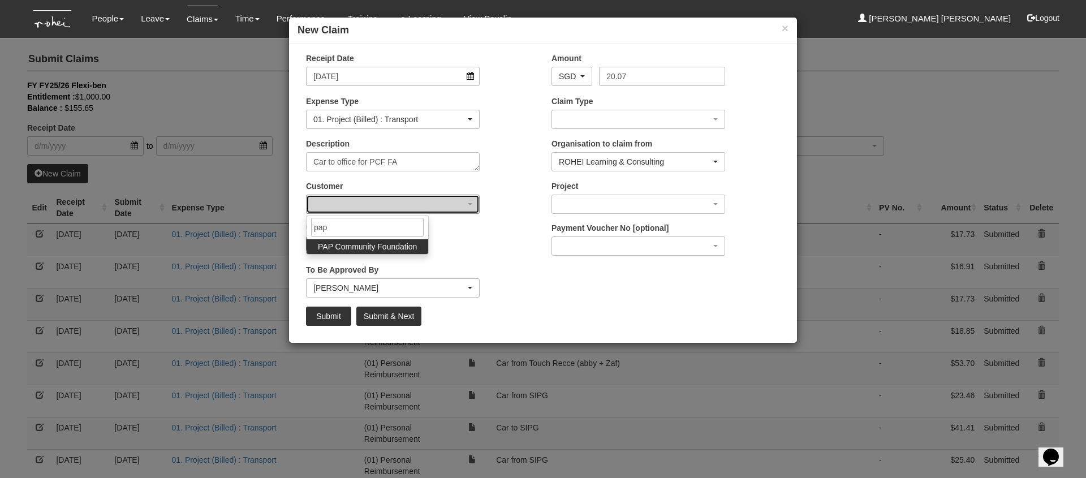
select select "608"
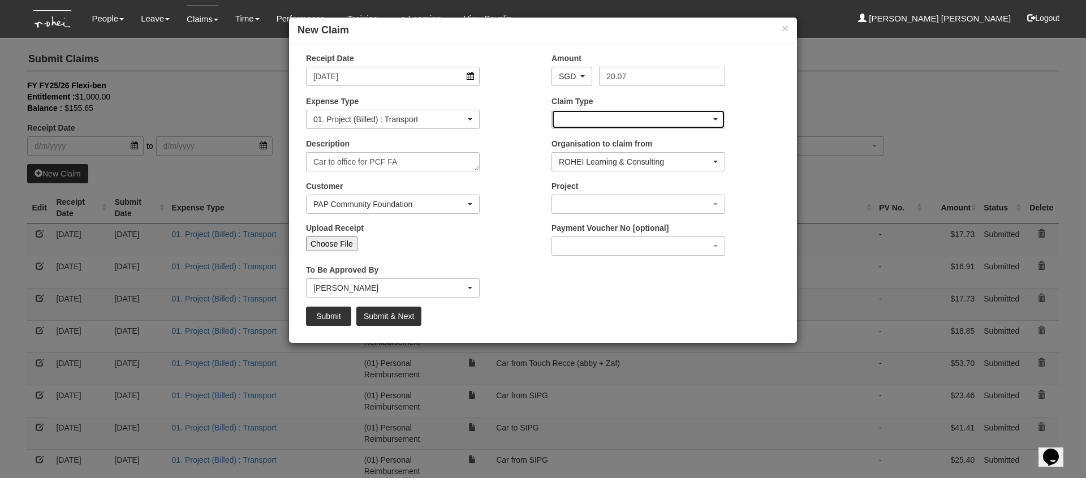
click at [620, 123] on div "button" at bounding box center [638, 119] width 173 height 18
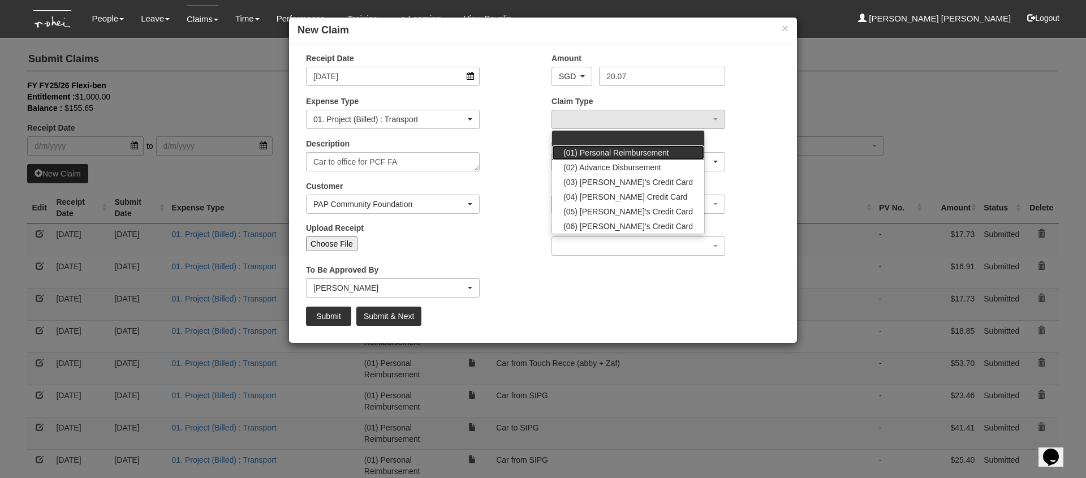
click at [630, 156] on span "(01) Personal Reimbursement" at bounding box center [617, 152] width 106 height 11
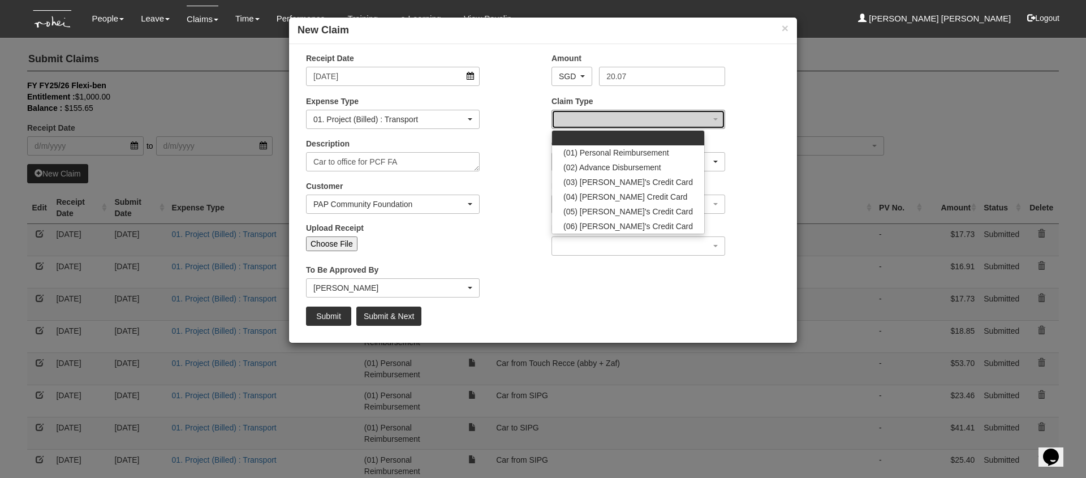
select select "14"
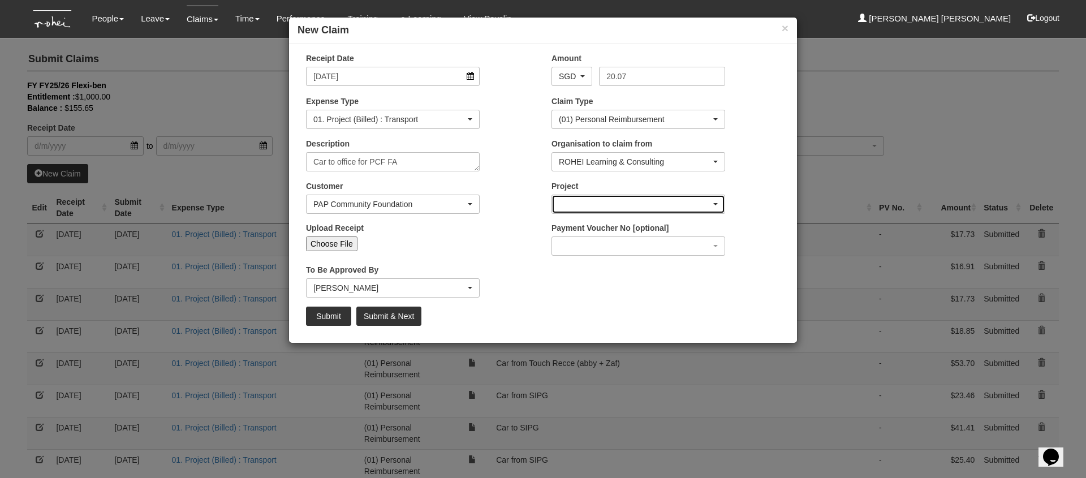
click at [655, 205] on div "button" at bounding box center [638, 204] width 173 height 18
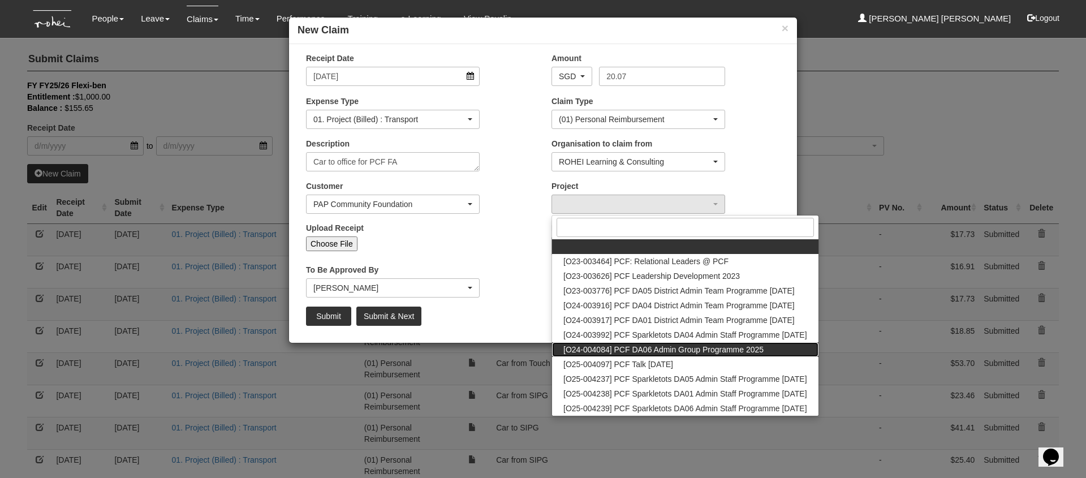
click at [633, 350] on span "[O24-004084] PCF DA06 Admin Group Programme 2025" at bounding box center [664, 349] width 200 height 11
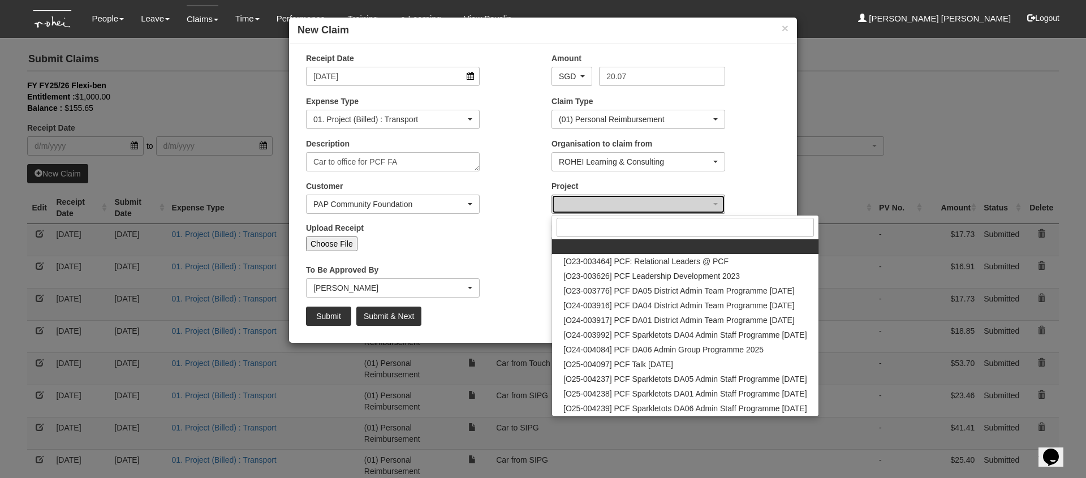
select select "2694"
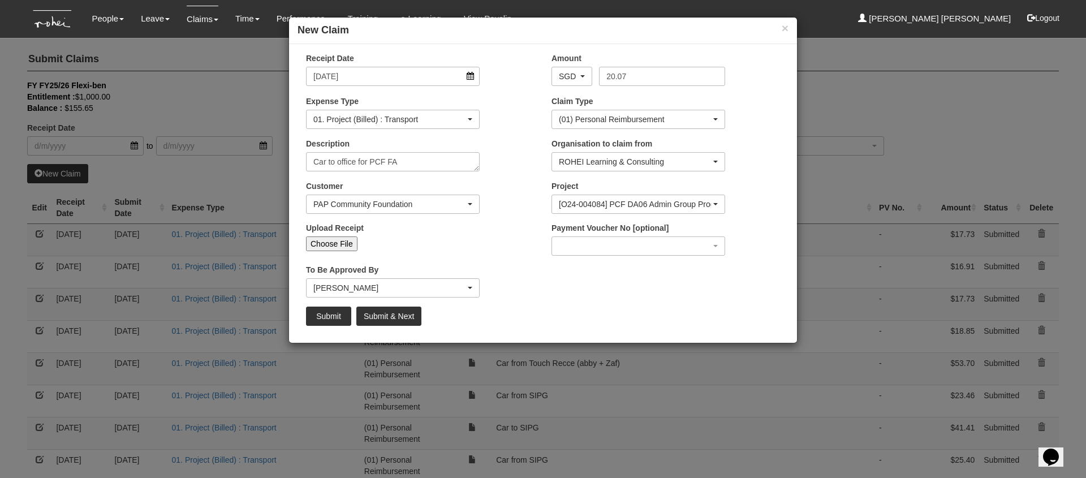
drag, startPoint x: 471, startPoint y: 317, endPoint x: 448, endPoint y: 327, distance: 25.1
click at [471, 317] on div "Submit Submit & Next" at bounding box center [543, 316] width 491 height 19
click at [321, 317] on input "Submit" at bounding box center [328, 316] width 45 height 19
click at [325, 245] on input "Choose File" at bounding box center [331, 244] width 51 height 15
type input "C:\fakepath\[DATE] PCF FA .PNG"
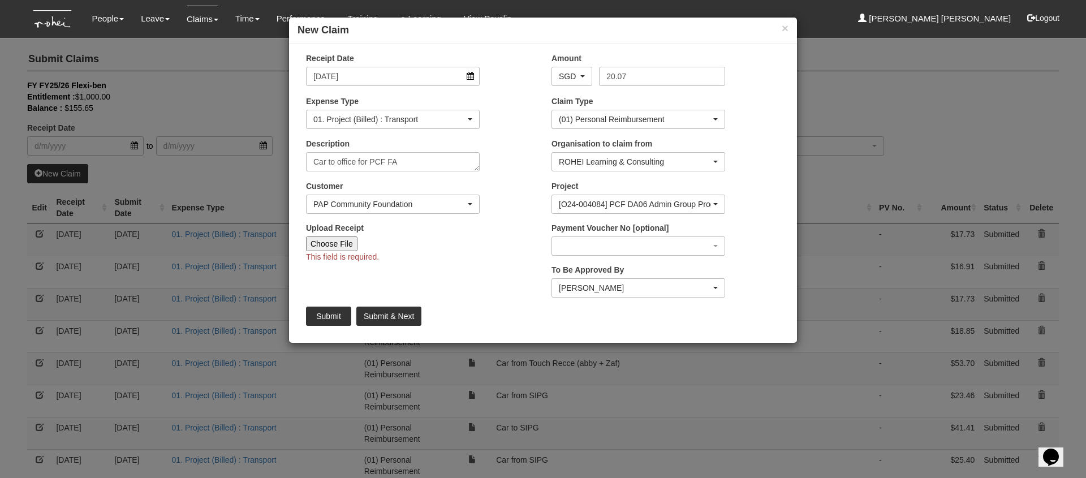
type input "Choose Another File"
click at [328, 316] on input "Submit" at bounding box center [328, 316] width 45 height 19
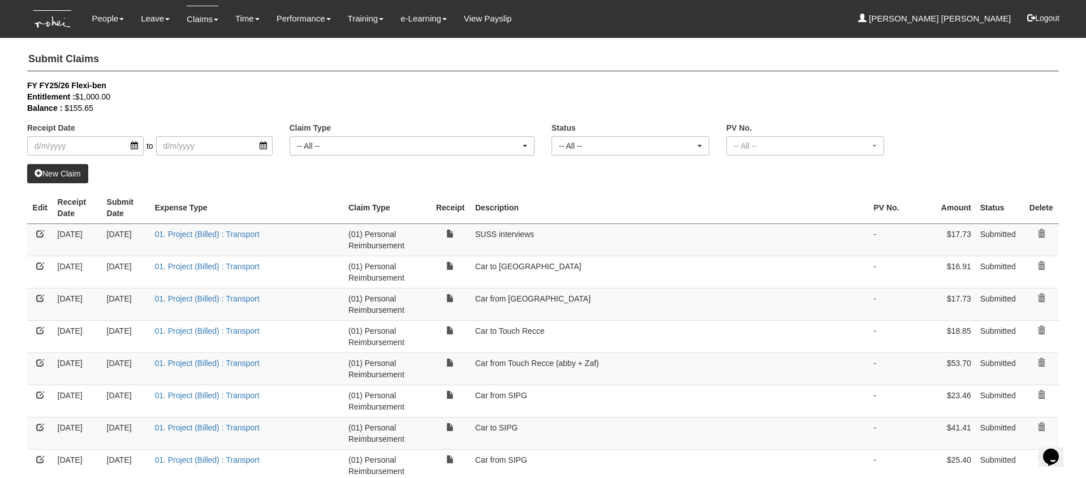
select select "50"
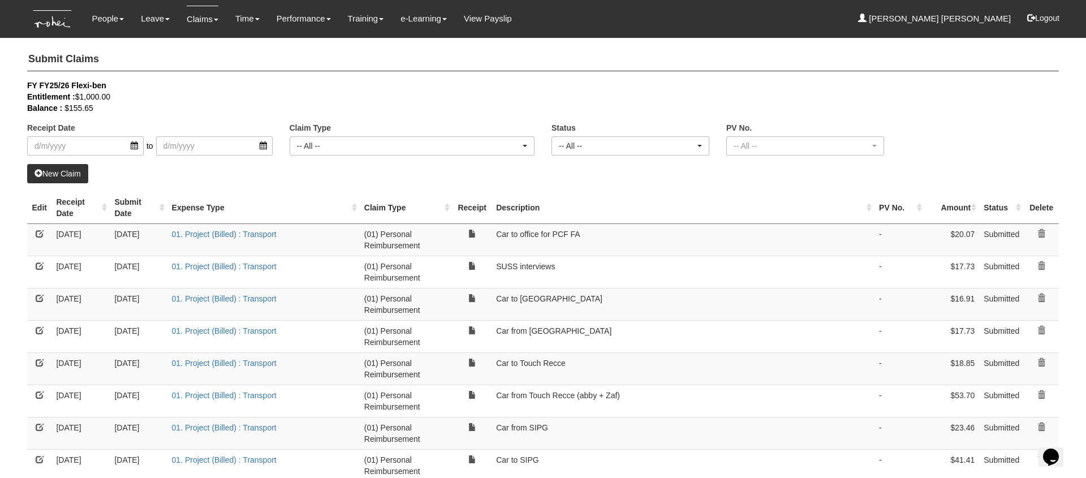
click at [58, 174] on link "New Claim" at bounding box center [57, 173] width 61 height 19
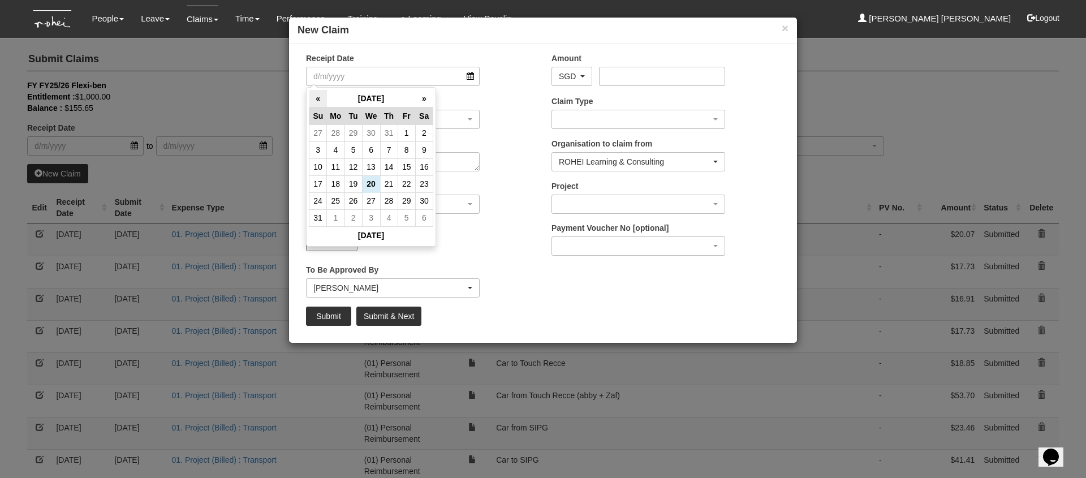
click at [316, 99] on th "«" at bounding box center [319, 99] width 18 height 18
click at [406, 184] on td "23" at bounding box center [407, 183] width 18 height 17
type input "[DATE]"
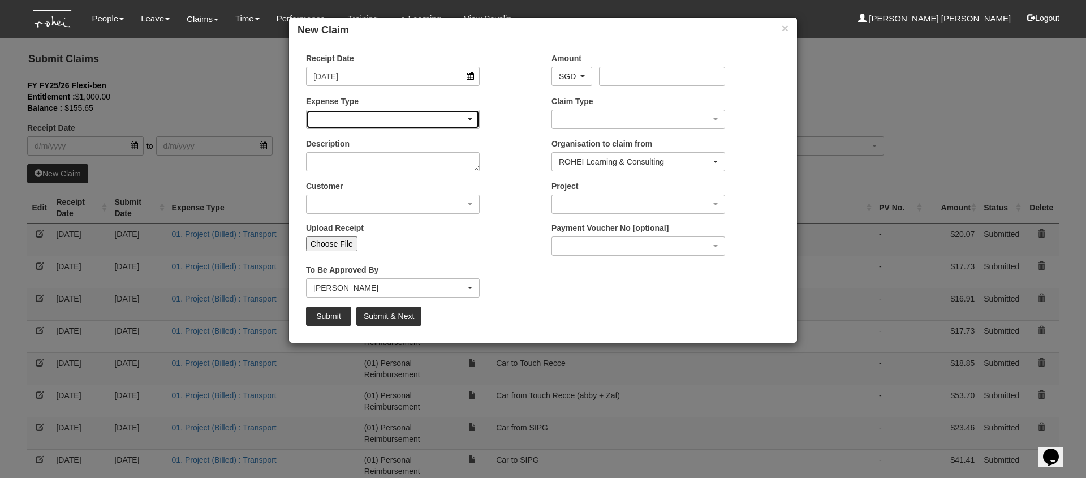
click at [343, 120] on div "button" at bounding box center [393, 119] width 173 height 18
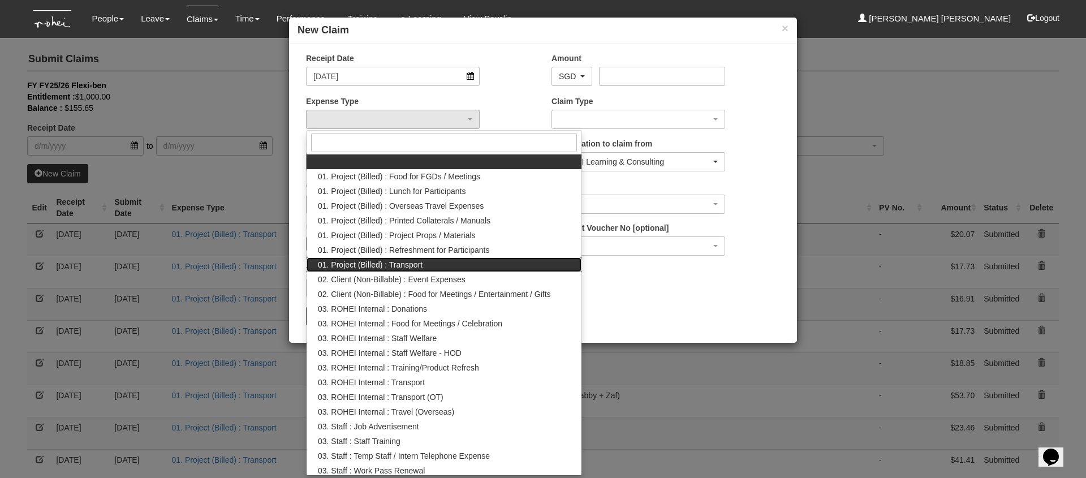
click at [433, 263] on link "01. Project (Billed) : Transport" at bounding box center [444, 264] width 275 height 15
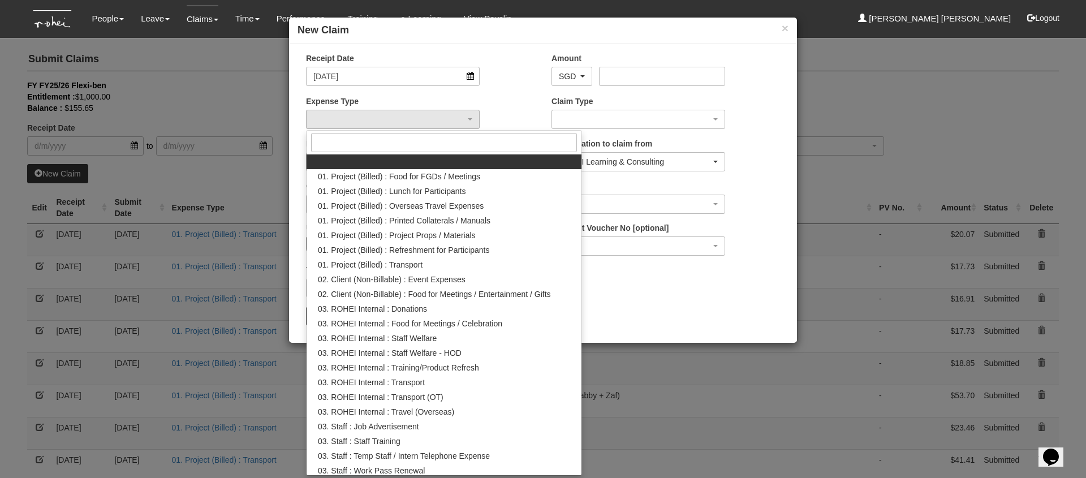
select select "135"
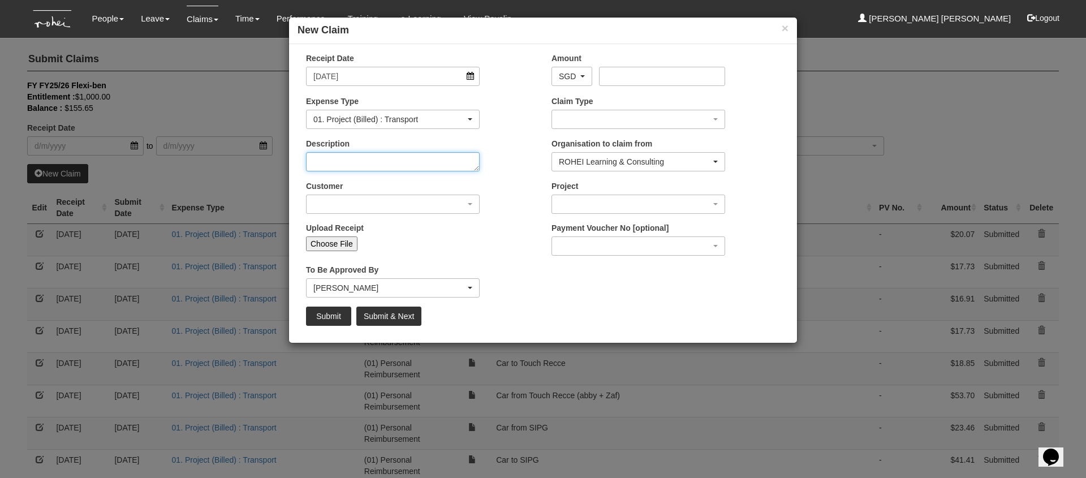
click at [349, 160] on textarea "Description" at bounding box center [393, 161] width 174 height 19
type textarea "Car back from [GEOGRAPHIC_DATA]"
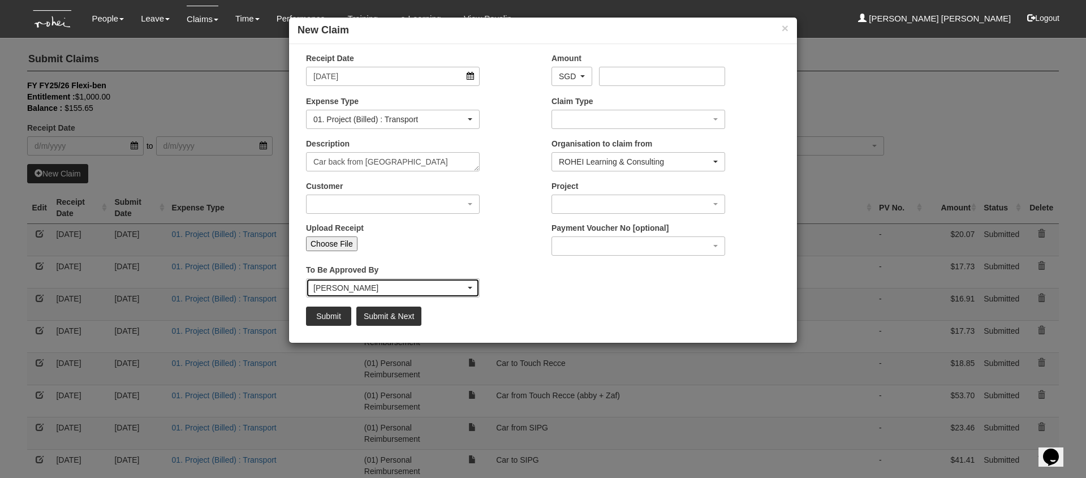
click at [386, 288] on div "[PERSON_NAME]" at bounding box center [389, 287] width 152 height 11
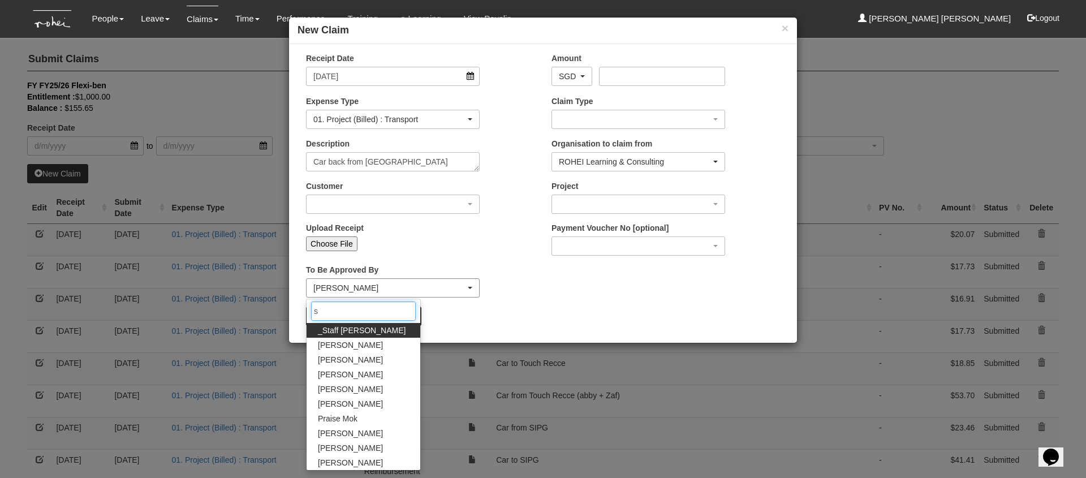
scroll to position [0, 0]
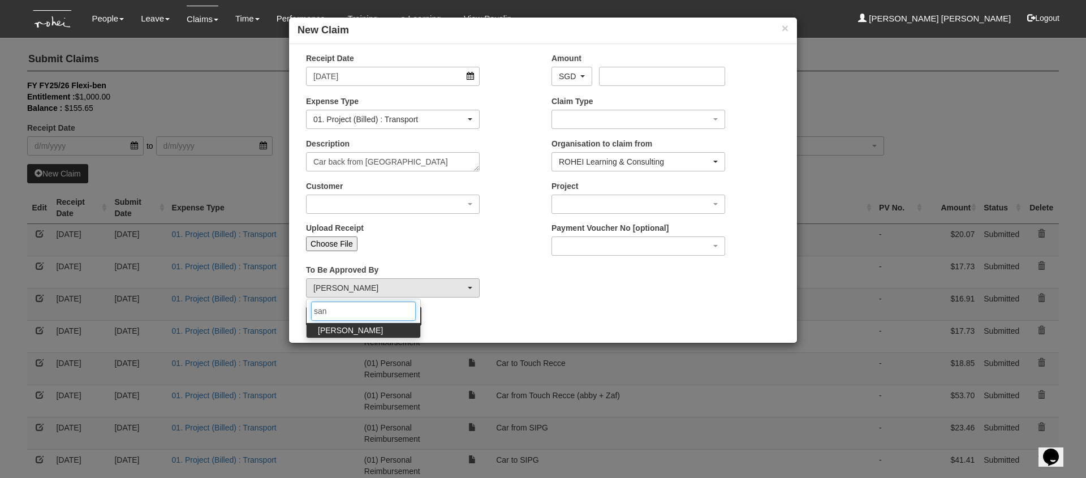
type input "san"
click at [364, 332] on link "[PERSON_NAME]" at bounding box center [364, 330] width 114 height 15
select select "5e225cdc-7ce9-465a-9503-99e8ed4cc44e"
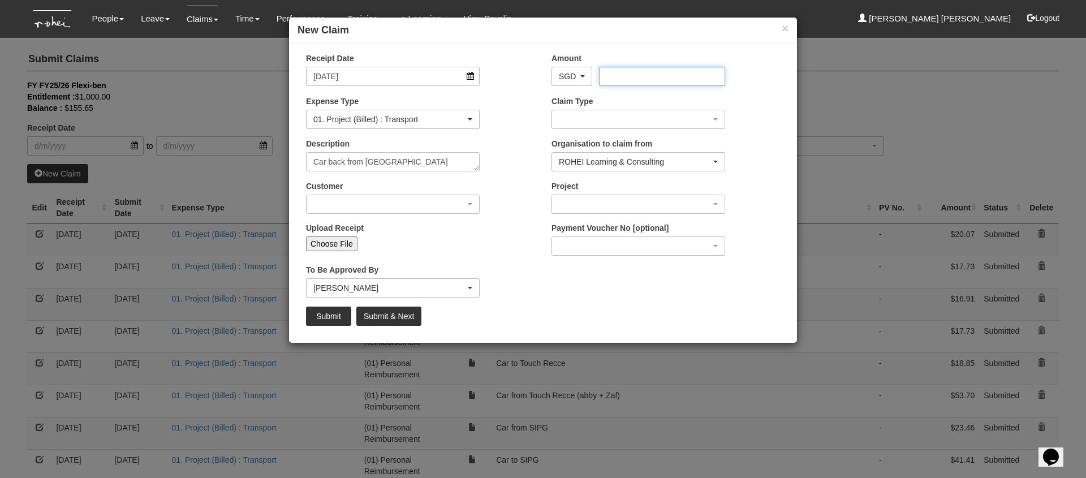
click at [651, 78] on input "Amount" at bounding box center [662, 76] width 126 height 19
type input "33.30"
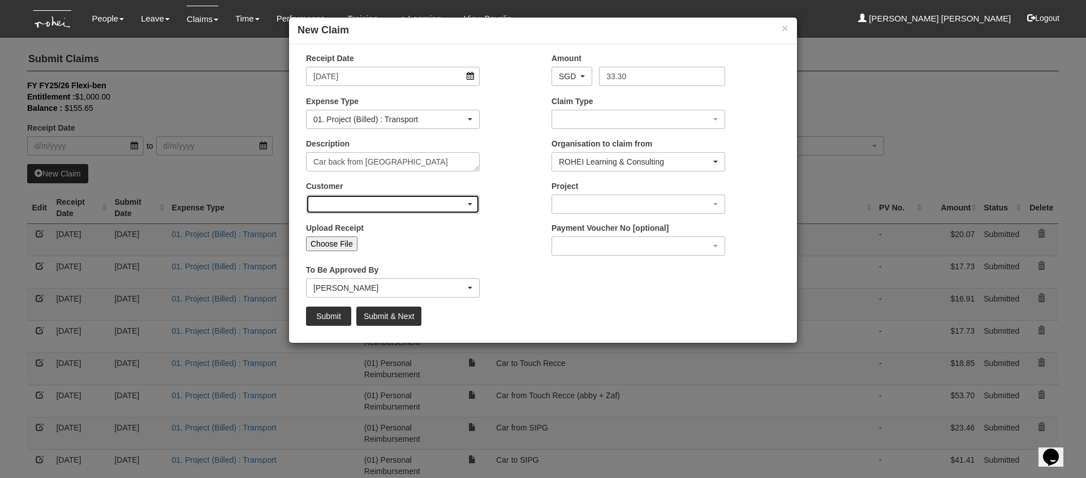
click at [426, 212] on div "button" at bounding box center [393, 204] width 173 height 18
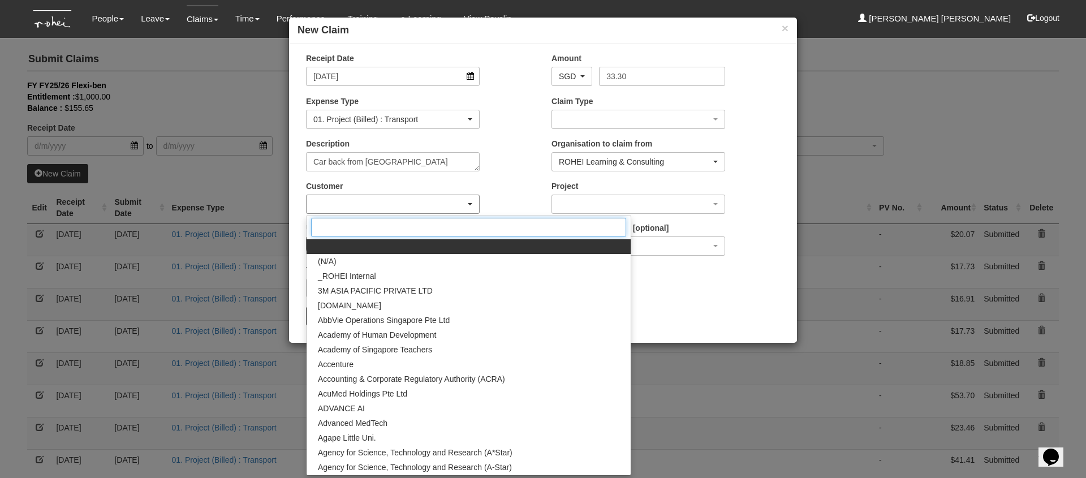
type input "v"
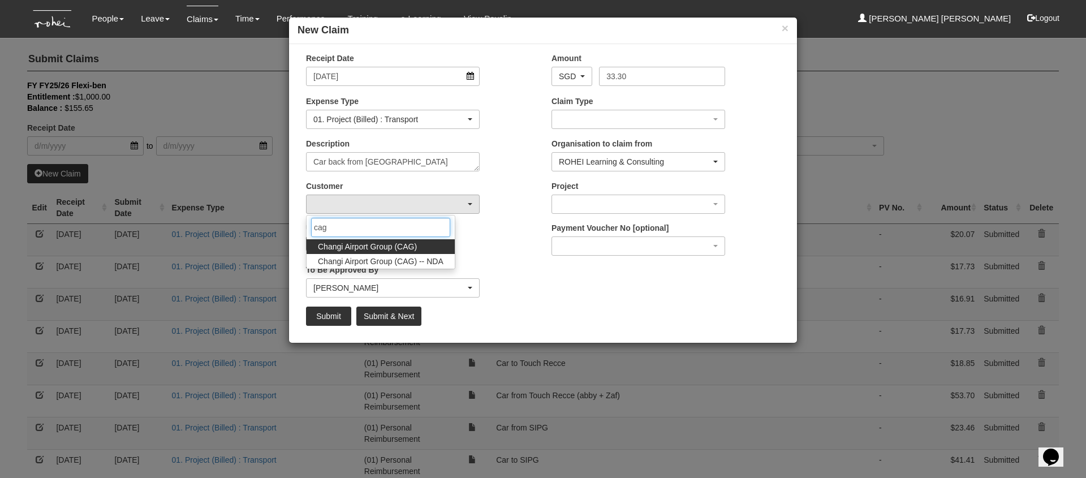
type input "cag"
click at [422, 244] on link "Changi Airport Group (CAG)" at bounding box center [381, 246] width 148 height 15
select select "170"
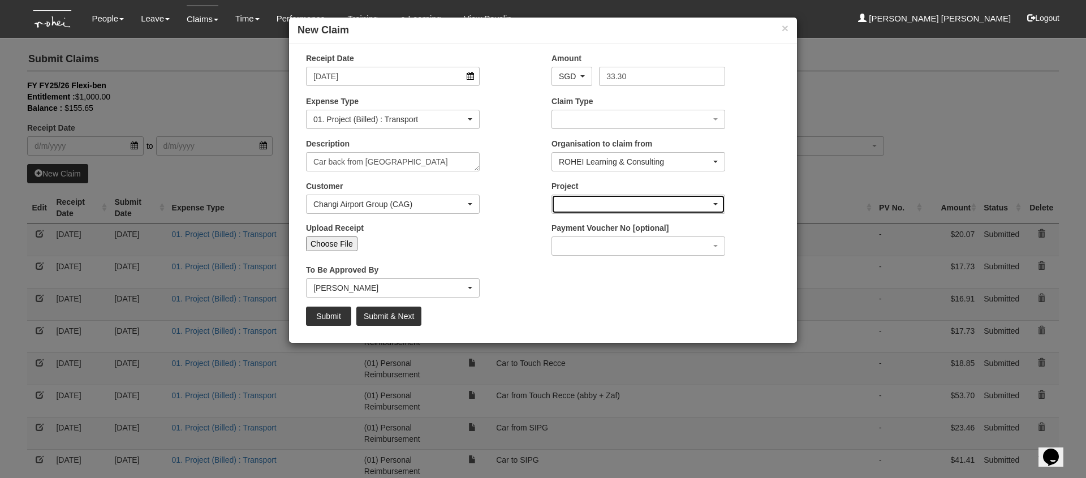
click at [612, 203] on div "button" at bounding box center [638, 204] width 173 height 18
click at [611, 203] on div "button" at bounding box center [638, 204] width 173 height 18
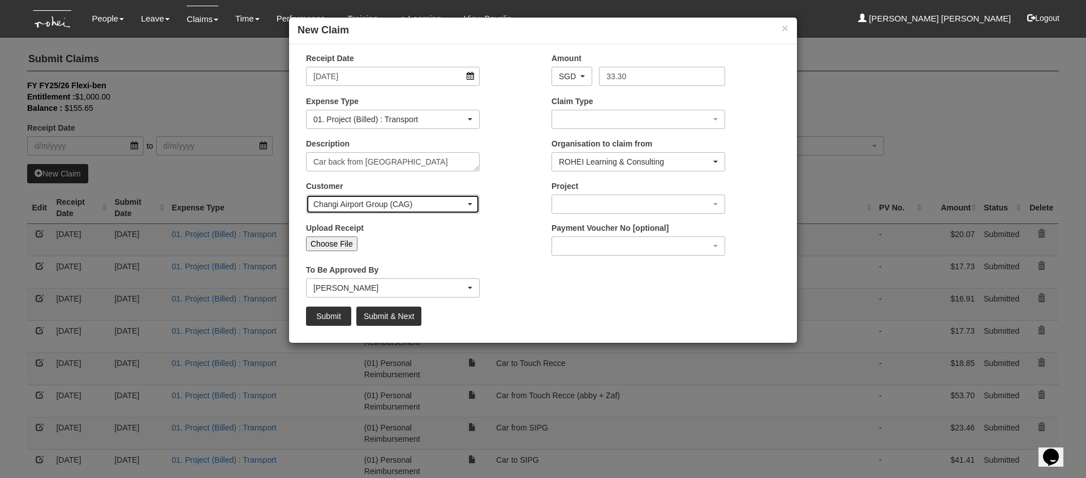
click at [366, 195] on div "Changi Airport Group (CAG)" at bounding box center [393, 204] width 173 height 18
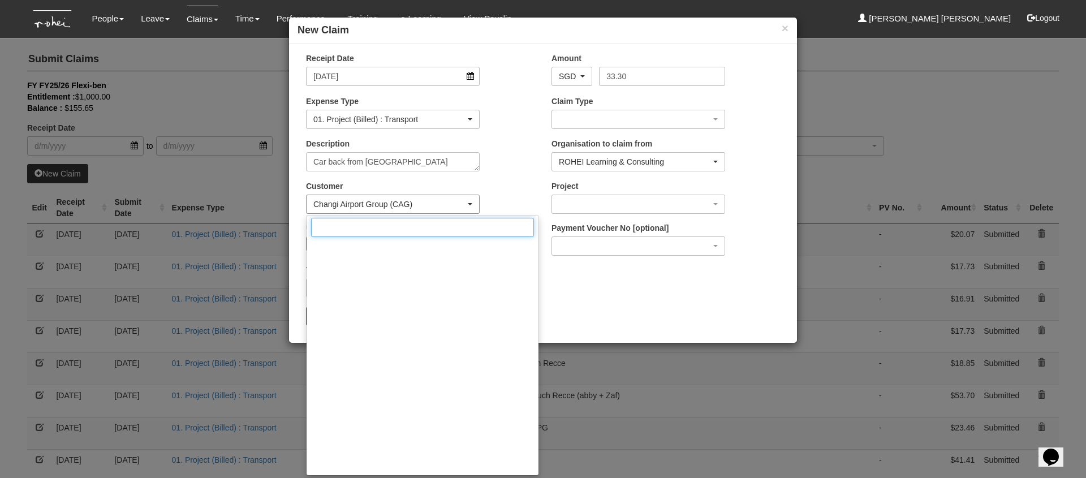
scroll to position [1463, 0]
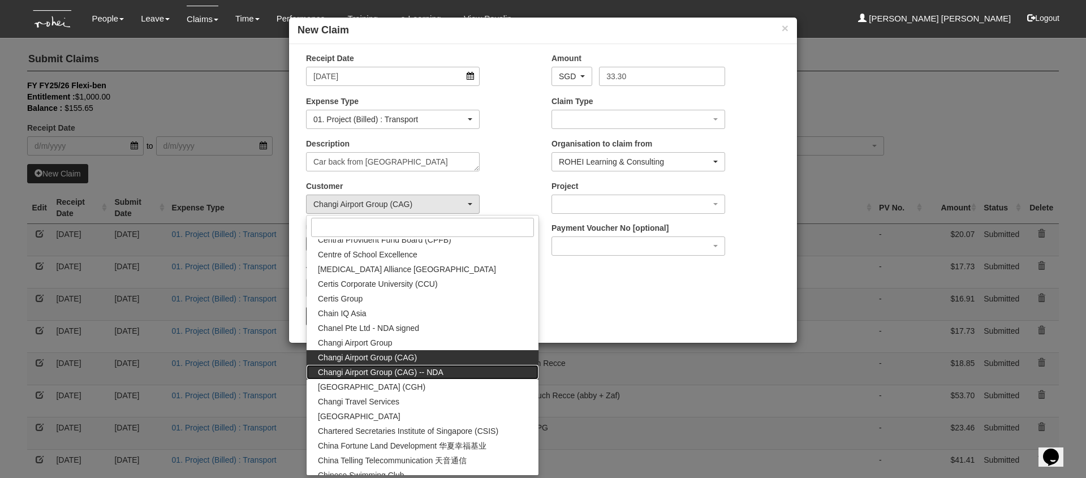
click at [440, 372] on span "Changi Airport Group (CAG) -- NDA" at bounding box center [381, 372] width 126 height 11
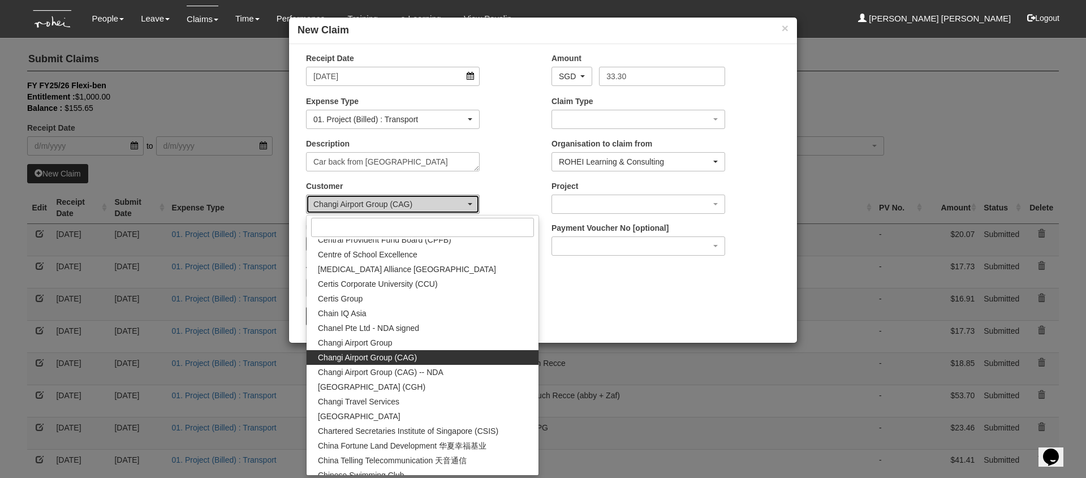
select select "865"
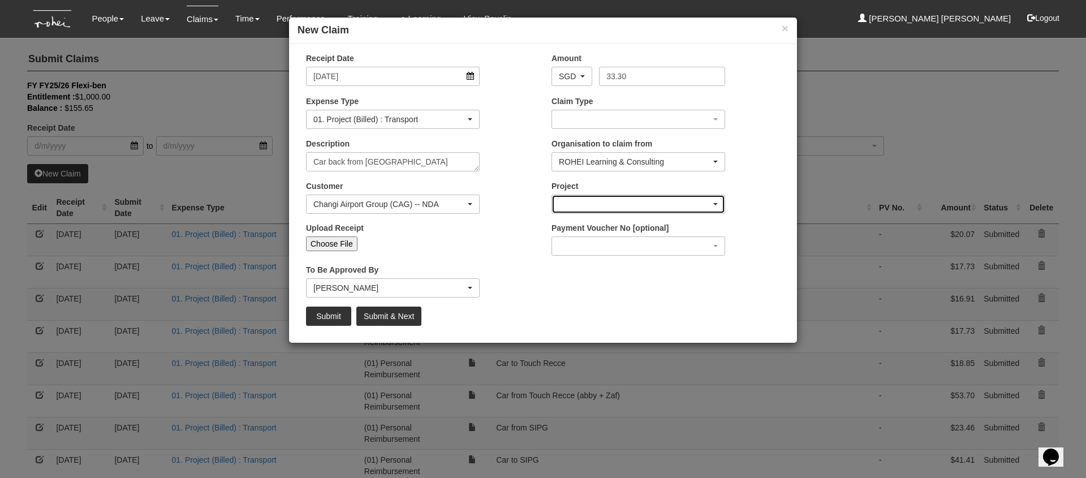
click at [634, 202] on div "button" at bounding box center [638, 204] width 173 height 18
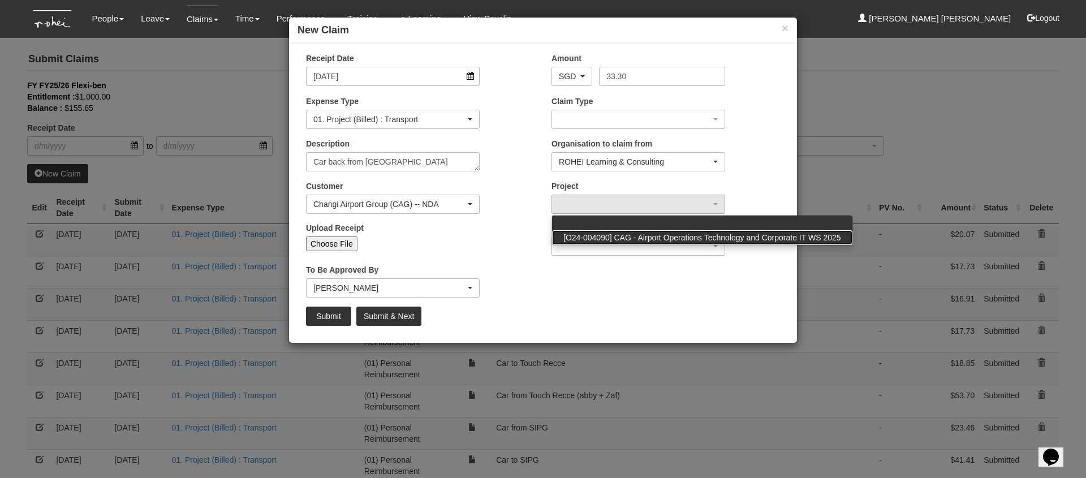
click at [643, 235] on span "[O24-004090] CAG - Airport Operations Technology and Corporate IT WS 2025" at bounding box center [703, 237] width 278 height 11
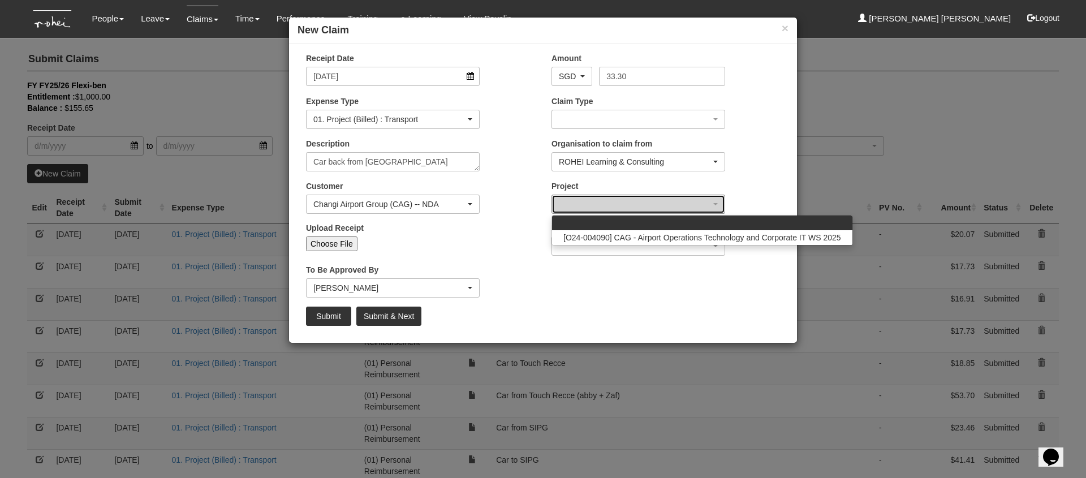
select select "2688"
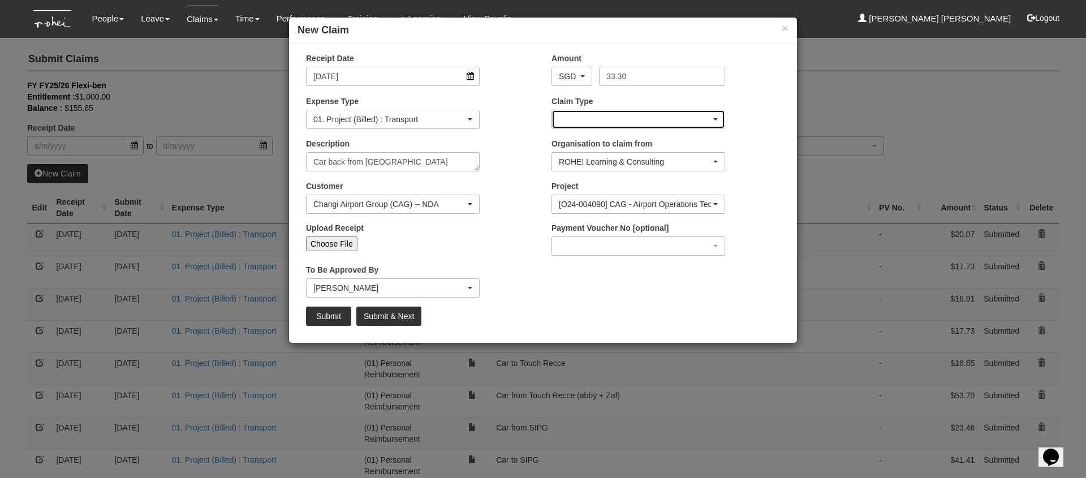
click at [624, 120] on div "button" at bounding box center [638, 119] width 173 height 18
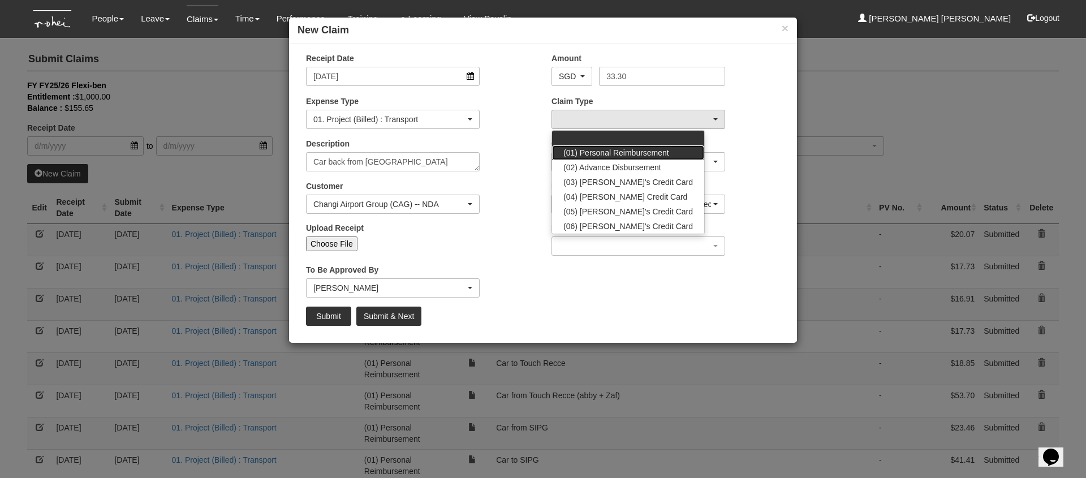
click at [641, 149] on span "(01) Personal Reimbursement" at bounding box center [617, 152] width 106 height 11
select select "14"
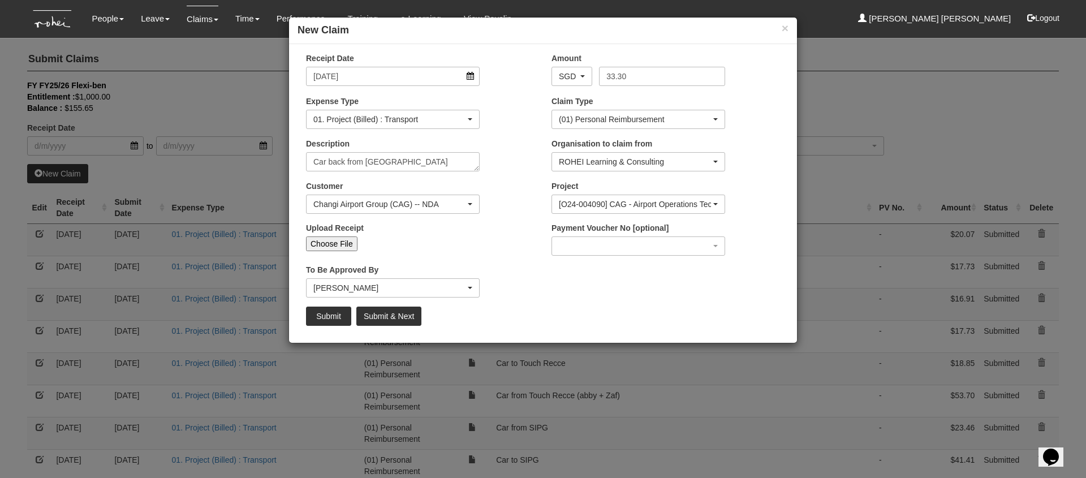
click at [338, 243] on input "Choose File" at bounding box center [331, 244] width 51 height 15
type input "C:\fakepath\CAG [DATE] PM .PNG"
type input "Choose Another File"
click at [338, 320] on input "Submit" at bounding box center [328, 316] width 45 height 19
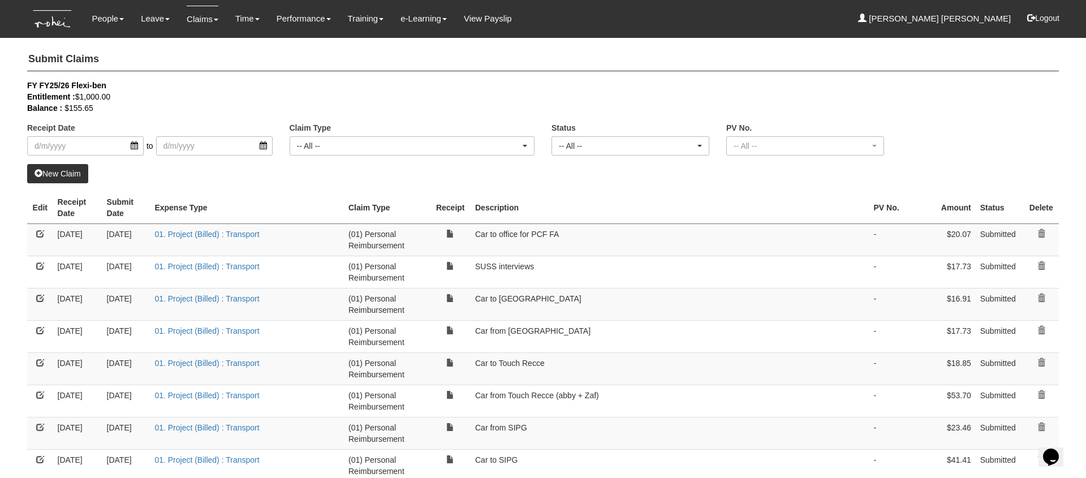
select select "50"
